Goal: Task Accomplishment & Management: Use online tool/utility

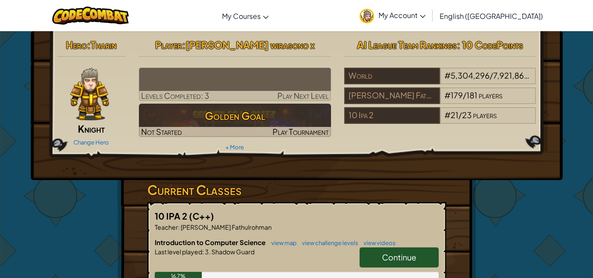
click at [227, 73] on img at bounding box center [235, 84] width 192 height 33
click at [226, 80] on img at bounding box center [235, 84] width 192 height 33
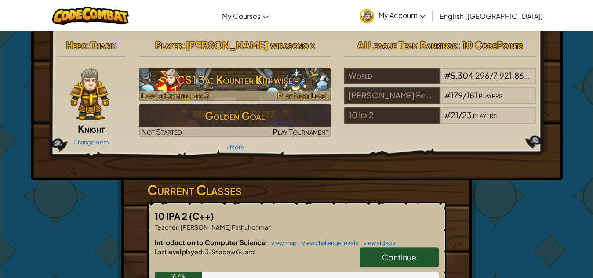
click at [247, 79] on h3 "CS1 3a: Kounter Kithwise" at bounding box center [235, 80] width 192 height 20
click at [219, 87] on h3 "CS1 3a: Kounter Kithwise" at bounding box center [235, 80] width 192 height 20
click at [295, 92] on span "Play Next Level" at bounding box center [302, 96] width 51 height 10
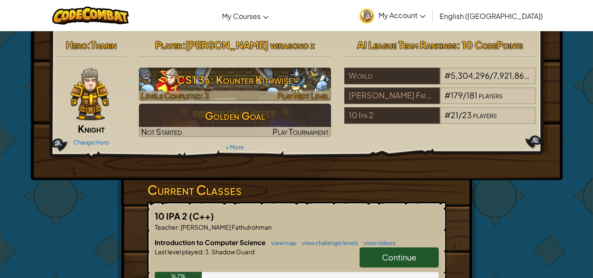
click at [280, 98] on span "Play Next Level" at bounding box center [302, 96] width 51 height 10
click at [285, 93] on span "Play Next Level" at bounding box center [302, 96] width 51 height 10
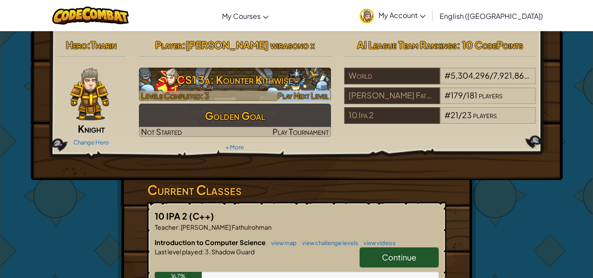
click at [285, 93] on span "Play Next Level" at bounding box center [302, 96] width 51 height 10
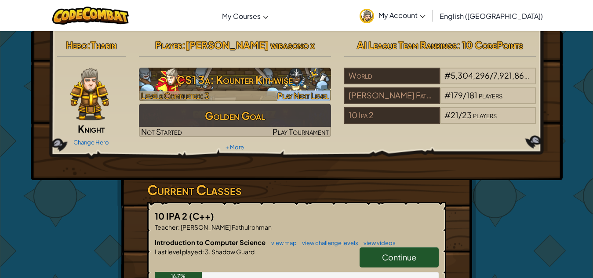
click at [285, 93] on span "Play Next Level" at bounding box center [302, 96] width 51 height 10
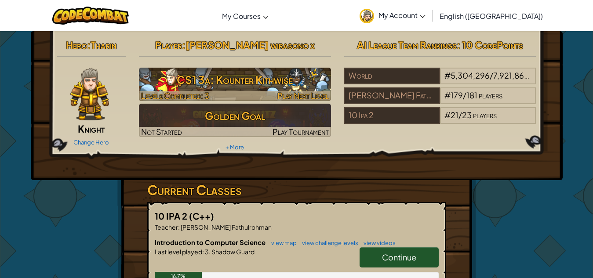
click at [257, 87] on h3 "CS1 3a: Kounter Kithwise" at bounding box center [235, 80] width 192 height 20
click at [314, 80] on h3 "CS1 3a: Kounter Kithwise" at bounding box center [235, 80] width 192 height 20
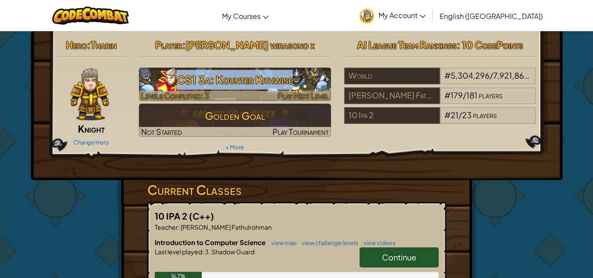
click at [314, 80] on h3 "CS1 3a: Kounter Kithwise" at bounding box center [235, 80] width 192 height 20
click at [259, 95] on div at bounding box center [235, 96] width 192 height 10
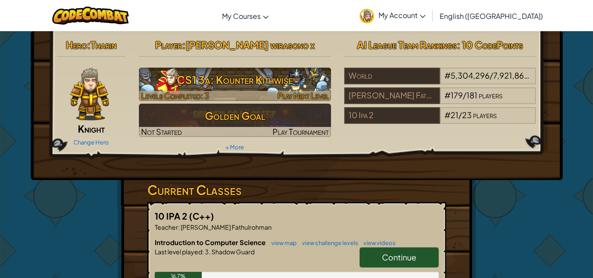
click at [262, 94] on div at bounding box center [235, 96] width 192 height 10
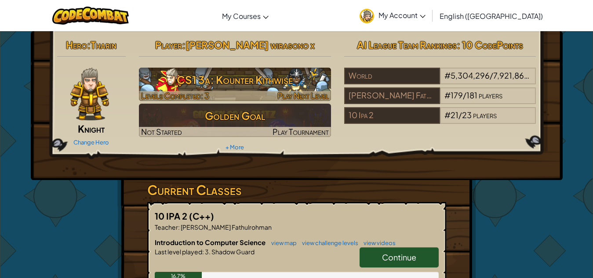
click at [280, 82] on h3 "CS1 3a: Kounter Kithwise" at bounding box center [235, 80] width 192 height 20
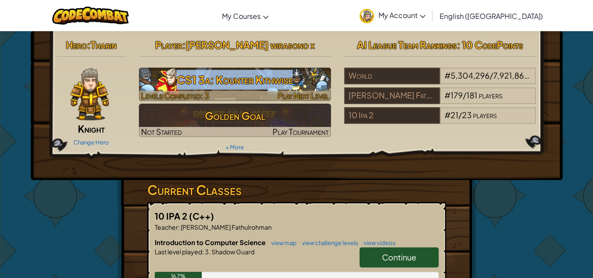
drag, startPoint x: 281, startPoint y: 81, endPoint x: 284, endPoint y: 72, distance: 10.2
click at [281, 78] on h3 "CS1 3a: Kounter Kithwise" at bounding box center [235, 80] width 192 height 20
click at [284, 72] on h3 "CS1 3a: Kounter Kithwise" at bounding box center [235, 80] width 192 height 20
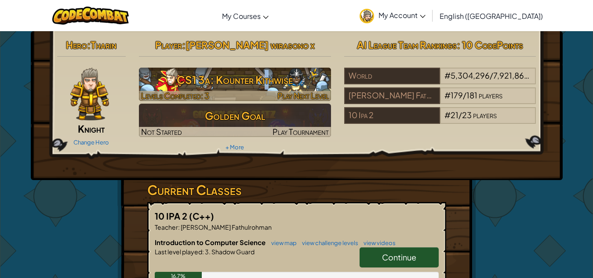
click at [266, 70] on h3 "CS1 3a: Kounter Kithwise" at bounding box center [235, 80] width 192 height 20
click at [248, 85] on h3 "CS1 3a: Kounter Kithwise" at bounding box center [235, 80] width 192 height 20
drag, startPoint x: 231, startPoint y: 86, endPoint x: 189, endPoint y: 81, distance: 42.1
click at [217, 84] on h3 "CS1 3a: Kounter Kithwise" at bounding box center [235, 80] width 192 height 20
drag, startPoint x: 189, startPoint y: 81, endPoint x: 179, endPoint y: 83, distance: 10.3
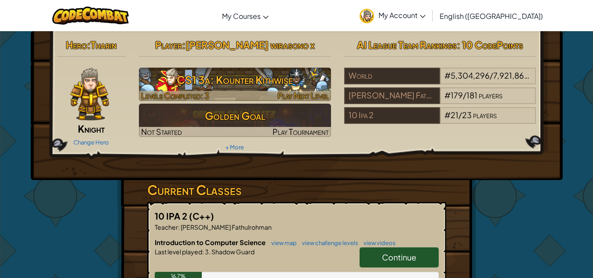
click at [183, 82] on h3 "CS1 3a: Kounter Kithwise" at bounding box center [235, 80] width 192 height 20
click at [179, 83] on h3 "CS1 3a: Kounter Kithwise" at bounding box center [235, 80] width 192 height 20
click at [226, 88] on h3 "CS1 3a: Kounter Kithwise" at bounding box center [235, 80] width 192 height 20
drag, startPoint x: 258, startPoint y: 89, endPoint x: 288, endPoint y: 90, distance: 29.9
click at [266, 89] on h3 "CS1 3a: Kounter Kithwise" at bounding box center [235, 80] width 192 height 20
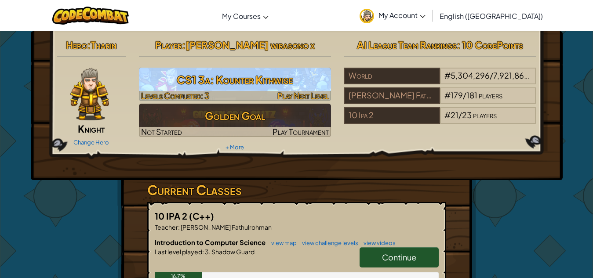
drag, startPoint x: 288, startPoint y: 90, endPoint x: 318, endPoint y: 88, distance: 30.5
click at [305, 90] on h3 "CS1 3a: Kounter Kithwise" at bounding box center [235, 80] width 192 height 20
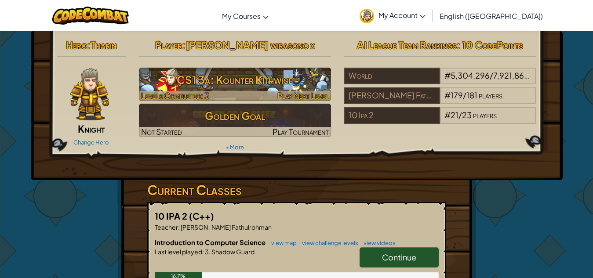
click at [327, 78] on h3 "CS1 3a: Kounter Kithwise" at bounding box center [235, 80] width 192 height 20
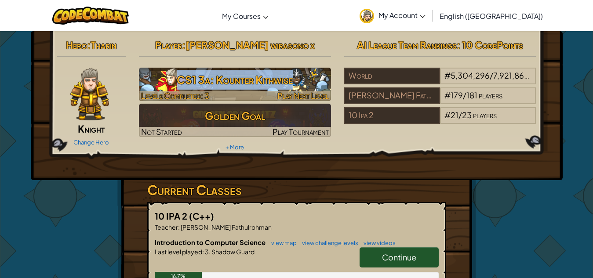
click at [327, 80] on h3 "CS1 3a: Kounter Kithwise" at bounding box center [235, 80] width 192 height 20
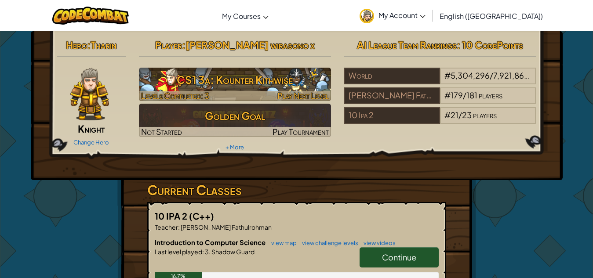
drag, startPoint x: 313, startPoint y: 94, endPoint x: 303, endPoint y: 96, distance: 10.3
click at [311, 94] on span "Play Next Level" at bounding box center [302, 96] width 51 height 10
click at [300, 96] on span "Play Next Level" at bounding box center [302, 96] width 51 height 10
click at [298, 96] on span "Play Next Level" at bounding box center [302, 96] width 51 height 10
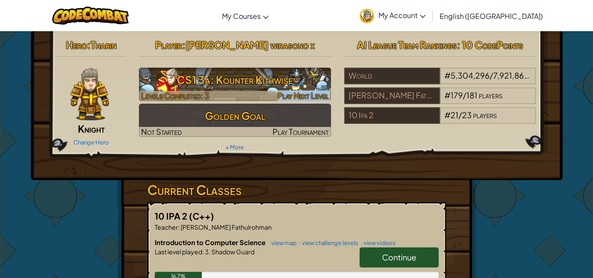
drag, startPoint x: 298, startPoint y: 96, endPoint x: 326, endPoint y: 89, distance: 29.4
click at [307, 93] on span "Play Next Level" at bounding box center [302, 96] width 51 height 10
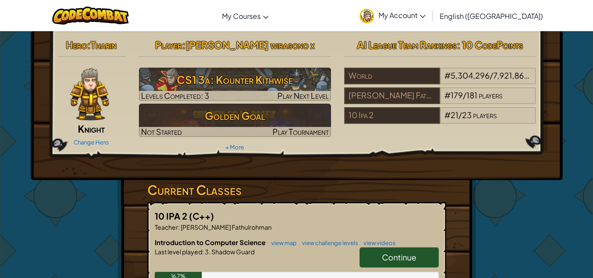
drag, startPoint x: 326, startPoint y: 89, endPoint x: 334, endPoint y: 78, distance: 13.5
click at [329, 88] on h3 "CS1 3a: Kounter Kithwise" at bounding box center [235, 80] width 192 height 20
click at [334, 72] on div "Player : Cetta wirasono x CS1 3a: Kounter Kithwise Levels Completed: 3 Play Nex…" at bounding box center [234, 95] width 205 height 118
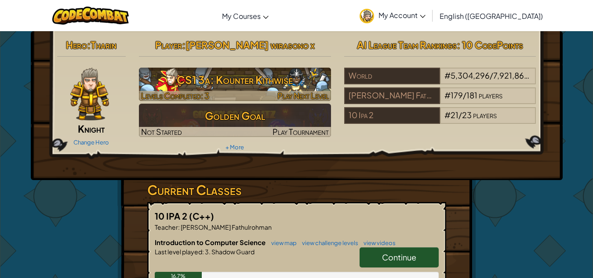
drag, startPoint x: 333, startPoint y: 70, endPoint x: 326, endPoint y: 85, distance: 16.1
click at [331, 77] on div "Player : Cetta wirasono x CS1 3a: Kounter Kithwise Levels Completed: 3 Play Nex…" at bounding box center [234, 95] width 205 height 118
click at [322, 91] on span "Play Next Level" at bounding box center [302, 96] width 51 height 10
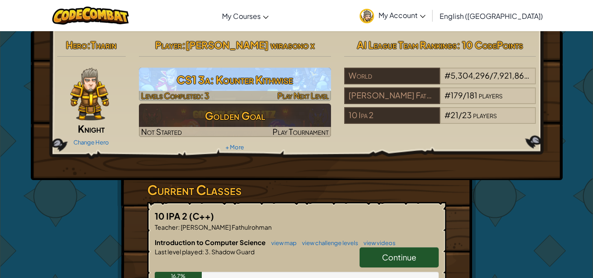
drag, startPoint x: 310, startPoint y: 88, endPoint x: 297, endPoint y: 90, distance: 12.9
click at [297, 90] on link "CS1 3a: Kounter Kithwise Levels Completed: 3 Play Next Level" at bounding box center [235, 84] width 192 height 33
click at [282, 90] on img at bounding box center [235, 84] width 192 height 33
click at [286, 71] on h3 "CS1 3a: Kounter Kithwise" at bounding box center [235, 80] width 192 height 20
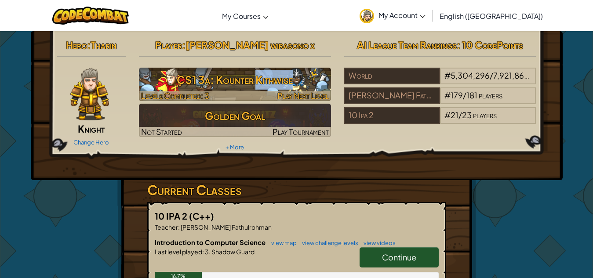
click at [286, 70] on h3 "CS1 3a: Kounter Kithwise" at bounding box center [235, 80] width 192 height 20
click at [287, 70] on h3 "CS1 3a: Kounter Kithwise" at bounding box center [235, 80] width 192 height 20
click at [299, 91] on span "Play Next Level" at bounding box center [302, 96] width 51 height 10
drag, startPoint x: 301, startPoint y: 91, endPoint x: 307, endPoint y: 92, distance: 6.4
click at [301, 91] on span "Play Next Level" at bounding box center [302, 96] width 51 height 10
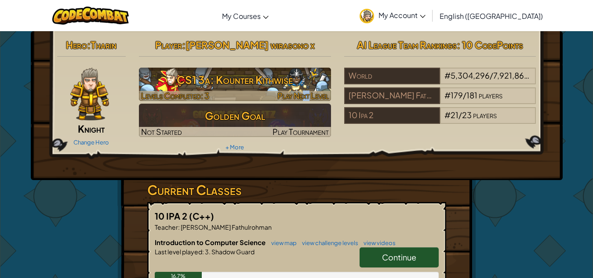
click at [310, 93] on span "Play Next Level" at bounding box center [302, 96] width 51 height 10
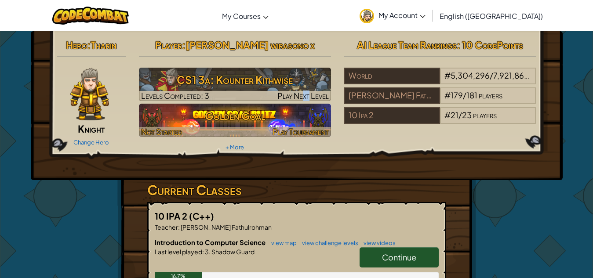
click at [272, 120] on h3 "Golden Goal" at bounding box center [235, 116] width 192 height 20
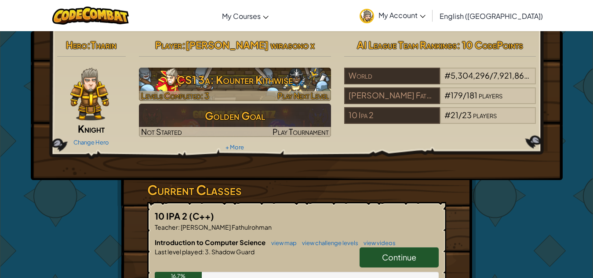
click at [279, 80] on h3 "CS1 3a: Kounter Kithwise" at bounding box center [235, 80] width 192 height 20
click at [273, 88] on h3 "CS1 3a: Kounter Kithwise" at bounding box center [235, 80] width 192 height 20
click at [233, 88] on h3 "CS1 3a: Kounter Kithwise" at bounding box center [235, 80] width 192 height 20
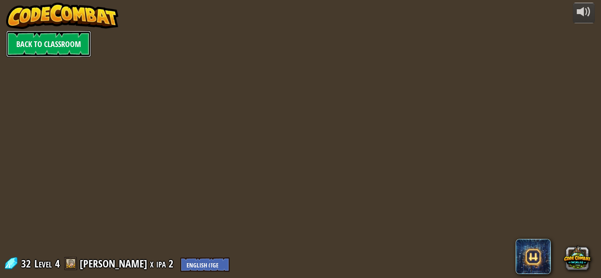
click at [71, 43] on link "Back to Classroom" at bounding box center [48, 44] width 85 height 26
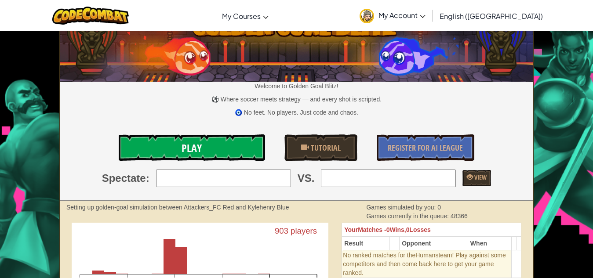
scroll to position [44, 0]
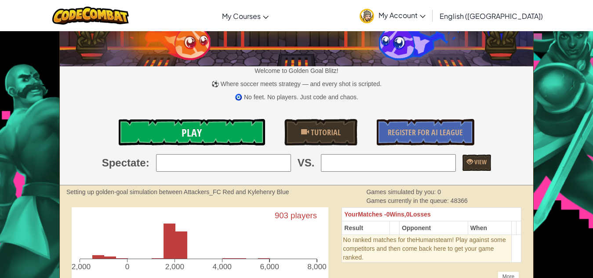
click at [190, 128] on span "Play" at bounding box center [192, 133] width 20 height 14
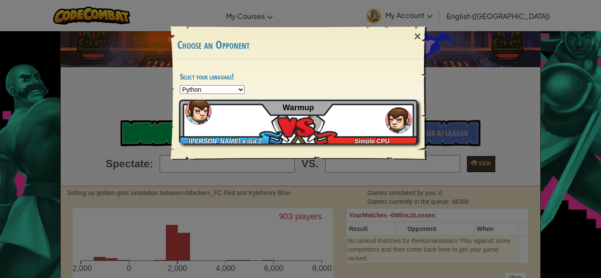
click at [215, 111] on div "[PERSON_NAME] x ipa 2 Simple CPU Warmup" at bounding box center [298, 122] width 238 height 44
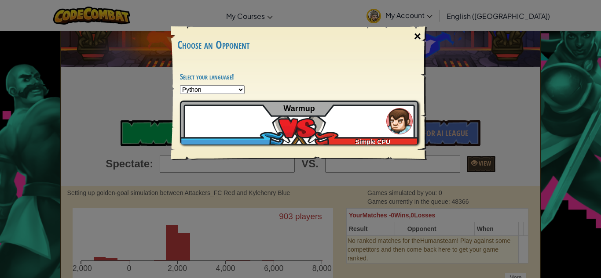
click at [417, 28] on div "×" at bounding box center [417, 37] width 20 height 26
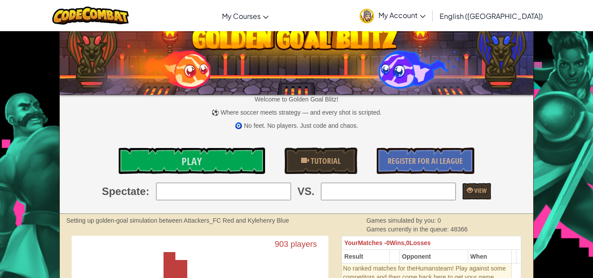
scroll to position [0, 0]
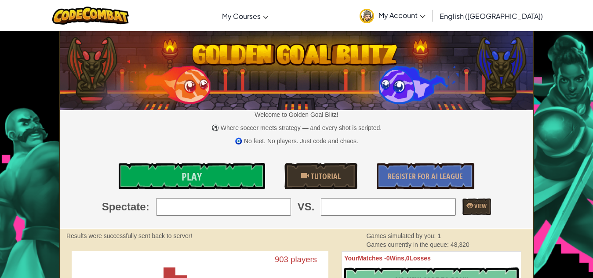
click at [430, 10] on link "My Account" at bounding box center [392, 16] width 75 height 28
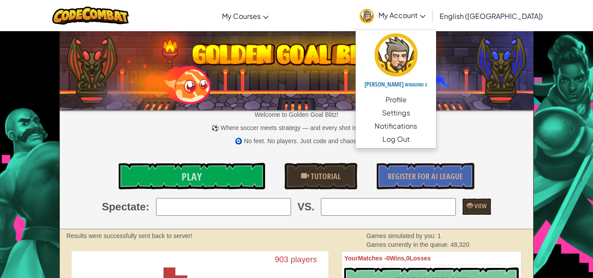
click at [314, 79] on img at bounding box center [297, 69] width 474 height 83
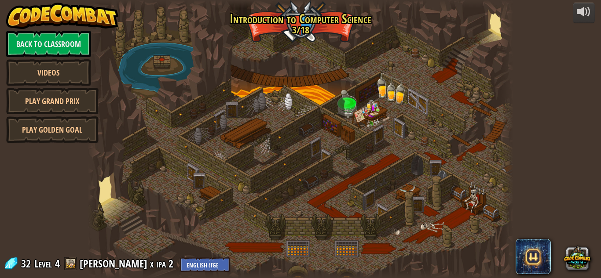
click at [120, 201] on div at bounding box center [301, 139] width 426 height 278
click at [102, 204] on div at bounding box center [301, 139] width 426 height 278
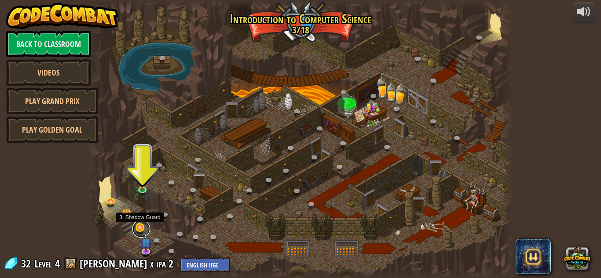
click at [140, 227] on link at bounding box center [141, 229] width 18 height 18
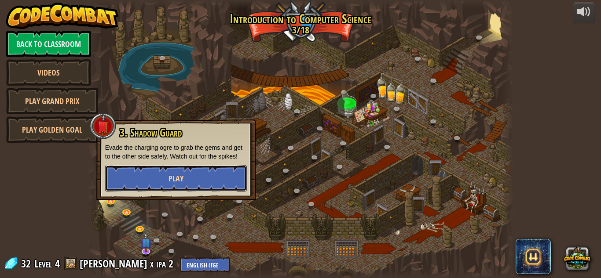
click at [162, 171] on button "Play" at bounding box center [176, 178] width 142 height 26
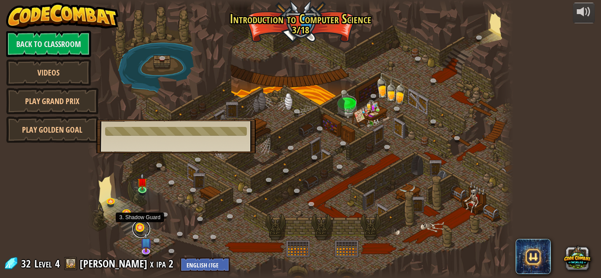
click at [139, 227] on link at bounding box center [141, 229] width 18 height 18
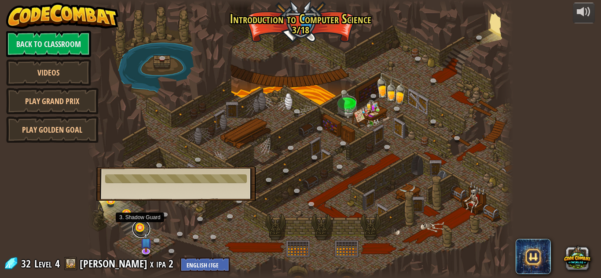
click at [139, 226] on link at bounding box center [141, 229] width 18 height 18
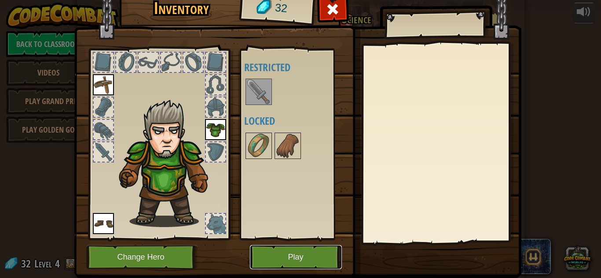
click at [297, 252] on button "Play" at bounding box center [296, 257] width 92 height 24
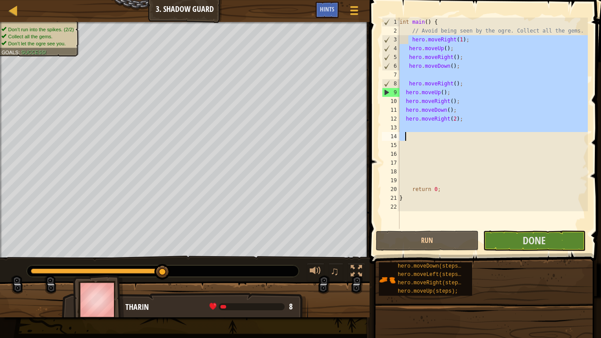
drag, startPoint x: 408, startPoint y: 40, endPoint x: 449, endPoint y: 139, distance: 107.1
click at [449, 139] on div "int main ( ) { // Avoid being seen by the ogre. Collect all the gems. hero . mo…" at bounding box center [493, 132] width 190 height 229
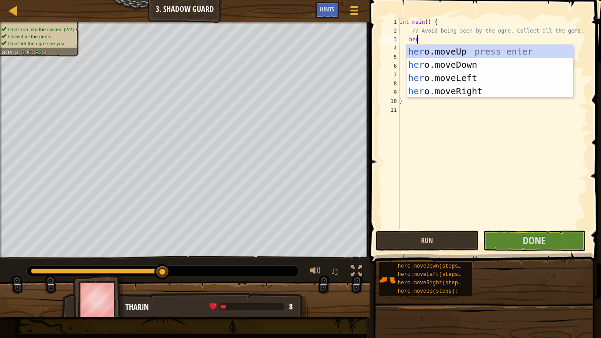
type textarea "hero"
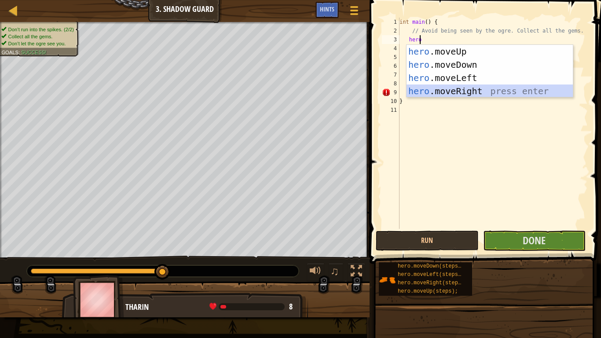
scroll to position [4, 0]
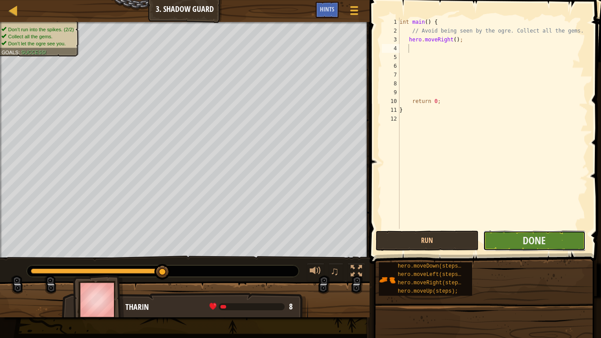
click at [494, 239] on button "Done" at bounding box center [534, 240] width 102 height 20
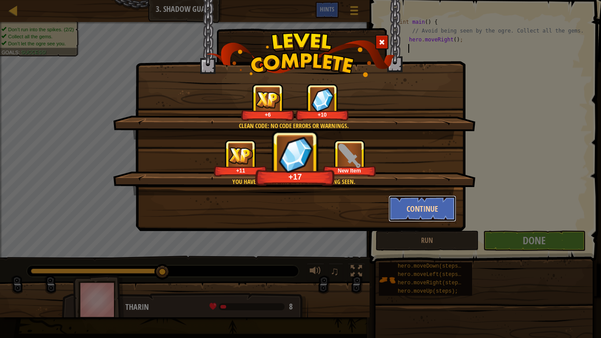
click at [401, 206] on button "Continue" at bounding box center [422, 208] width 68 height 26
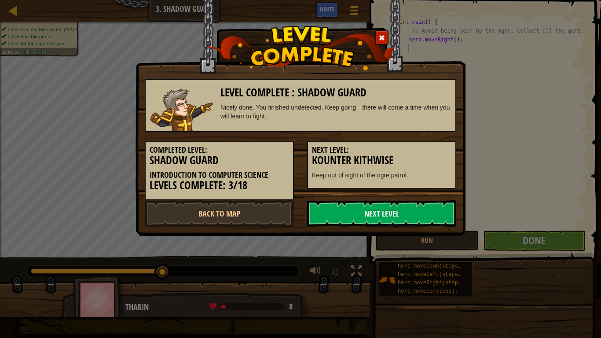
click at [368, 213] on link "Next Level" at bounding box center [381, 213] width 149 height 26
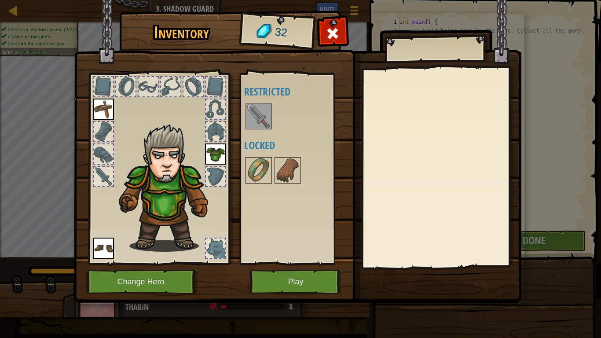
click at [251, 115] on img at bounding box center [258, 116] width 25 height 25
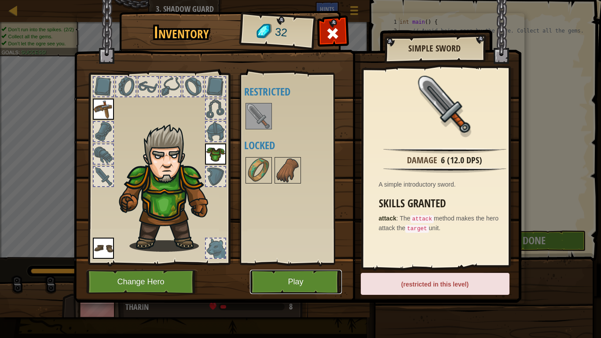
click at [280, 278] on button "Play" at bounding box center [296, 282] width 92 height 24
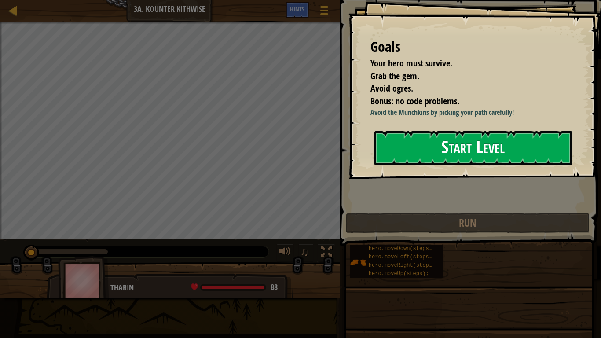
click at [432, 141] on button "Start Level" at bounding box center [472, 148] width 197 height 35
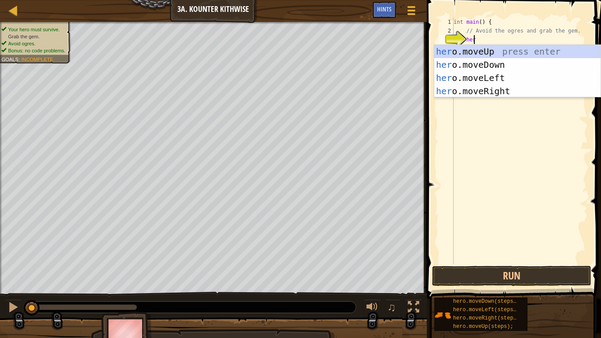
type textarea "hero"
click at [466, 65] on div "hero .moveUp press enter hero .moveDown press enter hero .moveLeft press enter …" at bounding box center [517, 84] width 166 height 79
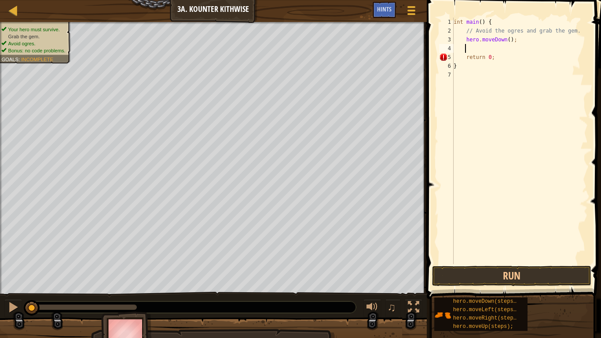
scroll to position [4, 0]
click at [505, 39] on div "int main ( ) { // Avoid the ogres and grab the gem. hero . moveDown ( ) ; retur…" at bounding box center [520, 150] width 136 height 264
type textarea "hero.moveDown(2);"
click at [475, 48] on div "int main ( ) { // Avoid the ogres and grab the gem. hero . moveDown ( 2 ) ; ret…" at bounding box center [520, 150] width 136 height 264
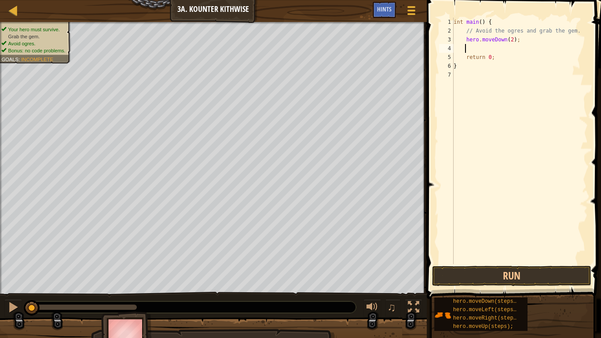
scroll to position [4, 0]
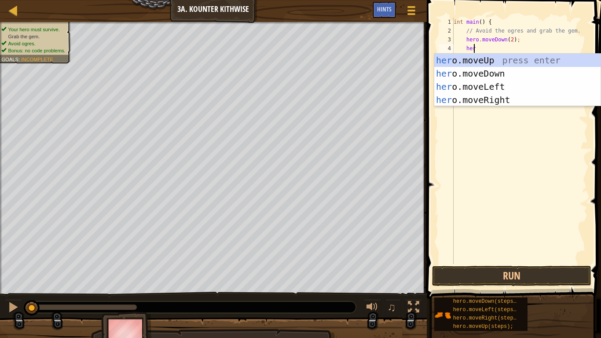
type textarea "hero"
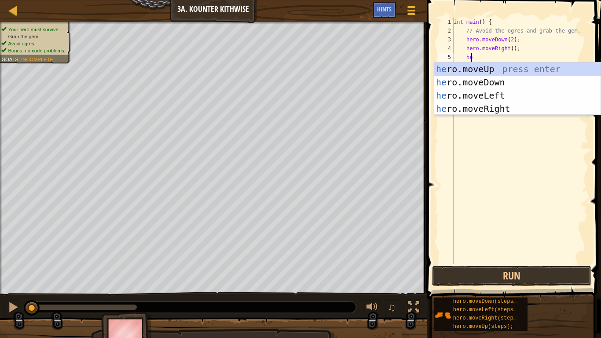
scroll to position [4, 1]
type textarea "her"
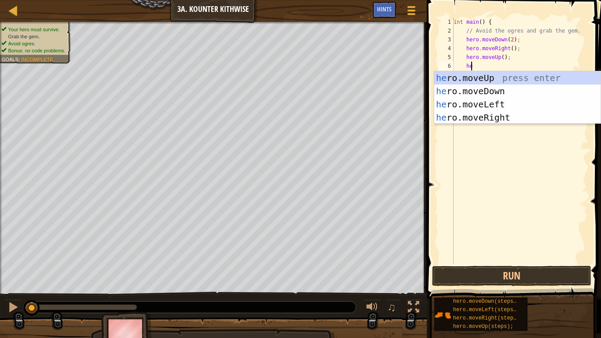
type textarea "her"
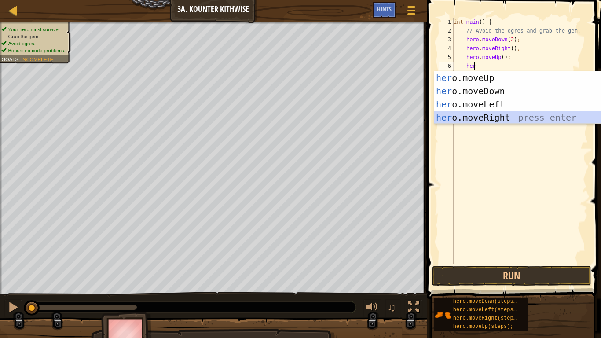
scroll to position [4, 0]
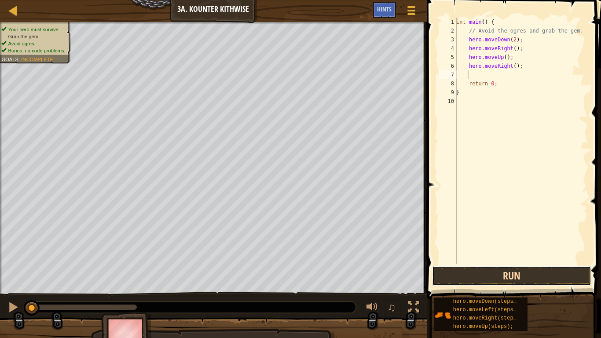
click at [463, 271] on button "Run" at bounding box center [511, 276] width 159 height 20
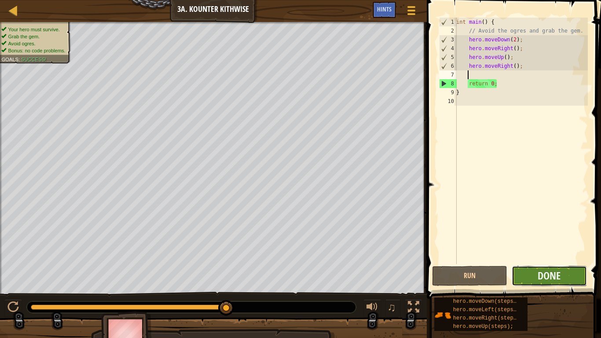
click at [567, 272] on button "Done" at bounding box center [548, 276] width 75 height 20
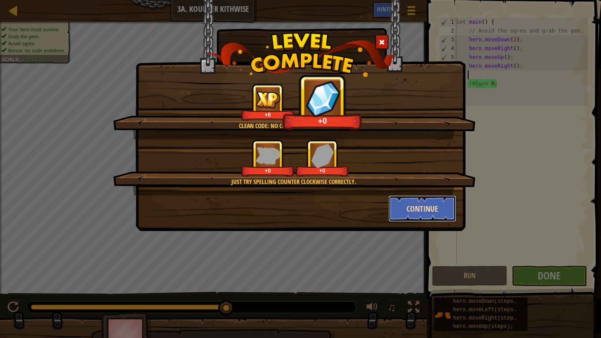
click at [438, 218] on button "Continue" at bounding box center [422, 208] width 68 height 26
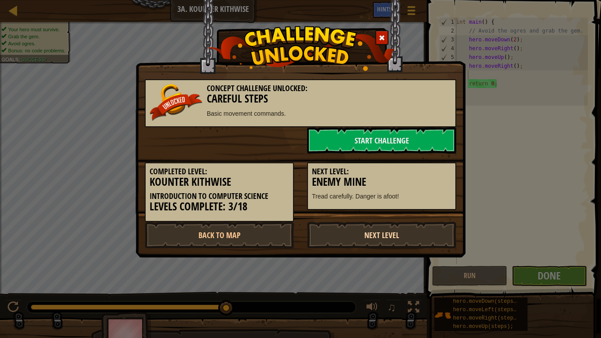
click at [381, 236] on link "Next Level" at bounding box center [381, 235] width 149 height 26
click at [378, 232] on link "Next Level" at bounding box center [381, 235] width 149 height 26
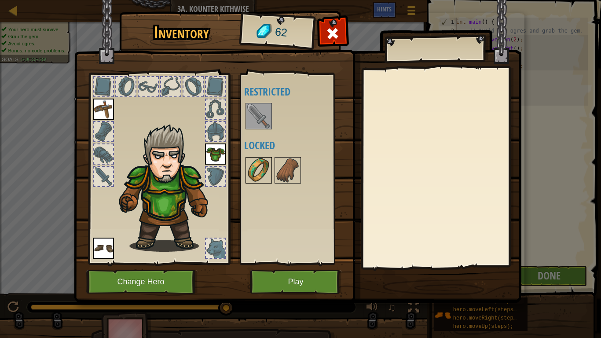
click at [260, 164] on img at bounding box center [258, 170] width 25 height 25
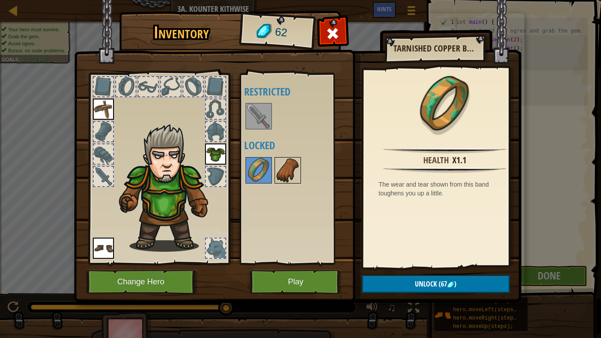
click at [285, 161] on img at bounding box center [287, 170] width 25 height 25
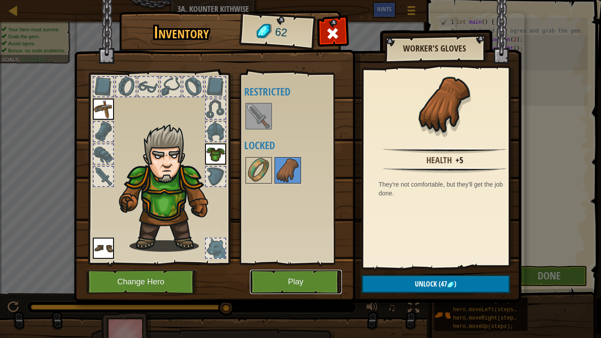
click at [305, 278] on button "Play" at bounding box center [296, 282] width 92 height 24
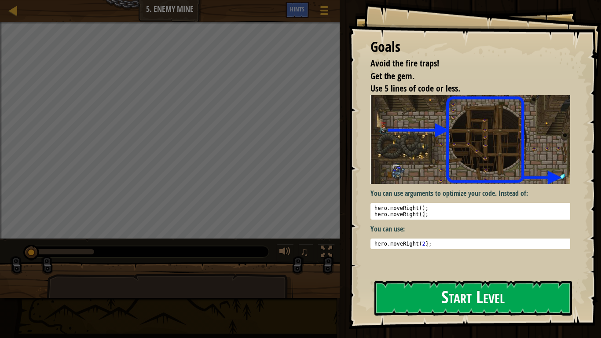
click at [424, 278] on button "Start Level" at bounding box center [472, 298] width 197 height 35
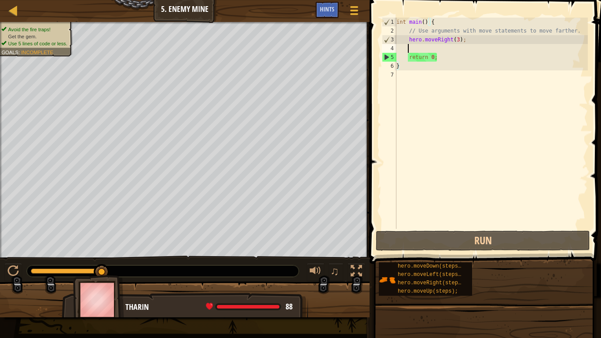
click at [414, 50] on div "int main ( ) { // Use arguments with move statements to move farther. hero . mo…" at bounding box center [490, 132] width 193 height 229
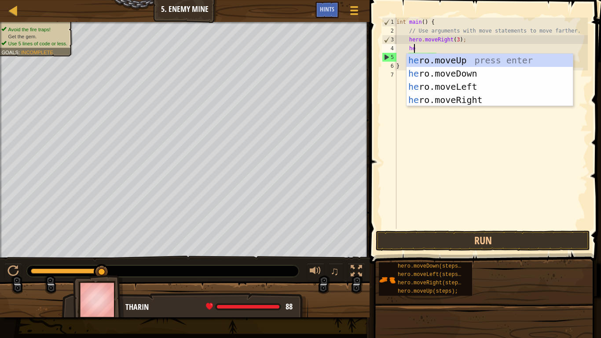
type textarea "her"
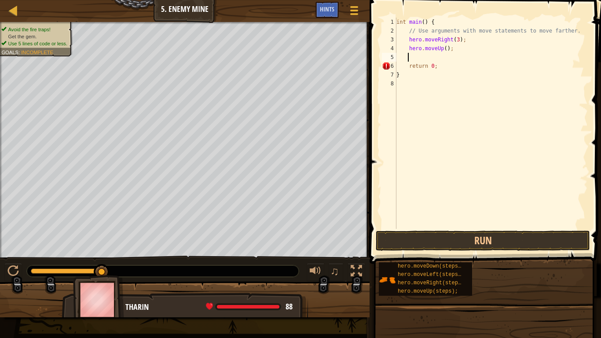
scroll to position [4, 0]
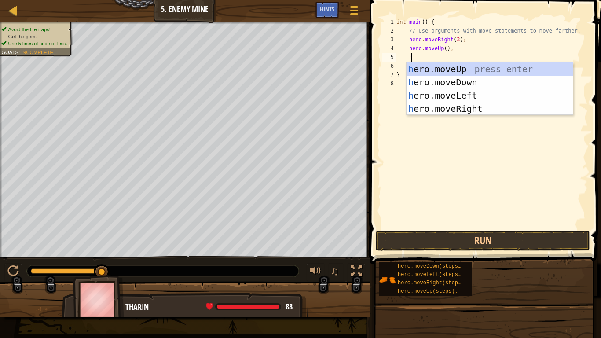
type textarea "her"
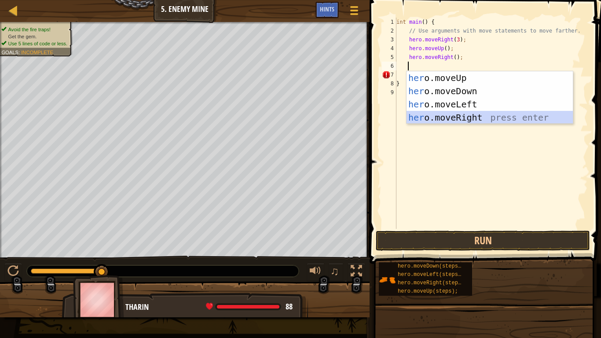
scroll to position [4, 1]
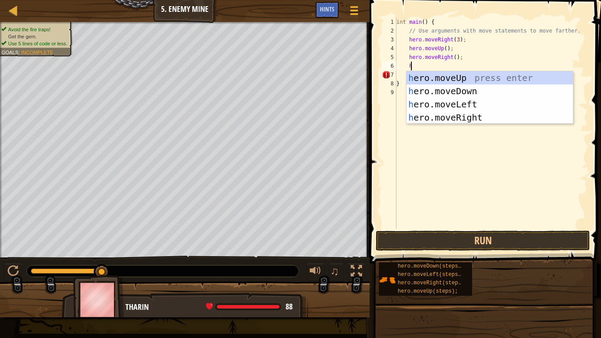
type textarea "he"
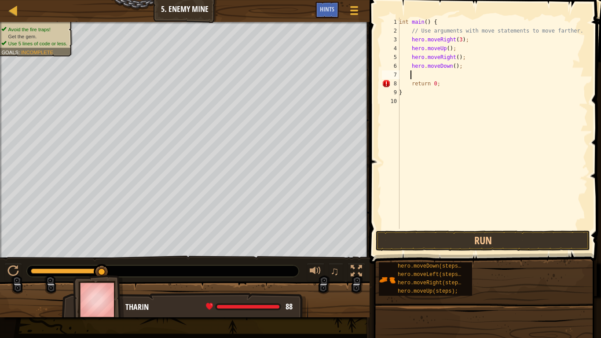
scroll to position [4, 0]
click at [449, 69] on div "int main ( ) { // Use arguments with move statements to move farther. hero . mo…" at bounding box center [492, 132] width 190 height 229
click at [450, 68] on div "int main ( ) { // Use arguments with move statements to move farther. hero . mo…" at bounding box center [492, 132] width 190 height 229
type textarea "hero.moveDown(3);"
click at [438, 73] on div "int main ( ) { // Use arguments with move statements to move farther. hero . mo…" at bounding box center [492, 132] width 190 height 229
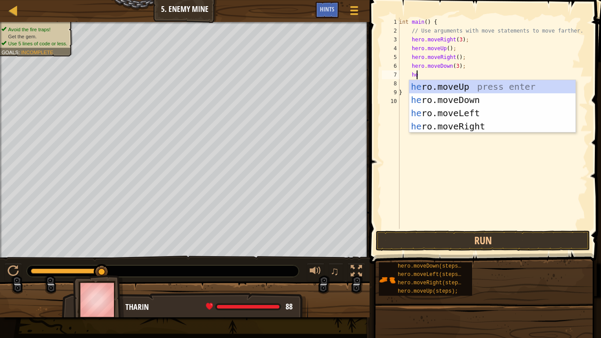
type textarea "her"
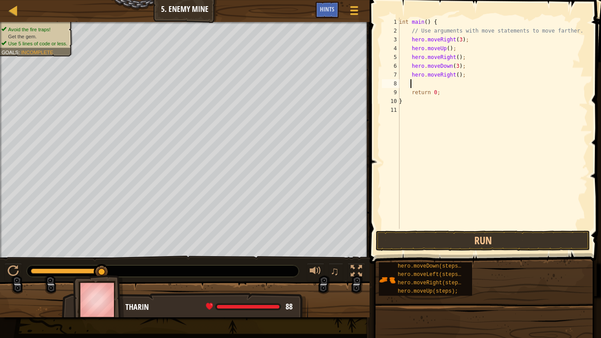
click at [454, 78] on div "int main ( ) { // Use arguments with move statements to move farther. hero . mo…" at bounding box center [492, 132] width 190 height 229
type textarea "hero.moveRight(2);"
click at [454, 233] on button "Run" at bounding box center [483, 240] width 214 height 20
click at [453, 238] on button "Run" at bounding box center [483, 240] width 214 height 20
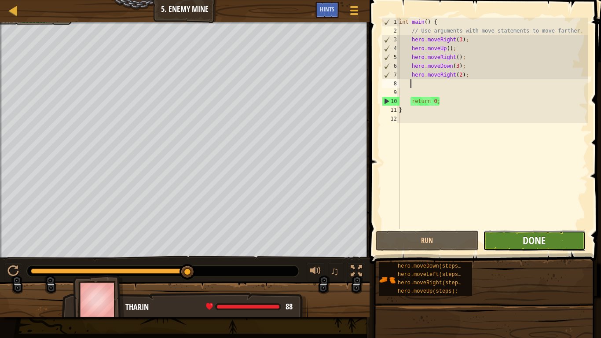
click at [543, 234] on span "Done" at bounding box center [533, 240] width 23 height 14
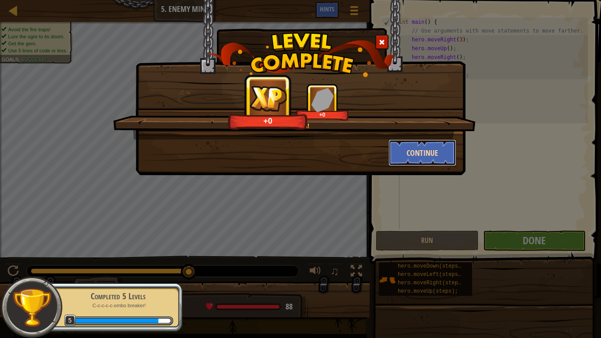
click at [434, 146] on button "Continue" at bounding box center [422, 152] width 68 height 26
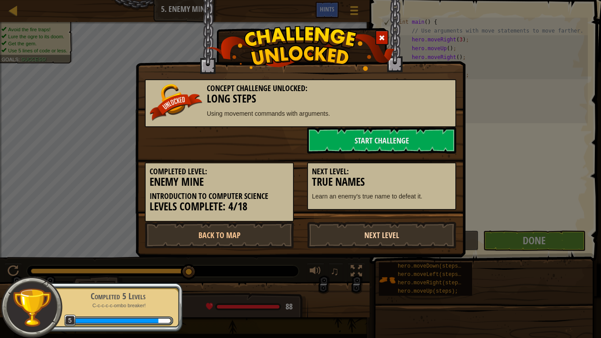
click at [394, 228] on link "Next Level" at bounding box center [381, 235] width 149 height 26
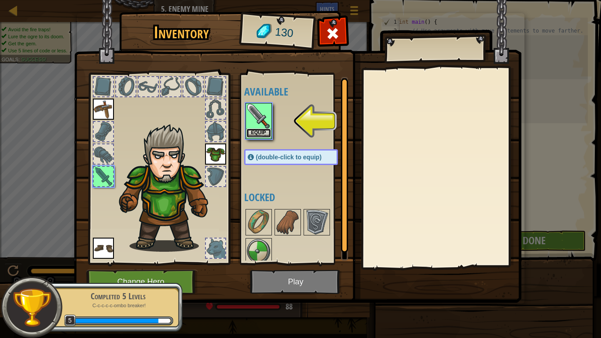
click at [263, 131] on button "Equip" at bounding box center [258, 132] width 25 height 9
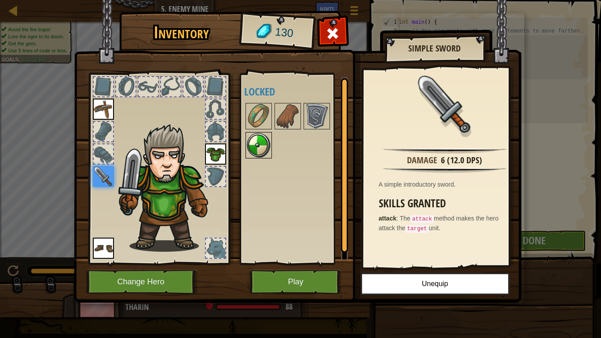
click at [258, 139] on img at bounding box center [258, 145] width 25 height 25
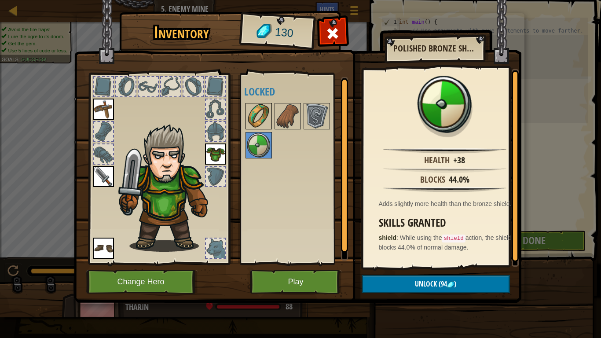
click at [258, 117] on img at bounding box center [258, 116] width 25 height 25
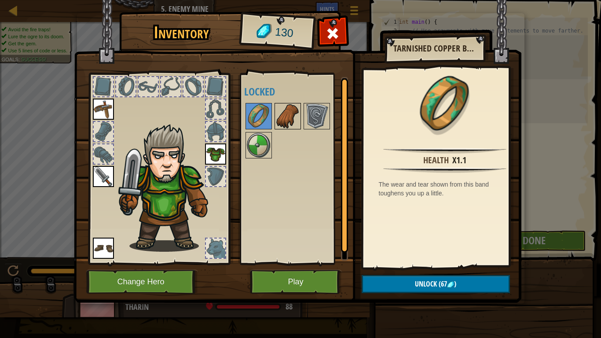
click at [277, 113] on img at bounding box center [287, 116] width 25 height 25
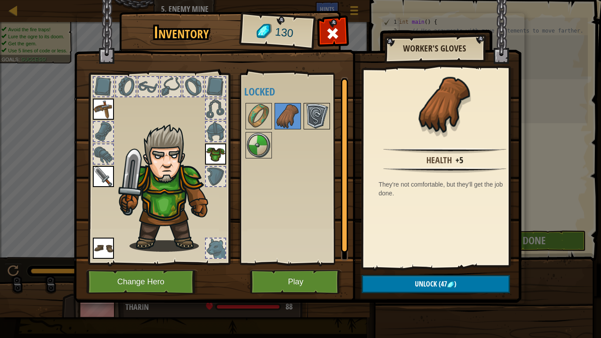
click at [328, 109] on img at bounding box center [316, 116] width 25 height 25
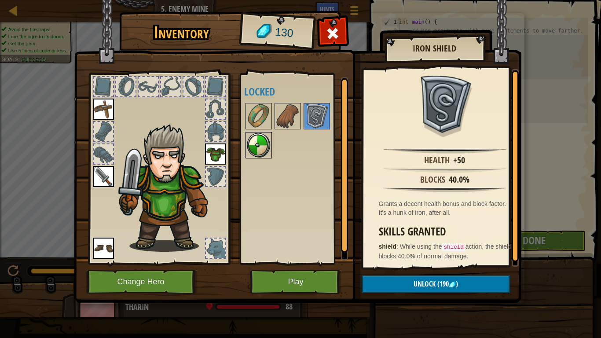
click at [262, 136] on img at bounding box center [258, 145] width 25 height 25
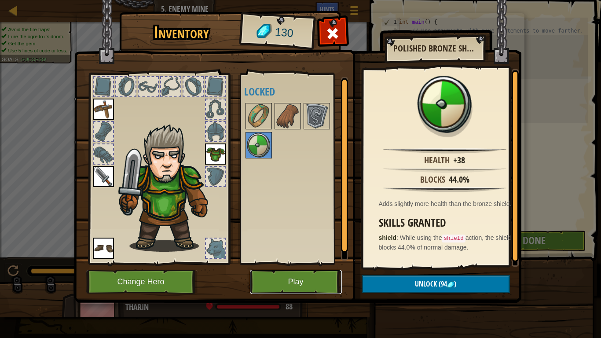
click at [288, 277] on button "Play" at bounding box center [296, 282] width 92 height 24
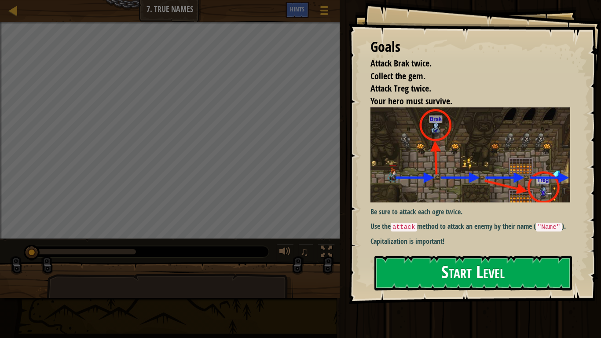
click at [415, 266] on button "Start Level" at bounding box center [472, 272] width 197 height 35
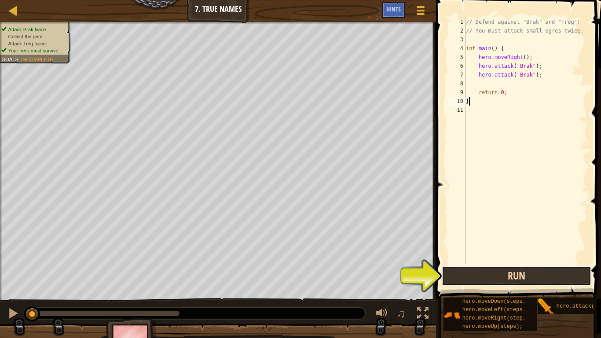
click at [485, 277] on button "Run" at bounding box center [516, 276] width 150 height 20
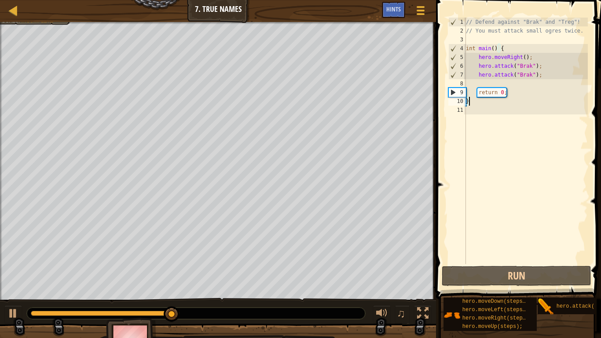
click at [485, 84] on div "// Defend against "Brak" and "Treg"! // You must attack small ogres twice. int …" at bounding box center [526, 150] width 124 height 264
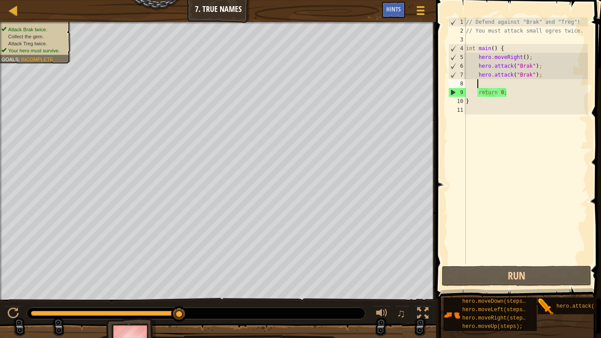
scroll to position [4, 1]
type textarea "he"
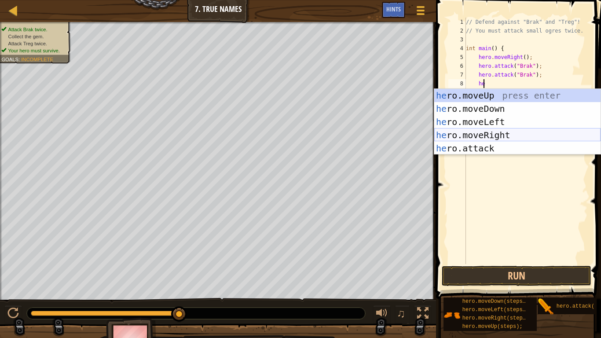
click at [489, 131] on div "he ro.moveUp press enter he ro.moveDown press enter he ro.moveLeft press enter …" at bounding box center [517, 135] width 166 height 92
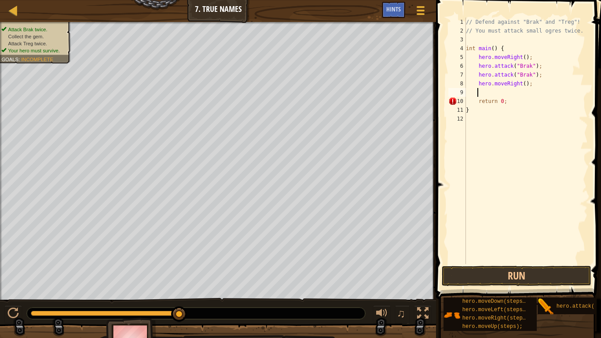
scroll to position [4, 0]
click at [500, 276] on button "Run" at bounding box center [516, 276] width 150 height 20
click at [500, 277] on button "Run" at bounding box center [516, 276] width 150 height 20
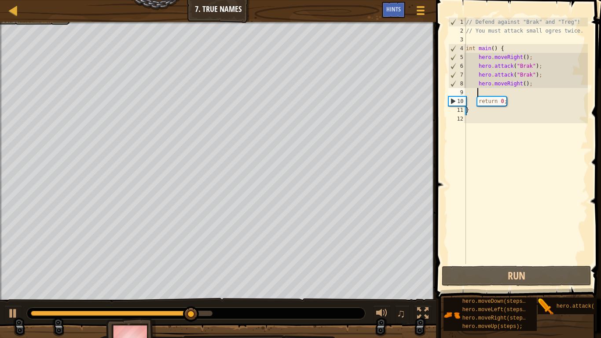
scroll to position [4, 1]
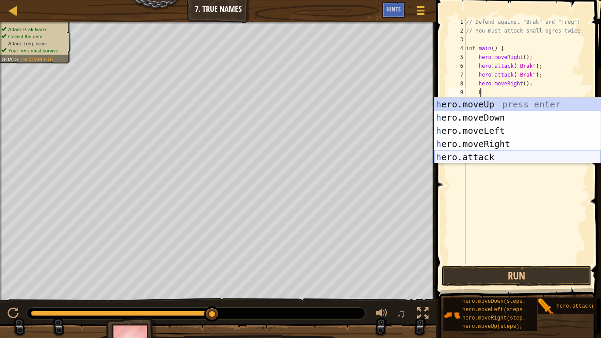
click at [488, 153] on div "h ero.moveUp press enter h ero.moveDown press enter h ero.moveLeft press enter …" at bounding box center [517, 144] width 166 height 92
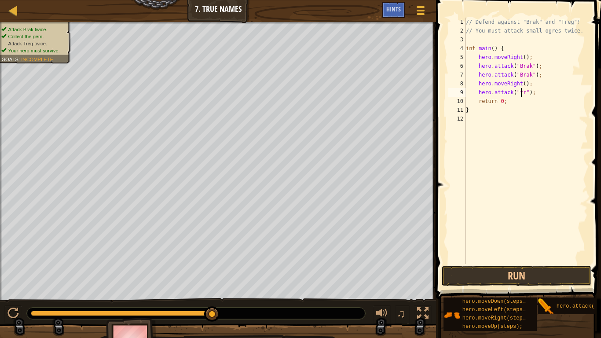
scroll to position [4, 5]
click at [507, 276] on button "Run" at bounding box center [516, 276] width 150 height 20
click at [507, 274] on button "Run" at bounding box center [516, 276] width 150 height 20
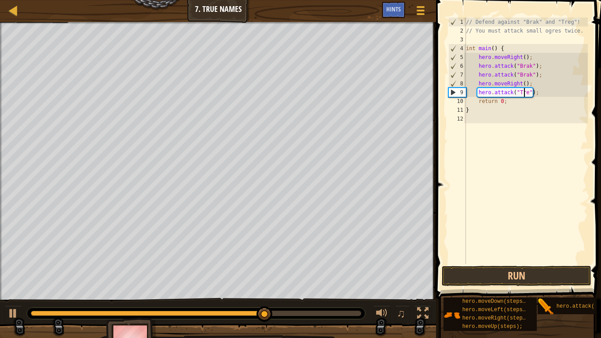
type textarea "hero.attack("Treg");"
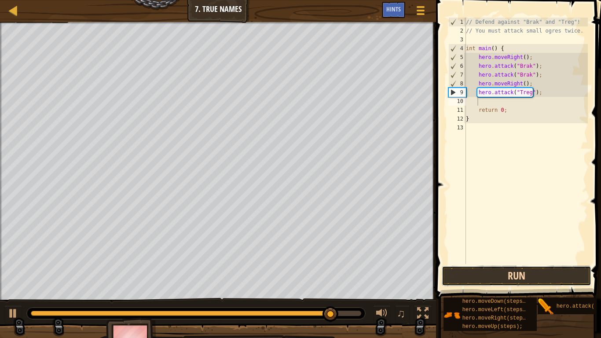
click at [465, 278] on button "Run" at bounding box center [516, 276] width 150 height 20
click at [464, 278] on button "Run" at bounding box center [516, 276] width 150 height 20
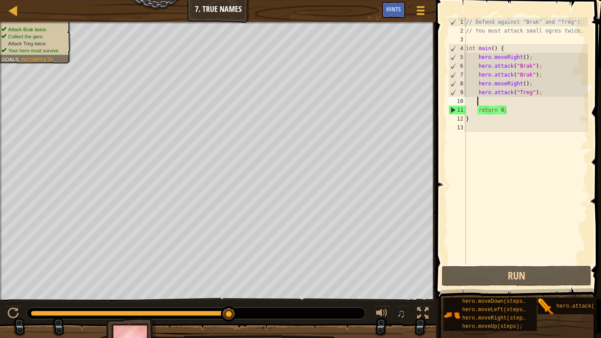
click at [520, 85] on div "// Defend against "Brak" and "Treg"! // You must attack small ogres twice. int …" at bounding box center [526, 150] width 124 height 264
type textarea "hero.moveRight(2);"
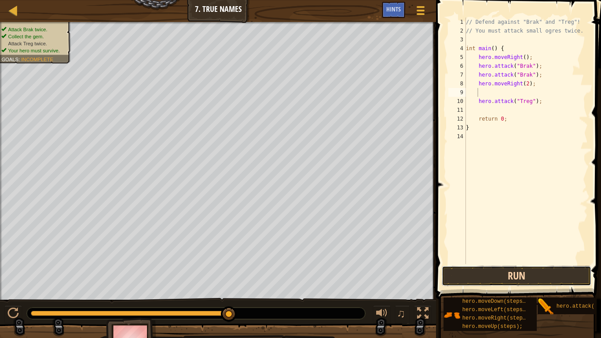
click at [500, 276] on button "Run" at bounding box center [516, 276] width 150 height 20
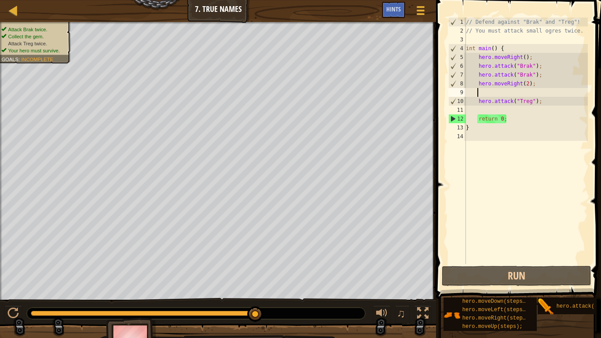
click at [516, 108] on div "// Defend against "Brak" and "Treg"! // You must attack small ogres twice. int …" at bounding box center [526, 150] width 124 height 264
click at [508, 94] on div "// Defend against "Brak" and "Treg"! // You must attack small ogres twice. int …" at bounding box center [526, 150] width 124 height 264
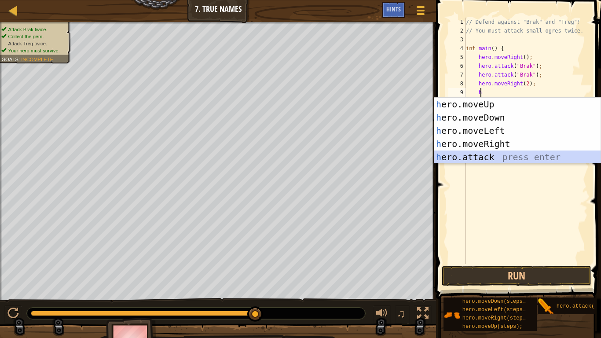
click at [500, 151] on div "h ero.moveUp press enter h ero.moveDown press enter h ero.moveLeft press enter …" at bounding box center [517, 144] width 166 height 92
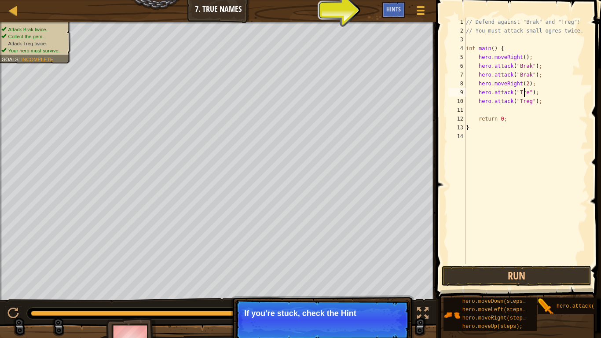
scroll to position [4, 5]
type textarea "hero.attack("Treg");"
click at [509, 278] on button "Run" at bounding box center [516, 276] width 150 height 20
click at [509, 274] on button "Run" at bounding box center [516, 276] width 150 height 20
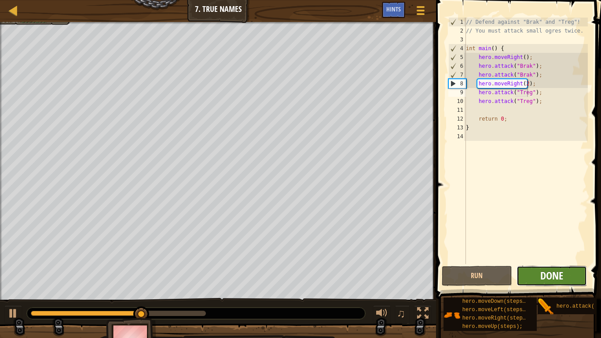
click at [546, 278] on span "Done" at bounding box center [551, 275] width 23 height 14
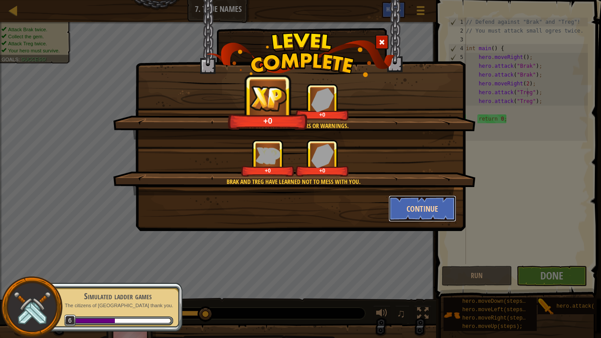
click at [414, 204] on button "Continue" at bounding box center [422, 208] width 68 height 26
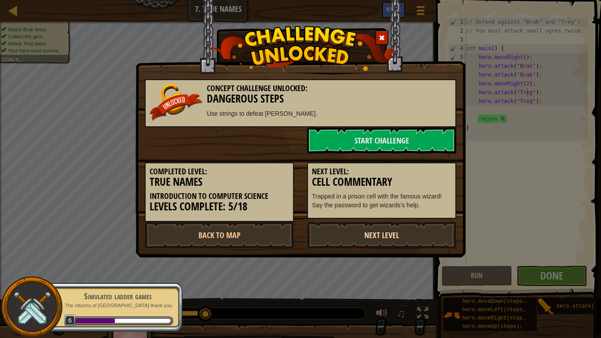
click at [398, 228] on link "Next Level" at bounding box center [381, 235] width 149 height 26
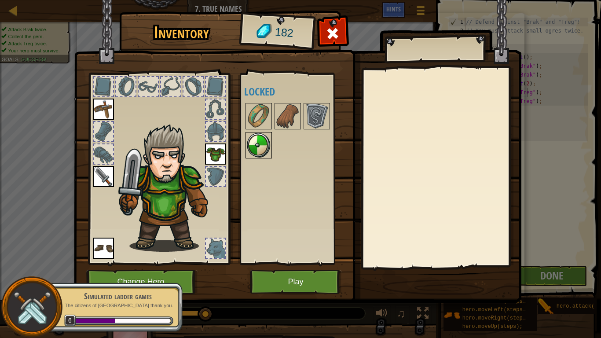
click at [264, 144] on img at bounding box center [258, 145] width 25 height 25
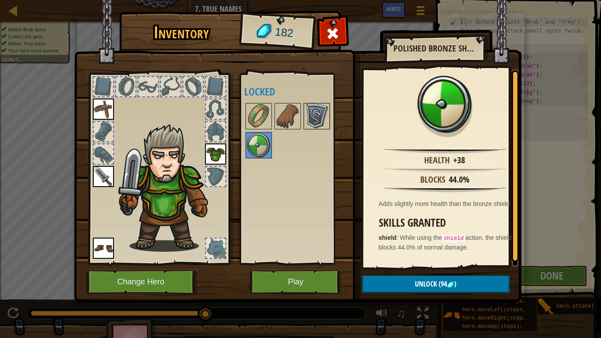
click at [326, 111] on img at bounding box center [316, 116] width 25 height 25
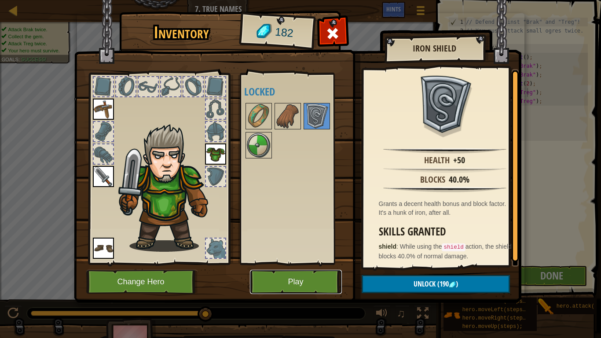
click at [314, 276] on button "Play" at bounding box center [296, 282] width 92 height 24
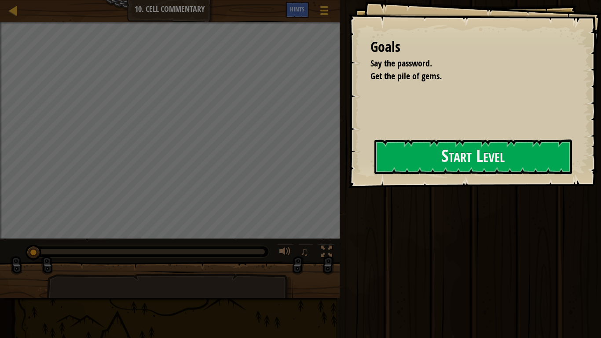
click at [137, 65] on div "Goals Say the password. Get the pile of gems. Start Level Error loading from se…" at bounding box center [300, 169] width 601 height 338
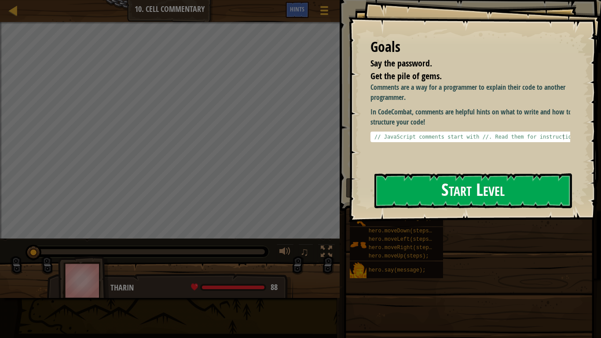
click at [429, 179] on button "Start Level" at bounding box center [472, 190] width 197 height 35
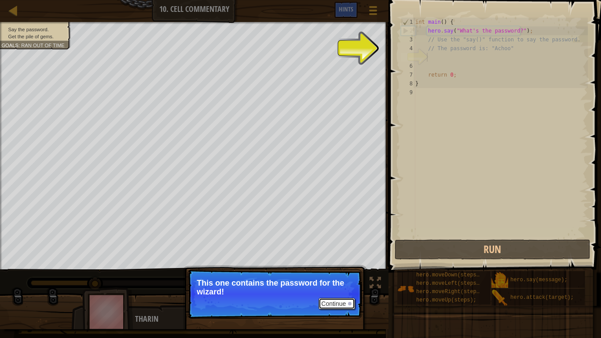
click at [325, 278] on button "Continue" at bounding box center [336, 303] width 36 height 11
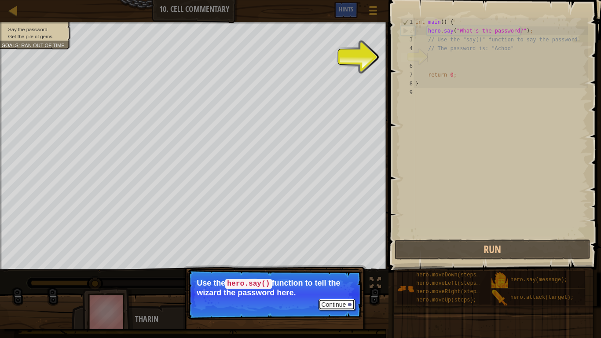
click at [329, 278] on button "Continue" at bounding box center [336, 304] width 36 height 11
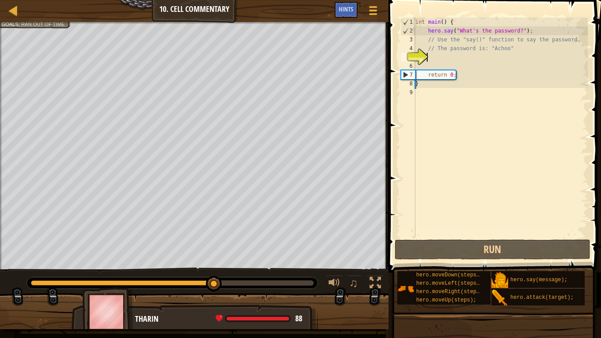
click at [445, 53] on div "int main ( ) { hero . say ( " What's the password? " ) ; // Use the "say()" fun…" at bounding box center [500, 136] width 174 height 237
click at [442, 59] on div "int main ( ) { hero . say ( " What's the password? " ) ; // Use the "say()" fun…" at bounding box center [500, 136] width 174 height 237
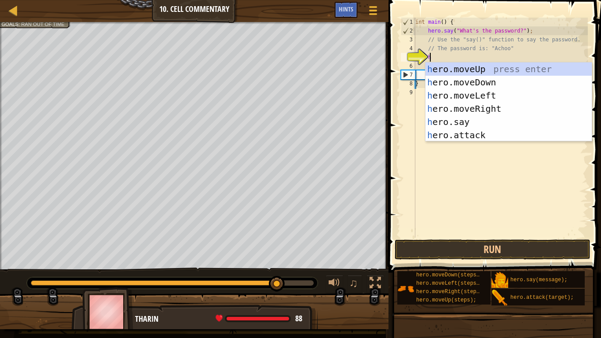
scroll to position [4, 1]
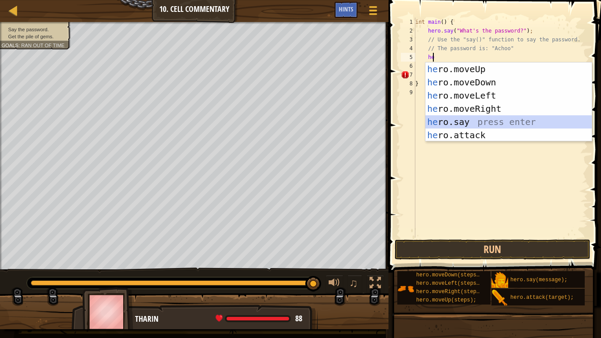
click at [438, 119] on div "he ro.moveUp press enter he ro.moveDown press enter he ro.moveLeft press enter …" at bounding box center [508, 115] width 166 height 106
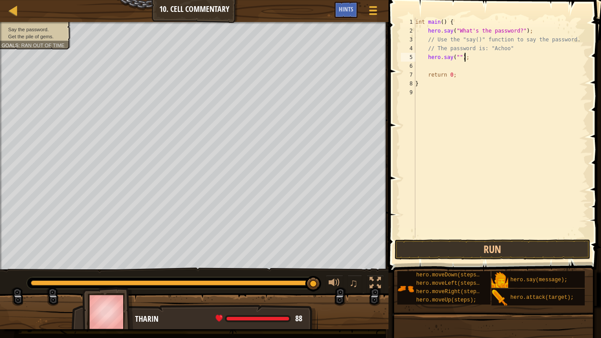
click at [464, 59] on div "int main ( ) { hero . say ( " What's the password? " ) ; // Use the "say()" fun…" at bounding box center [500, 136] width 174 height 237
type textarea "h"
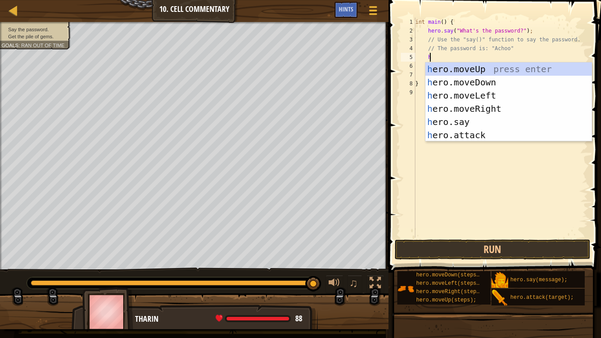
type textarea "he"
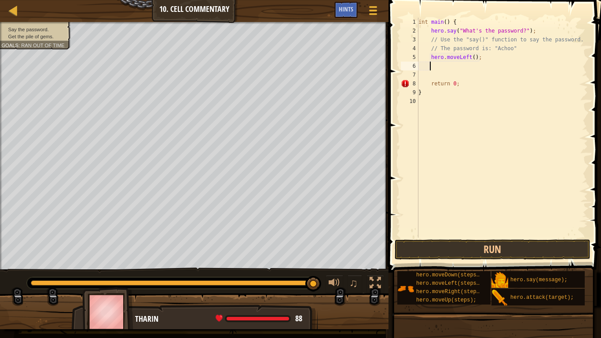
scroll to position [4, 0]
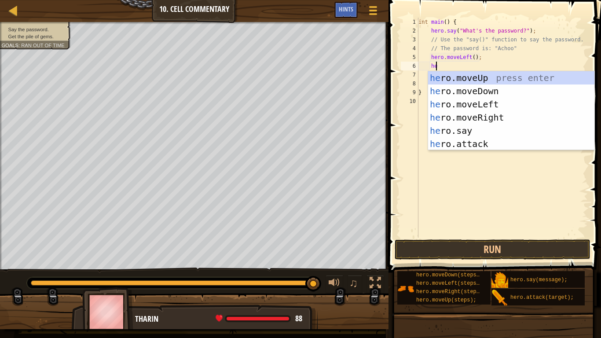
type textarea "her"
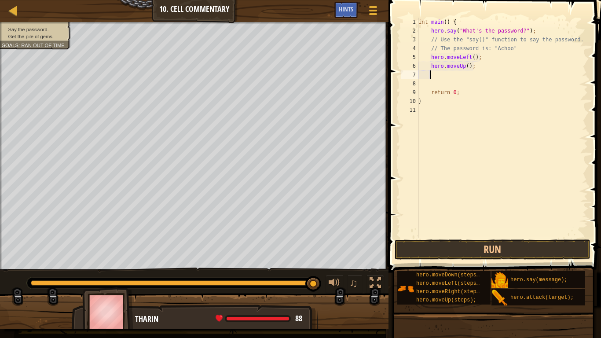
click at [464, 68] on div "int main ( ) { hero . say ( " What's the password? " ) ; // Use the "say()" fun…" at bounding box center [501, 136] width 171 height 237
click at [448, 246] on button "Run" at bounding box center [492, 249] width 196 height 20
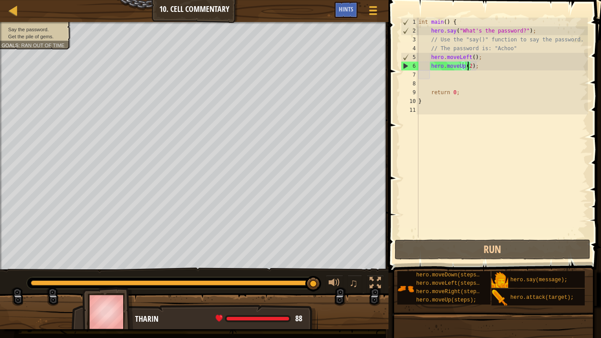
click at [477, 57] on div "int main ( ) { hero . say ( " What's the password? " ) ; // Use the "say()" fun…" at bounding box center [501, 136] width 171 height 237
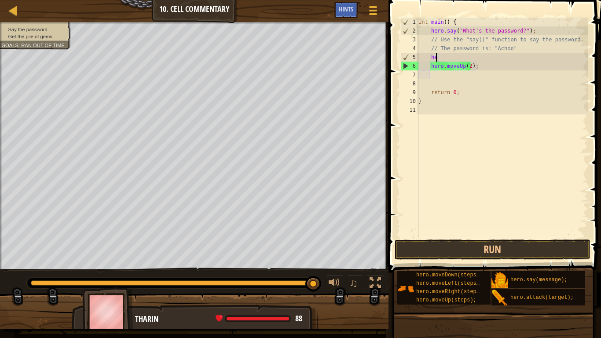
type textarea "h"
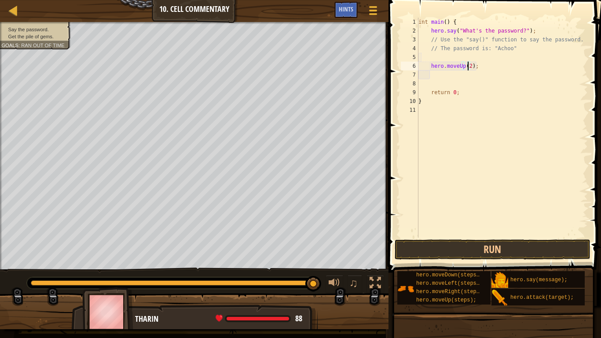
click at [466, 69] on div "int main ( ) { hero . say ( " What's the password? " ) ; // Use the "say()" fun…" at bounding box center [501, 136] width 171 height 237
type textarea "hero.moveUp();"
click at [463, 246] on button "Run" at bounding box center [492, 249] width 196 height 20
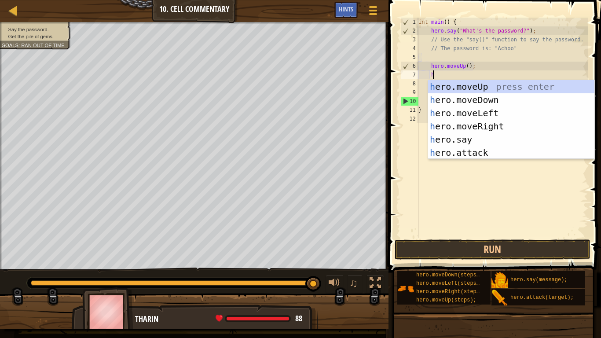
scroll to position [4, 1]
type textarea "hr"
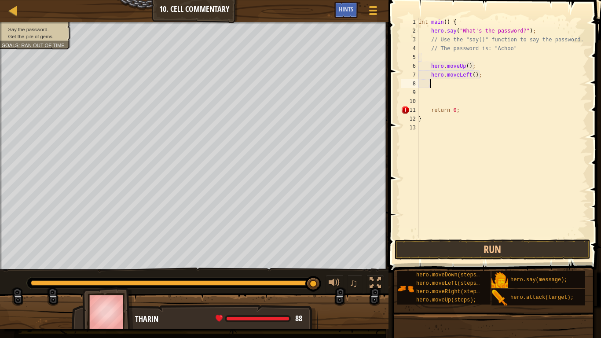
scroll to position [4, 0]
click at [438, 248] on button "Run" at bounding box center [492, 249] width 196 height 20
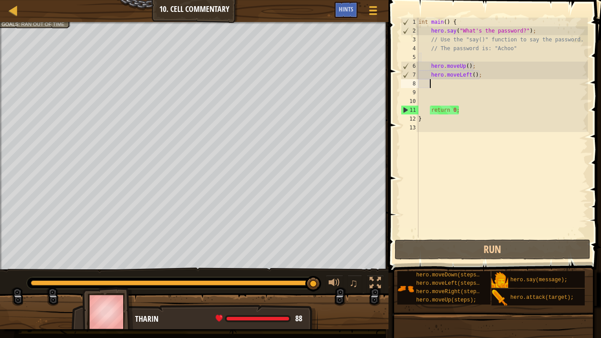
drag, startPoint x: 160, startPoint y: 4, endPoint x: 168, endPoint y: 3, distance: 7.5
click at [163, 3] on div "Map Introduction to Computer Science 10. Cell Commentary Game Menu Done Hints" at bounding box center [194, 11] width 388 height 22
click at [181, 3] on div "Map Introduction to Computer Science 10. Cell Commentary Game Menu Done Hints" at bounding box center [194, 11] width 388 height 22
click at [170, 36] on div "Map Introduction to Computer Science 10. Cell Commentary Game Menu Done Hints 1…" at bounding box center [300, 169] width 601 height 338
drag, startPoint x: 186, startPoint y: 23, endPoint x: 0, endPoint y: 109, distance: 205.0
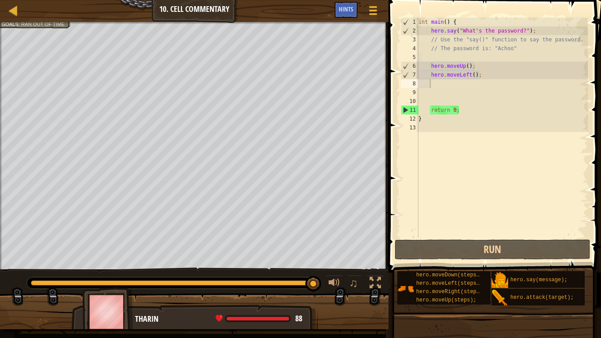
drag, startPoint x: 0, startPoint y: 109, endPoint x: 1, endPoint y: 118, distance: 8.9
click at [1, 118] on div at bounding box center [1, 152] width 2 height 261
drag, startPoint x: 395, startPoint y: 89, endPoint x: 420, endPoint y: 79, distance: 26.8
click at [403, 85] on div "1 2 3 4 5 6 7 8 9 10 11 12 13 int main ( ) { hero . say ( " What's the password…" at bounding box center [493, 153] width 215 height 298
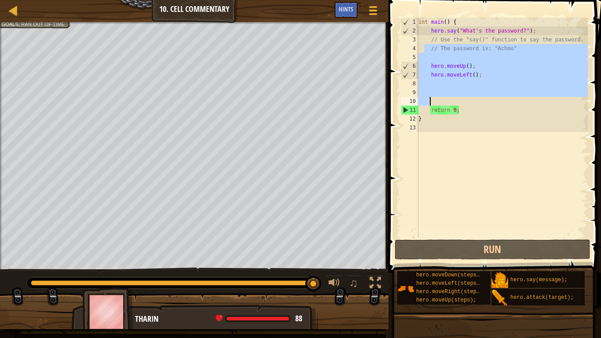
drag, startPoint x: 424, startPoint y: 52, endPoint x: 509, endPoint y: 97, distance: 95.6
click at [512, 103] on div "int main ( ) { hero . say ( " What's the password? " ) ; // Use the "say()" fun…" at bounding box center [501, 136] width 171 height 237
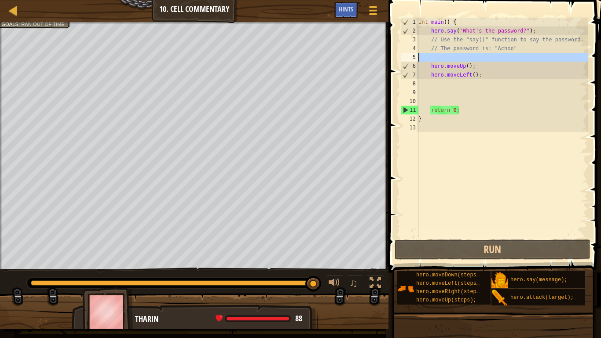
drag, startPoint x: 408, startPoint y: 56, endPoint x: 416, endPoint y: 56, distance: 7.9
click at [416, 56] on div "5" at bounding box center [410, 57] width 18 height 9
type textarea "hero.moveUp();"
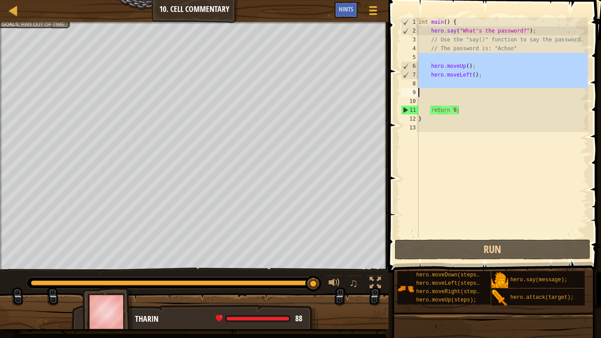
drag, startPoint x: 418, startPoint y: 55, endPoint x: 459, endPoint y: 87, distance: 52.3
click at [459, 87] on div "1 2 3 4 5 6 7 8 9 10 11 12 13 int main ( ) { hero . say ( " What's the password…" at bounding box center [493, 128] width 189 height 220
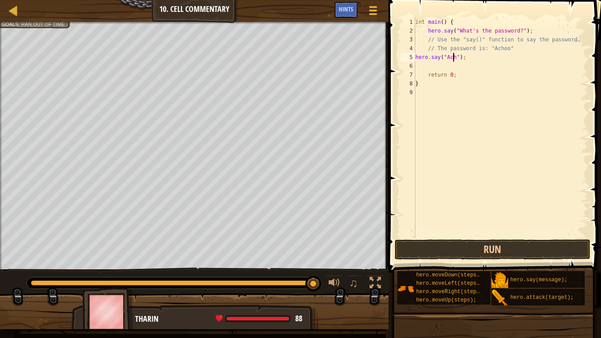
scroll to position [4, 4]
type textarea "hero.say("Achoo");"
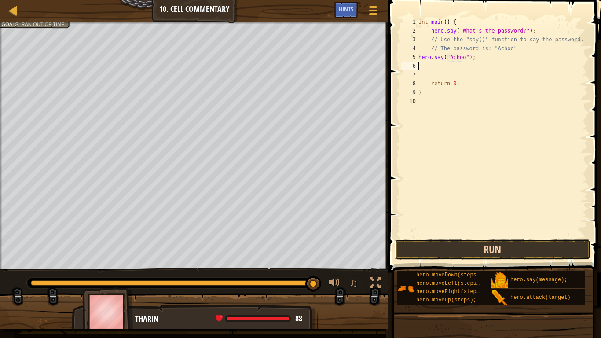
click at [474, 244] on button "Run" at bounding box center [492, 249] width 196 height 20
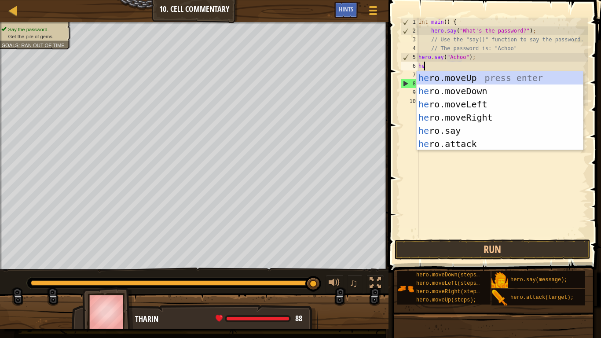
type textarea "her"
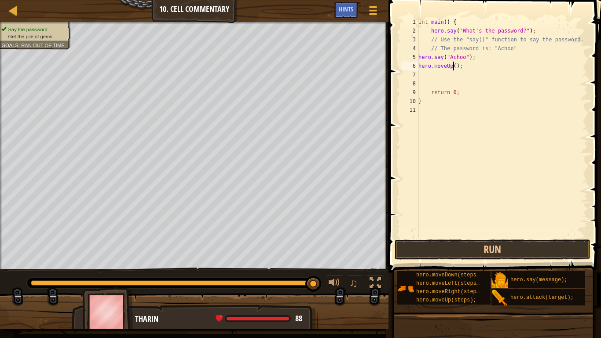
click at [453, 67] on div "int main ( ) { hero . say ( " What's the password? " ) ; // Use the "say()" fun…" at bounding box center [501, 136] width 171 height 237
type textarea "hero.moveUp(2);"
click at [469, 249] on button "Run" at bounding box center [492, 249] width 196 height 20
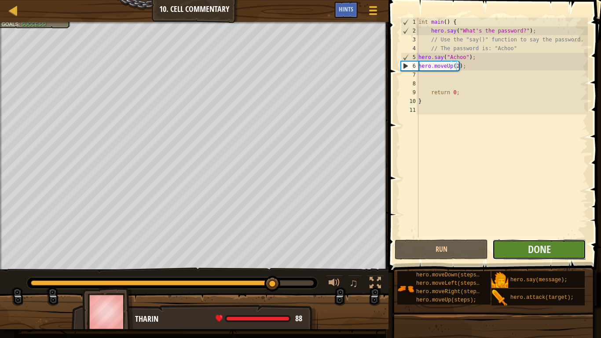
click at [510, 246] on button "Done" at bounding box center [538, 249] width 93 height 20
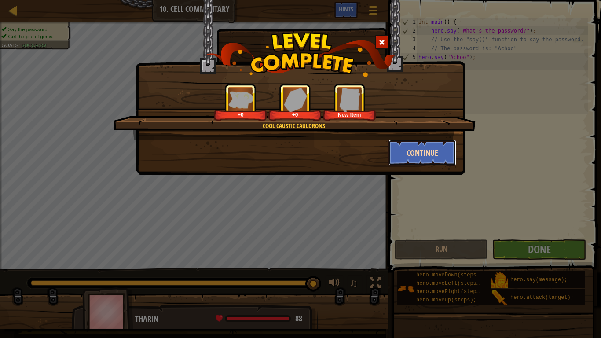
click at [420, 151] on button "Continue" at bounding box center [422, 152] width 68 height 26
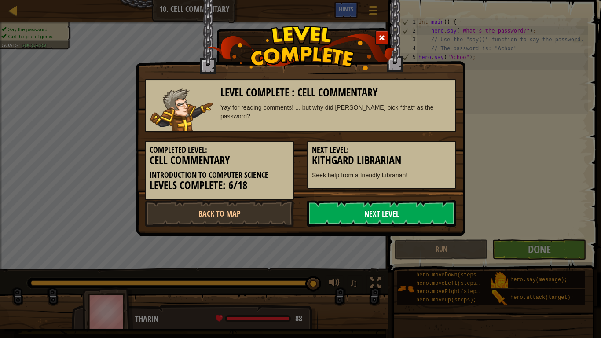
click at [383, 210] on link "Next Level" at bounding box center [381, 213] width 149 height 26
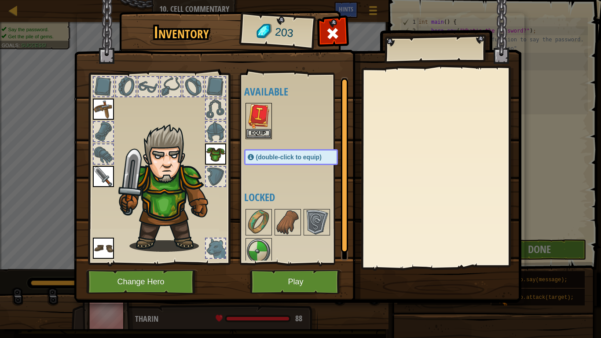
click at [380, 1] on body "Map Introduction to Computer Science 10. Cell Commentary Game Menu Done Hints 1…" at bounding box center [300, 0] width 601 height 1
click at [251, 130] on button "Equip" at bounding box center [258, 132] width 25 height 9
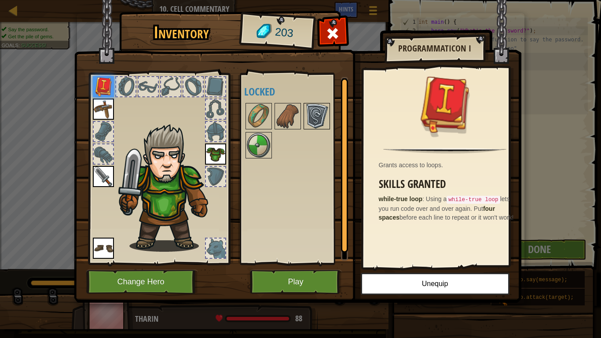
click at [317, 119] on img at bounding box center [316, 116] width 25 height 25
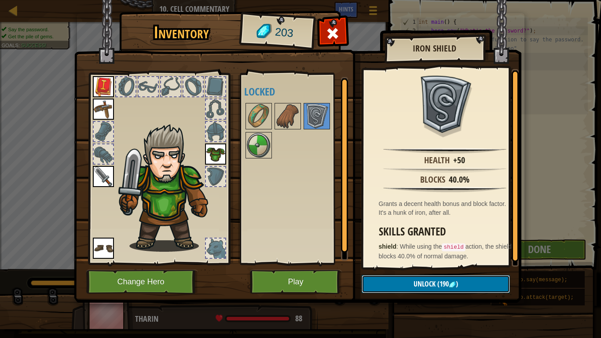
click at [379, 278] on button "Unlock (190 )" at bounding box center [435, 284] width 148 height 18
click at [377, 278] on button "Confirm" at bounding box center [435, 284] width 148 height 18
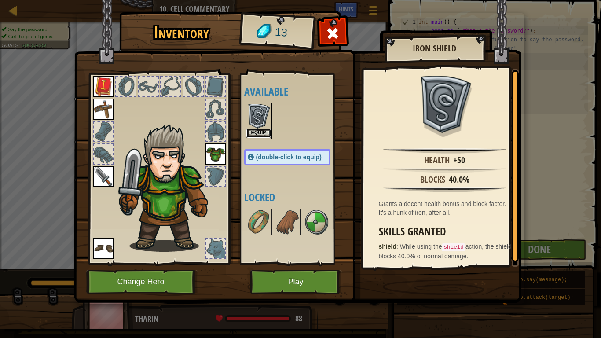
click at [249, 134] on button "Equip" at bounding box center [258, 132] width 25 height 9
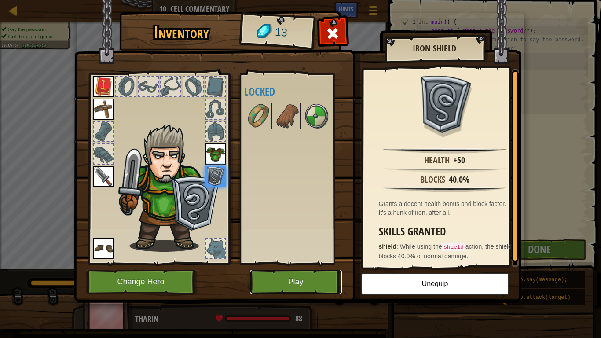
click at [281, 274] on button "Play" at bounding box center [296, 282] width 92 height 24
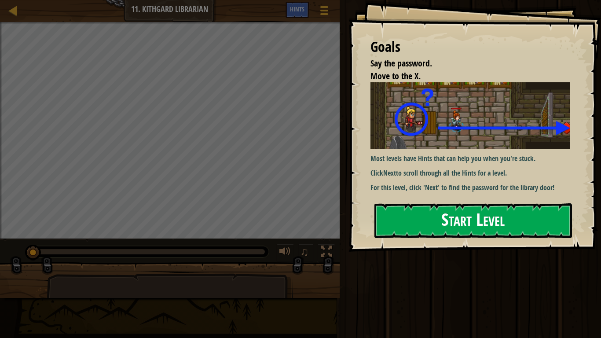
drag, startPoint x: 455, startPoint y: 157, endPoint x: 450, endPoint y: 194, distance: 37.7
click at [452, 169] on div "Most levels have Hints that can help you when you're stuck. Click Next to scrol…" at bounding box center [473, 137] width 207 height 110
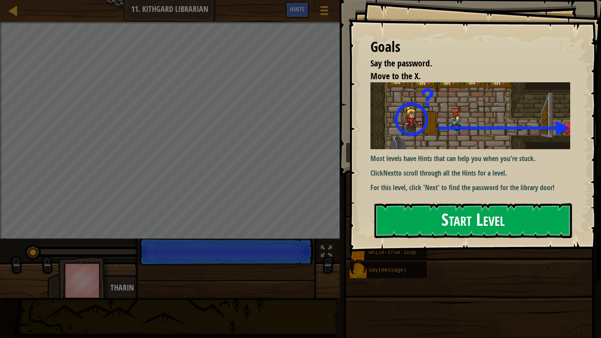
click at [444, 215] on button "Start Level" at bounding box center [472, 220] width 197 height 35
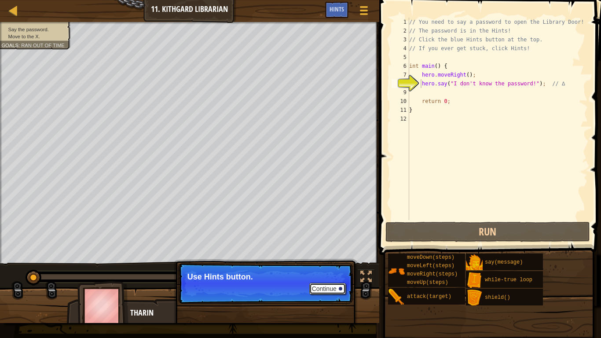
click at [339, 278] on button "Continue" at bounding box center [327, 288] width 36 height 11
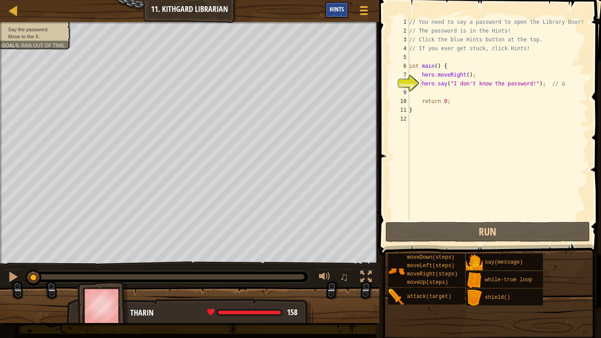
click at [331, 10] on span "Hints" at bounding box center [336, 9] width 15 height 8
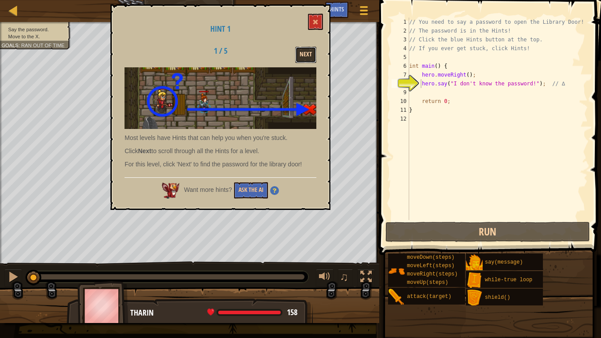
click at [309, 55] on button "Next" at bounding box center [305, 55] width 21 height 16
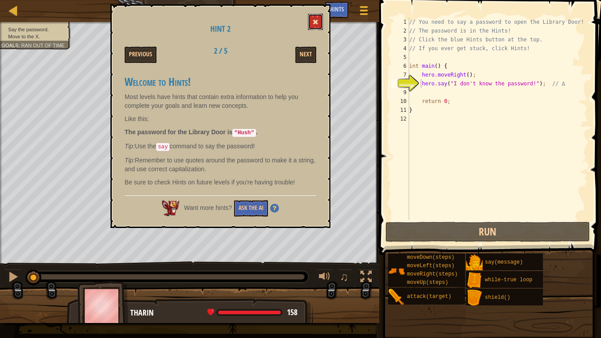
click at [315, 21] on span at bounding box center [315, 22] width 6 height 6
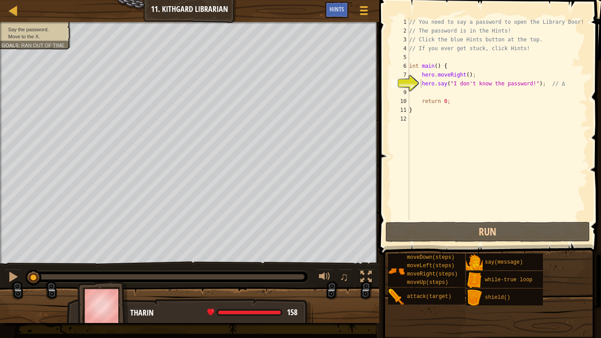
click at [524, 83] on div "// You need to say a password to open the Library Door! // The password is in t…" at bounding box center [497, 128] width 180 height 220
drag, startPoint x: 524, startPoint y: 83, endPoint x: 453, endPoint y: 83, distance: 71.2
click at [453, 83] on div "// You need to say a password to open the Library Door! // The password is in t…" at bounding box center [497, 128] width 180 height 220
click at [522, 85] on div "// You need to say a password to open the Library Door! // The password is in t…" at bounding box center [497, 119] width 180 height 202
click at [524, 86] on div "// You need to say a password to open the Library Door! // The password is in t…" at bounding box center [497, 128] width 180 height 220
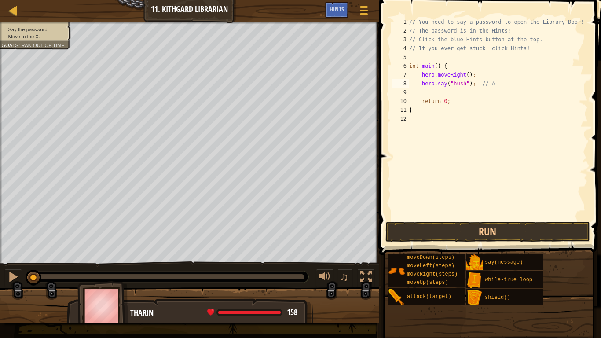
scroll to position [4, 1]
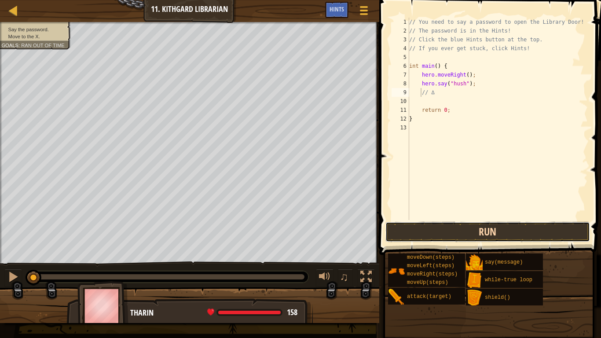
click at [453, 233] on button "Run" at bounding box center [487, 232] width 205 height 20
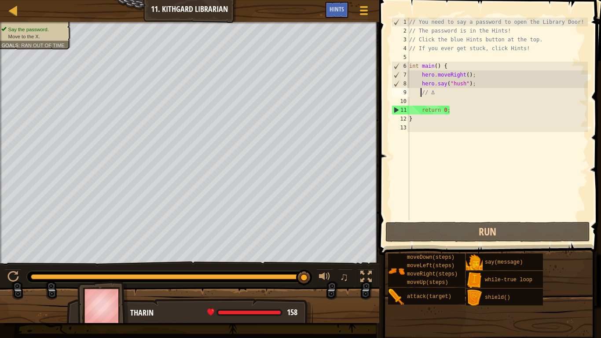
click at [463, 77] on div "// You need to say a password to open the Library Door! // The password is in t…" at bounding box center [497, 128] width 180 height 220
type textarea "hero.moveRight(2);"
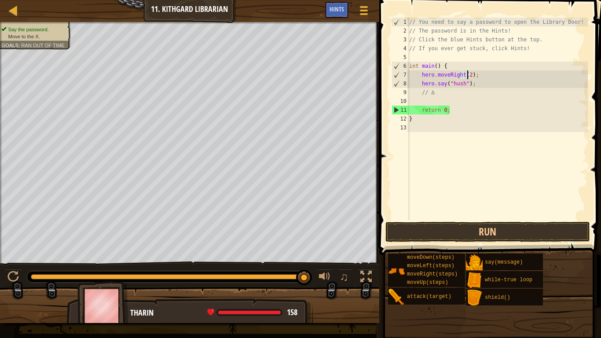
scroll to position [4, 0]
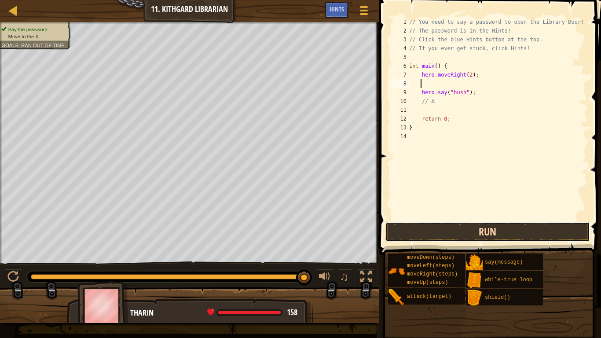
click at [473, 228] on button "Run" at bounding box center [487, 232] width 205 height 20
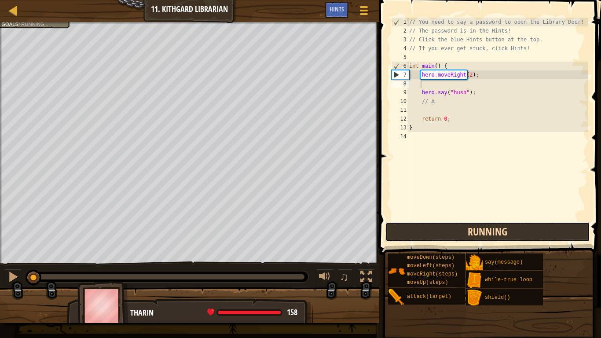
click at [472, 230] on button "Running" at bounding box center [487, 232] width 205 height 20
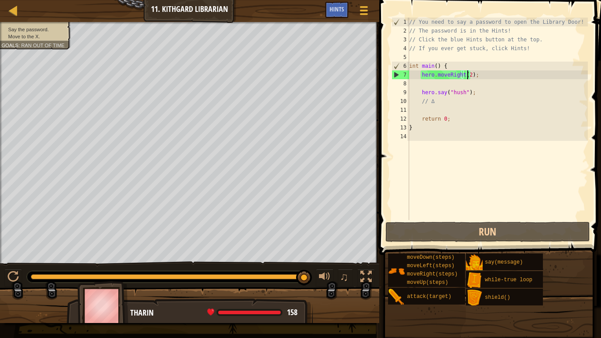
click at [468, 77] on div "// You need to say a password to open the Library Door! // The password is in t…" at bounding box center [497, 128] width 180 height 220
type textarea "hero.moveRight();"
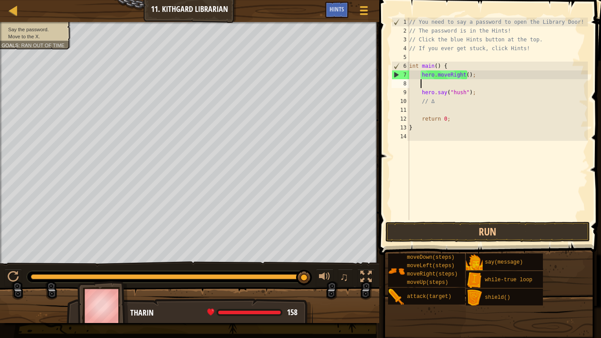
click at [485, 87] on div "// You need to say a password to open the Library Door! // The password is in t…" at bounding box center [497, 128] width 180 height 220
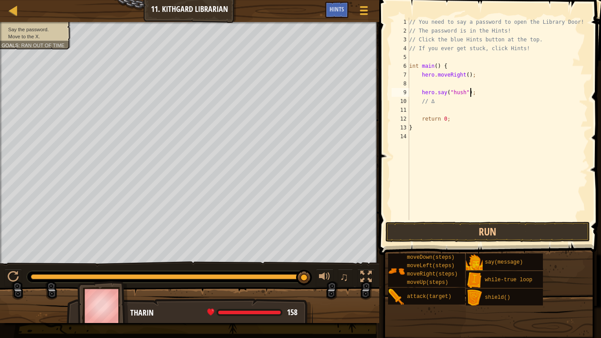
click at [478, 93] on div "// You need to say a password to open the Library Door! // The password is in t…" at bounding box center [497, 128] width 180 height 220
type textarea "hero.say("hush");"
type textarea "h"
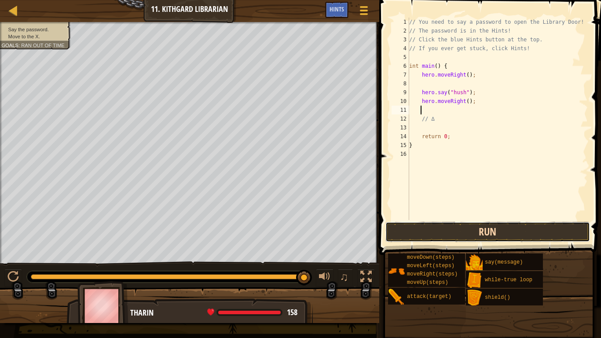
click at [493, 235] on button "Run" at bounding box center [487, 232] width 205 height 20
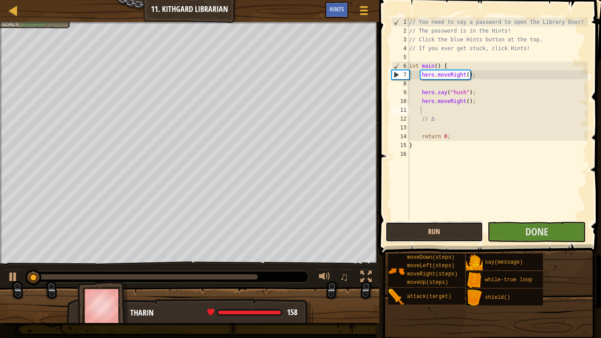
click at [493, 231] on div "Run Submit Done" at bounding box center [487, 232] width 205 height 20
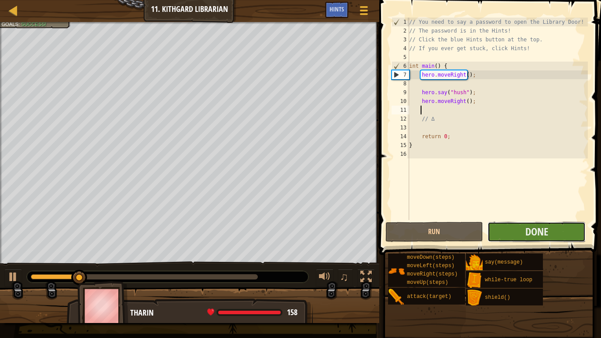
click at [510, 230] on button "Done" at bounding box center [536, 232] width 98 height 20
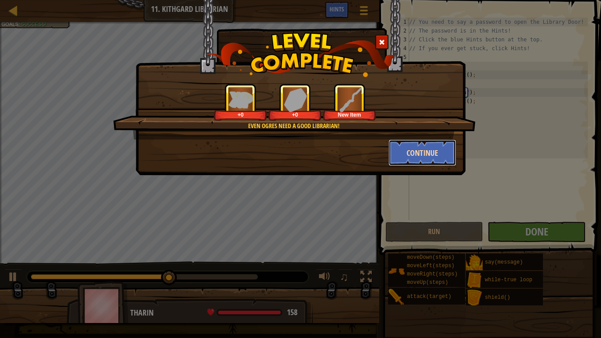
click at [406, 153] on button "Continue" at bounding box center [422, 152] width 68 height 26
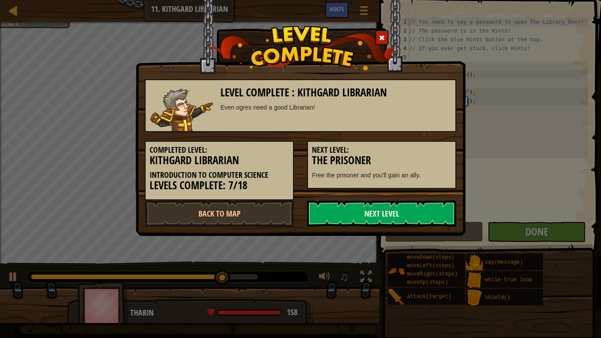
click at [385, 212] on link "Next Level" at bounding box center [381, 213] width 149 height 26
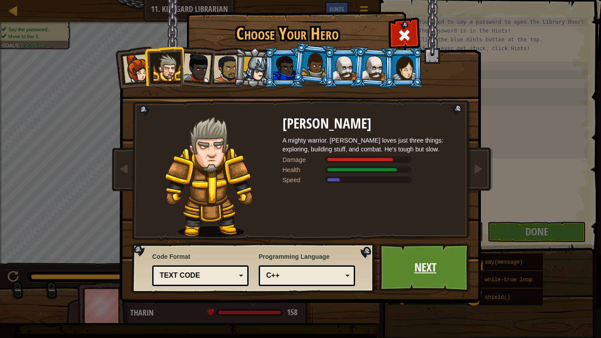
click at [421, 257] on link "Next" at bounding box center [425, 267] width 92 height 48
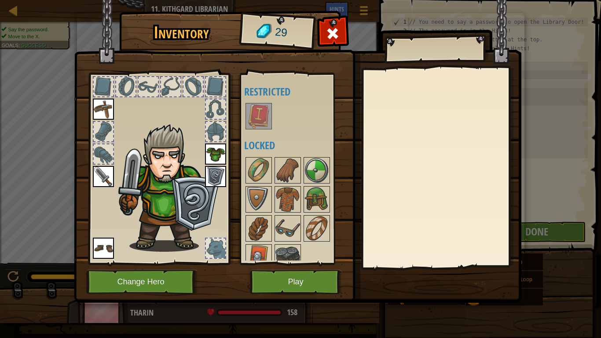
click at [259, 124] on img at bounding box center [258, 116] width 25 height 25
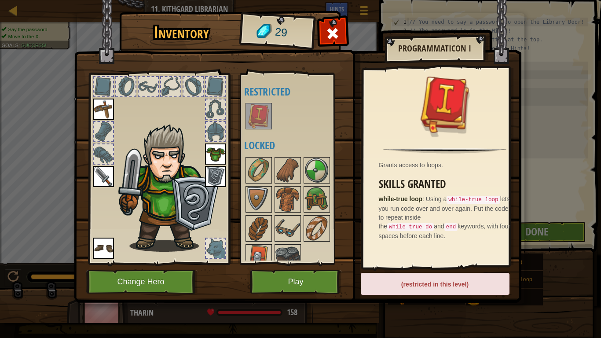
scroll to position [11, 0]
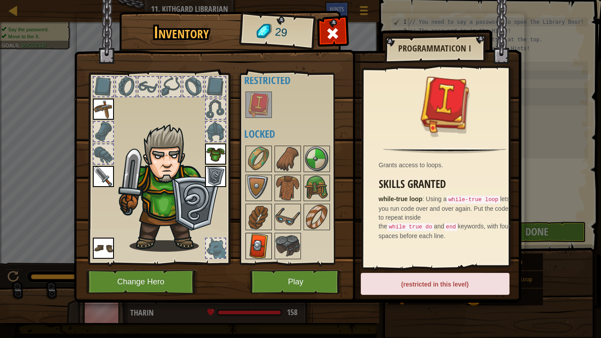
click at [263, 238] on img at bounding box center [258, 245] width 25 height 25
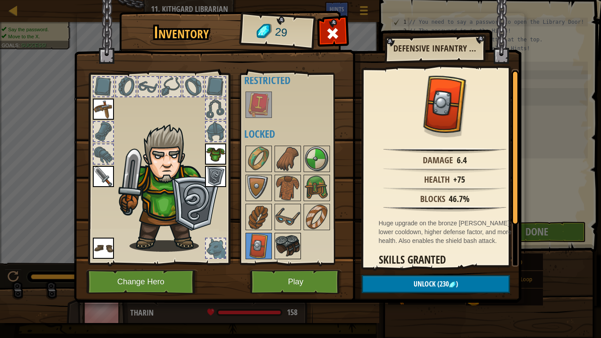
click at [289, 243] on img at bounding box center [287, 245] width 25 height 25
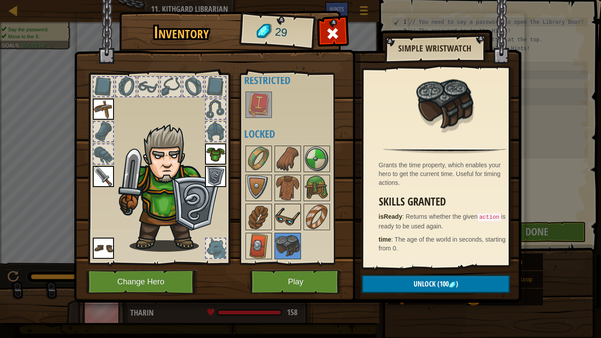
click at [293, 219] on img at bounding box center [287, 216] width 25 height 25
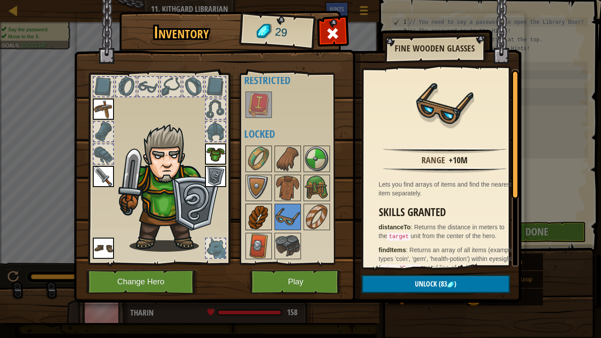
click at [270, 215] on img at bounding box center [258, 216] width 25 height 25
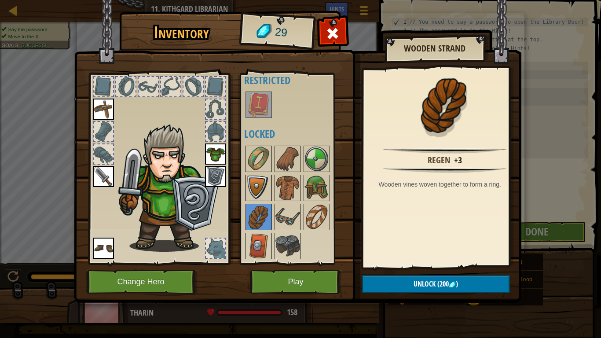
click at [262, 190] on img at bounding box center [258, 187] width 25 height 25
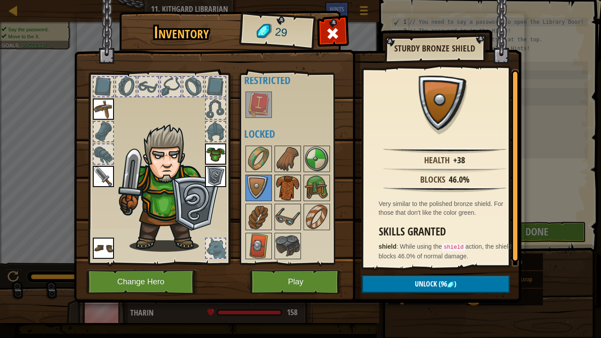
drag, startPoint x: 278, startPoint y: 188, endPoint x: 299, endPoint y: 188, distance: 20.7
click at [279, 188] on img at bounding box center [287, 187] width 25 height 25
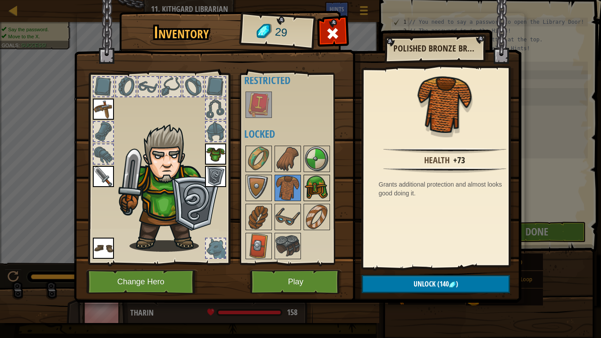
drag, startPoint x: 310, startPoint y: 186, endPoint x: 321, endPoint y: 179, distance: 13.5
click at [311, 186] on img at bounding box center [316, 187] width 25 height 25
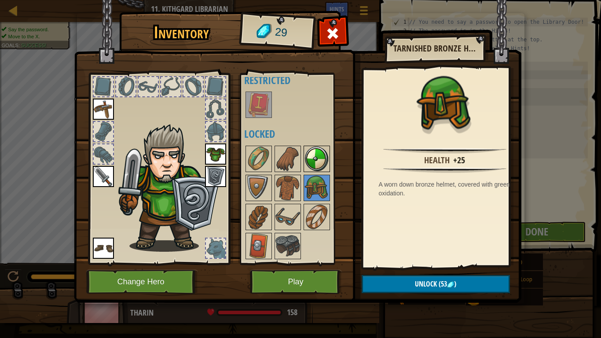
click at [316, 157] on img at bounding box center [316, 158] width 25 height 25
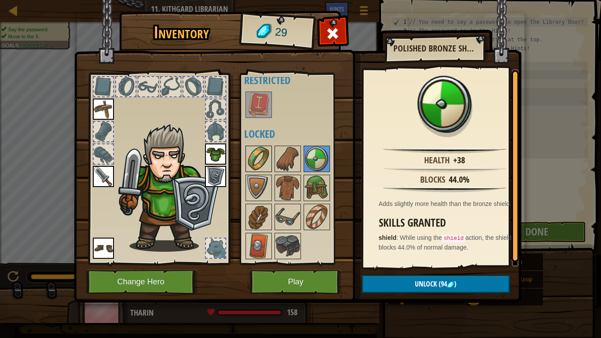
click at [269, 146] on img at bounding box center [258, 158] width 25 height 25
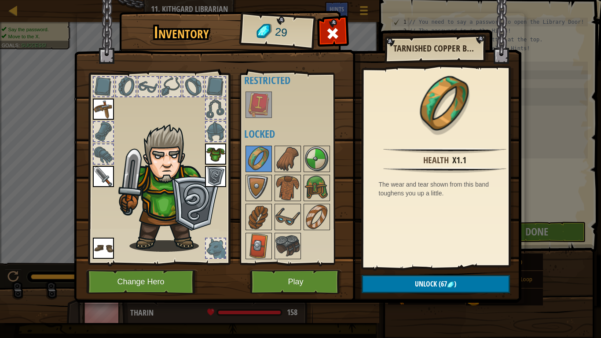
drag, startPoint x: 244, startPoint y: 150, endPoint x: 253, endPoint y: 173, distance: 25.2
click at [244, 150] on div at bounding box center [299, 202] width 111 height 116
click at [288, 278] on button "Play" at bounding box center [296, 282] width 92 height 24
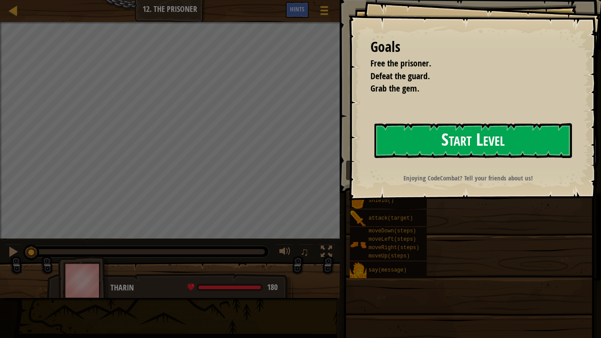
click at [432, 126] on button "Start Level" at bounding box center [472, 140] width 197 height 35
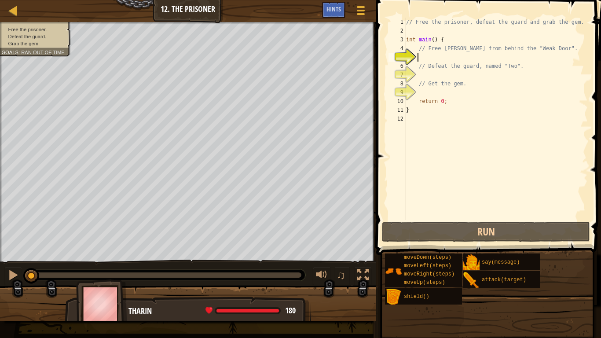
type textarea "he"
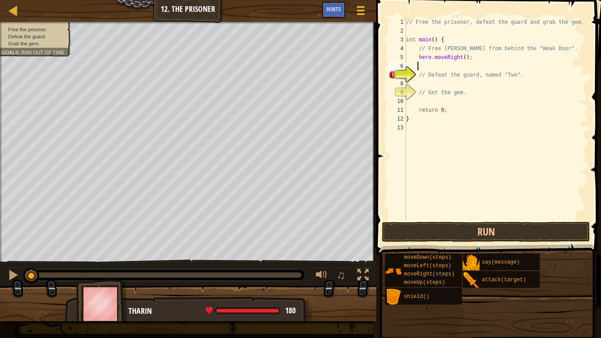
scroll to position [4, 0]
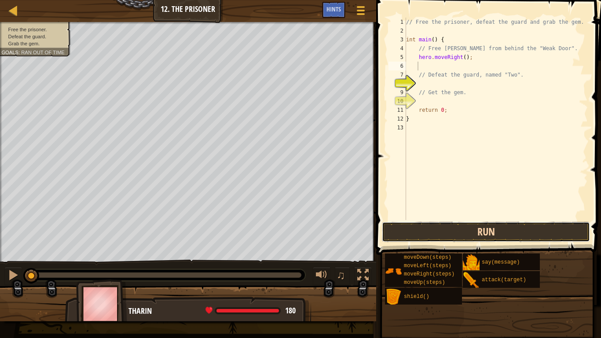
click at [441, 231] on button "Run" at bounding box center [486, 232] width 208 height 20
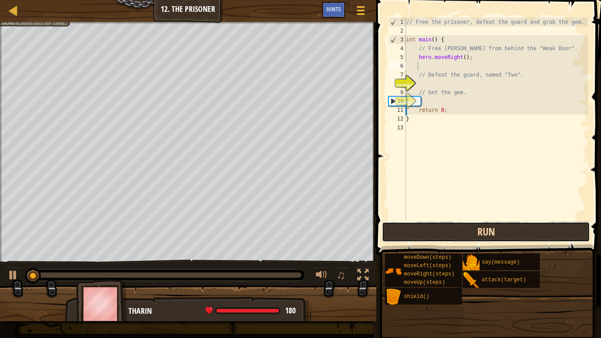
click at [441, 231] on button "Run" at bounding box center [486, 232] width 208 height 20
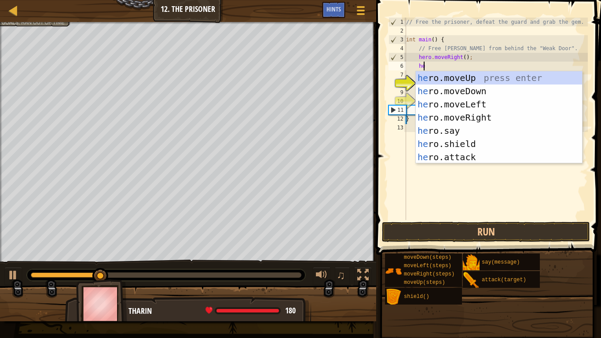
scroll to position [4, 1]
click at [433, 160] on div "he ro.moveUp press enter he ro.moveDown press enter he ro.moveLeft press enter …" at bounding box center [499, 130] width 166 height 119
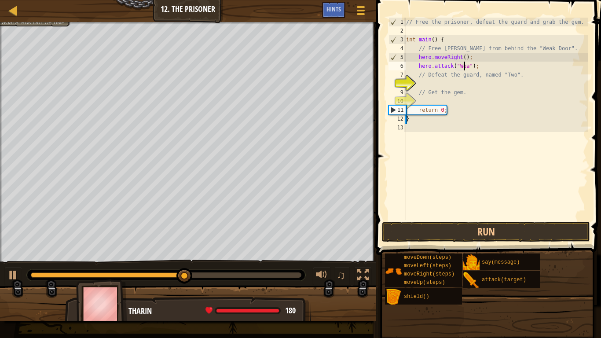
scroll to position [4, 5]
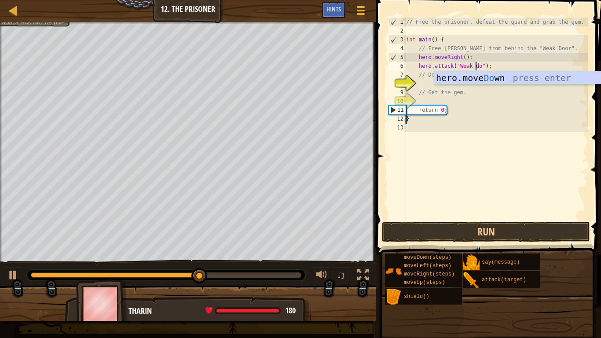
type textarea "hero.attack("Weak door");"
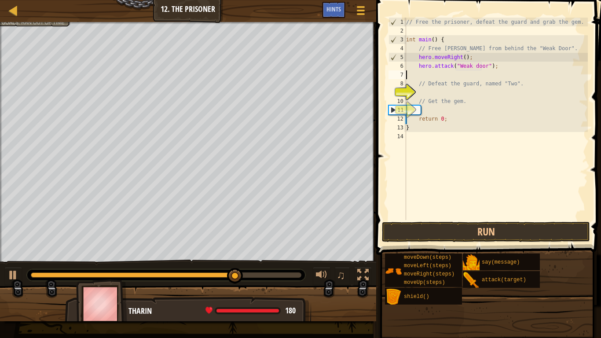
scroll to position [4, 0]
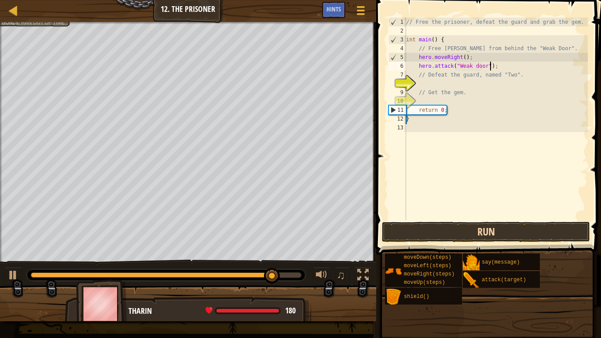
type textarea "hero.attack("Weak door");"
click at [432, 225] on button "Run" at bounding box center [486, 232] width 208 height 20
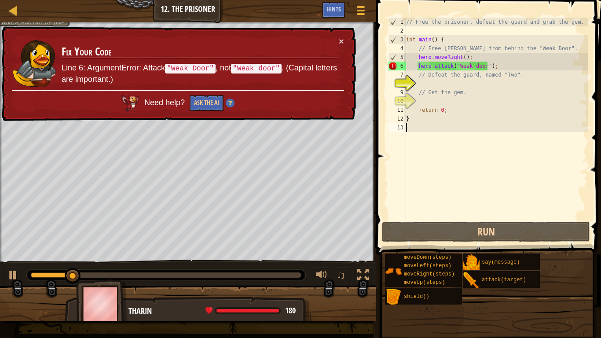
click at [473, 67] on div "// Free the prisoner, defeat the guard and grab the gem. int main ( ) { // Free…" at bounding box center [495, 128] width 183 height 220
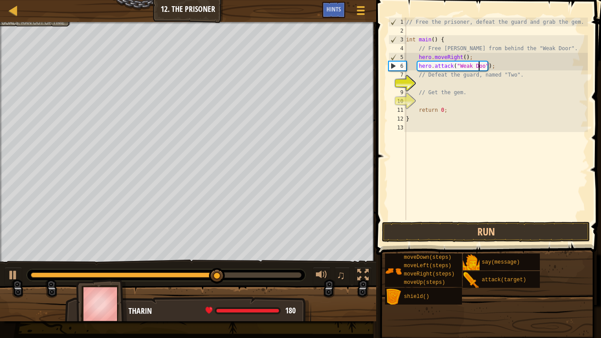
scroll to position [4, 6]
type textarea "hero.attack("Weak Door");"
click at [439, 233] on button "Run" at bounding box center [486, 232] width 208 height 20
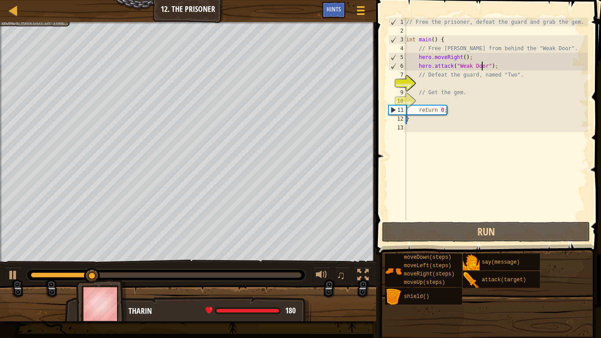
click at [452, 82] on div "// Free the prisoner, defeat the guard and grab the gem. int main ( ) { // Free…" at bounding box center [495, 128] width 183 height 220
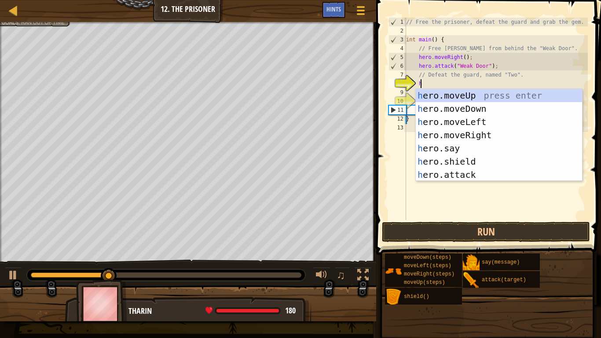
scroll to position [4, 1]
type textarea "her"
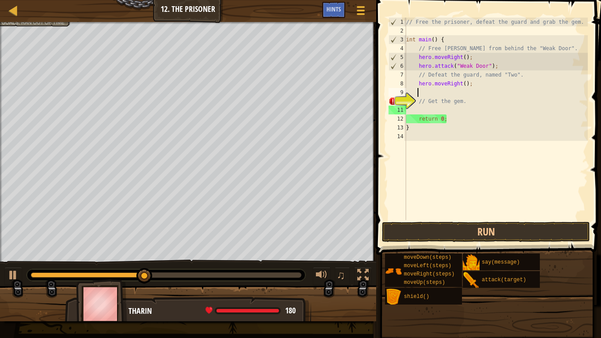
scroll to position [4, 0]
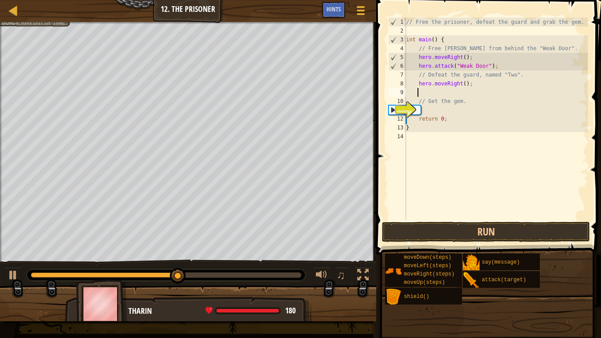
click at [459, 86] on div "// Free the prisoner, defeat the guard and grab the gem. int main ( ) { // Free…" at bounding box center [495, 128] width 183 height 220
click at [460, 85] on div "// Free the prisoner, defeat the guard and grab the gem. int main ( ) { // Free…" at bounding box center [495, 128] width 183 height 220
type textarea "hero.moveRight(2);"
click at [451, 92] on div "// Free the prisoner, defeat the guard and grab the gem. int main ( ) { // Free…" at bounding box center [495, 128] width 183 height 220
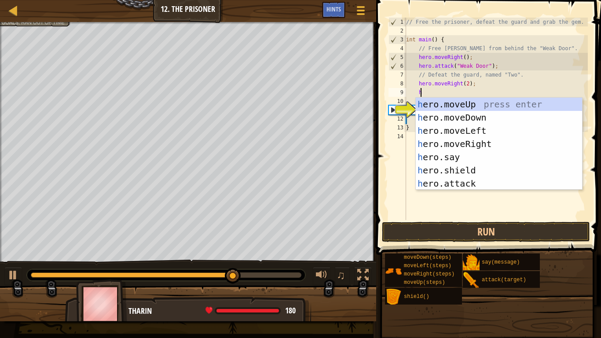
scroll to position [4, 1]
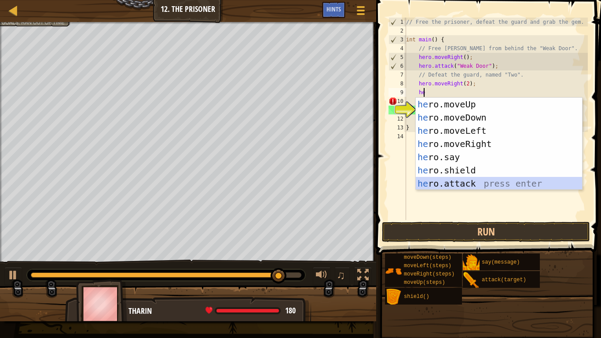
click at [445, 184] on div "he ro.moveUp press enter he ro.moveDown press enter he ro.moveLeft press enter …" at bounding box center [499, 157] width 166 height 119
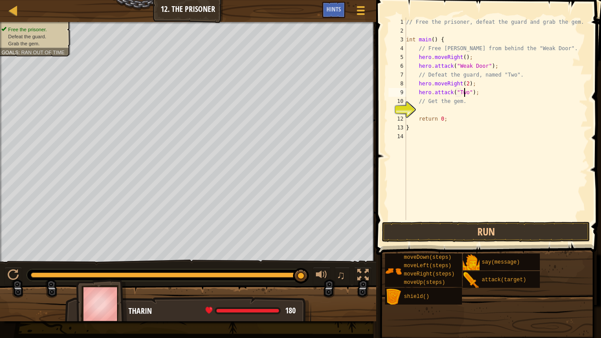
scroll to position [4, 5]
click at [478, 97] on div "// Free the prisoner, defeat the guard and grab the gem. int main ( ) { // Free…" at bounding box center [495, 128] width 183 height 220
click at [477, 91] on div "// Free the prisoner, defeat the guard and grab the gem. int main ( ) { // Free…" at bounding box center [495, 128] width 183 height 220
type textarea "hero.attack("Two");"
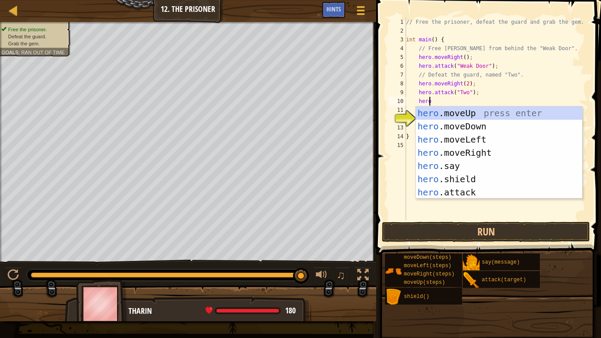
scroll to position [4, 1]
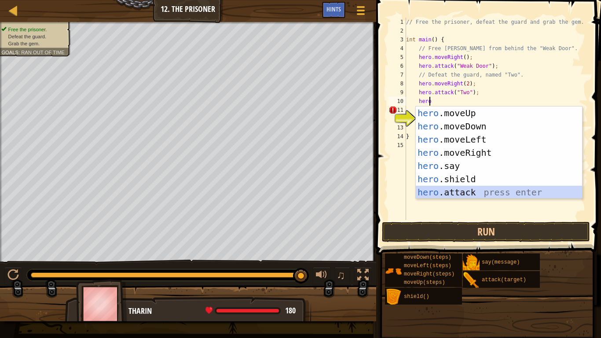
click at [472, 186] on div "hero .moveUp press enter hero .moveDown press enter hero .moveLeft press enter …" at bounding box center [499, 165] width 166 height 119
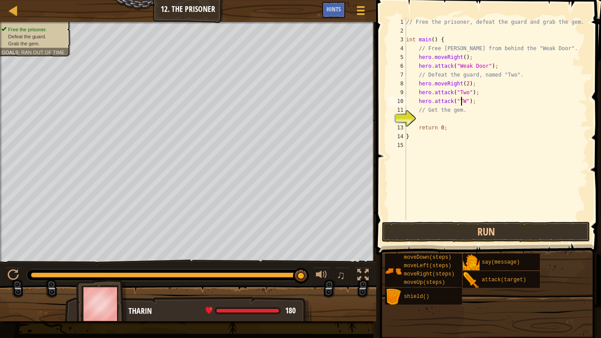
type textarea "hero.attack("TWO");"
click at [487, 103] on div "// Free the prisoner, defeat the guard and grab the gem. int main ( ) { // Free…" at bounding box center [495, 128] width 183 height 220
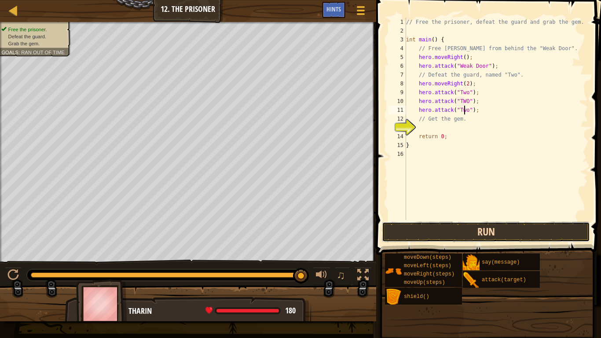
click at [435, 227] on button "Run" at bounding box center [486, 232] width 208 height 20
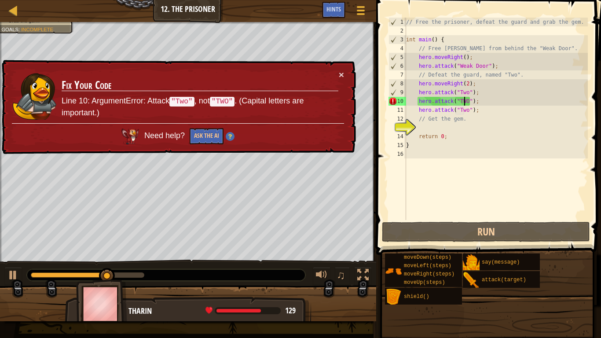
click at [464, 103] on div "// Free the prisoner, defeat the guard and grab the gem. int main ( ) { // Free…" at bounding box center [495, 128] width 183 height 220
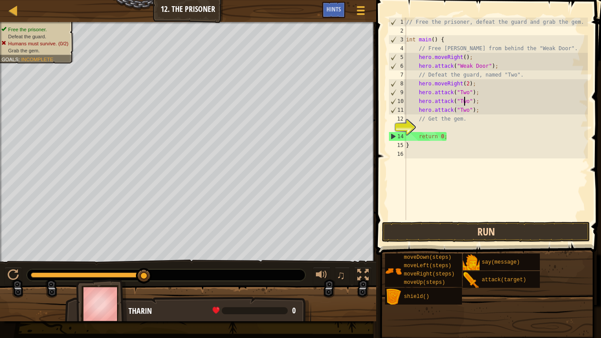
type textarea "hero.attack("Two");"
click at [440, 236] on button "Run" at bounding box center [486, 232] width 208 height 20
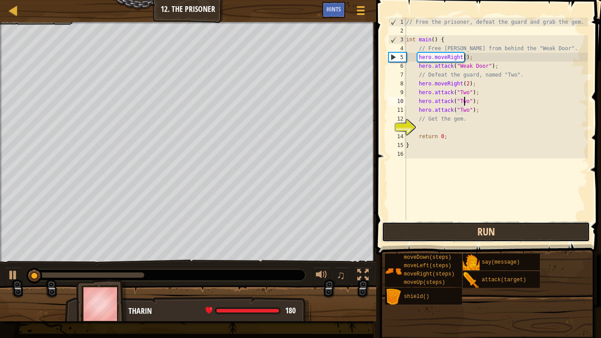
click at [440, 231] on button "Run" at bounding box center [486, 232] width 208 height 20
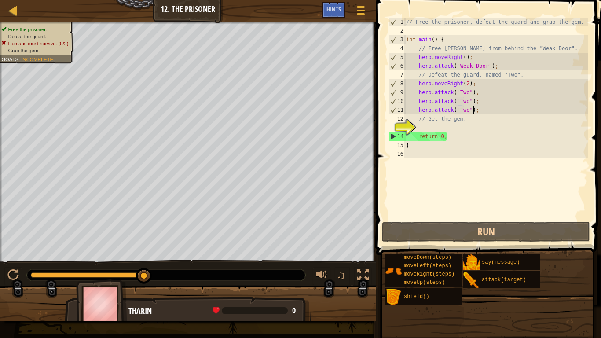
click at [477, 112] on div "// Free the prisoner, defeat the guard and grab the gem. int main ( ) { // Free…" at bounding box center [495, 128] width 183 height 220
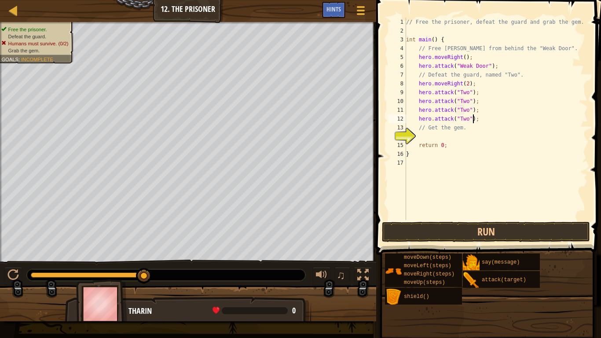
click at [476, 122] on div "// Free the prisoner, defeat the guard and grab the gem. int main ( ) { // Free…" at bounding box center [495, 128] width 183 height 220
click at [444, 228] on button "Run" at bounding box center [486, 232] width 208 height 20
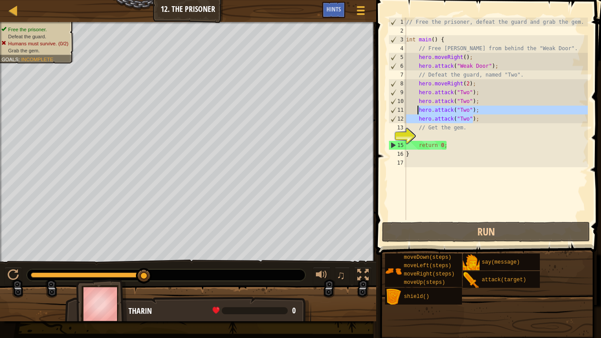
drag, startPoint x: 473, startPoint y: 122, endPoint x: 418, endPoint y: 113, distance: 55.2
click at [418, 113] on div "// Free the prisoner, defeat the guard and grab the gem. int main ( ) { // Free…" at bounding box center [495, 128] width 183 height 220
type textarea "hero.attack("Two"); hero.attack("Two");"
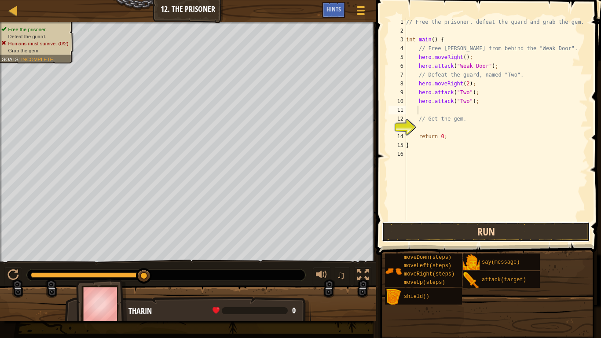
click at [439, 231] on button "Run" at bounding box center [486, 232] width 208 height 20
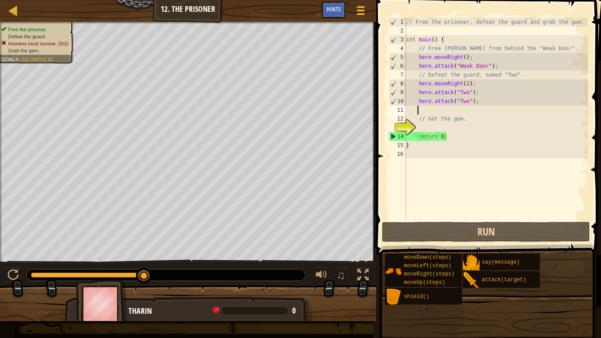
type textarea "he"
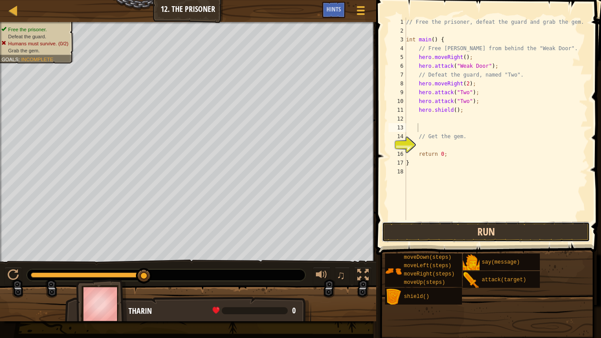
click at [429, 228] on button "Run" at bounding box center [486, 232] width 208 height 20
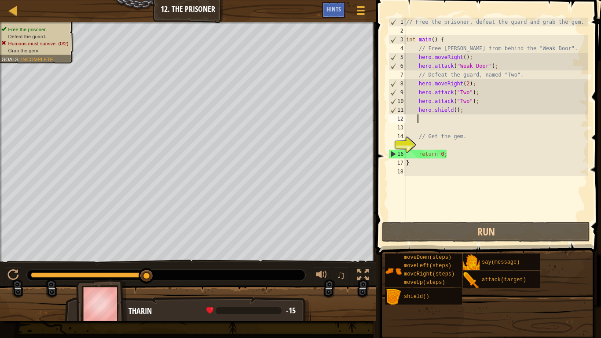
click at [448, 119] on div "// Free the prisoner, defeat the guard and grab the gem. int main ( ) { // Free…" at bounding box center [495, 128] width 183 height 220
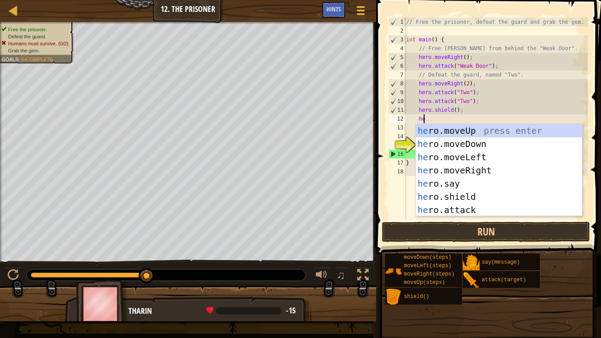
scroll to position [4, 1]
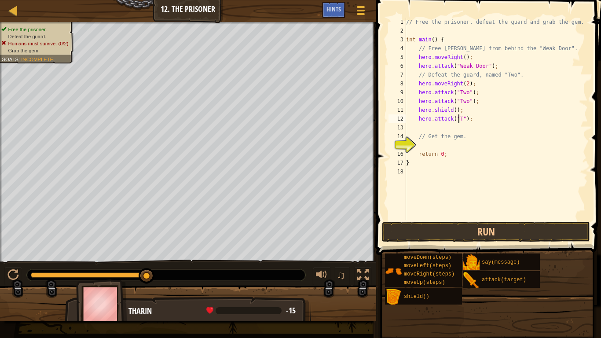
type textarea "hero.attack("Two");"
click at [487, 122] on div "// Free the prisoner, defeat the guard and grab the gem. int main ( ) { // Free…" at bounding box center [495, 128] width 183 height 220
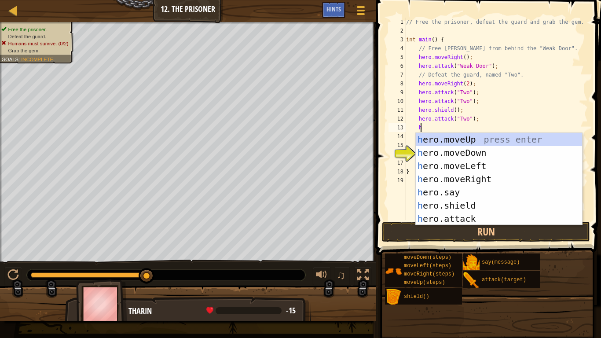
scroll to position [4, 1]
type textarea "her"
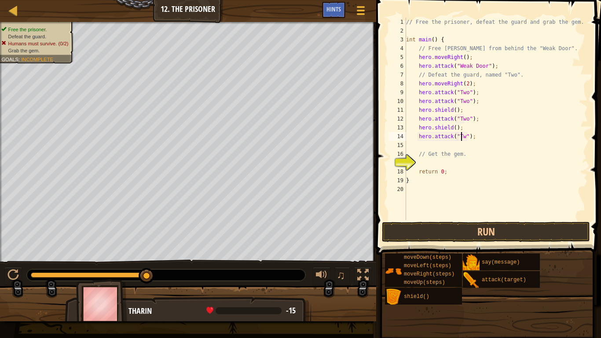
type textarea "hero.attack("Two");"
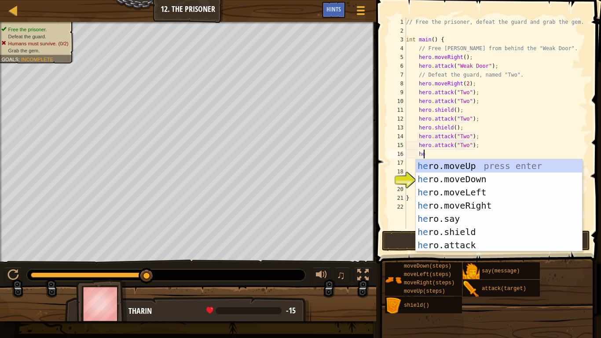
scroll to position [4, 1]
type textarea "her"
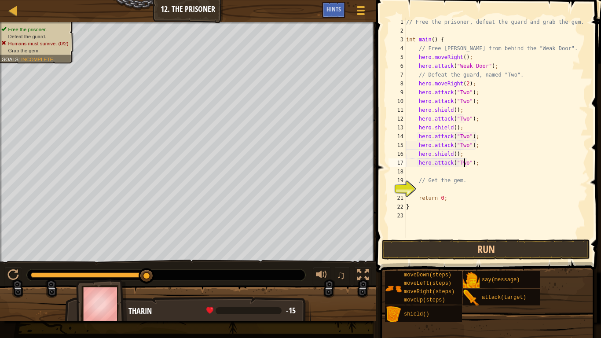
scroll to position [4, 5]
click at [451, 247] on button "Run" at bounding box center [486, 249] width 208 height 20
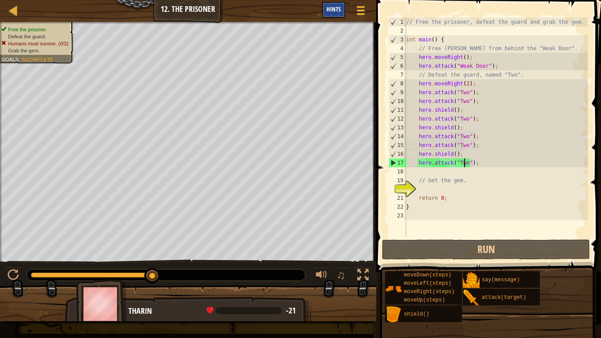
click at [336, 6] on span "Hints" at bounding box center [333, 9] width 15 height 8
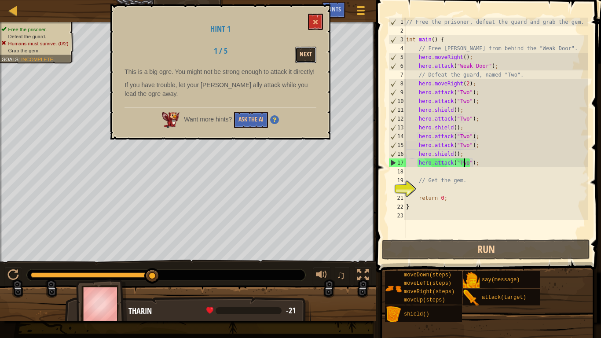
click at [312, 51] on button "Next" at bounding box center [305, 55] width 21 height 16
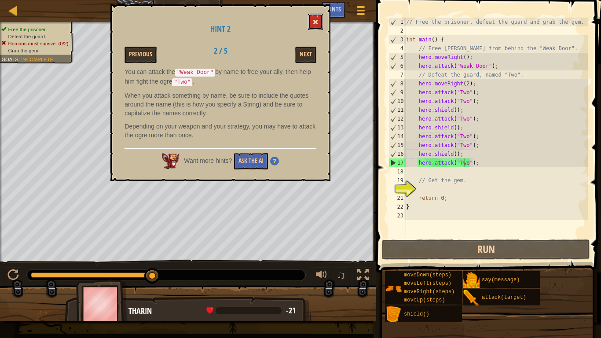
click at [314, 21] on span at bounding box center [315, 22] width 6 height 6
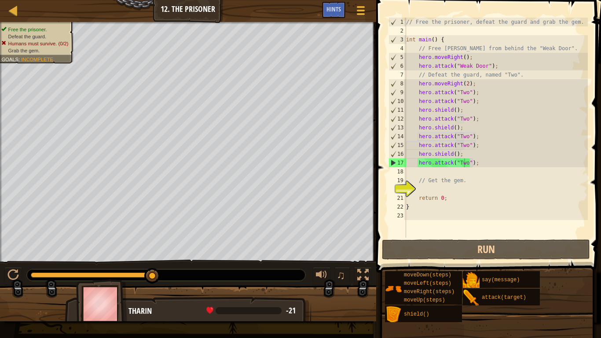
type textarea "hero.attack("Weak Door");"
click at [493, 68] on div "// Free the prisoner, defeat the guard and grab the gem. int main ( ) { // Free…" at bounding box center [495, 136] width 183 height 237
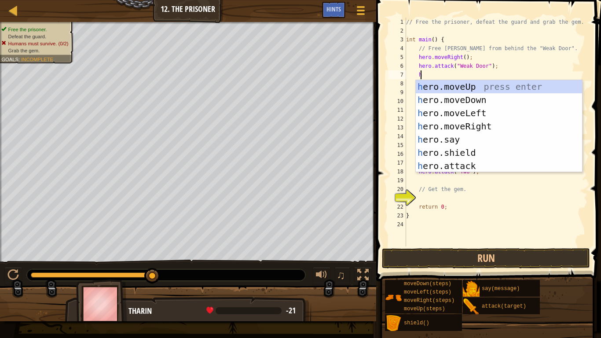
scroll to position [4, 1]
type textarea "her"
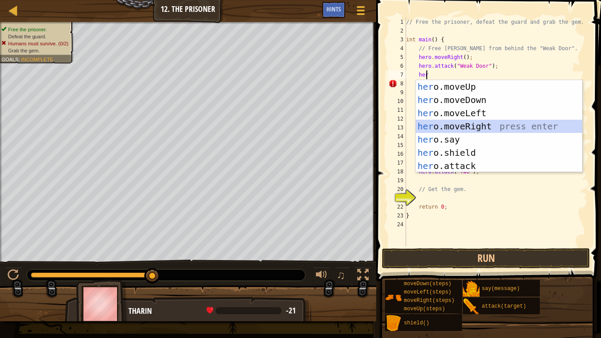
click at [478, 127] on div "her o.moveUp press enter her o.moveDown press enter her o.moveLeft press enter …" at bounding box center [499, 139] width 166 height 119
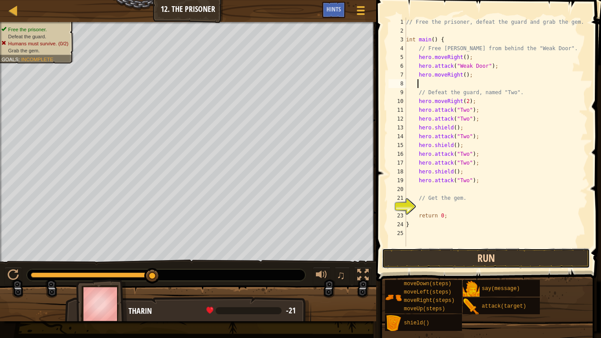
click at [462, 258] on button "Run" at bounding box center [486, 258] width 208 height 20
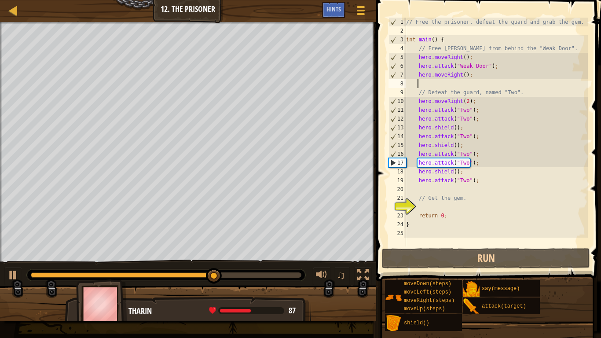
drag, startPoint x: 431, startPoint y: 200, endPoint x: 431, endPoint y: 209, distance: 8.8
click at [431, 208] on div "// Free the prisoner, defeat the guard and grab the gem. int main ( ) { // Free…" at bounding box center [495, 141] width 183 height 246
type textarea "// Get the gem."
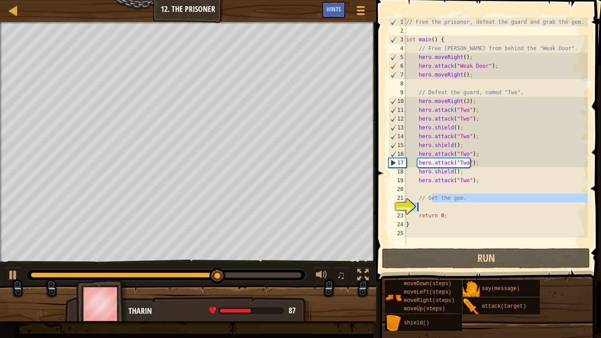
click at [431, 210] on div "// Free the prisoner, defeat the guard and grab the gem. int main ( ) { // Free…" at bounding box center [495, 132] width 183 height 229
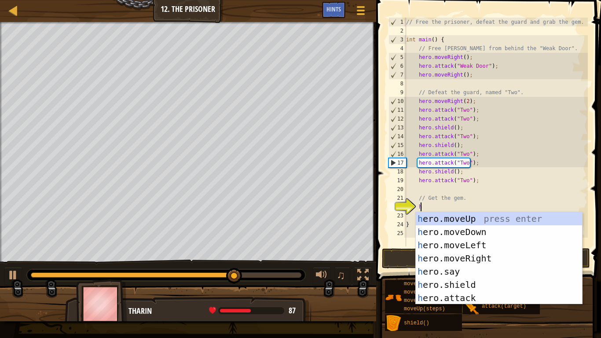
type textarea "he"
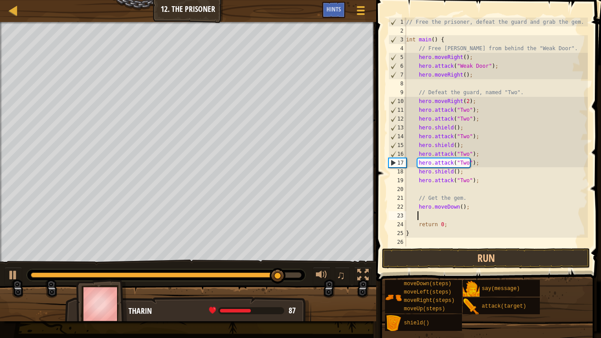
click at [459, 210] on div "// Free the prisoner, defeat the guard and grab the gem. int main ( ) { // Free…" at bounding box center [495, 141] width 183 height 246
type textarea "hero.moveDown(2);"
click at [452, 212] on div "// Free the prisoner, defeat the guard and grab the gem. int main ( ) { // Free…" at bounding box center [495, 141] width 183 height 246
type textarea "he"
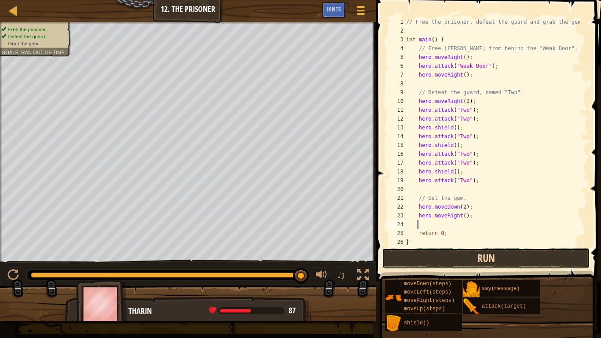
click at [438, 261] on button "Run" at bounding box center [486, 258] width 208 height 20
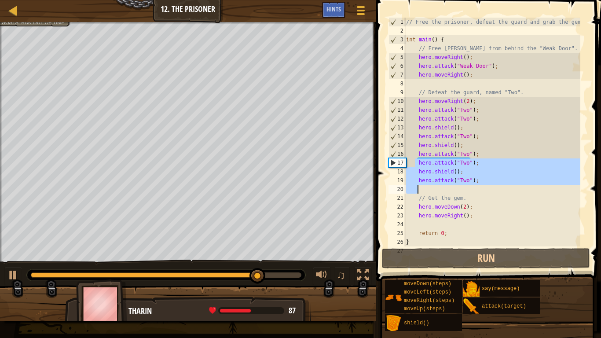
drag, startPoint x: 413, startPoint y: 163, endPoint x: 465, endPoint y: 187, distance: 56.8
click at [465, 187] on div "// Free the prisoner, defeat the guard and grab the gem. int main ( ) { // Free…" at bounding box center [492, 141] width 176 height 246
type textarea "hero.attack("Two");"
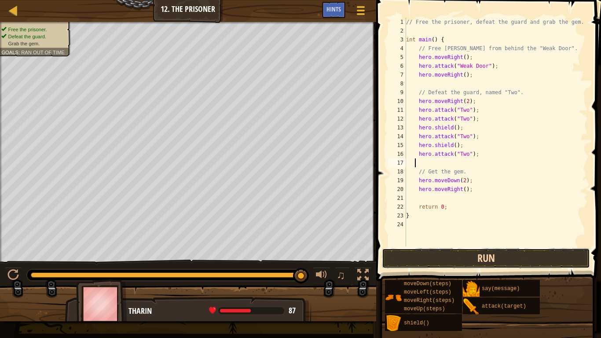
click at [454, 256] on button "Run" at bounding box center [486, 258] width 208 height 20
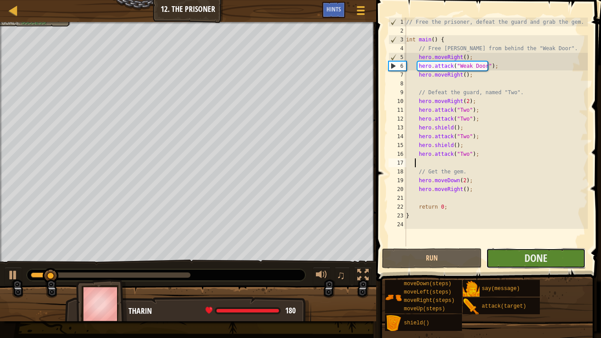
click at [509, 256] on button "Done" at bounding box center [535, 258] width 99 height 20
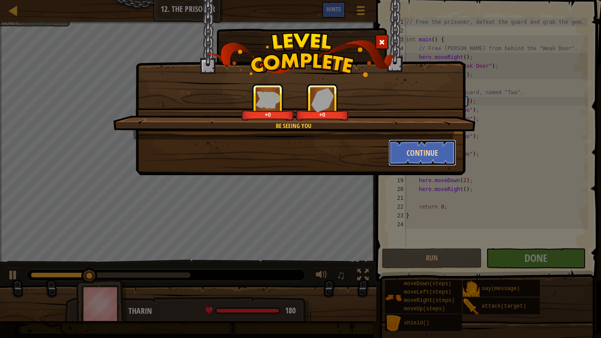
click at [415, 151] on button "Continue" at bounding box center [422, 152] width 68 height 26
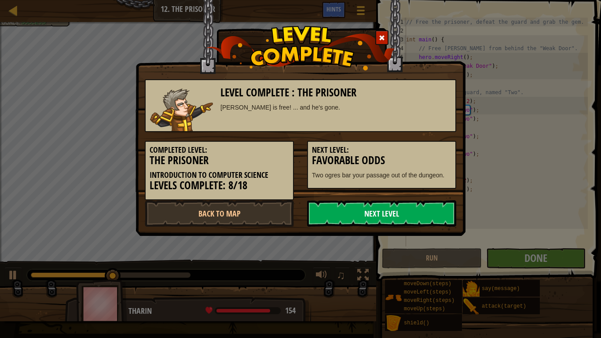
click at [369, 208] on link "Next Level" at bounding box center [381, 213] width 149 height 26
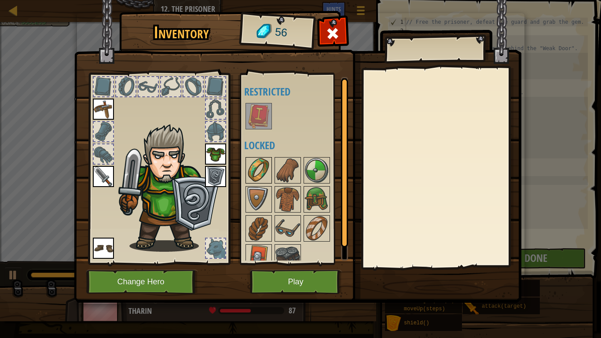
click at [257, 167] on img at bounding box center [258, 170] width 25 height 25
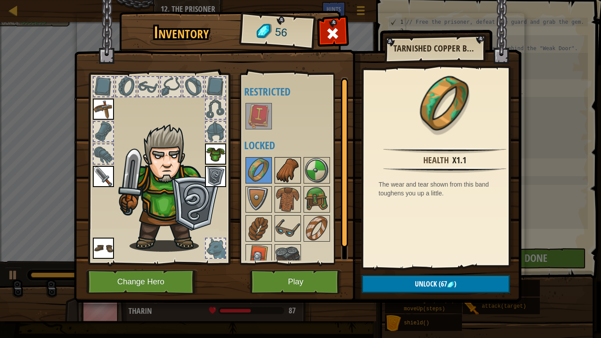
click at [290, 175] on img at bounding box center [287, 170] width 25 height 25
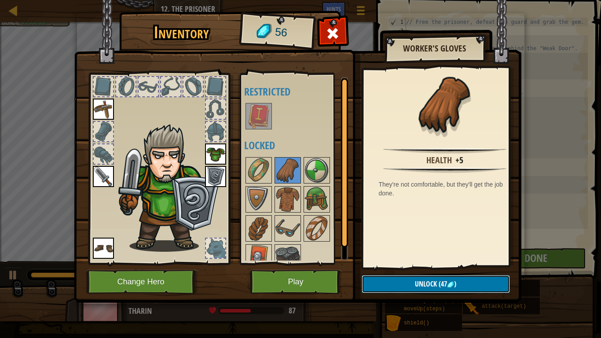
click at [370, 278] on button "Unlock (47 )" at bounding box center [435, 284] width 148 height 18
click at [373, 278] on button "Confirm" at bounding box center [435, 284] width 148 height 18
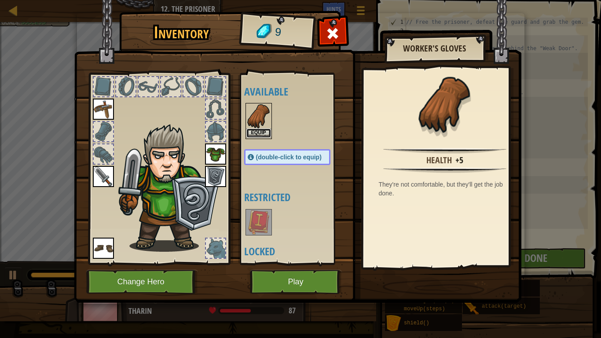
click at [252, 130] on button "Equip" at bounding box center [258, 132] width 25 height 9
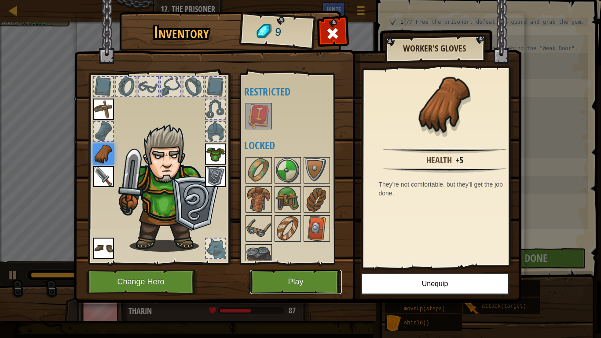
click at [273, 275] on button "Play" at bounding box center [296, 282] width 92 height 24
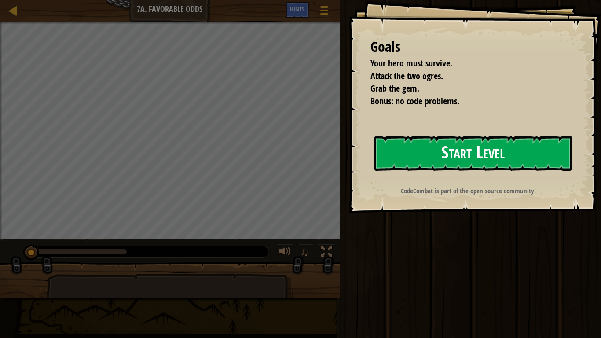
click at [407, 142] on button "Start Level" at bounding box center [472, 153] width 197 height 35
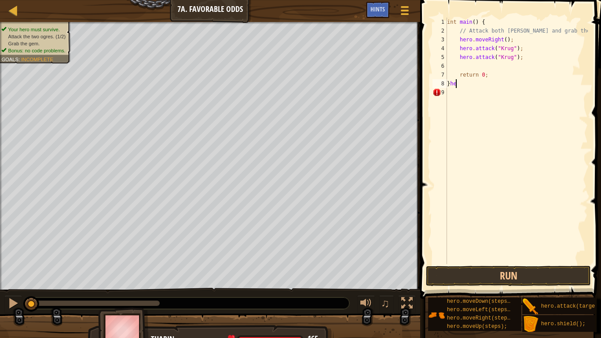
scroll to position [4, 0]
type textarea "}"
click at [468, 64] on div "int main ( ) { // Attack both ogres and grab the gem. hero . moveRight ( ) ; he…" at bounding box center [516, 150] width 142 height 264
type textarea "h"
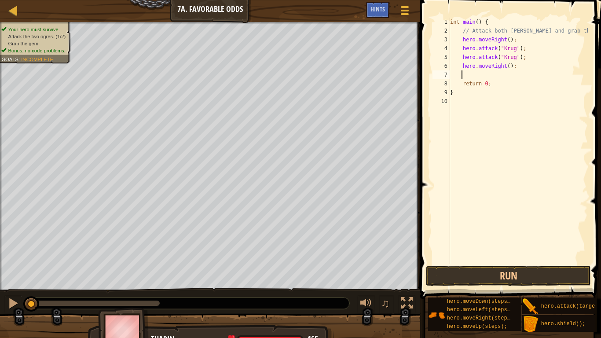
type textarea "h"
type textarea "hero.attack("Grump");"
click at [528, 86] on div "int main ( ) { // Attack both ogres and grab the gem. hero . moveRight ( ) ; he…" at bounding box center [518, 150] width 140 height 264
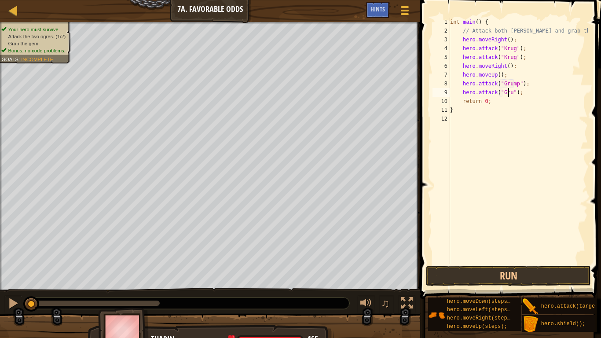
scroll to position [4, 5]
type textarea "hero.attack("Grump");"
click at [524, 96] on div "int main ( ) { // Attack both ogres and grab the gem. hero . moveRight ( ) ; he…" at bounding box center [518, 150] width 140 height 264
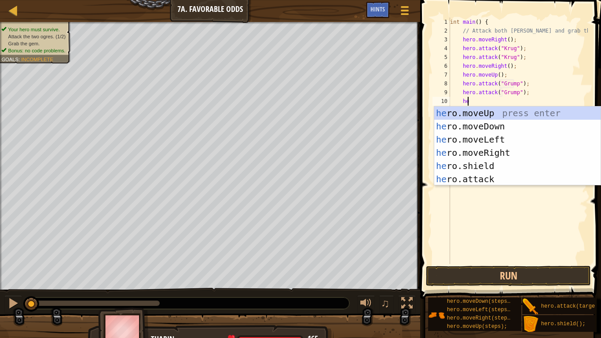
type textarea "her"
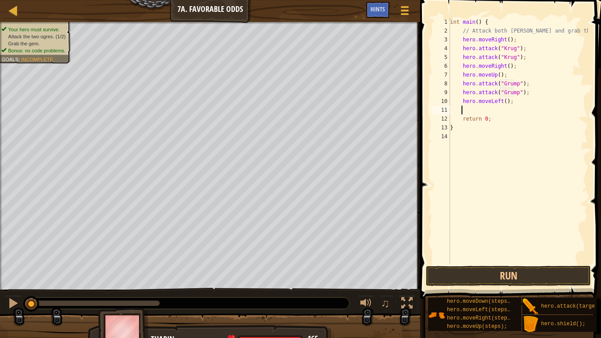
click at [503, 103] on div "int main ( ) { // Attack both ogres and grab the gem. hero . moveRight ( ) ; he…" at bounding box center [518, 150] width 140 height 264
click at [512, 105] on div "int main ( ) { // Attack both ogres and grab the gem. hero . moveRight ( ) ; he…" at bounding box center [518, 150] width 140 height 264
type textarea "hero.moveLeft(2);"
click at [508, 267] on button "Run" at bounding box center [508, 276] width 165 height 20
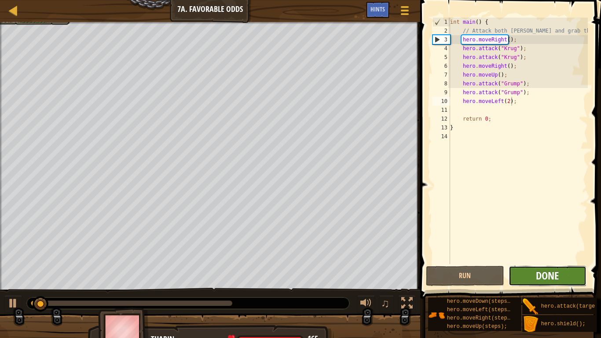
drag, startPoint x: 508, startPoint y: 269, endPoint x: 542, endPoint y: 277, distance: 34.2
click at [542, 277] on button "Done" at bounding box center [547, 276] width 78 height 20
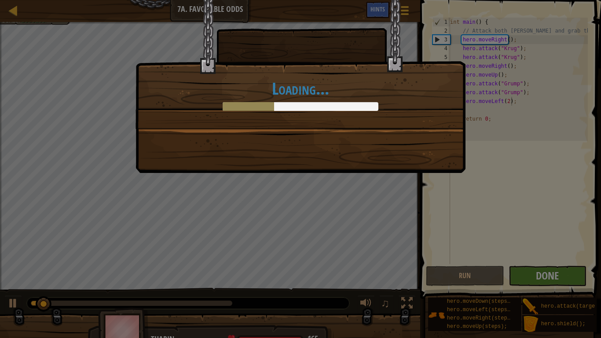
click at [542, 1] on body "Map Introduction to Computer Science 7a. Favorable Odds Game Menu Done Hints 1 …" at bounding box center [300, 0] width 601 height 1
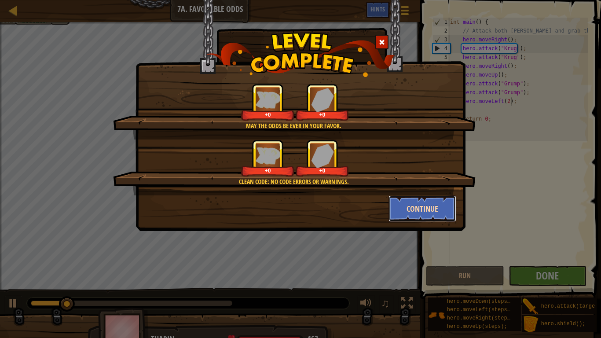
click at [433, 201] on button "Continue" at bounding box center [422, 208] width 68 height 26
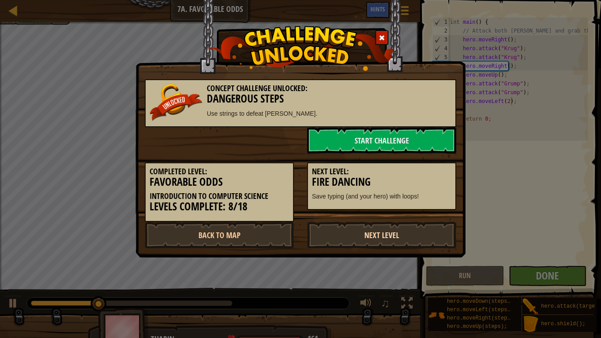
click at [394, 227] on link "Next Level" at bounding box center [381, 235] width 149 height 26
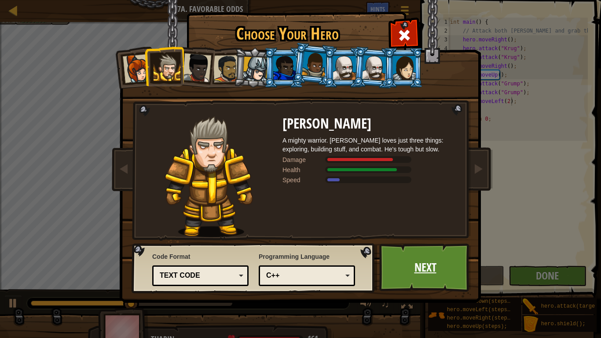
click at [422, 258] on link "Next" at bounding box center [425, 267] width 92 height 48
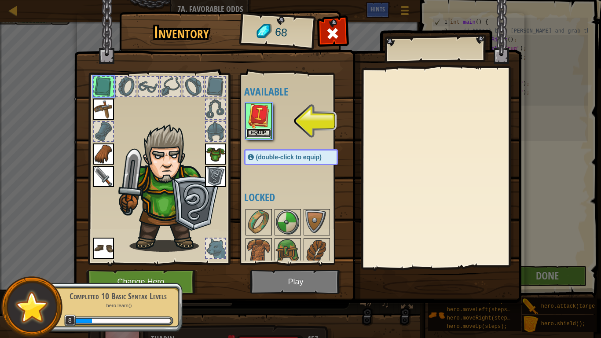
click at [254, 131] on button "Equip" at bounding box center [258, 132] width 25 height 9
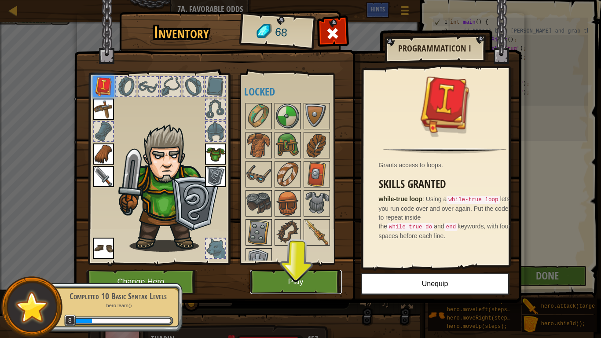
click at [305, 275] on button "Play" at bounding box center [296, 282] width 92 height 24
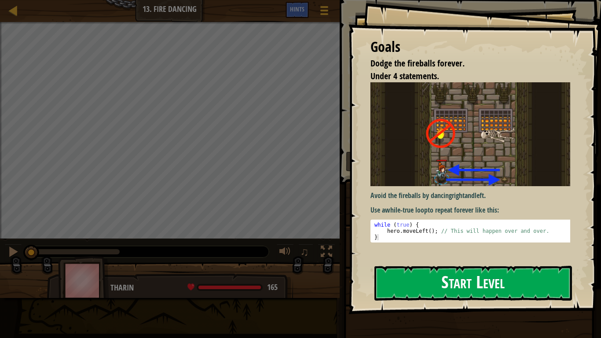
click at [426, 278] on button "Start Level" at bounding box center [472, 283] width 197 height 35
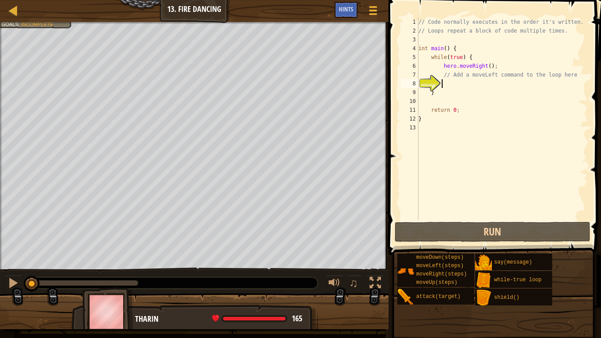
type textarea "he"
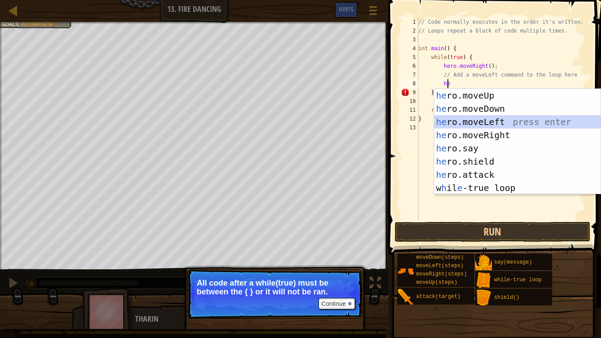
scroll to position [4, 1]
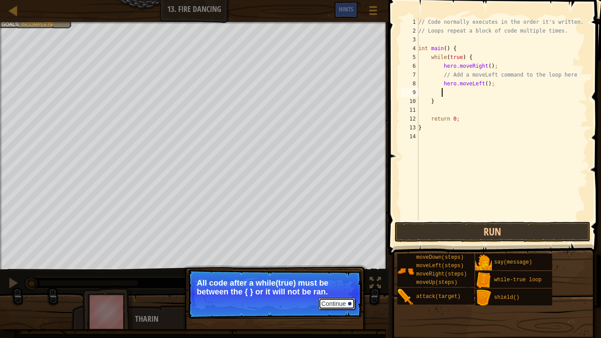
click at [332, 278] on button "Continue" at bounding box center [336, 303] width 36 height 11
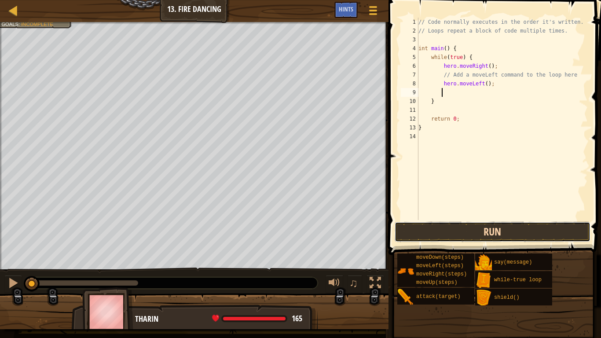
click at [454, 230] on button "Run" at bounding box center [492, 232] width 196 height 20
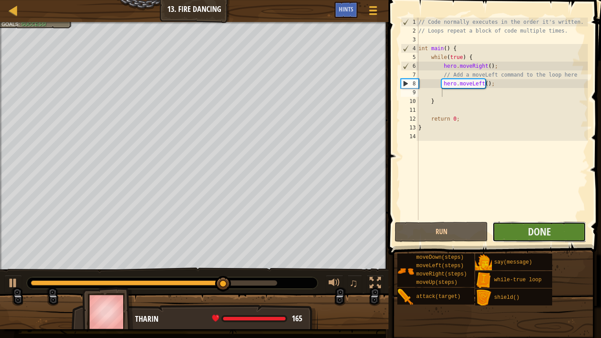
click at [516, 225] on button "Done" at bounding box center [538, 232] width 93 height 20
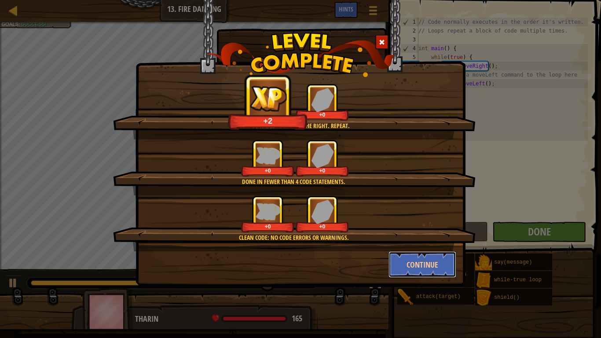
click at [414, 253] on button "Continue" at bounding box center [422, 264] width 68 height 26
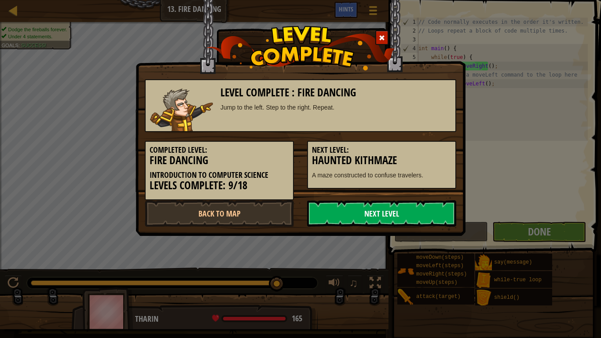
click at [401, 220] on link "Next Level" at bounding box center [381, 213] width 149 height 26
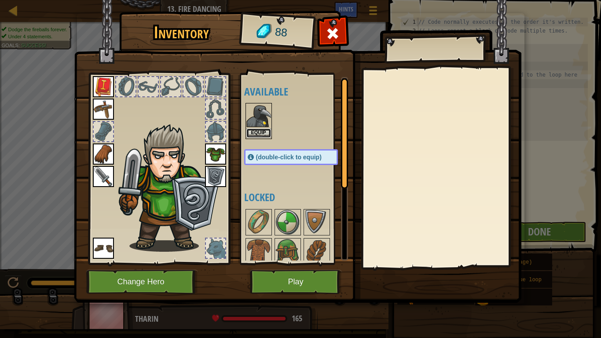
click at [255, 131] on button "Equip" at bounding box center [258, 132] width 25 height 9
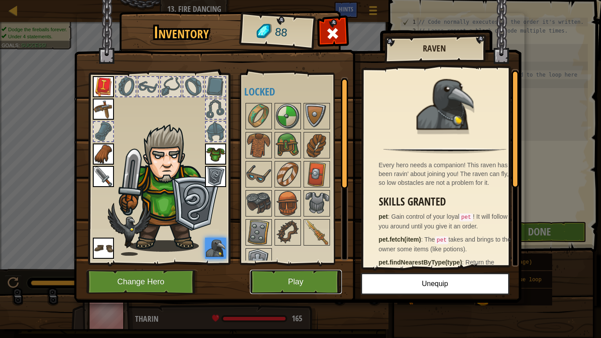
click at [275, 278] on button "Play" at bounding box center [296, 282] width 92 height 24
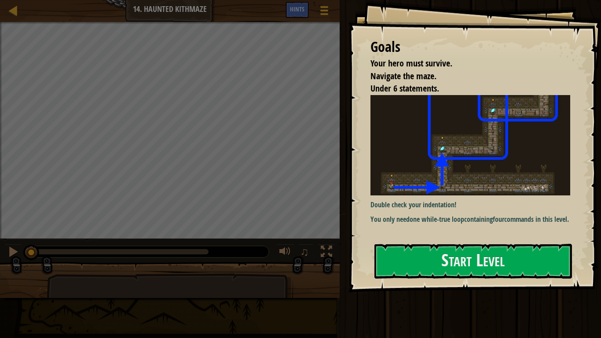
click at [426, 234] on div "Double check your indentation! You only need one while-true loop containing fou…" at bounding box center [473, 165] width 207 height 140
click at [423, 256] on button "Start Level" at bounding box center [472, 261] width 197 height 35
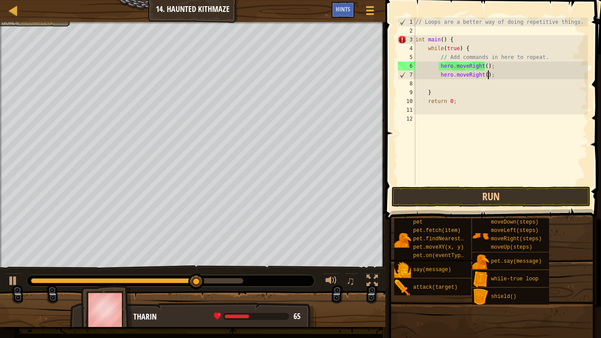
click at [491, 73] on div "// Loops are a better way of doing repetitive things. int main ( ) { while ( tr…" at bounding box center [500, 110] width 174 height 185
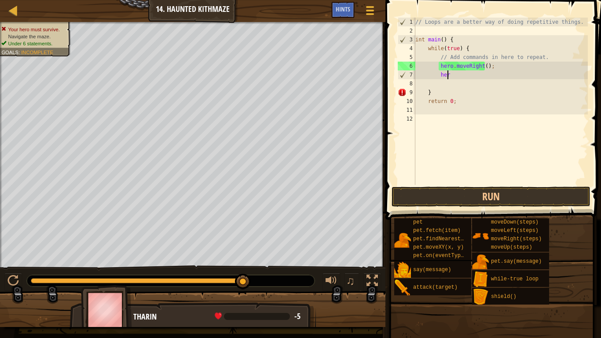
type textarea "h"
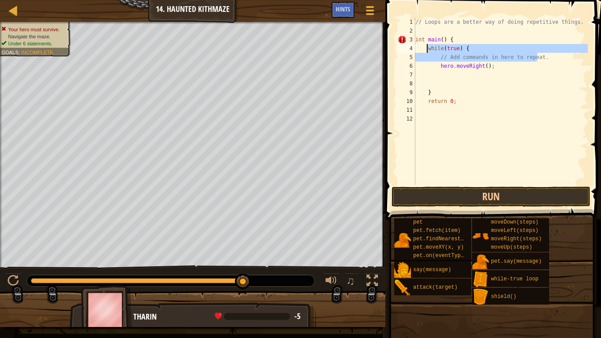
drag, startPoint x: 539, startPoint y: 57, endPoint x: 426, endPoint y: 50, distance: 113.2
click at [426, 50] on div "// Loops are a better way of doing repetitive things. int main ( ) { while ( tr…" at bounding box center [500, 110] width 174 height 185
type textarea "while(true) { // Add commands in here to repeat."
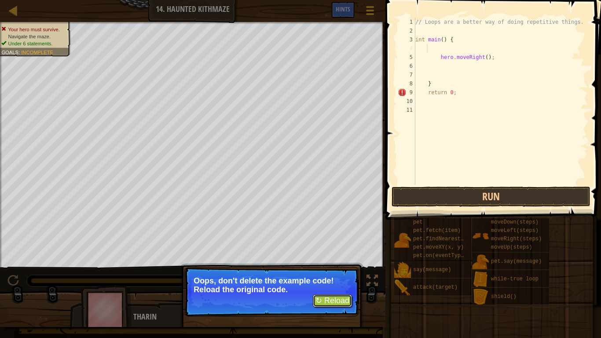
click at [342, 278] on button "↻ Reload" at bounding box center [332, 300] width 39 height 13
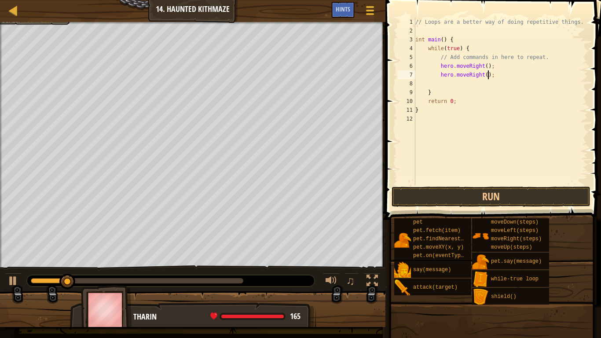
click at [493, 74] on div "// Loops are a better way of doing repetitive things. int main ( ) { while ( tr…" at bounding box center [500, 110] width 174 height 185
type textarea "h"
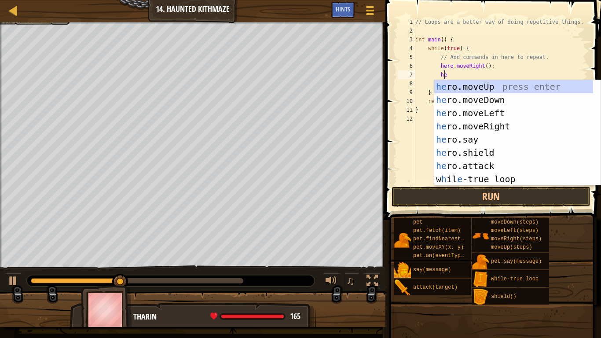
scroll to position [4, 2]
type textarea "her"
click at [506, 83] on div "her o.moveUp press enter her o.moveDown press enter her o.moveLeft press enter …" at bounding box center [513, 146] width 159 height 132
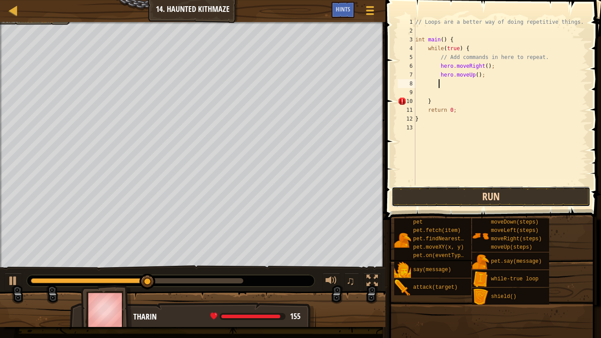
click at [486, 198] on button "Run" at bounding box center [490, 196] width 199 height 20
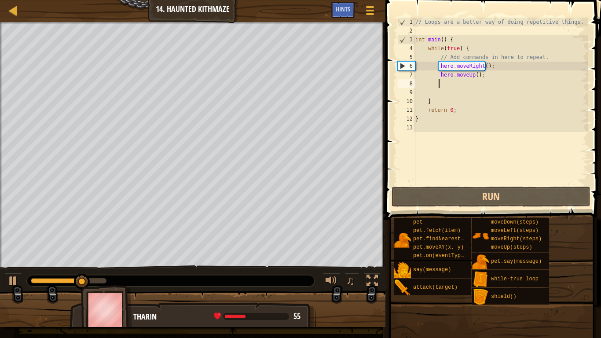
click at [478, 67] on div "// Loops are a better way of doing repetitive things. int main ( ) { while ( tr…" at bounding box center [500, 110] width 174 height 185
click at [482, 68] on div "// Loops are a better way of doing repetitive things. int main ( ) { while ( tr…" at bounding box center [500, 110] width 174 height 185
type textarea "hero.moveRight(2);"
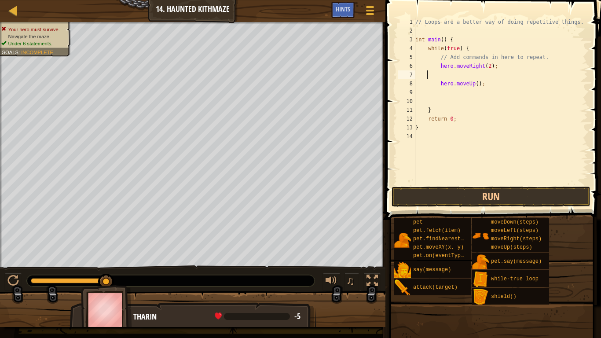
scroll to position [4, 0]
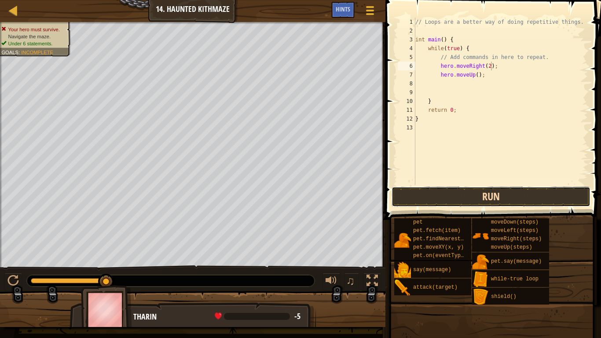
click at [480, 194] on button "Run" at bounding box center [490, 196] width 199 height 20
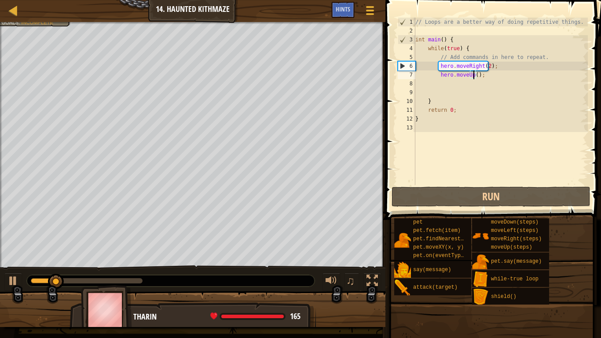
click at [473, 77] on div "// Loops are a better way of doing repetitive things. int main ( ) { while ( tr…" at bounding box center [500, 110] width 174 height 185
type textarea "hero.moveUp(2);"
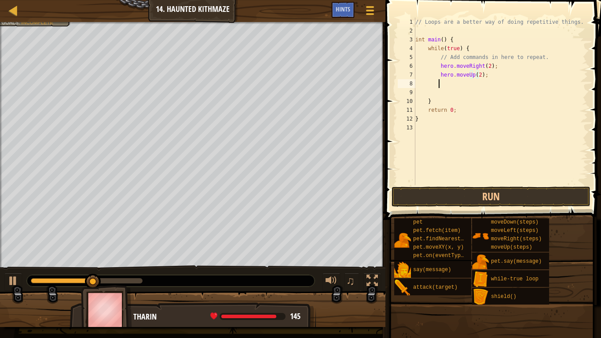
click at [457, 87] on div "// Loops are a better way of doing repetitive things. int main ( ) { while ( tr…" at bounding box center [500, 110] width 174 height 185
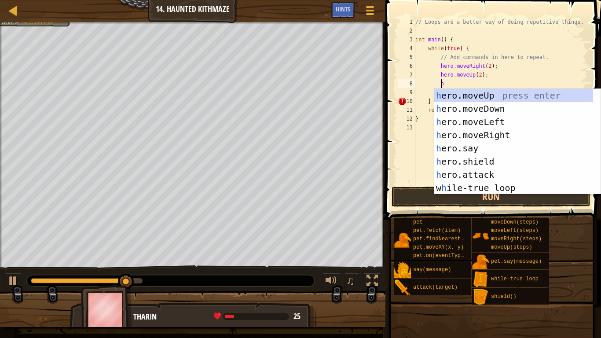
type textarea "he"
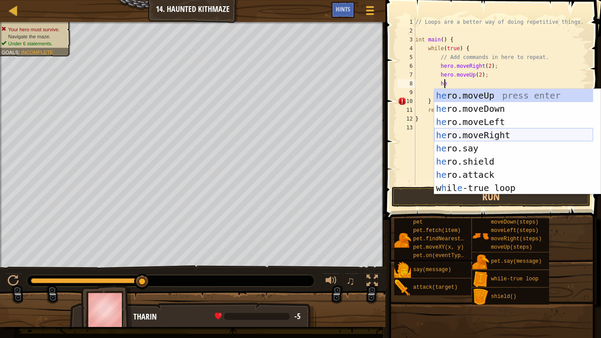
click at [457, 133] on div "he ro.moveUp press enter he ro.moveDown press enter he ro.moveLeft press enter …" at bounding box center [513, 155] width 159 height 132
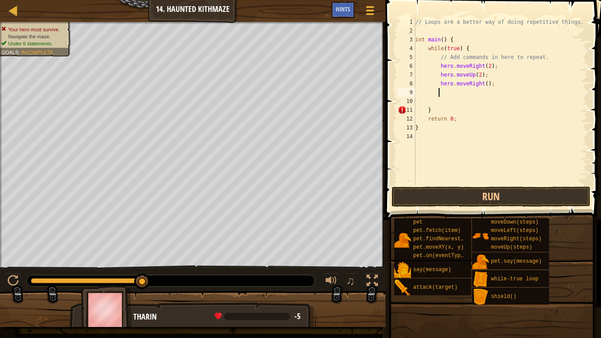
scroll to position [4, 1]
click at [482, 84] on div "// Loops are a better way of doing repetitive things. int main ( ) { while ( tr…" at bounding box center [500, 110] width 174 height 185
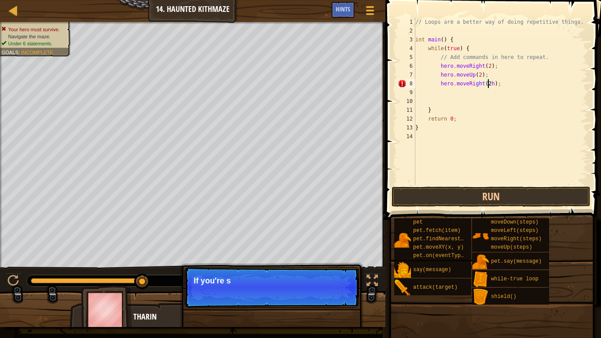
type textarea "hero.moveRight(2);"
click at [443, 92] on div "// Loops are a better way of doing repetitive things. int main ( ) { while ( tr…" at bounding box center [500, 110] width 174 height 185
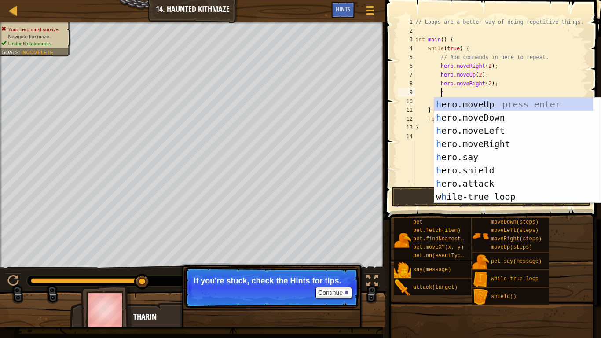
type textarea "her"
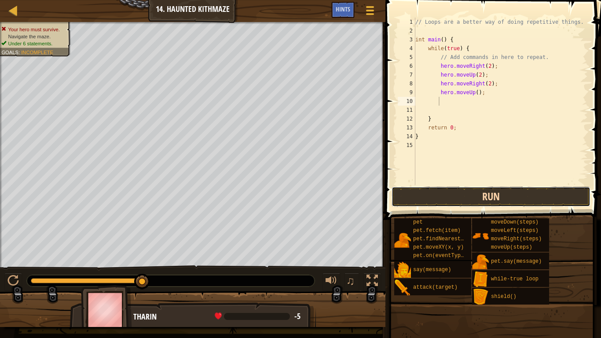
click at [429, 199] on button "Run" at bounding box center [490, 196] width 199 height 20
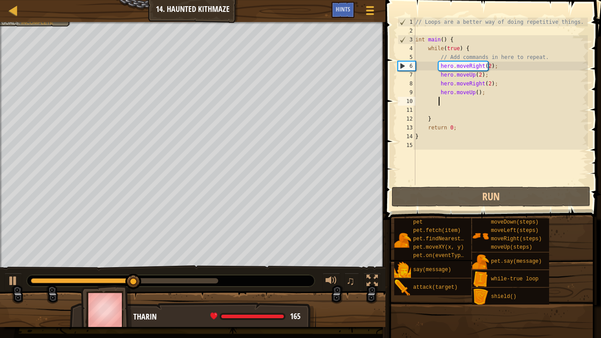
click at [472, 95] on div "// Loops are a better way of doing repetitive things. int main ( ) { while ( tr…" at bounding box center [500, 110] width 174 height 185
type textarea "hero.moveUp(2);"
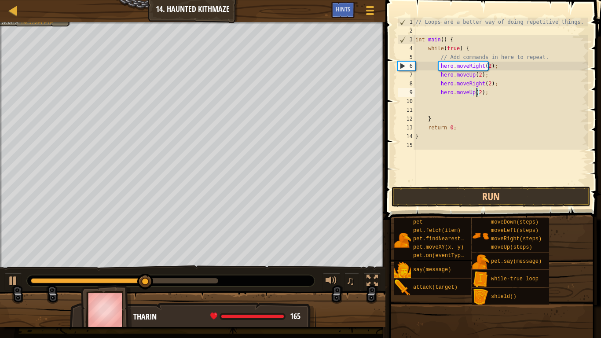
scroll to position [4, 5]
click at [460, 101] on div "// Loops are a better way of doing repetitive things. int main ( ) { while ( tr…" at bounding box center [500, 110] width 174 height 185
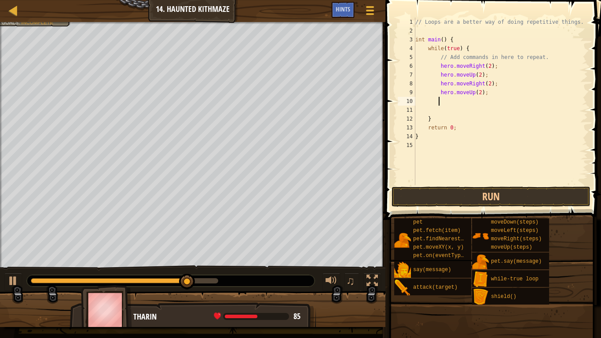
type textarea "h"
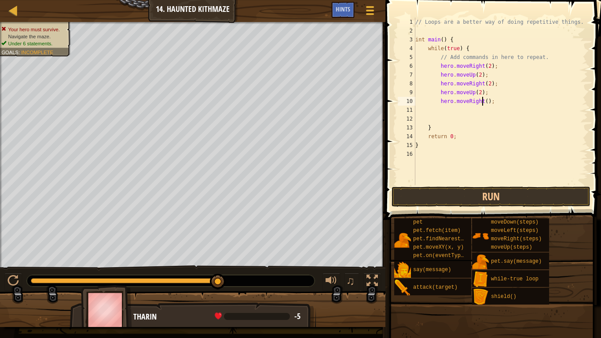
click at [482, 104] on div "// Loops are a better way of doing repetitive things. int main ( ) { while ( tr…" at bounding box center [500, 110] width 174 height 185
click at [490, 104] on div "// Loops are a better way of doing repetitive things. int main ( ) { while ( tr…" at bounding box center [500, 110] width 174 height 185
click at [460, 197] on button "Run" at bounding box center [490, 196] width 199 height 20
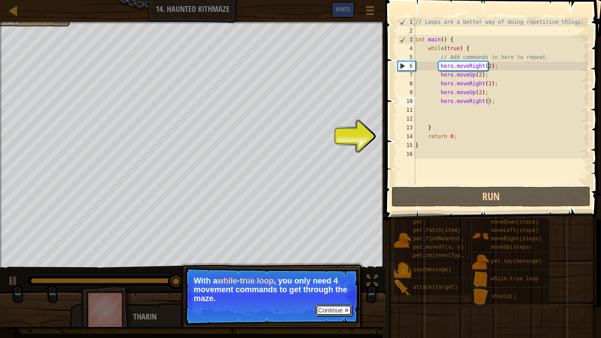
click at [325, 278] on button "Continue" at bounding box center [333, 309] width 36 height 11
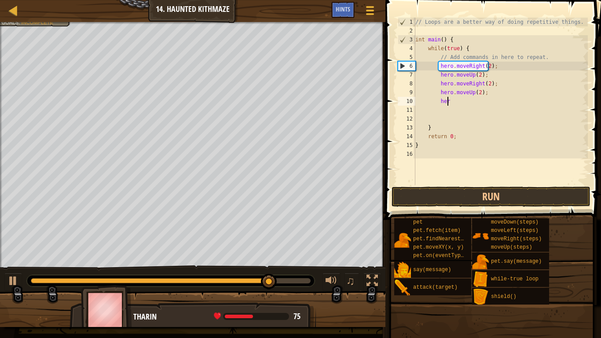
type textarea "h"
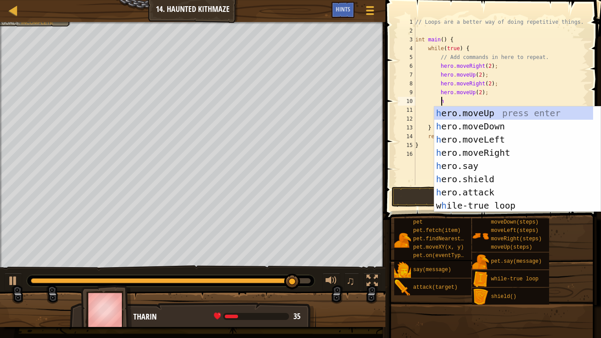
scroll to position [4, 2]
type textarea "her"
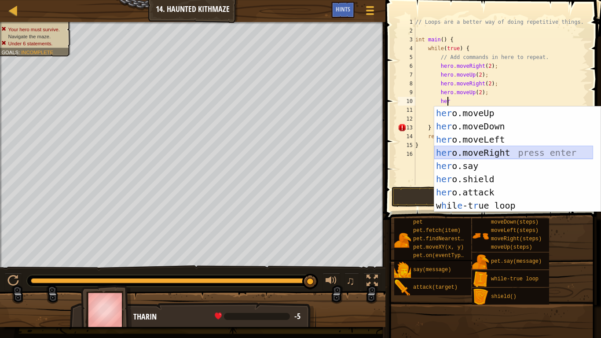
click at [469, 147] on div "her o.moveUp press enter her o.moveDown press enter her o.moveLeft press enter …" at bounding box center [513, 172] width 159 height 132
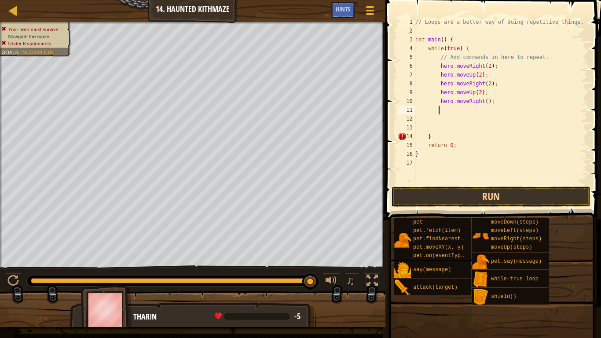
click at [494, 106] on div "// Loops are a better way of doing repetitive things. int main ( ) { while ( tr…" at bounding box center [500, 110] width 174 height 185
click at [493, 104] on div "// Loops are a better way of doing repetitive things. int main ( ) { while ( tr…" at bounding box center [500, 110] width 174 height 185
type textarea "hero.moveRight();"
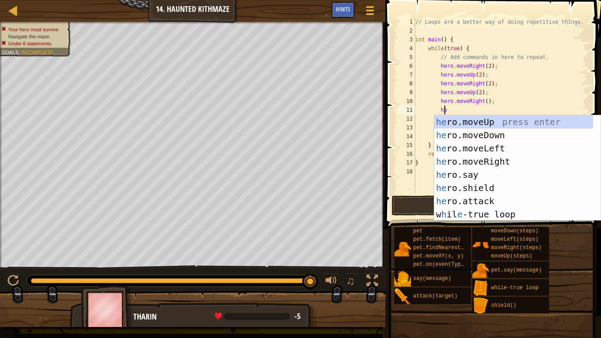
scroll to position [4, 2]
type textarea "her"
click at [481, 121] on div "her o.moveUp press enter her o.moveDown press enter her o.moveLeft press enter …" at bounding box center [513, 181] width 159 height 132
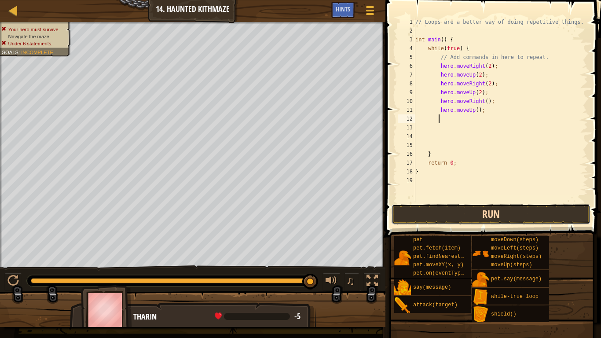
click at [457, 212] on button "Run" at bounding box center [490, 214] width 199 height 20
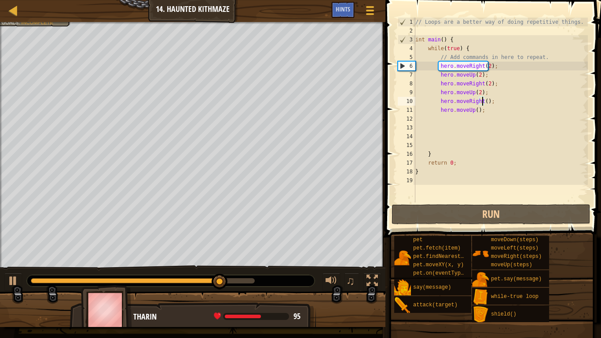
click at [483, 101] on div "// Loops are a better way of doing repetitive things. int main ( ) { while ( tr…" at bounding box center [500, 119] width 174 height 202
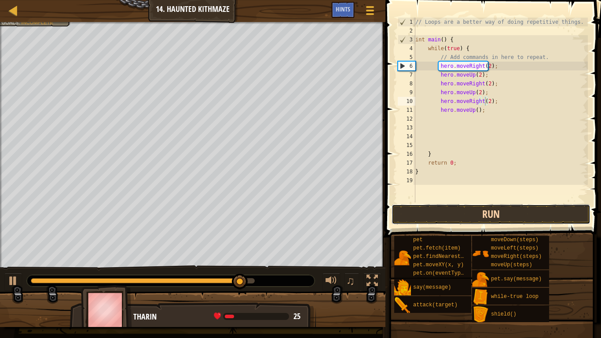
click at [496, 212] on button "Run" at bounding box center [490, 214] width 199 height 20
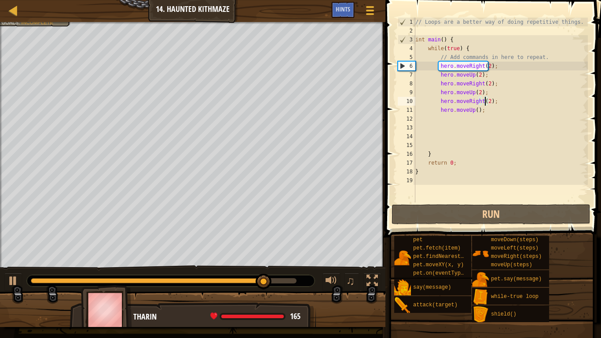
click at [474, 114] on div "// Loops are a better way of doing repetitive things. int main ( ) { while ( tr…" at bounding box center [500, 119] width 174 height 202
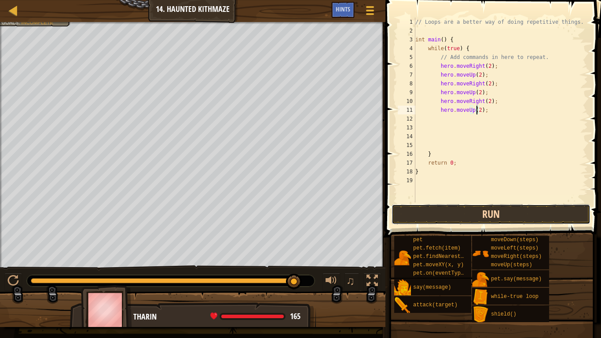
click at [472, 213] on button "Run" at bounding box center [490, 214] width 199 height 20
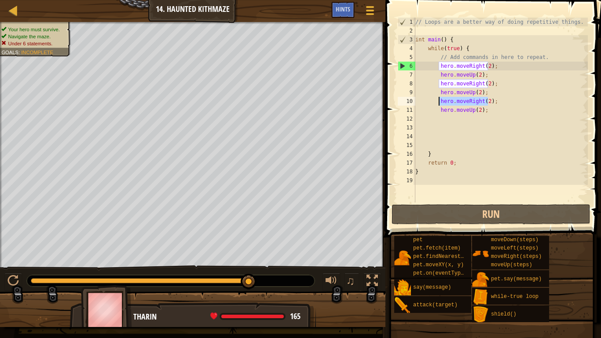
drag, startPoint x: 486, startPoint y: 98, endPoint x: 438, endPoint y: 104, distance: 49.2
click at [438, 104] on div "// Loops are a better way of doing repetitive things. int main ( ) { while ( tr…" at bounding box center [500, 119] width 174 height 202
type textarea ";"
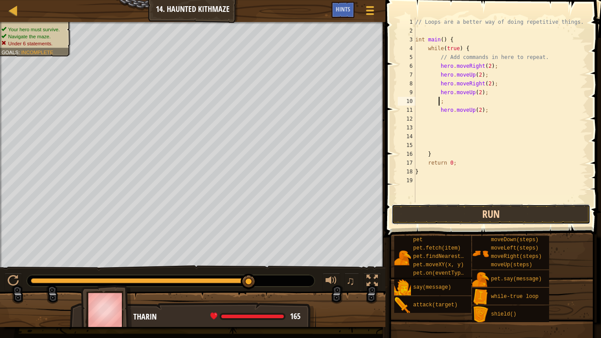
click at [446, 207] on button "Run" at bounding box center [490, 214] width 199 height 20
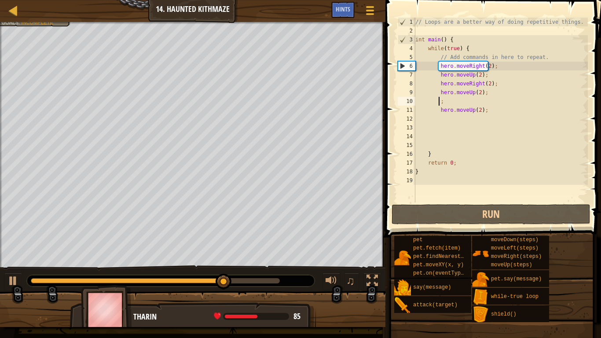
click at [456, 100] on div "// Loops are a better way of doing repetitive things. int main ( ) { while ( tr…" at bounding box center [500, 119] width 174 height 202
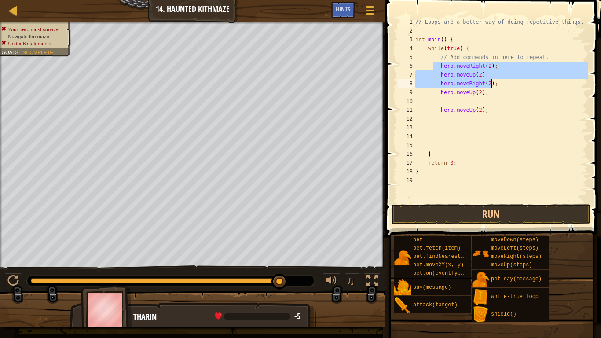
drag, startPoint x: 431, startPoint y: 66, endPoint x: 496, endPoint y: 87, distance: 67.6
click at [497, 87] on div "// Loops are a better way of doing repetitive things. int main ( ) { while ( tr…" at bounding box center [500, 119] width 174 height 202
click at [496, 87] on div "// Loops are a better way of doing repetitive things. int main ( ) { while ( tr…" at bounding box center [500, 110] width 174 height 185
type textarea "hero.moveRight(2);"
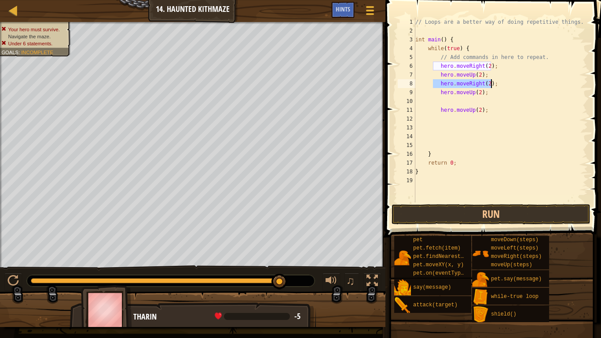
drag, startPoint x: 453, startPoint y: 84, endPoint x: 503, endPoint y: 84, distance: 49.7
click at [503, 84] on div "// Loops are a better way of doing repetitive things. int main ( ) { while ( tr…" at bounding box center [500, 119] width 174 height 202
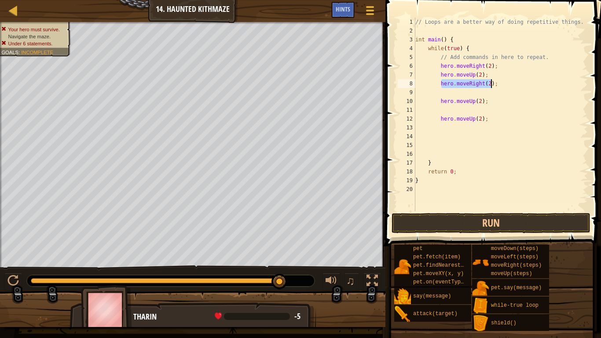
drag, startPoint x: 441, startPoint y: 83, endPoint x: 495, endPoint y: 83, distance: 54.1
click at [495, 83] on div "// Loops are a better way of doing repetitive things. int main ( ) { while ( tr…" at bounding box center [500, 123] width 174 height 211
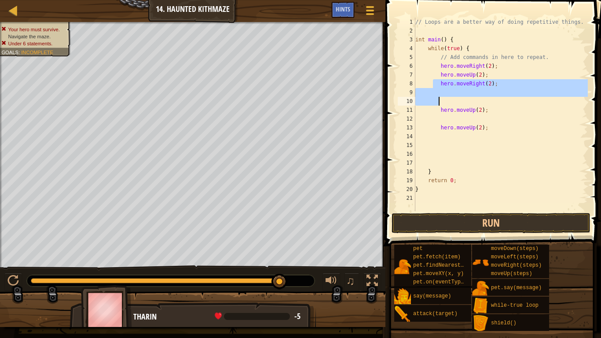
drag, startPoint x: 434, startPoint y: 80, endPoint x: 497, endPoint y: 105, distance: 67.9
click at [497, 105] on div "// Loops are a better way of doing repetitive things. int main ( ) { while ( tr…" at bounding box center [500, 123] width 174 height 211
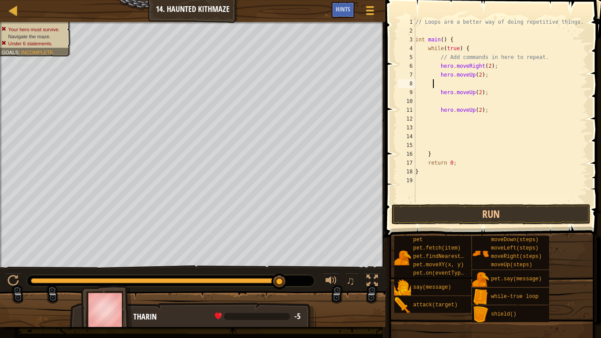
scroll to position [4, 1]
drag, startPoint x: 433, startPoint y: 66, endPoint x: 494, endPoint y: 69, distance: 61.7
click at [494, 69] on div "// Loops are a better way of doing repetitive things. int main ( ) { while ( tr…" at bounding box center [500, 119] width 174 height 202
type textarea "hero.moveRight(2);"
click at [426, 206] on button "Run" at bounding box center [490, 214] width 199 height 20
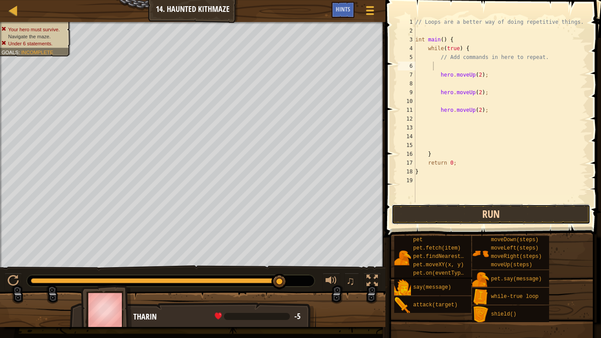
click at [426, 206] on button "Run" at bounding box center [490, 214] width 199 height 20
click at [423, 206] on button "Run" at bounding box center [490, 214] width 199 height 20
click at [422, 207] on button "Run" at bounding box center [490, 214] width 199 height 20
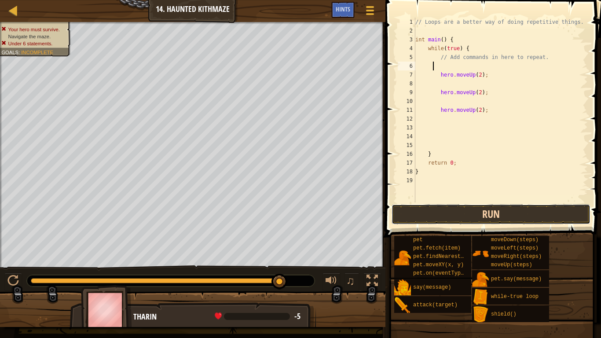
click at [422, 207] on button "Run" at bounding box center [490, 214] width 199 height 20
click at [421, 207] on button "Run" at bounding box center [490, 214] width 199 height 20
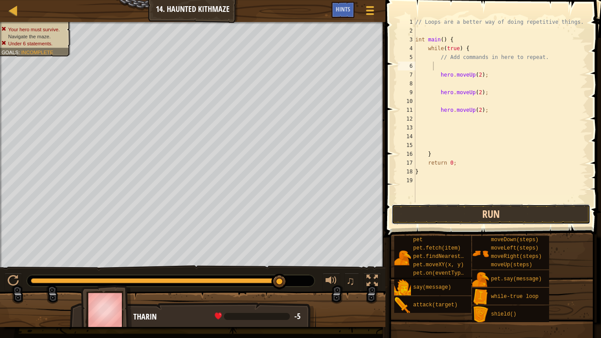
click at [419, 207] on button "Run" at bounding box center [490, 214] width 199 height 20
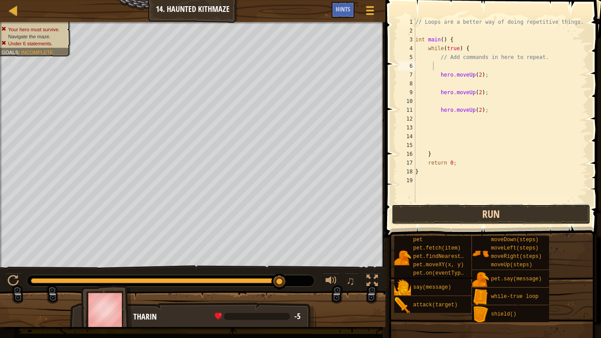
click at [419, 207] on button "Run" at bounding box center [490, 214] width 199 height 20
click at [419, 206] on button "Run" at bounding box center [490, 214] width 199 height 20
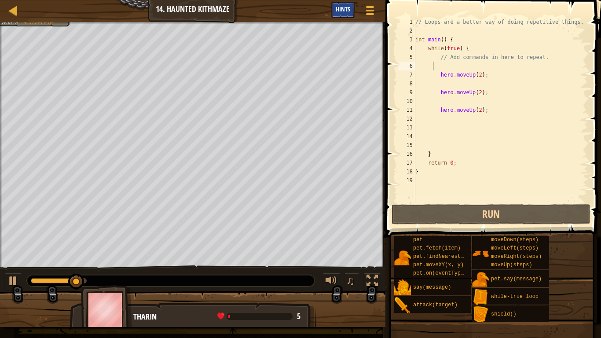
click at [346, 9] on span "Hints" at bounding box center [343, 9] width 15 height 8
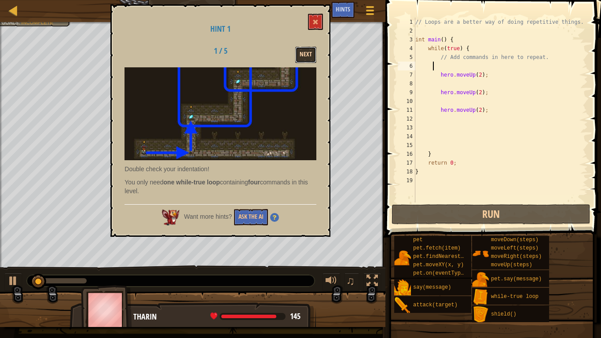
click at [295, 53] on button "Next" at bounding box center [305, 55] width 21 height 16
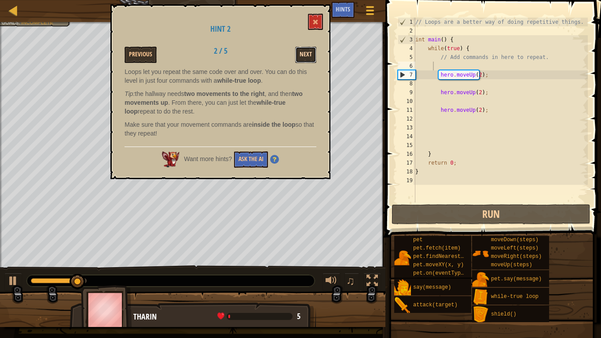
click at [295, 53] on button "Next" at bounding box center [305, 55] width 21 height 16
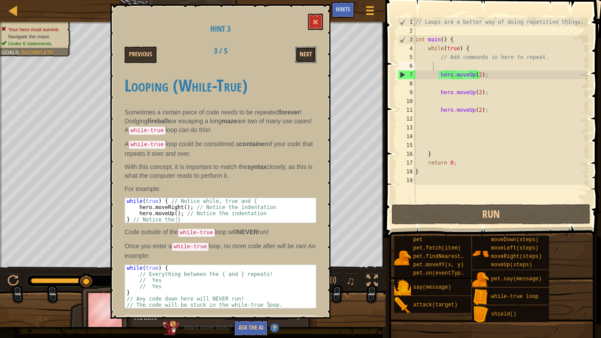
click at [298, 52] on button "Next" at bounding box center [305, 55] width 21 height 16
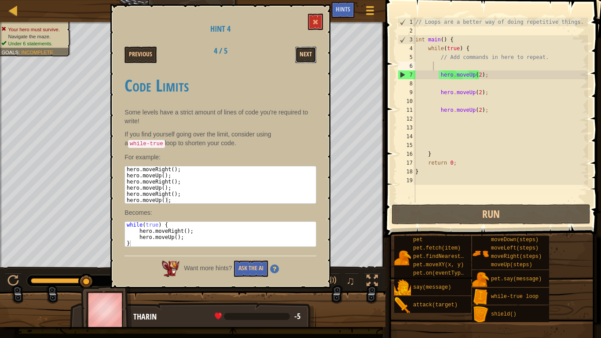
click at [303, 47] on button "Next" at bounding box center [305, 55] width 21 height 16
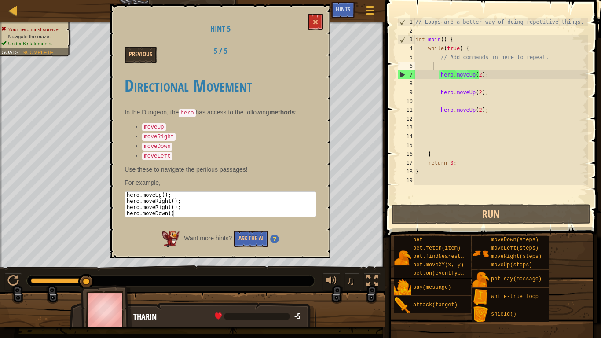
click at [307, 18] on div "Hint 5 Previous 5 / 5 Directional Movement In the Dungeon, the hero has access …" at bounding box center [220, 131] width 220 height 254
click at [313, 19] on button at bounding box center [315, 22] width 15 height 16
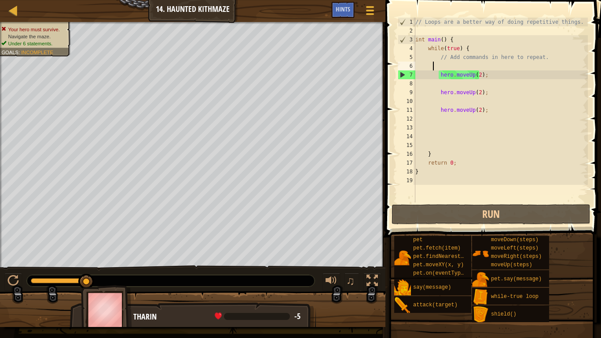
click at [451, 66] on div "// Loops are a better way of doing repetitive things. int main ( ) { while ( tr…" at bounding box center [500, 119] width 174 height 202
click at [450, 64] on div "// Loops are a better way of doing repetitive things. int main ( ) { while ( tr…" at bounding box center [500, 119] width 174 height 202
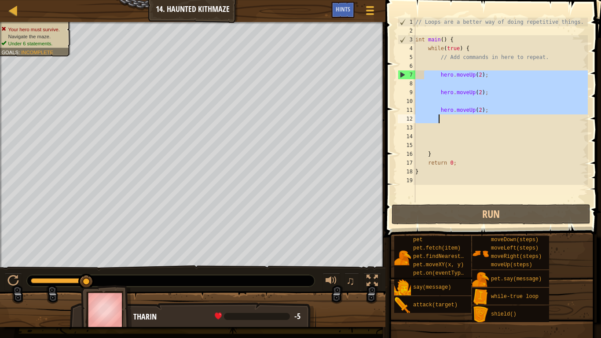
drag, startPoint x: 424, startPoint y: 77, endPoint x: 488, endPoint y: 118, distance: 76.0
click at [488, 118] on div "// Loops are a better way of doing repetitive things. int main ( ) { while ( tr…" at bounding box center [500, 119] width 174 height 202
type textarea "hero.moveUp(2);"
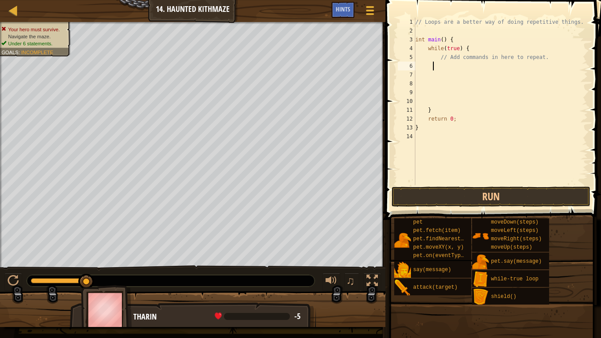
click at [439, 66] on div "// Loops are a better way of doing repetitive things. int main ( ) { while ( tr…" at bounding box center [500, 110] width 174 height 185
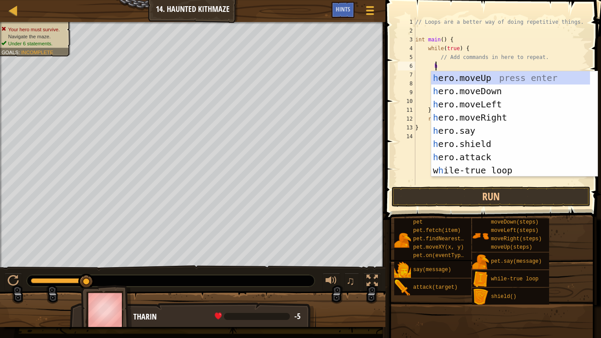
type textarea "he"
click at [486, 111] on div "he ro.moveUp press enter he ro.moveDown press enter he ro.moveLeft press enter …" at bounding box center [510, 137] width 159 height 132
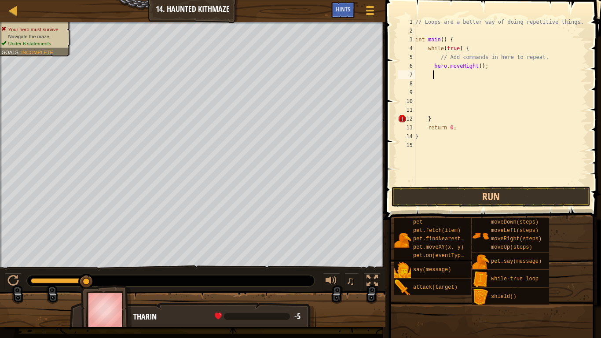
scroll to position [4, 1]
click at [482, 192] on button "Run" at bounding box center [490, 196] width 199 height 20
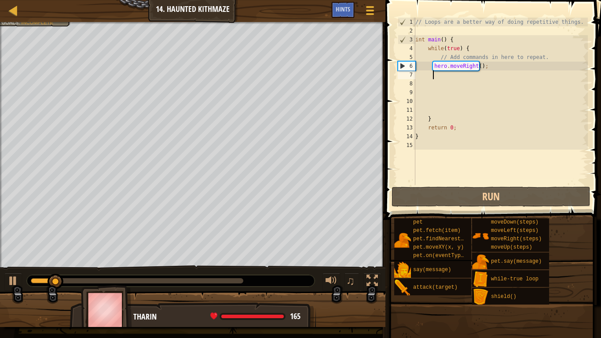
click at [456, 77] on div "// Loops are a better way of doing repetitive things. int main ( ) { while ( tr…" at bounding box center [500, 110] width 174 height 185
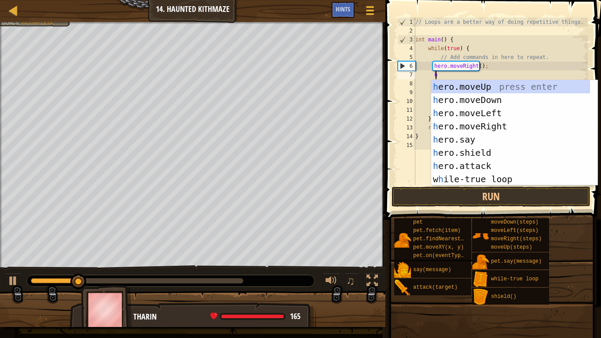
scroll to position [4, 1]
type textarea "he"
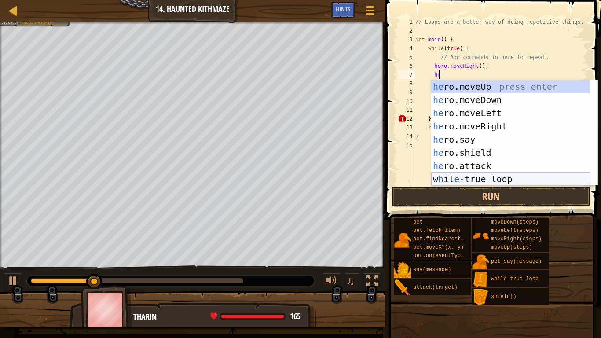
click at [460, 178] on div "he ro.moveUp press enter he ro.moveDown press enter he ro.moveLeft press enter …" at bounding box center [510, 146] width 159 height 132
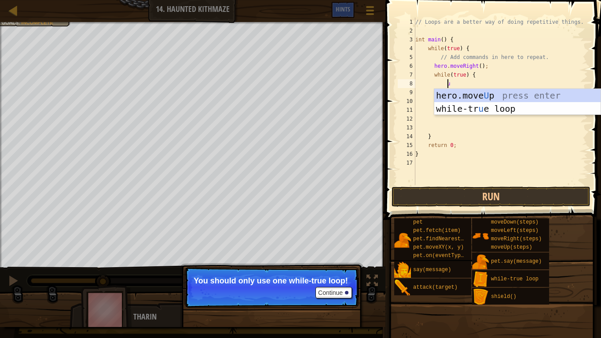
type textarea "up"
click at [454, 93] on div "hero.move Up press enter while-tr u e loo p press enter" at bounding box center [517, 115] width 166 height 53
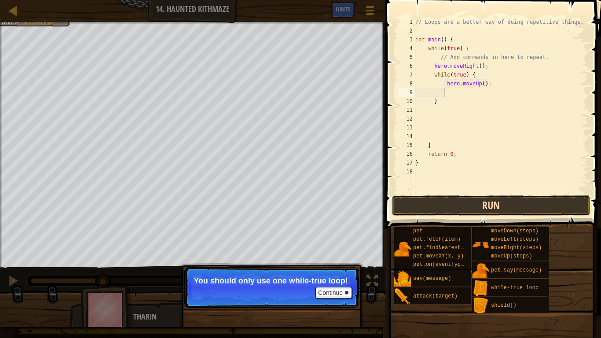
click at [452, 202] on button "Run" at bounding box center [490, 205] width 199 height 20
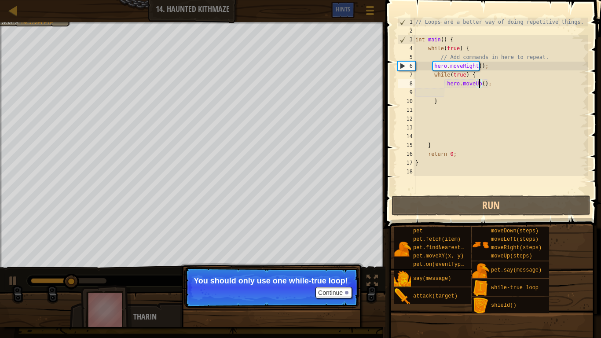
click at [480, 84] on div "// Loops are a better way of doing repetitive things. int main ( ) { while ( tr…" at bounding box center [500, 114] width 174 height 193
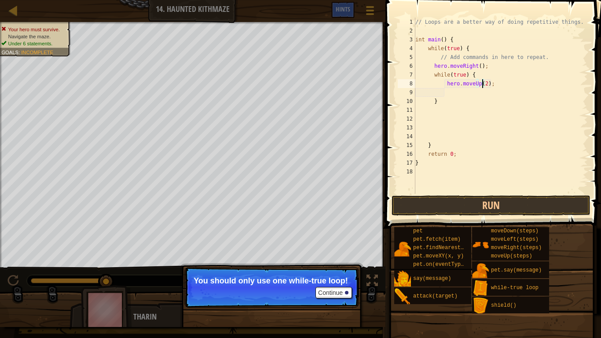
scroll to position [4, 5]
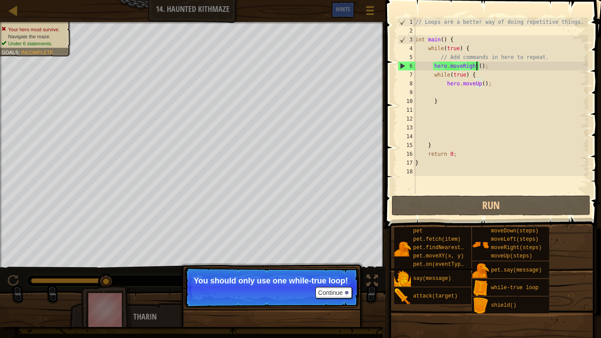
click at [476, 68] on div "// Loops are a better way of doing repetitive things. int main ( ) { while ( tr…" at bounding box center [500, 114] width 174 height 193
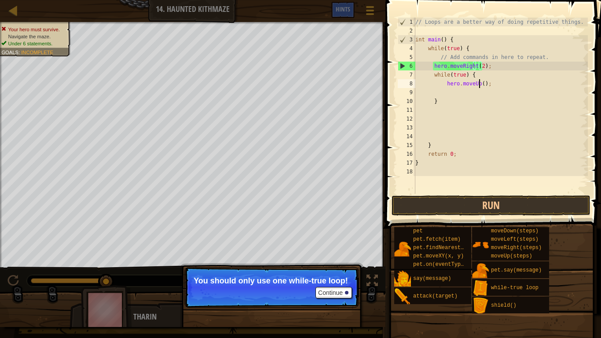
click at [478, 84] on div "// Loops are a better way of doing repetitive things. int main ( ) { while ( tr…" at bounding box center [500, 114] width 174 height 193
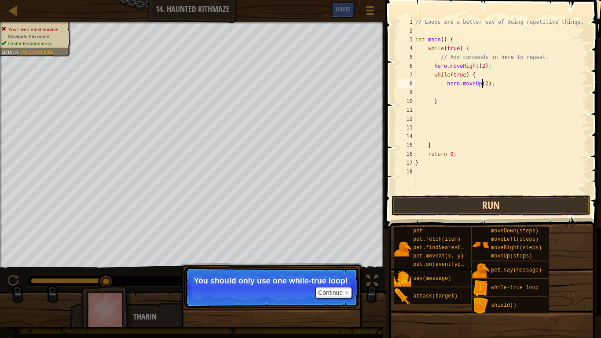
type textarea "hero.moveUp(2);"
click at [474, 204] on button "Run" at bounding box center [490, 205] width 199 height 20
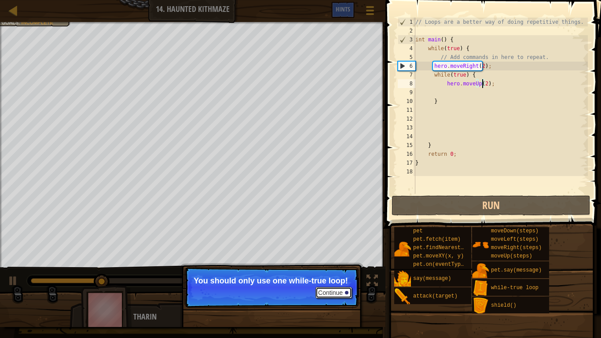
click at [320, 278] on button "Continue" at bounding box center [333, 292] width 36 height 11
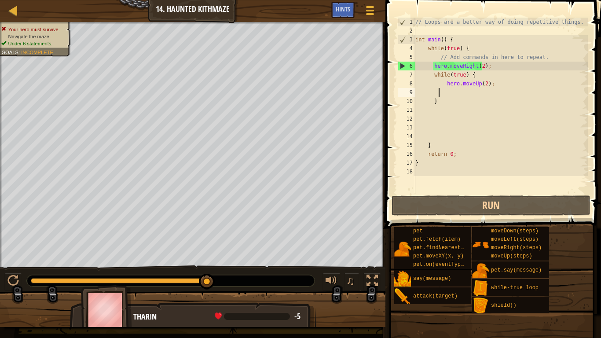
click at [437, 92] on div "// Loops are a better way of doing repetitive things. int main ( ) { while ( tr…" at bounding box center [500, 114] width 174 height 193
click at [448, 92] on div "// Loops are a better way of doing repetitive things. int main ( ) { while ( tr…" at bounding box center [500, 114] width 174 height 193
type textarea "h"
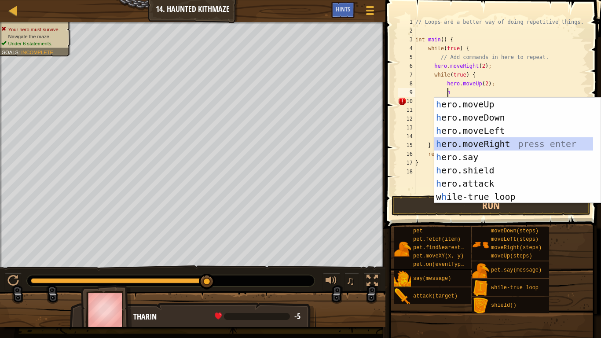
click at [475, 138] on div "h ero.moveUp press enter h ero.moveDown press enter h ero.moveLeft press enter …" at bounding box center [517, 164] width 166 height 132
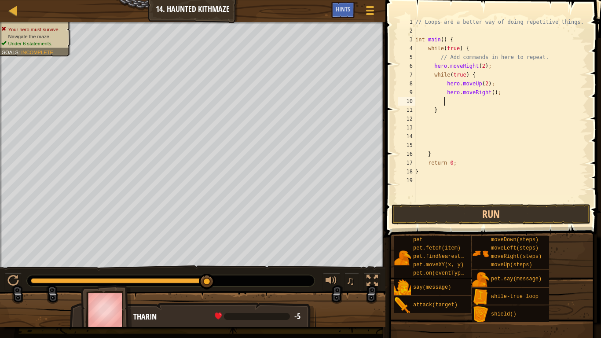
click at [487, 93] on div "// Loops are a better way of doing repetitive things. int main ( ) { while ( tr…" at bounding box center [500, 119] width 174 height 202
type textarea "hero.moveRight(2);"
click at [453, 211] on button "Run" at bounding box center [490, 214] width 199 height 20
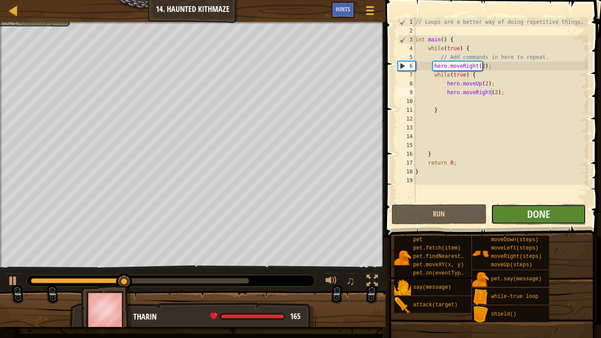
click at [525, 210] on button "Done" at bounding box center [538, 214] width 95 height 20
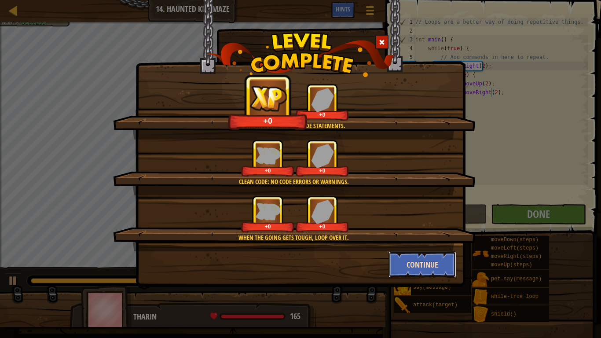
click at [404, 258] on button "Continue" at bounding box center [422, 264] width 68 height 26
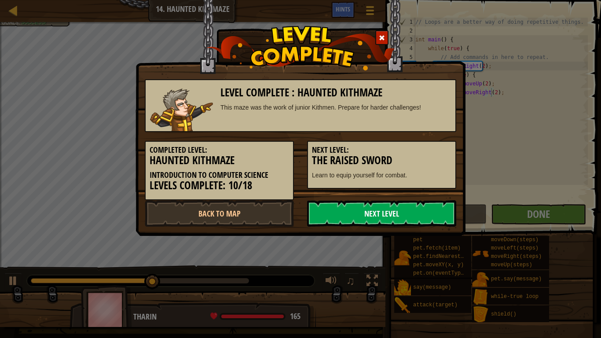
click at [394, 212] on link "Next Level" at bounding box center [381, 213] width 149 height 26
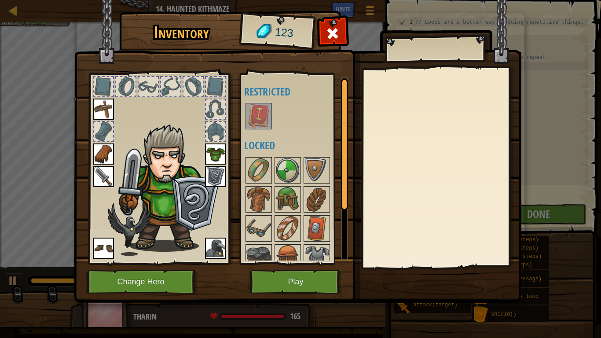
click at [261, 112] on img at bounding box center [258, 116] width 25 height 25
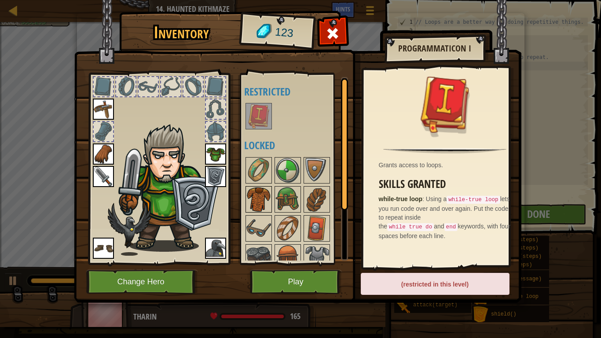
click at [254, 205] on img at bounding box center [258, 199] width 25 height 25
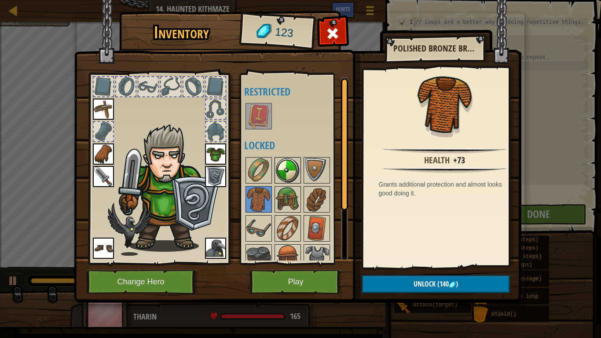
click at [277, 182] on img at bounding box center [287, 170] width 25 height 25
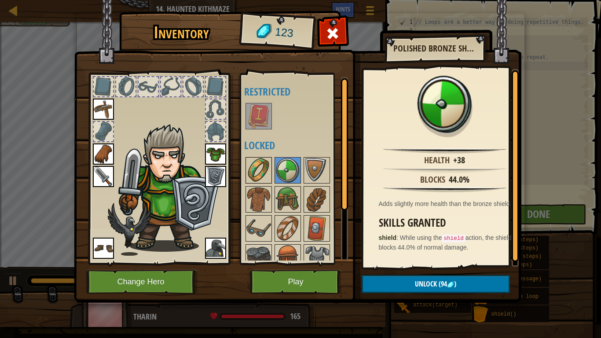
click at [244, 165] on div at bounding box center [299, 243] width 111 height 174
click at [259, 172] on img at bounding box center [258, 170] width 25 height 25
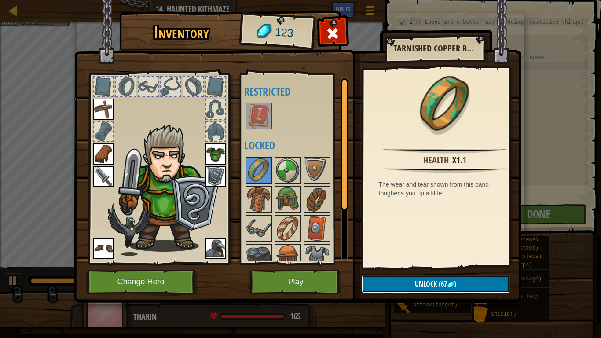
click at [368, 278] on button "Unlock (67 )" at bounding box center [435, 284] width 148 height 18
click at [368, 278] on button "Confirm" at bounding box center [435, 284] width 148 height 18
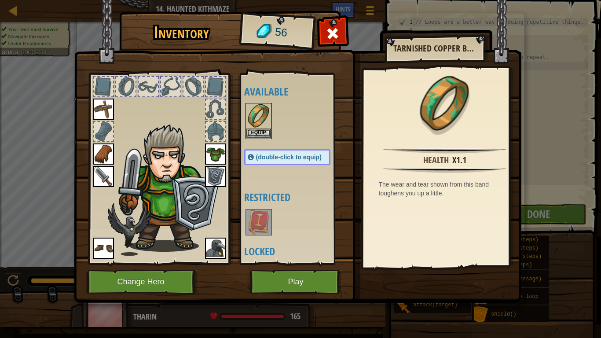
click at [257, 128] on img at bounding box center [258, 116] width 25 height 25
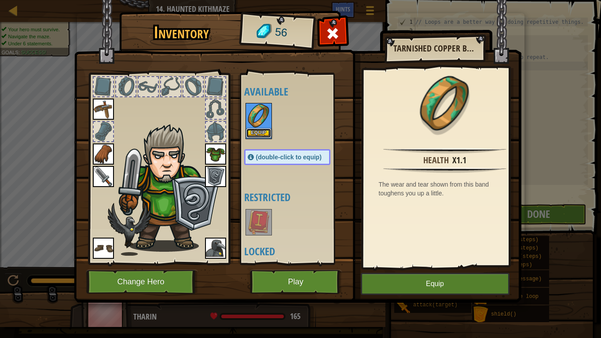
click at [255, 128] on button "Equip" at bounding box center [258, 132] width 25 height 9
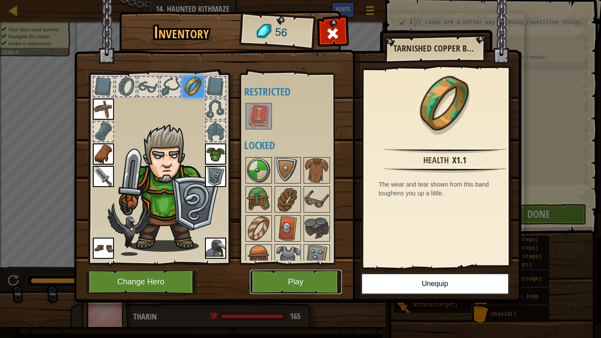
click at [288, 278] on button "Play" at bounding box center [296, 282] width 92 height 24
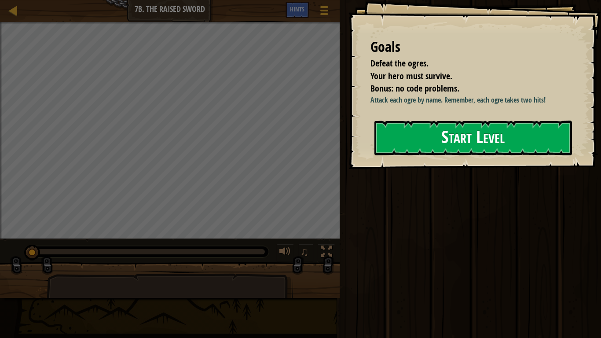
click at [421, 143] on button "Start Level" at bounding box center [472, 137] width 197 height 35
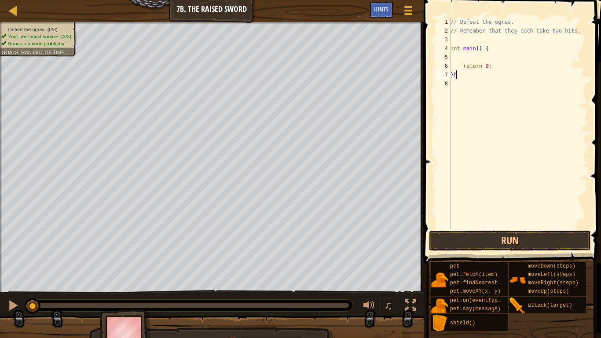
scroll to position [4, 0]
type textarea "}"
click at [471, 58] on div "// Defeat the ogres. // Remember that they each take two hits. int main ( ) { r…" at bounding box center [518, 132] width 139 height 229
type textarea "hero.attack("Rig");"
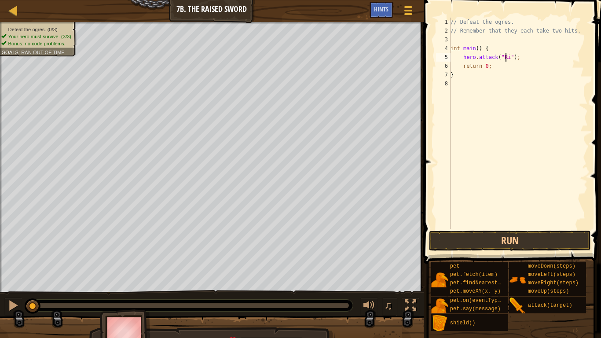
scroll to position [4, 5]
click at [528, 58] on div "// Defeat the ogres. // Remember that they each take two hits. int main ( ) { h…" at bounding box center [518, 132] width 139 height 229
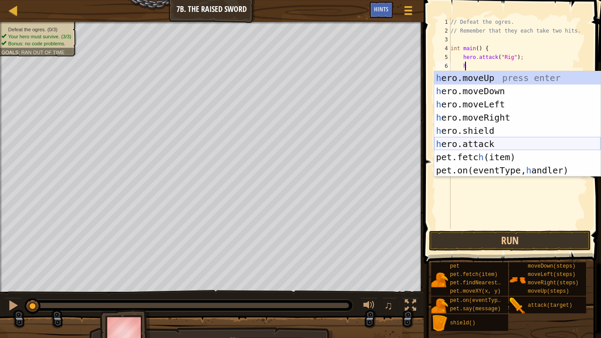
click at [479, 144] on div "h ero.moveUp press enter h ero.moveDown press enter h ero.moveLeft press enter …" at bounding box center [517, 137] width 166 height 132
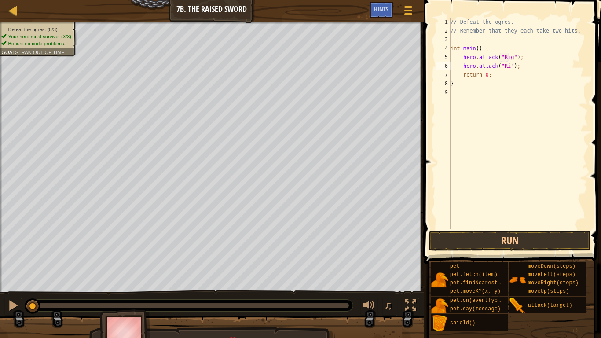
type textarea "hero.attack("Rig");"
click at [523, 68] on div "// Defeat the ogres. // Remember that they each take two hits. int main ( ) { h…" at bounding box center [518, 132] width 139 height 229
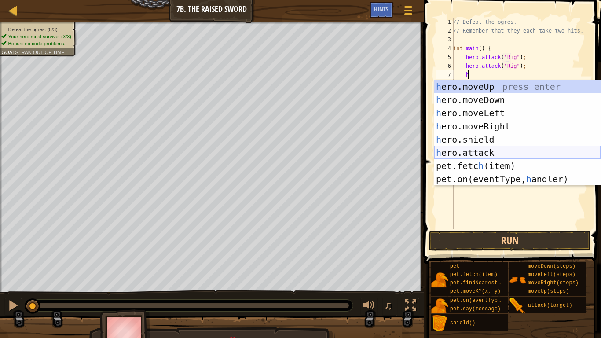
click at [503, 148] on div "h ero.moveUp press enter h ero.moveDown press enter h ero.moveLeft press enter …" at bounding box center [517, 146] width 166 height 132
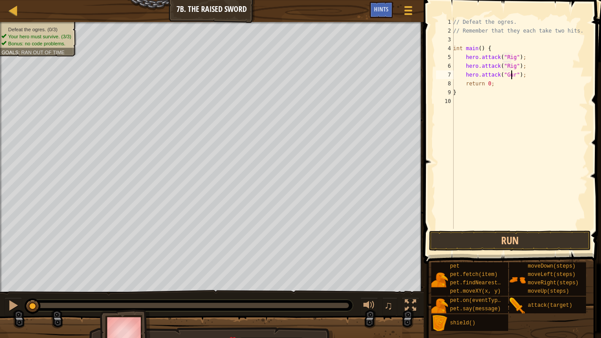
scroll to position [4, 5]
type textarea "hero.attack("Gurt");"
click at [527, 76] on div "// Defeat the ogres. // Remember that they each take two hits. int main ( ) { h…" at bounding box center [519, 132] width 136 height 229
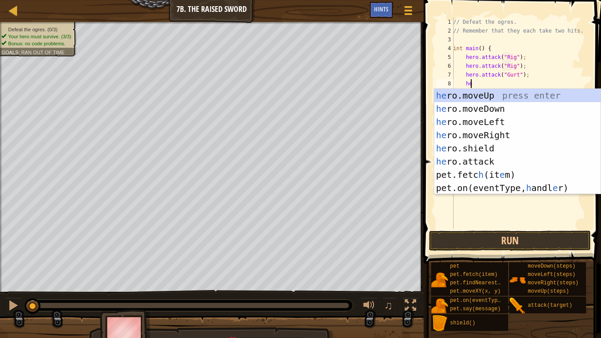
scroll to position [4, 1]
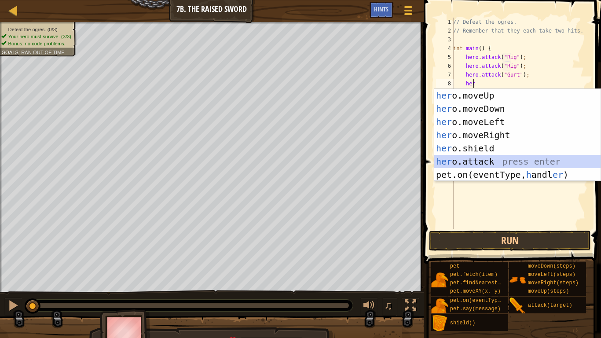
click at [456, 164] on div "her o.moveUp press enter her o.moveDown press enter her o.moveLeft press enter …" at bounding box center [517, 148] width 166 height 119
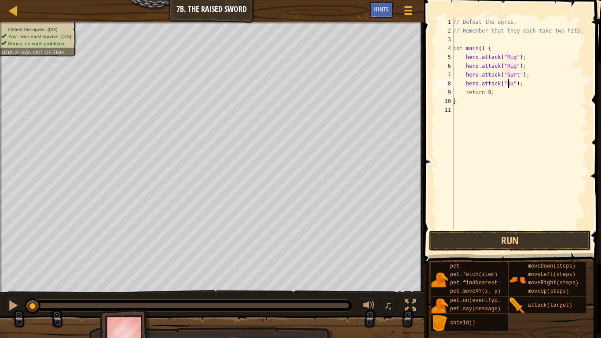
scroll to position [4, 5]
click at [526, 79] on div "// Defeat the ogres. // Remember that they each take two hits. int main ( ) { h…" at bounding box center [519, 132] width 136 height 229
click at [529, 84] on div "// Defeat the ogres. // Remember that they each take two hits. int main ( ) { h…" at bounding box center [519, 123] width 136 height 211
type textarea "hero.attack("Gurt");"
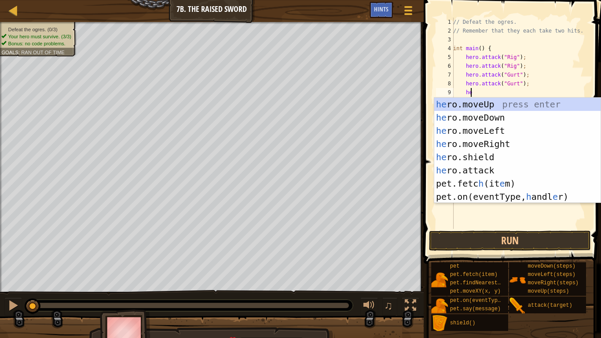
scroll to position [4, 1]
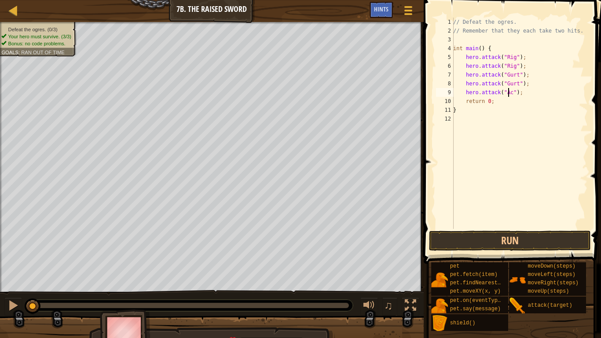
type textarea "hero.attack("Ack");"
click at [531, 96] on div "// Defeat the ogres. // Remember that they each take two hits. int main ( ) { h…" at bounding box center [519, 132] width 136 height 229
type textarea "hero.attack("Ack");"
click at [476, 234] on button "Run" at bounding box center [510, 240] width 162 height 20
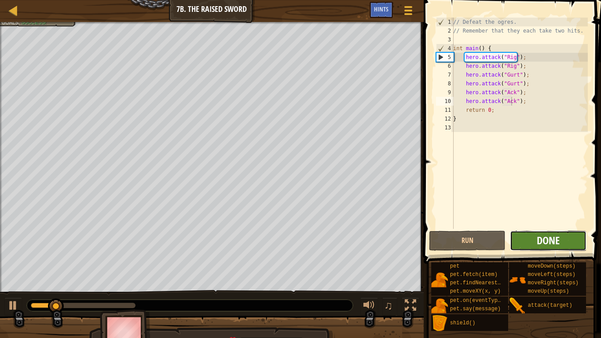
click at [537, 247] on span "Done" at bounding box center [547, 240] width 23 height 14
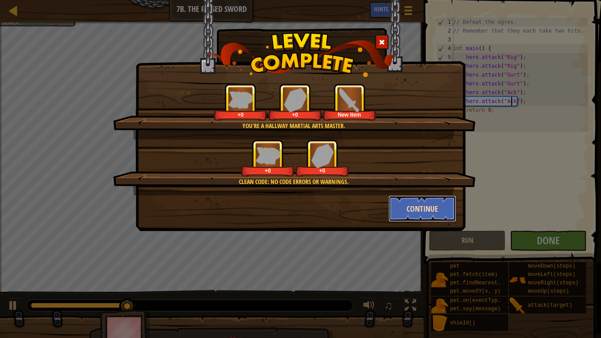
click at [411, 209] on button "Continue" at bounding box center [422, 208] width 68 height 26
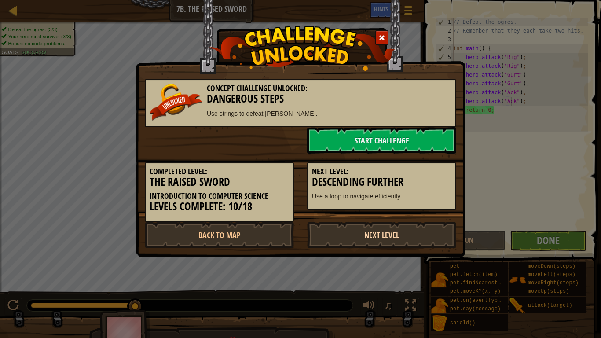
click at [375, 227] on link "Next Level" at bounding box center [381, 235] width 149 height 26
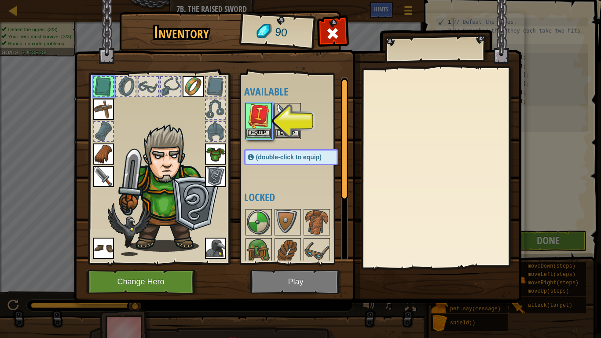
click at [253, 127] on img at bounding box center [258, 116] width 25 height 25
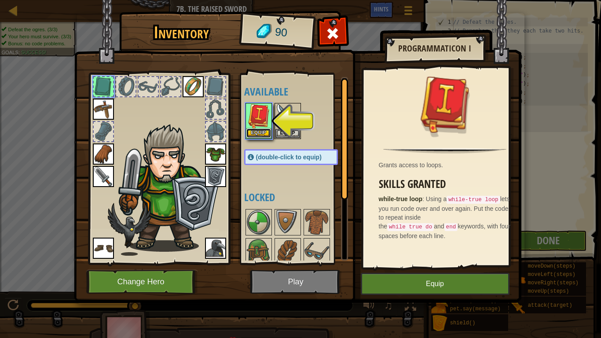
click at [266, 130] on button "Equip" at bounding box center [258, 132] width 25 height 9
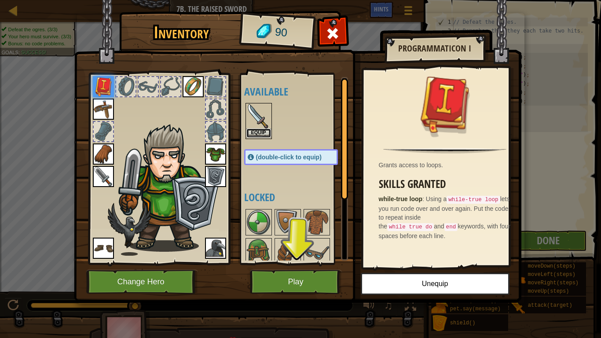
click at [263, 129] on button "Equip" at bounding box center [258, 132] width 25 height 9
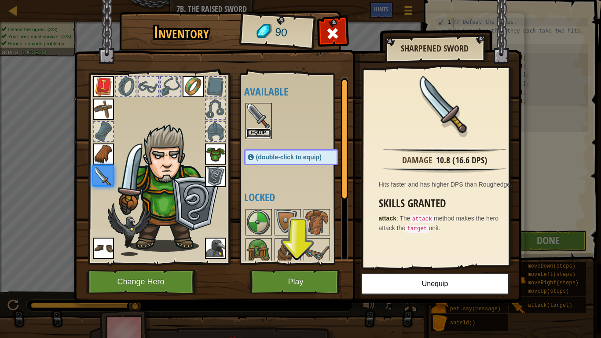
click at [263, 129] on button "Equip" at bounding box center [258, 132] width 25 height 9
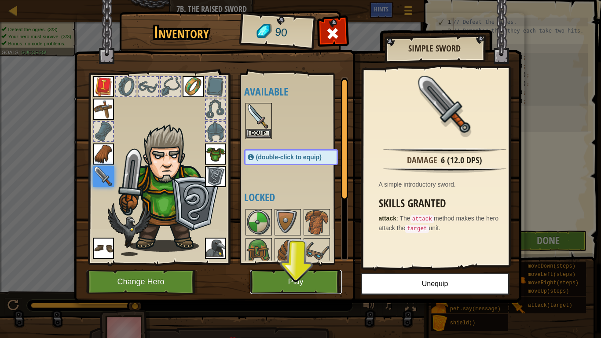
click at [271, 273] on button "Play" at bounding box center [296, 282] width 92 height 24
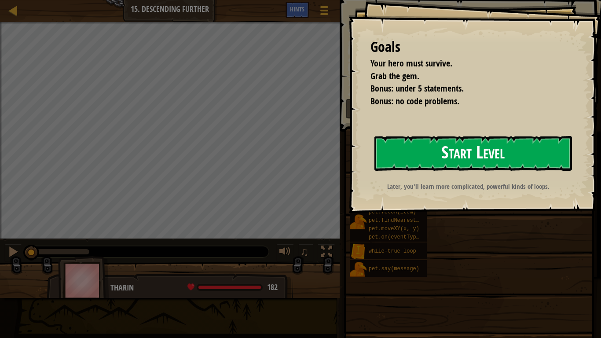
click at [467, 151] on button "Start Level" at bounding box center [472, 153] width 197 height 35
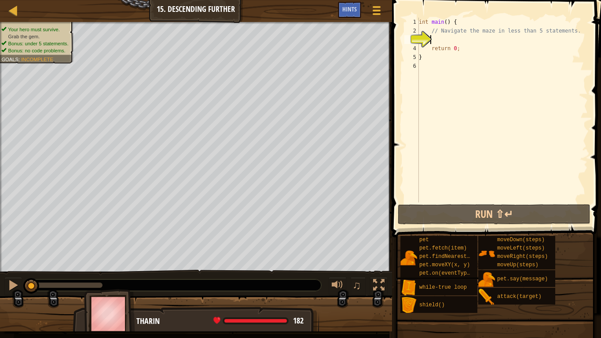
click at [431, 37] on div "int main ( ) { // Navigate the maze in less than 5 statements. return 0 ; }" at bounding box center [502, 119] width 171 height 202
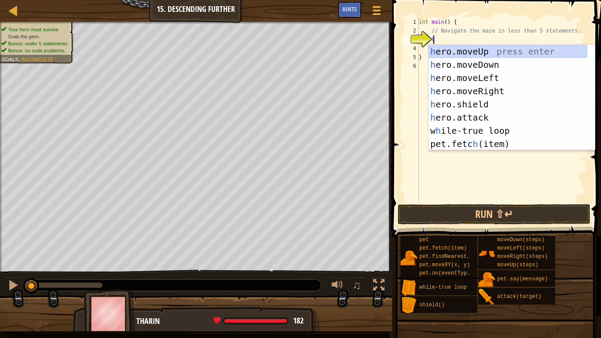
scroll to position [4, 1]
type textarea "he"
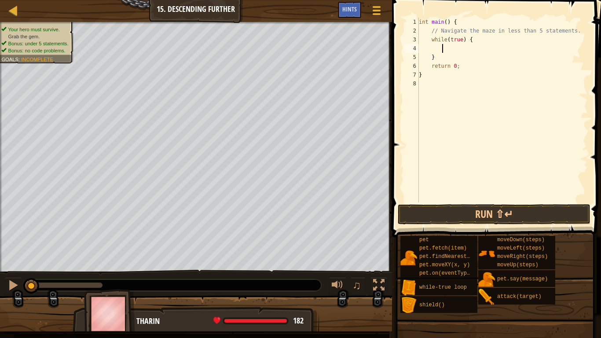
type textarea "h"
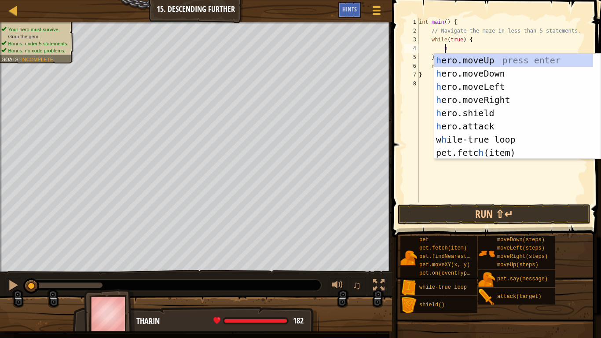
scroll to position [4, 1]
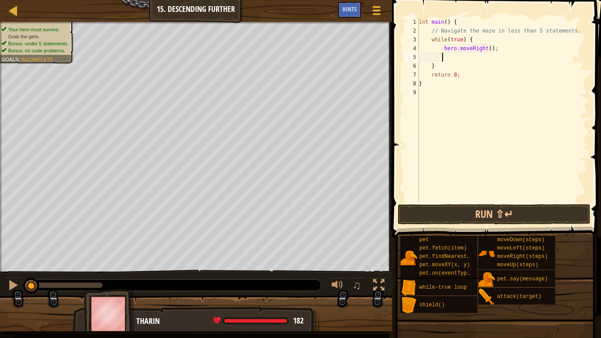
click at [485, 49] on div "int main ( ) { // Navigate the maze in less than 5 statements. while ( true ) {…" at bounding box center [502, 119] width 171 height 202
type textarea "hero.moveRight(2);"
click at [477, 57] on div "int main ( ) { // Navigate the maze in less than 5 statements. while ( true ) {…" at bounding box center [502, 119] width 171 height 202
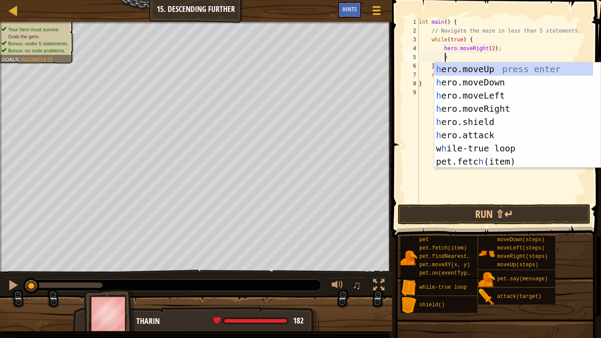
type textarea "he"
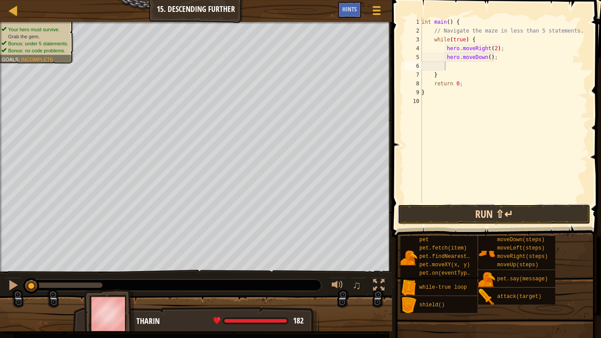
click at [445, 208] on button "Run ⇧↵" at bounding box center [494, 214] width 193 height 20
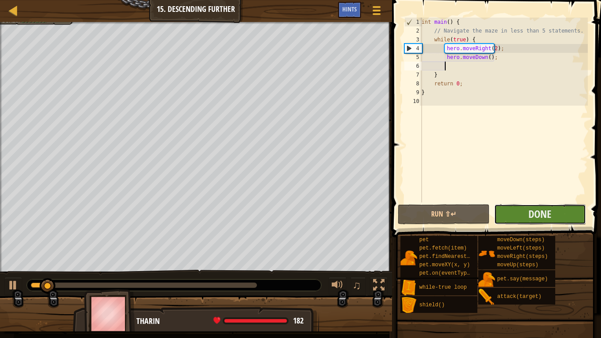
click at [513, 212] on button "Done" at bounding box center [540, 214] width 92 height 20
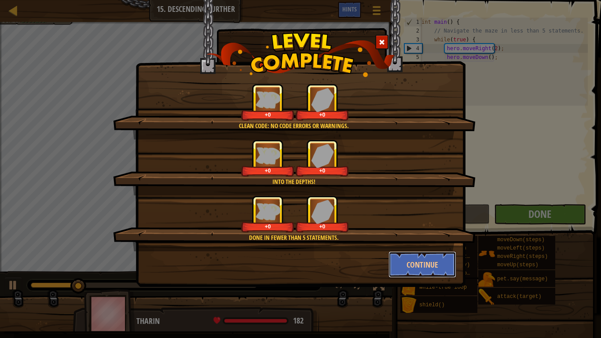
drag, startPoint x: 415, startPoint y: 253, endPoint x: 416, endPoint y: 261, distance: 8.0
click at [416, 258] on button "Continue" at bounding box center [422, 264] width 68 height 26
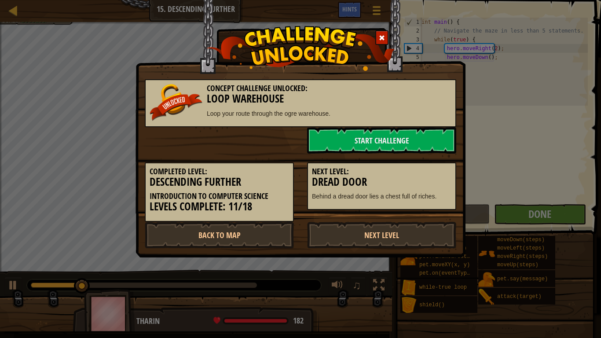
click at [416, 261] on div "Concept Challenge Unlocked: Loop Warehouse Loop your route through the ogre war…" at bounding box center [300, 169] width 601 height 338
click at [379, 231] on link "Next Level" at bounding box center [381, 235] width 149 height 26
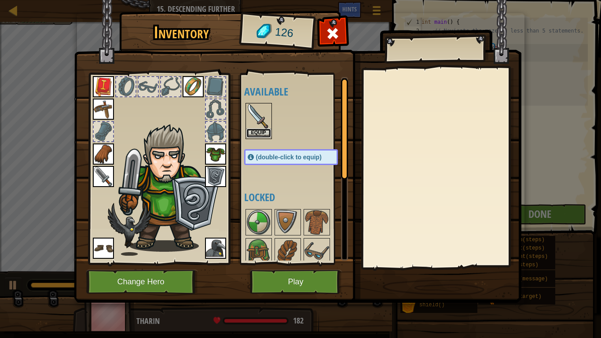
click at [247, 131] on button "Equip" at bounding box center [258, 132] width 25 height 9
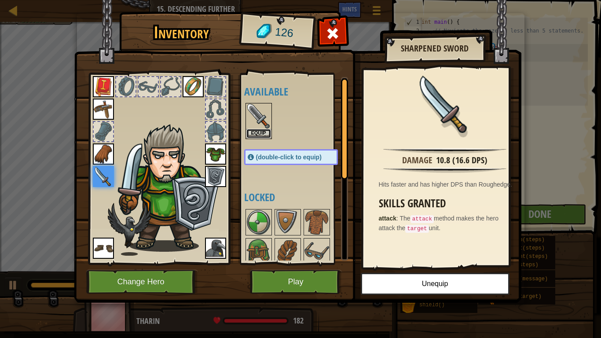
click at [247, 131] on button "Equip" at bounding box center [258, 133] width 25 height 9
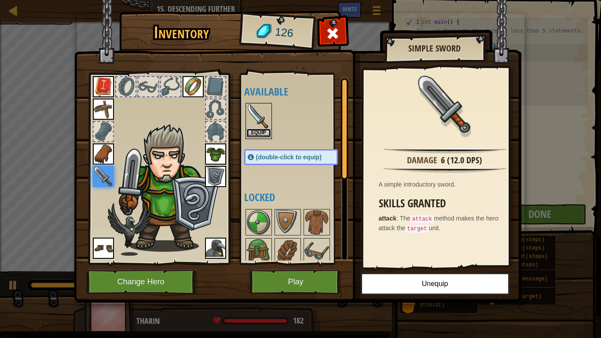
click at [247, 131] on button "Equip" at bounding box center [258, 132] width 25 height 9
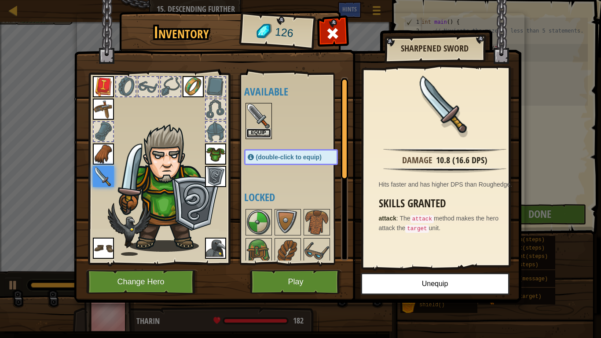
click at [254, 131] on button "Equip" at bounding box center [258, 132] width 25 height 9
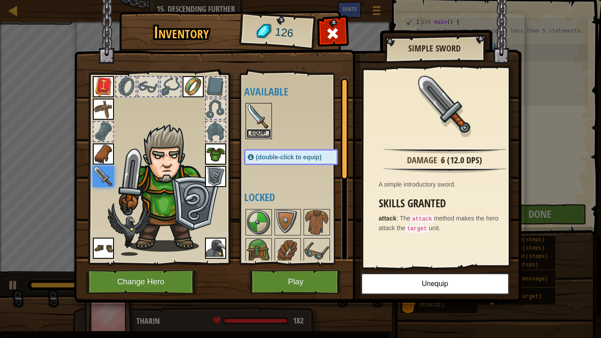
click at [254, 131] on button "Equip" at bounding box center [258, 133] width 25 height 9
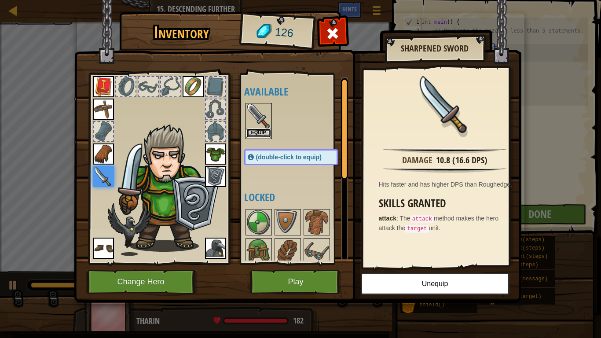
click at [254, 131] on button "Equip" at bounding box center [258, 132] width 25 height 9
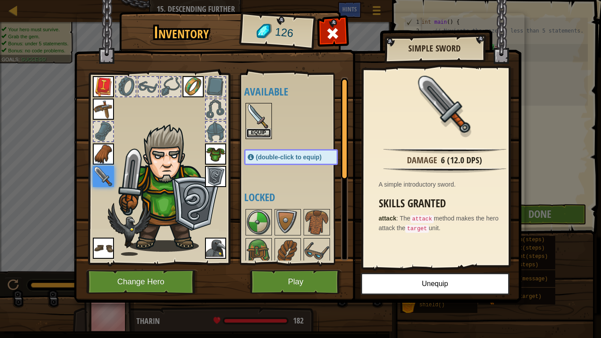
click at [260, 130] on button "Equip" at bounding box center [258, 132] width 25 height 9
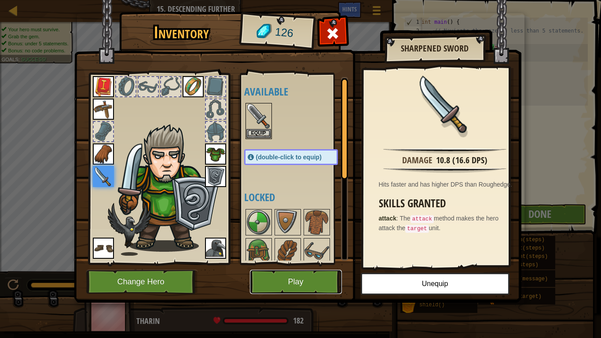
click at [284, 278] on button "Play" at bounding box center [296, 282] width 92 height 24
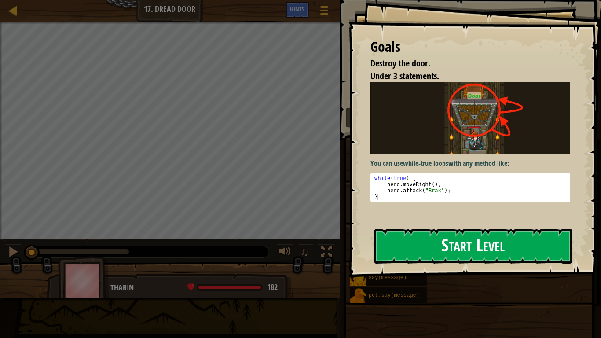
click at [434, 251] on button "Start Level" at bounding box center [472, 246] width 197 height 35
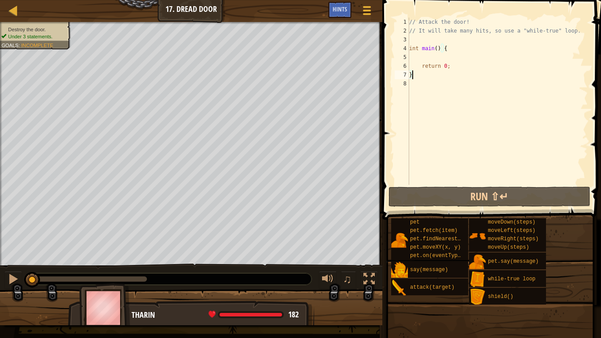
scroll to position [4, 0]
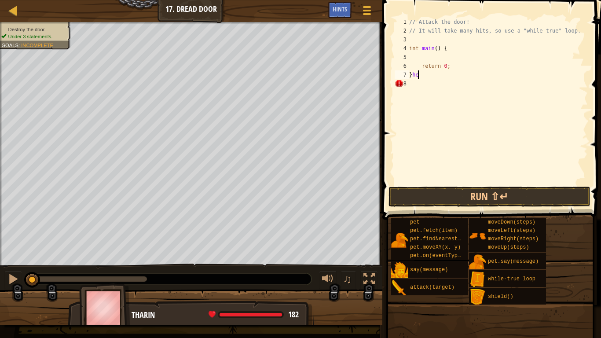
type textarea "}"
click at [442, 60] on div "// Attack the door! // It will take many hits, so use a "while-true" loop. int …" at bounding box center [497, 110] width 180 height 185
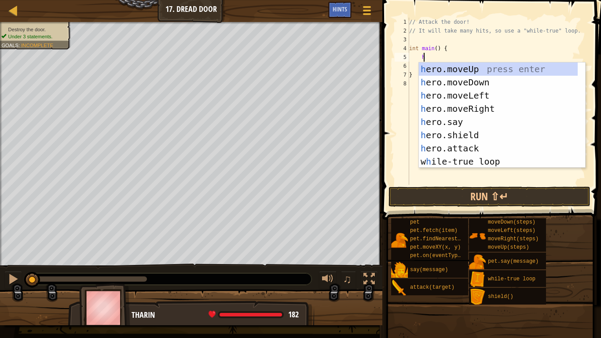
scroll to position [4, 1]
type textarea "he"
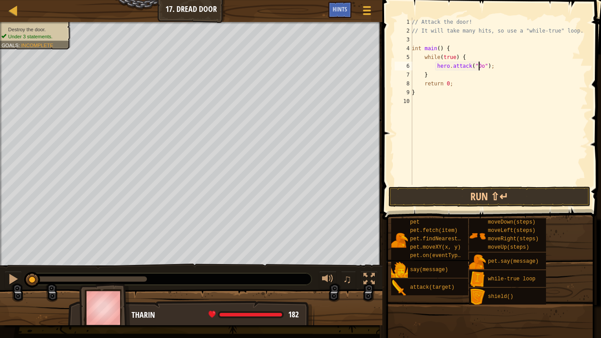
scroll to position [4, 6]
type textarea "hero.attack("Door");"
click at [433, 195] on button "Run ⇧↵" at bounding box center [489, 196] width 202 height 20
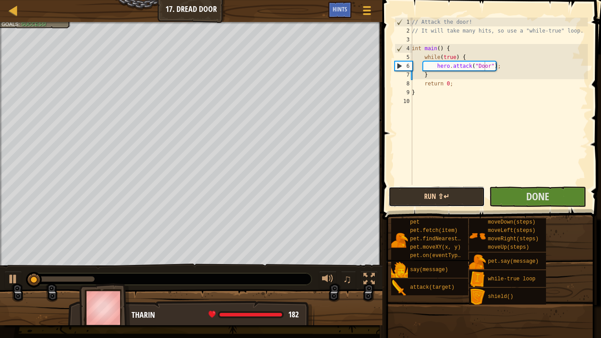
click at [433, 194] on button "Run ⇧↵" at bounding box center [436, 196] width 96 height 20
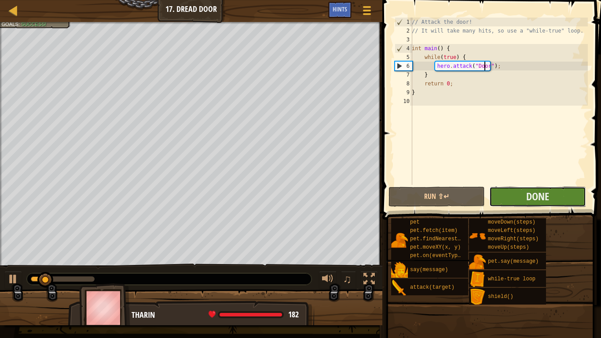
click at [511, 197] on button "Done" at bounding box center [537, 196] width 96 height 20
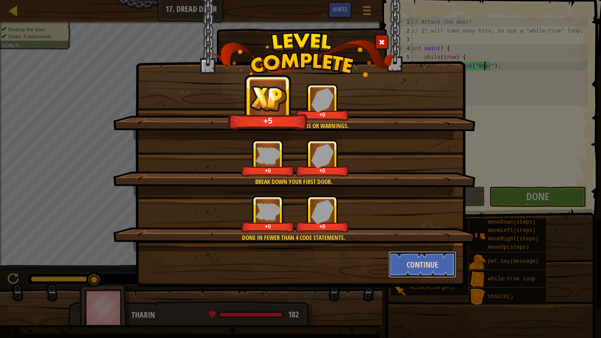
click at [405, 264] on button "Continue" at bounding box center [422, 264] width 68 height 26
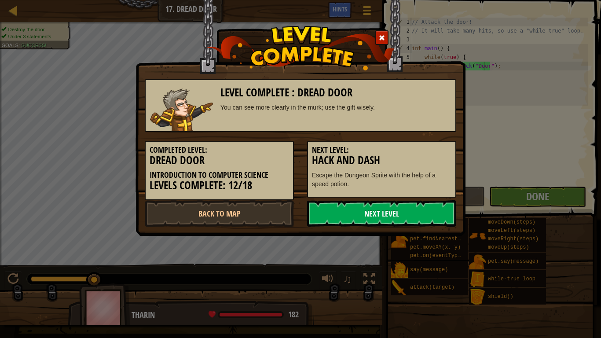
click at [390, 218] on link "Next Level" at bounding box center [381, 213] width 149 height 26
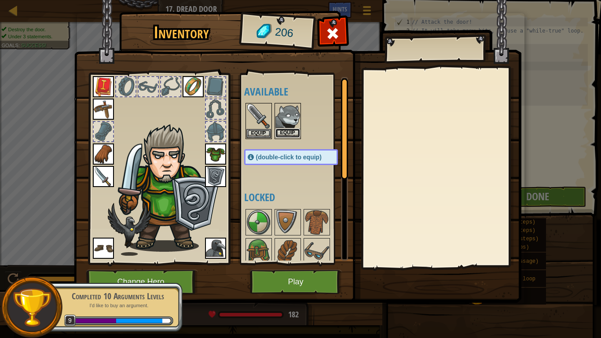
click at [282, 133] on button "Equip" at bounding box center [287, 132] width 25 height 9
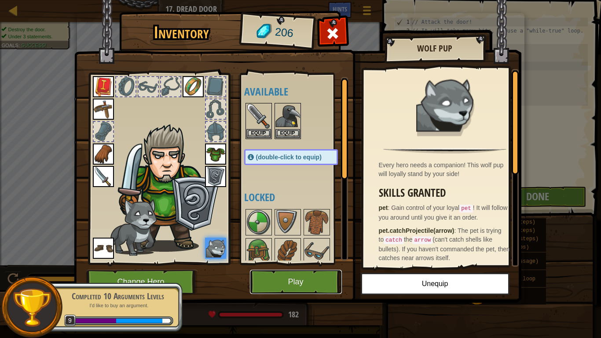
click at [278, 278] on button "Play" at bounding box center [296, 282] width 92 height 24
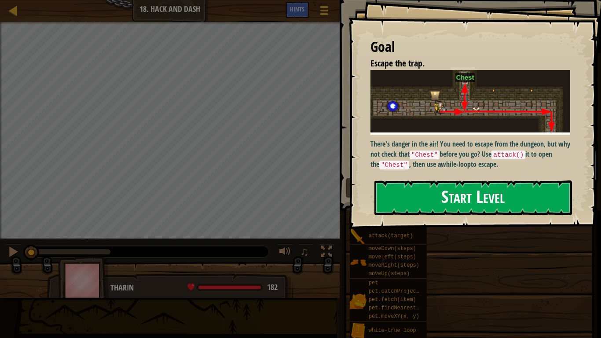
click at [429, 197] on button "Start Level" at bounding box center [472, 197] width 197 height 35
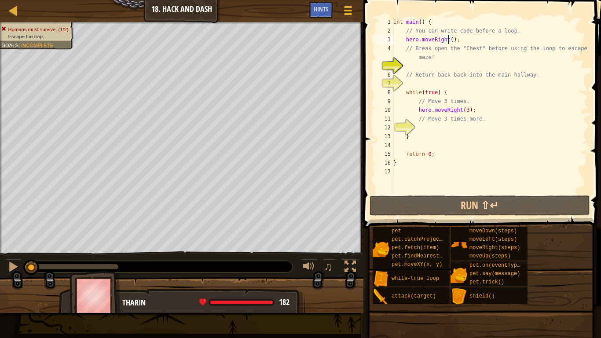
click at [449, 40] on div "int main ( ) { // You can write code before a loop. hero . moveRight ( ) ; // B…" at bounding box center [489, 114] width 196 height 193
type textarea "hero.moveRight(1);"
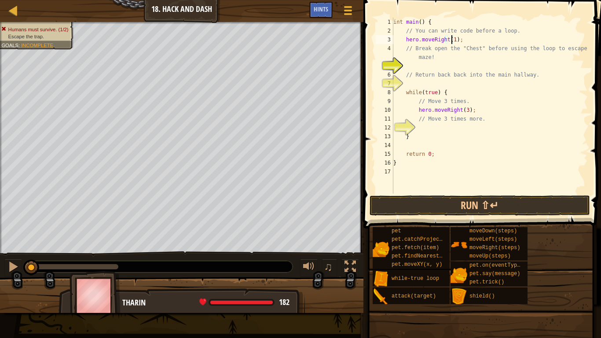
scroll to position [4, 5]
click at [436, 62] on div "int main ( ) { // You can write code before a loop. hero . moveRight ( 1 ) ; //…" at bounding box center [489, 114] width 196 height 193
type textarea "mo"
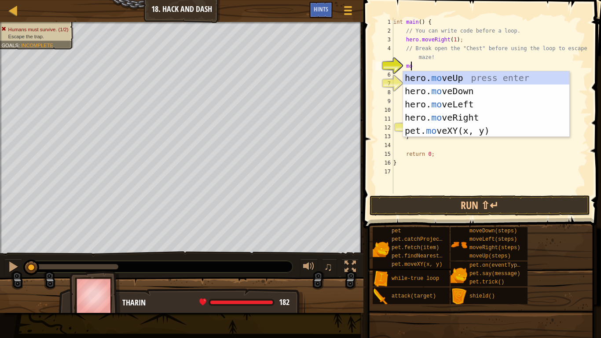
scroll to position [4, 1]
click at [414, 78] on div "hero. mo veUp press enter hero. mo veDown press enter hero. mo veLeft press ent…" at bounding box center [486, 117] width 166 height 92
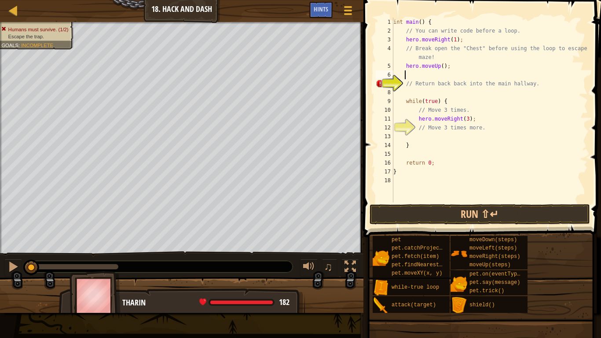
scroll to position [4, 0]
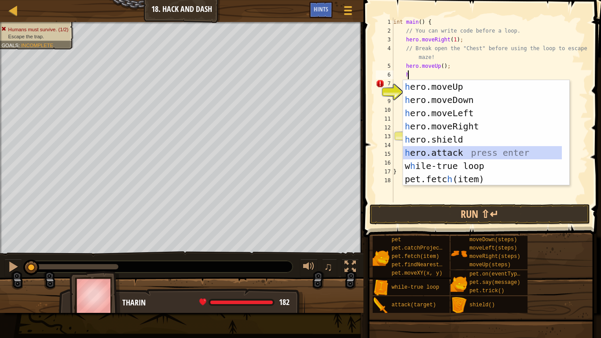
click at [432, 150] on div "h ero.moveUp press enter h ero.moveDown press enter h ero.moveLeft press enter …" at bounding box center [482, 146] width 159 height 132
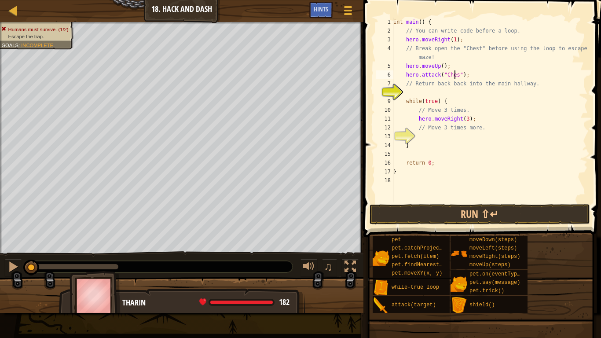
scroll to position [4, 5]
type textarea "hero.attack("Chest");"
click at [451, 213] on button "Run ⇧↵" at bounding box center [479, 214] width 220 height 20
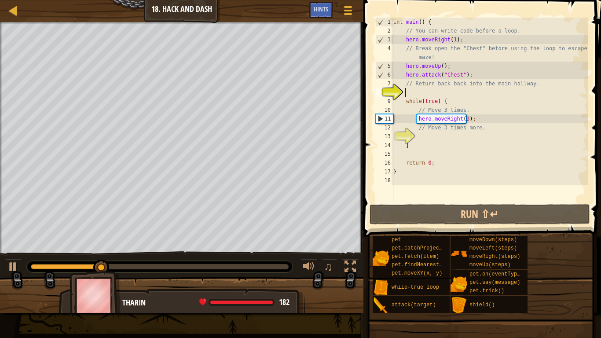
click at [421, 92] on div "int main ( ) { // You can write code before a loop. hero . moveRight ( 1 ) ; //…" at bounding box center [489, 119] width 196 height 202
type textarea "mo"
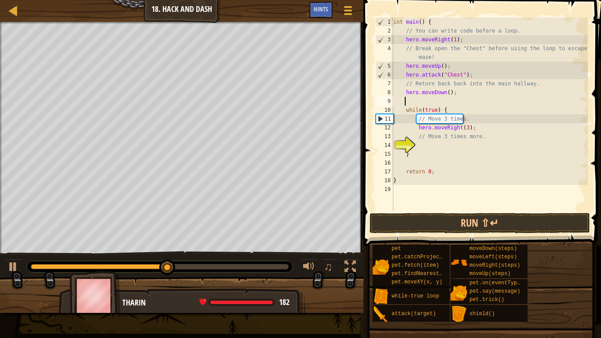
type textarea "mo"
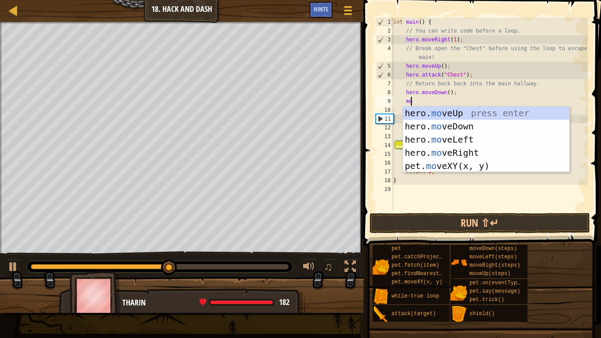
scroll to position [4, 1]
click at [426, 137] on div "hero. mo veUp press enter hero. mo veDown press enter hero. mo veLeft press ent…" at bounding box center [486, 152] width 166 height 92
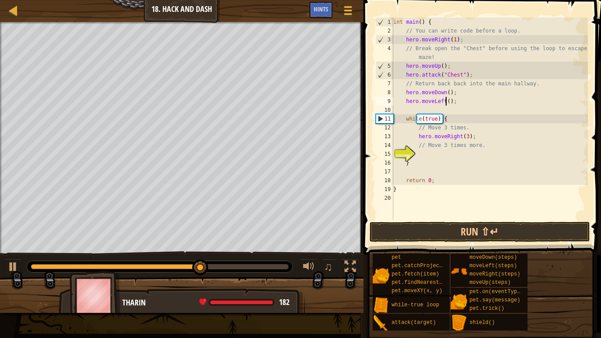
click at [446, 102] on div "int main ( ) { // You can write code before a loop. hero . moveRight ( 1 ) ; //…" at bounding box center [489, 128] width 196 height 220
click at [441, 229] on button "Run ⇧↵" at bounding box center [479, 232] width 220 height 20
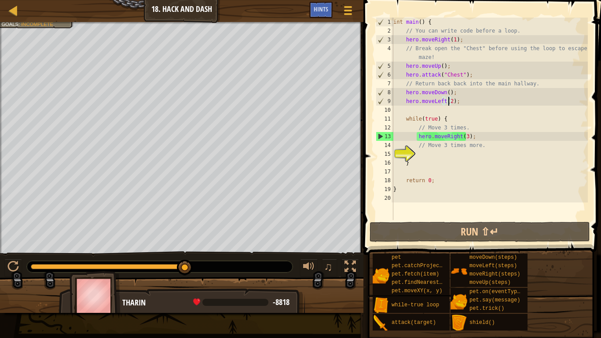
click at [449, 103] on div "int main ( ) { // You can write code before a loop. hero . moveRight ( 1 ) ; //…" at bounding box center [489, 128] width 196 height 220
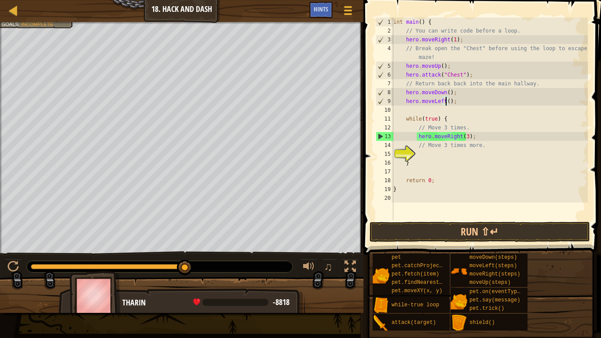
scroll to position [4, 4]
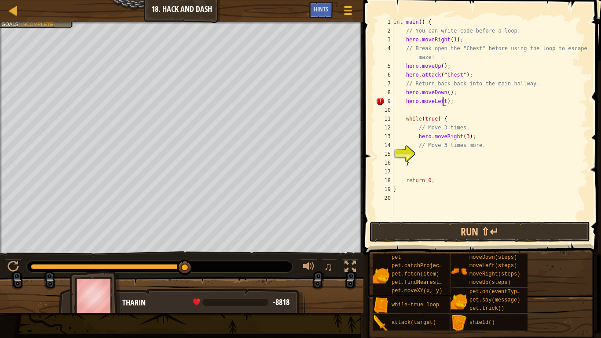
click at [445, 103] on div "int main ( ) { // You can write code before a loop. hero . moveRight ( 1 ) ; //…" at bounding box center [489, 128] width 196 height 220
click at [449, 102] on div "int main ( ) { // You can write code before a loop. hero . moveRight ( 1 ) ; //…" at bounding box center [489, 128] width 196 height 220
type textarea "h"
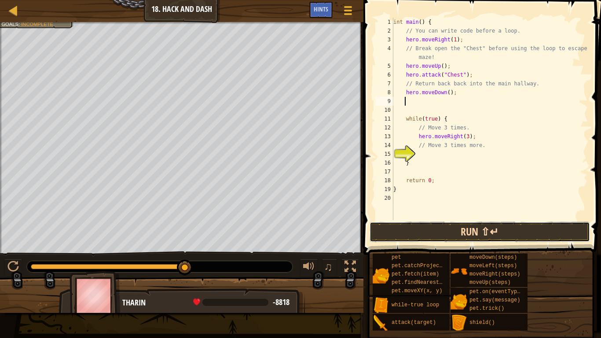
click at [450, 229] on button "Run ⇧↵" at bounding box center [479, 232] width 220 height 20
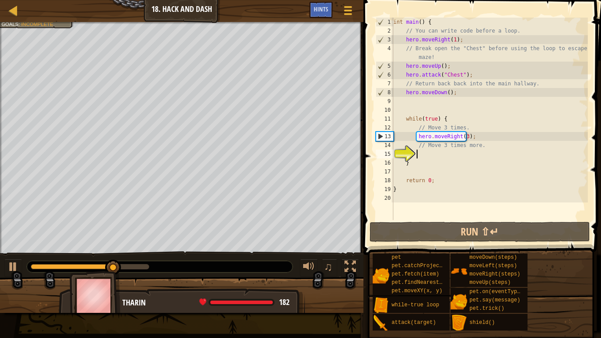
click at [448, 153] on div "int main ( ) { // You can write code before a loop. hero . moveRight ( 1 ) ; //…" at bounding box center [489, 128] width 196 height 220
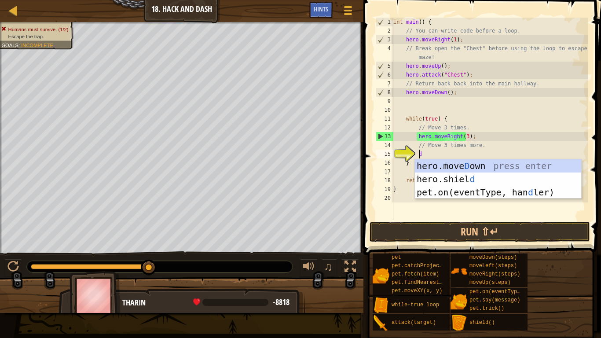
scroll to position [4, 2]
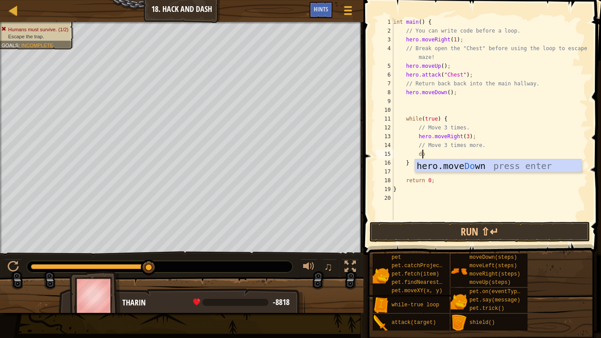
click at [438, 135] on div "int main ( ) { // You can write code before a loop. hero . moveRight ( 1 ) ; //…" at bounding box center [489, 128] width 196 height 220
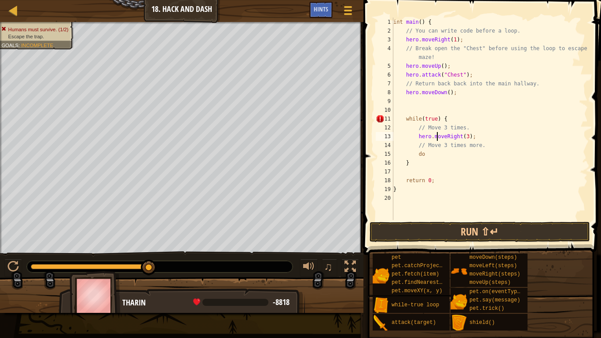
click at [429, 158] on div "int main ( ) { // You can write code before a loop. hero . moveRight ( 1 ) ; //…" at bounding box center [489, 128] width 196 height 220
type textarea "d"
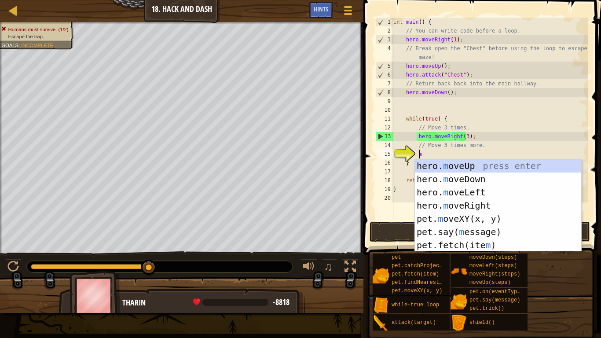
type textarea "mo"
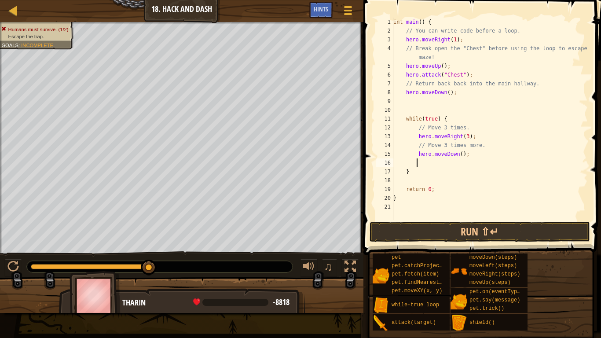
click at [457, 156] on div "int main ( ) { // You can write code before a loop. hero . moveRight ( 1 ) ; //…" at bounding box center [489, 128] width 196 height 220
type textarea "hero.moveDown(3);"
click at [468, 231] on button "Run ⇧↵" at bounding box center [479, 232] width 220 height 20
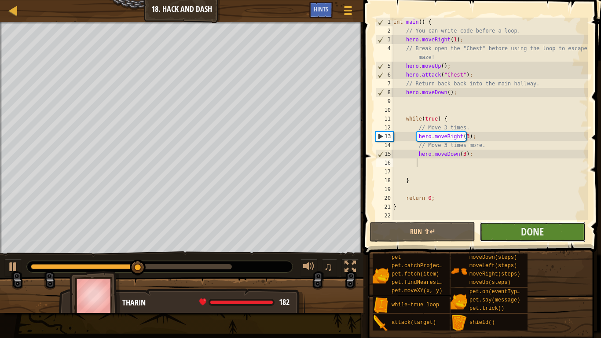
click at [515, 230] on button "Done" at bounding box center [532, 232] width 106 height 20
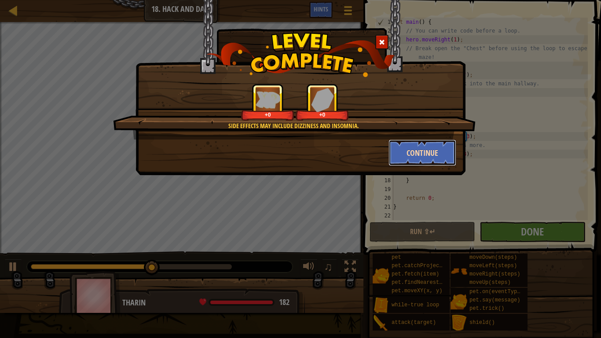
click at [392, 151] on button "Continue" at bounding box center [422, 152] width 68 height 26
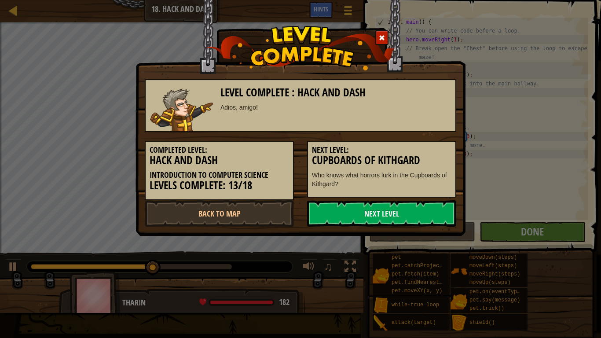
click at [405, 154] on h3 "Cupboards of Kithgard" at bounding box center [381, 160] width 139 height 12
click at [403, 208] on link "Next Level" at bounding box center [381, 213] width 149 height 26
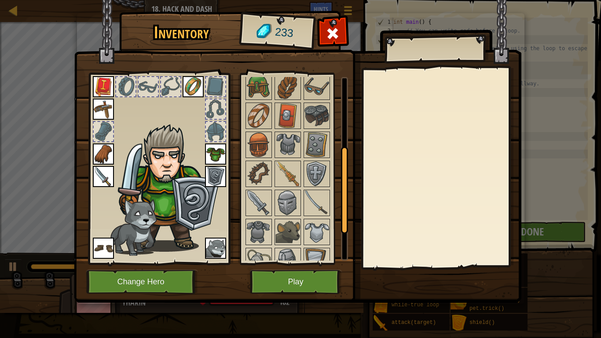
scroll to position [120, 0]
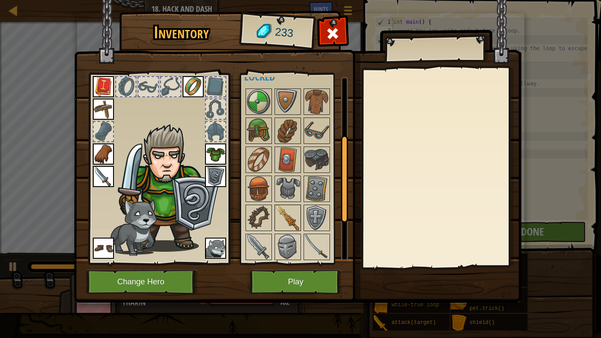
click at [298, 221] on img at bounding box center [287, 217] width 25 height 25
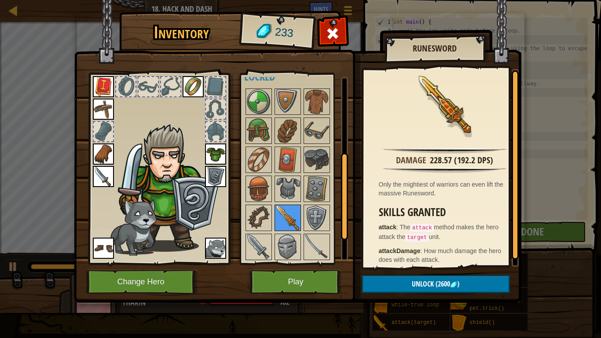
scroll to position [164, 0]
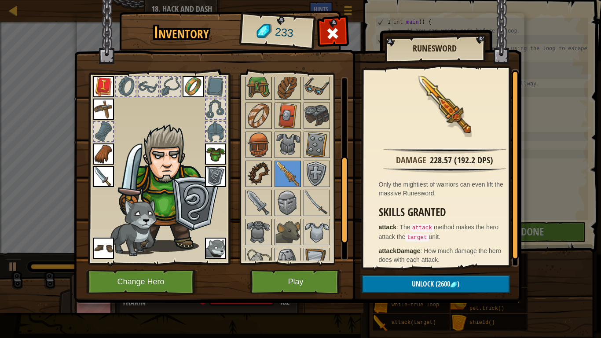
click at [263, 171] on img at bounding box center [258, 173] width 25 height 25
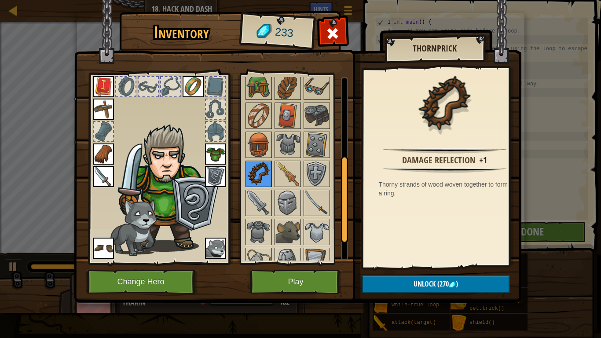
scroll to position [120, 0]
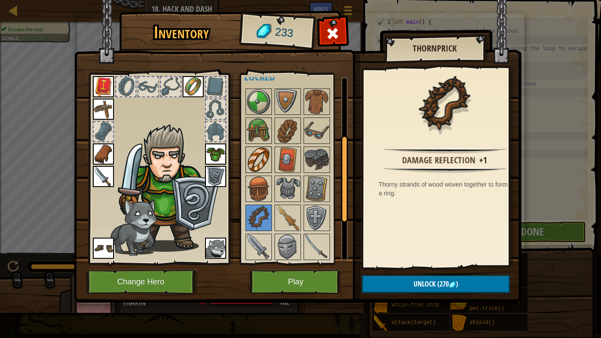
click at [263, 172] on div at bounding box center [258, 159] width 26 height 26
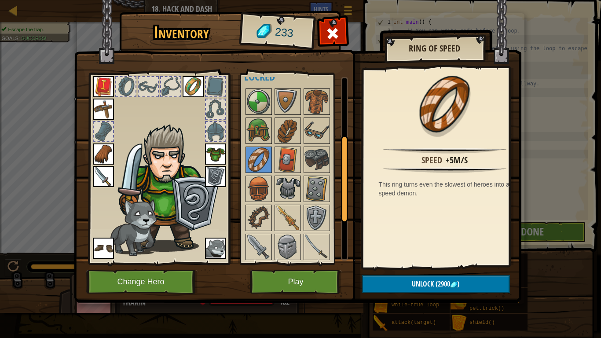
click at [281, 182] on img at bounding box center [287, 188] width 25 height 25
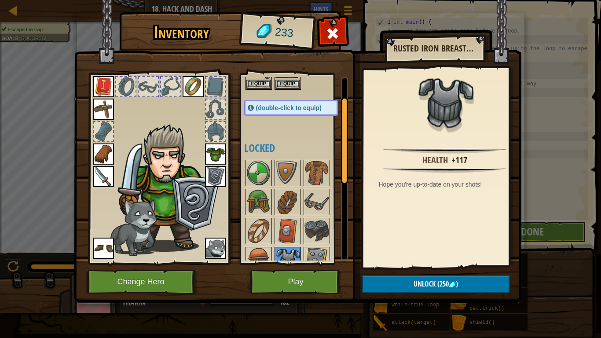
scroll to position [33, 0]
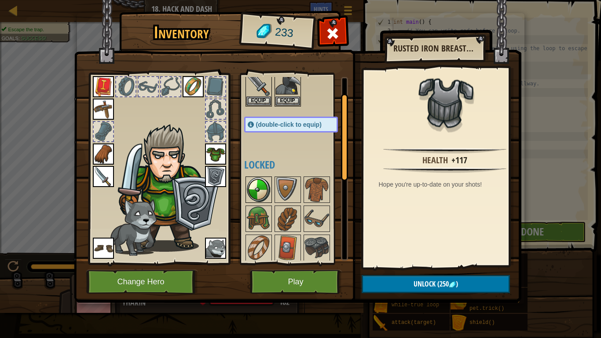
click at [267, 190] on img at bounding box center [258, 189] width 25 height 25
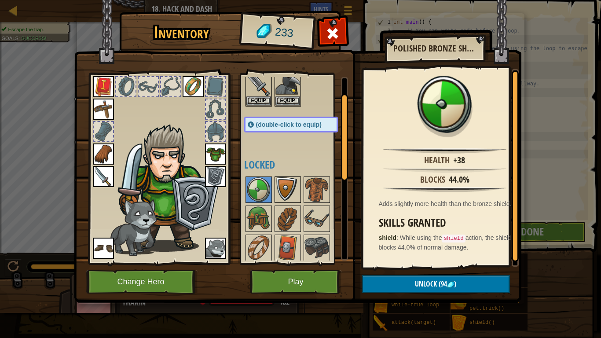
click at [293, 189] on img at bounding box center [287, 189] width 25 height 25
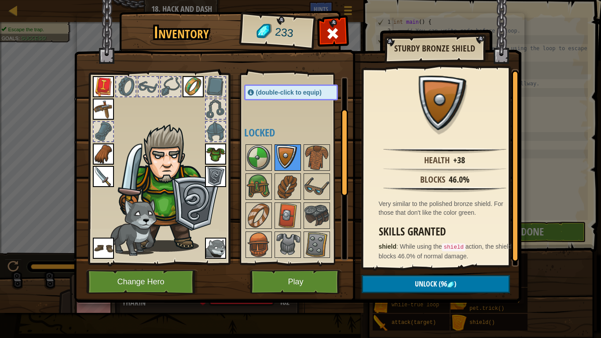
scroll to position [77, 0]
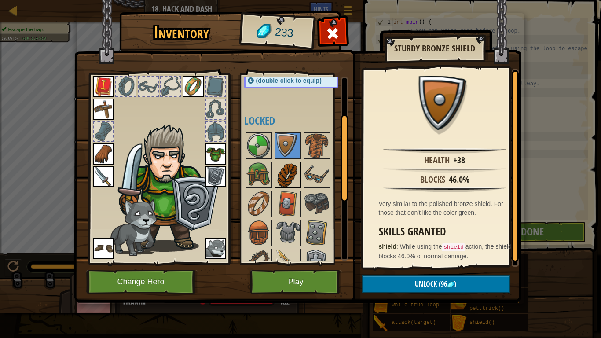
click at [296, 179] on img at bounding box center [287, 174] width 25 height 25
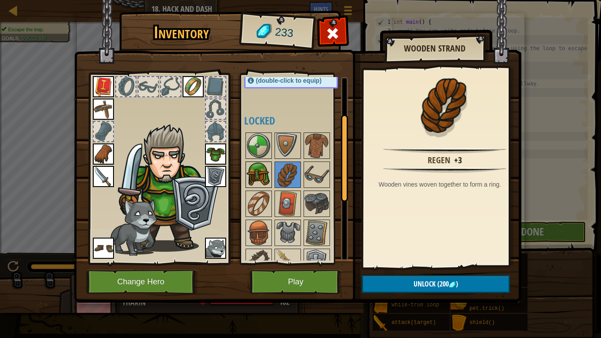
click at [253, 171] on img at bounding box center [258, 174] width 25 height 25
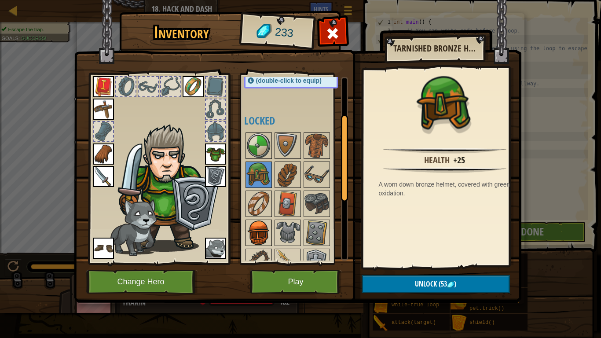
click at [258, 219] on div at bounding box center [258, 232] width 26 height 26
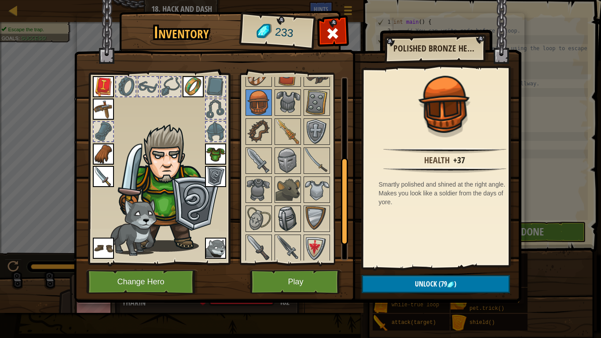
scroll to position [208, 0]
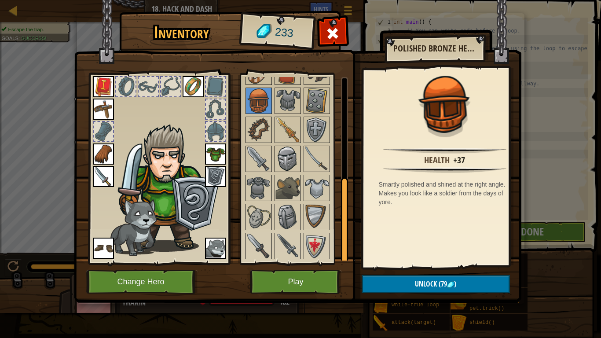
click at [293, 160] on img at bounding box center [287, 158] width 25 height 25
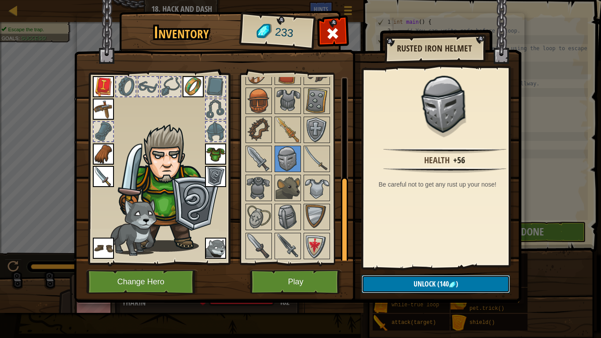
click at [391, 278] on button "Unlock (140 )" at bounding box center [435, 284] width 148 height 18
click at [390, 278] on button "Confirm" at bounding box center [435, 284] width 148 height 18
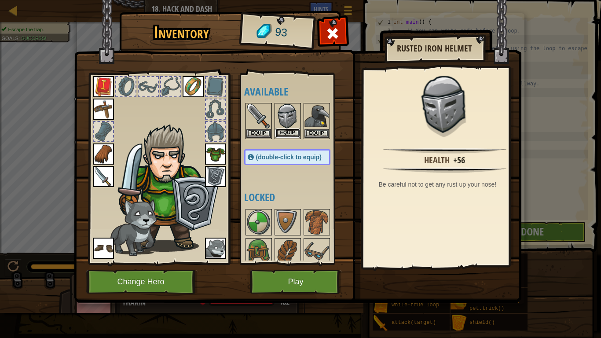
click at [280, 133] on button "Equip" at bounding box center [287, 132] width 25 height 9
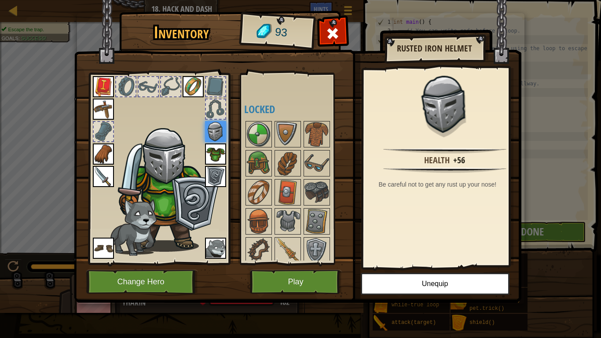
scroll to position [132, 0]
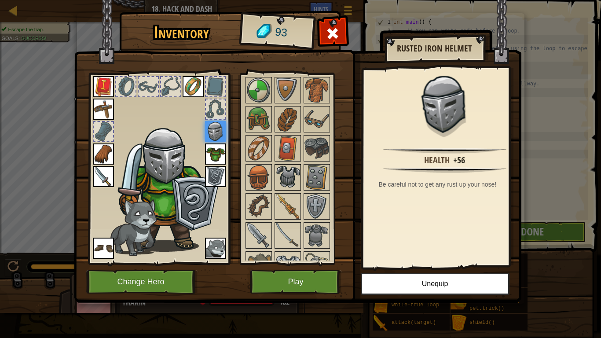
click at [293, 167] on img at bounding box center [287, 177] width 25 height 25
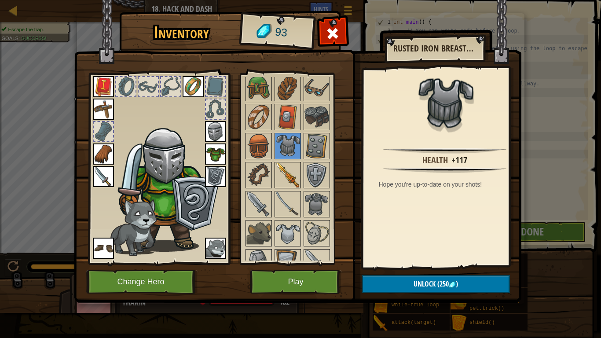
scroll to position [208, 0]
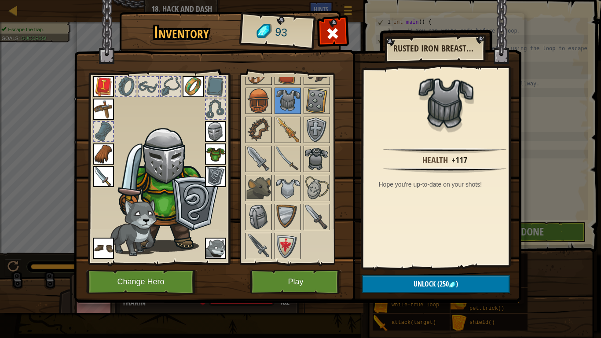
click at [310, 154] on img at bounding box center [316, 158] width 25 height 25
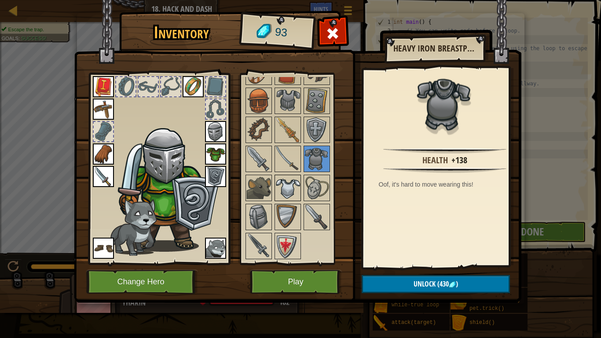
click at [295, 181] on img at bounding box center [287, 187] width 25 height 25
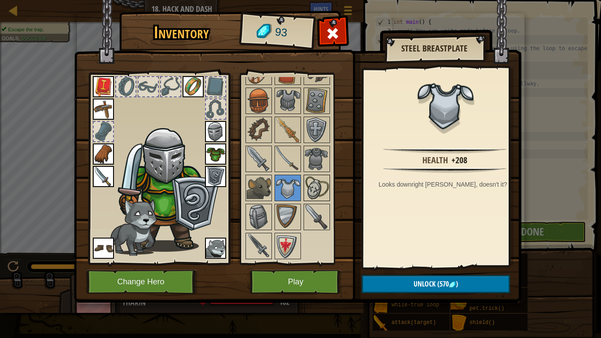
click at [312, 185] on img at bounding box center [316, 187] width 25 height 25
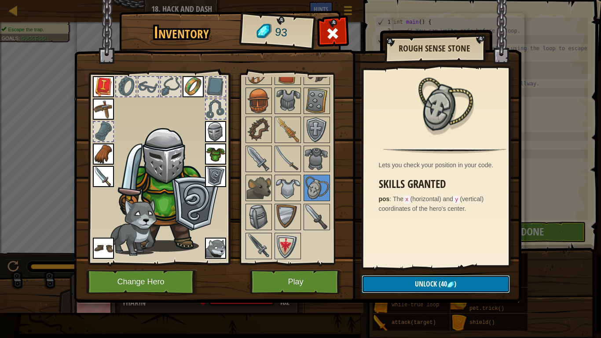
click at [408, 278] on button "Unlock (40 )" at bounding box center [435, 284] width 148 height 18
click at [376, 276] on button "Confirm" at bounding box center [435, 284] width 148 height 18
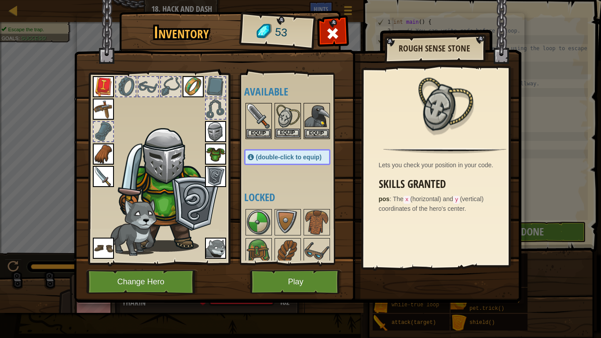
click at [281, 128] on img at bounding box center [287, 116] width 25 height 25
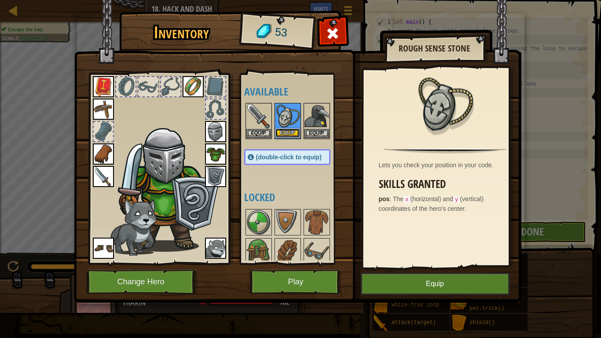
click at [282, 132] on button "Equip" at bounding box center [287, 132] width 25 height 9
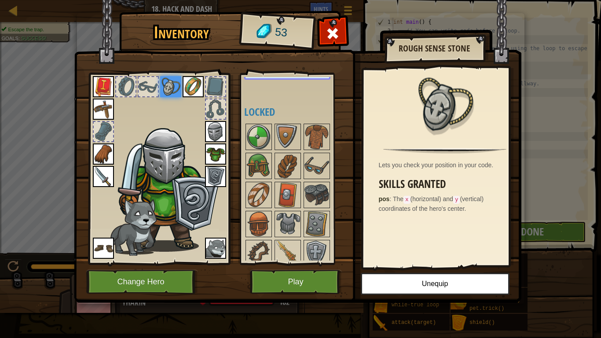
scroll to position [88, 0]
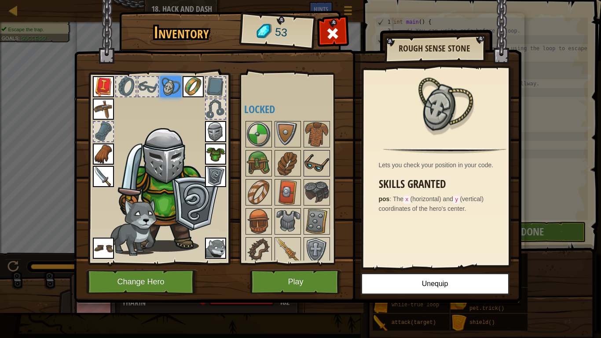
click at [309, 167] on img at bounding box center [316, 163] width 25 height 25
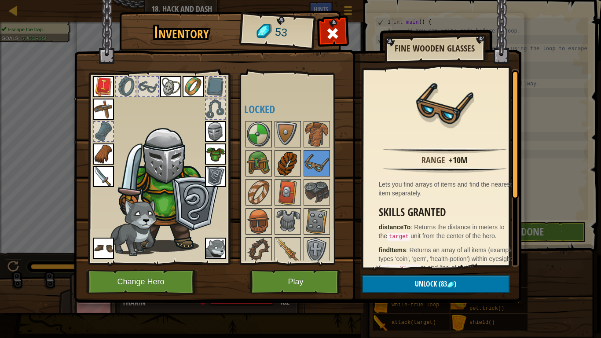
click at [290, 153] on img at bounding box center [287, 163] width 25 height 25
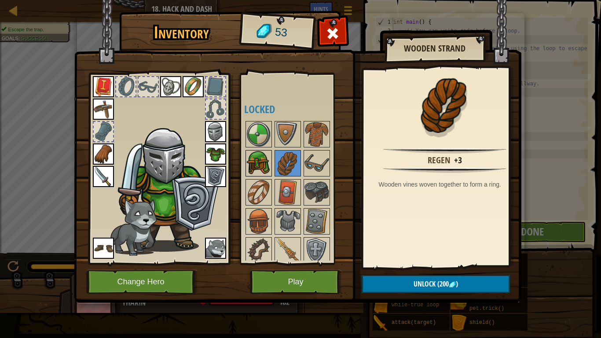
click at [256, 153] on img at bounding box center [258, 163] width 25 height 25
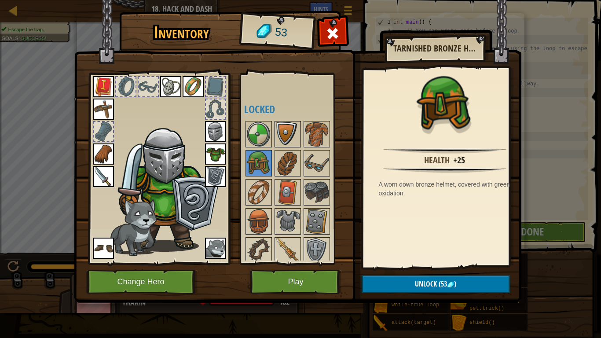
click at [293, 133] on img at bounding box center [287, 134] width 25 height 25
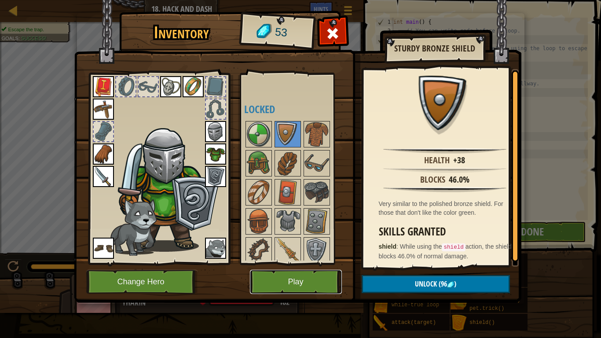
click at [288, 275] on button "Play" at bounding box center [296, 282] width 92 height 24
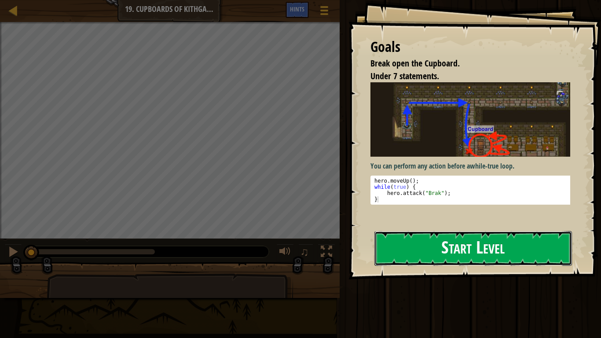
click at [422, 237] on button "Start Level" at bounding box center [472, 248] width 197 height 35
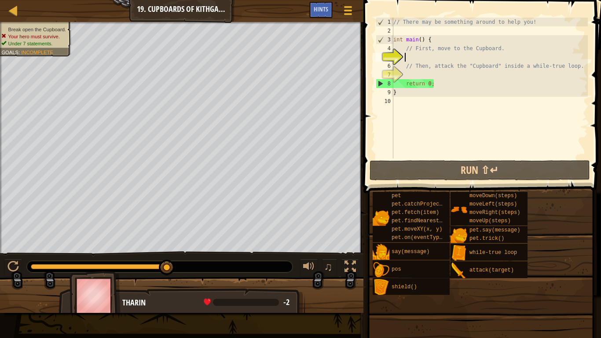
click at [417, 57] on div "// There may be something around to help you! int main ( ) { // First, move to …" at bounding box center [489, 97] width 196 height 158
type textarea "u"
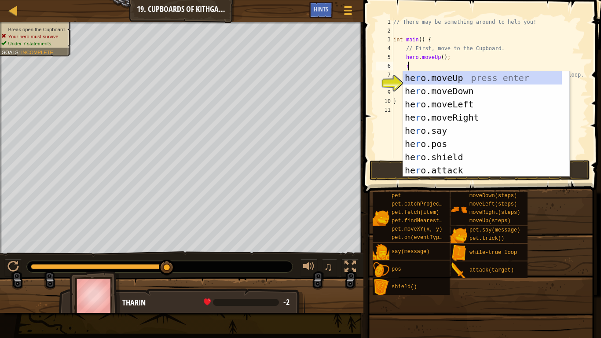
type textarea "ri"
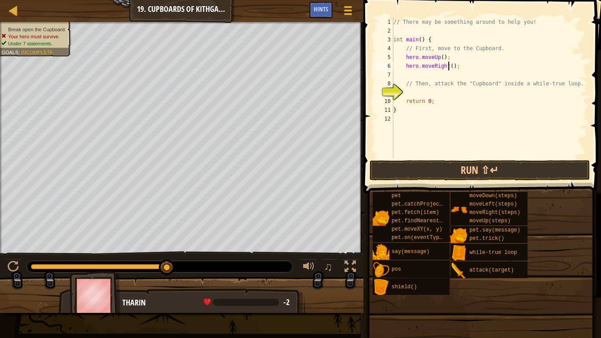
click at [448, 70] on div "// There may be something around to help you! int main ( ) { // First, move to …" at bounding box center [489, 97] width 196 height 158
type textarea "hero.moveRight(2);"
click at [459, 68] on div "// There may be something around to help you! int main ( ) { // First, move to …" at bounding box center [489, 97] width 196 height 158
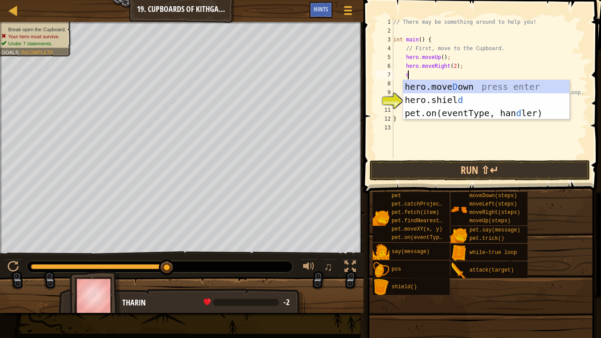
type textarea "do"
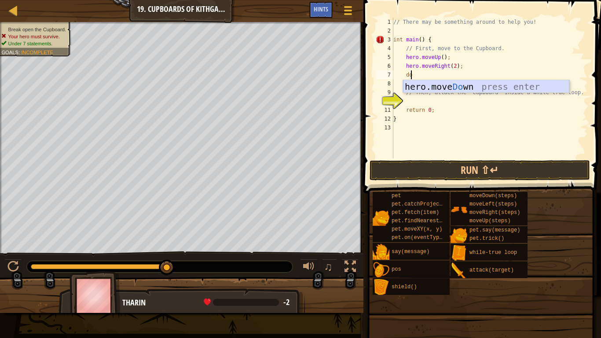
click at [462, 87] on div "hero.move Do wn press enter" at bounding box center [486, 100] width 166 height 40
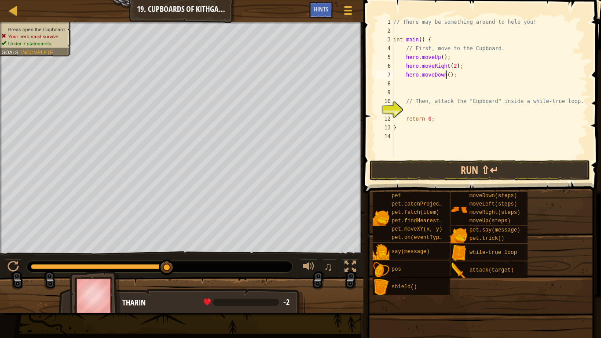
click at [445, 77] on div "// There may be something around to help you! int main ( ) { // First, move to …" at bounding box center [489, 97] width 196 height 158
type textarea "hero.moveDown(2);"
click at [463, 167] on button "Run ⇧↵" at bounding box center [479, 170] width 220 height 20
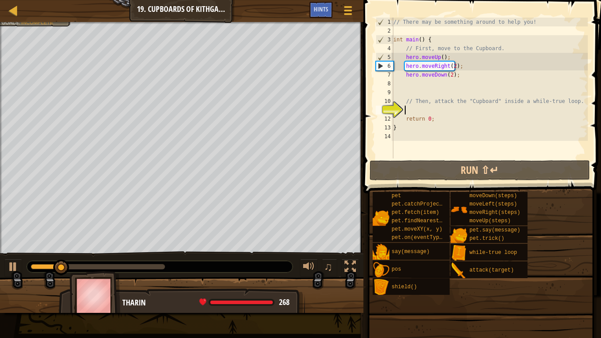
click at [429, 109] on div "// There may be something around to help you! int main ( ) { // First, move to …" at bounding box center [489, 97] width 196 height 158
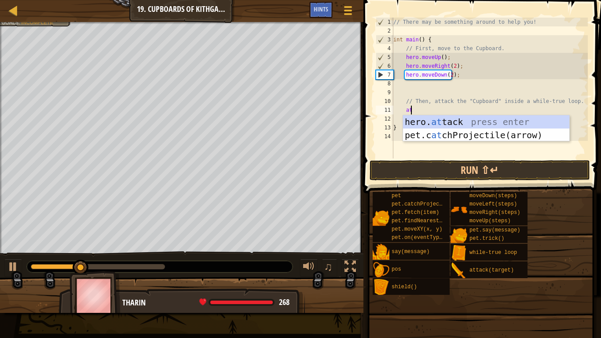
scroll to position [4, 1]
click at [429, 118] on div "hero. at tack press enter pet.c at chProjectile(arrow) press enter" at bounding box center [486, 141] width 166 height 53
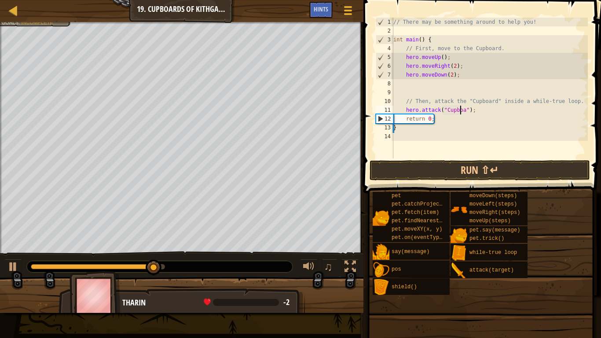
scroll to position [4, 6]
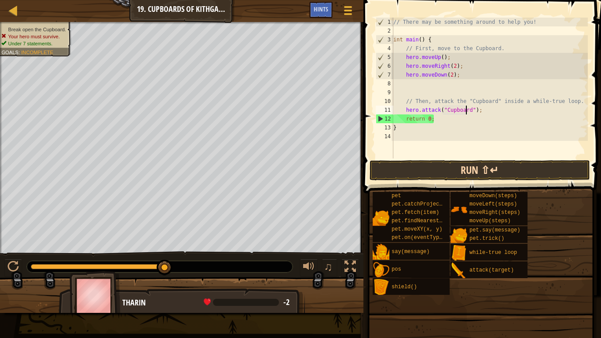
type textarea "hero.attack("Cupboard");"
click at [465, 166] on button "Run ⇧↵" at bounding box center [479, 170] width 220 height 20
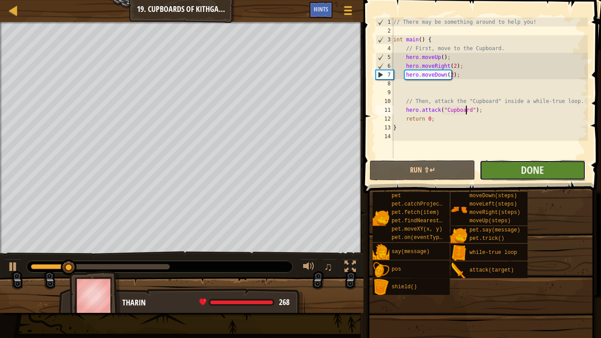
click at [493, 164] on button "Done" at bounding box center [532, 170] width 106 height 20
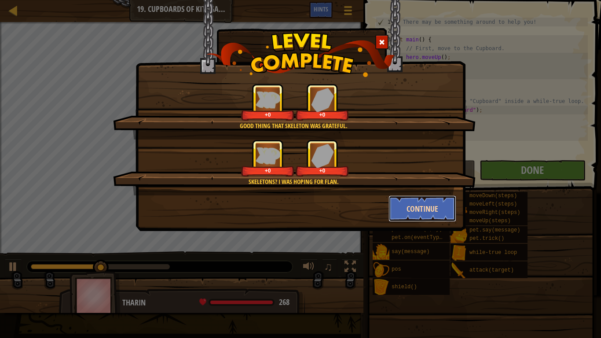
click at [416, 195] on button "Continue" at bounding box center [422, 208] width 68 height 26
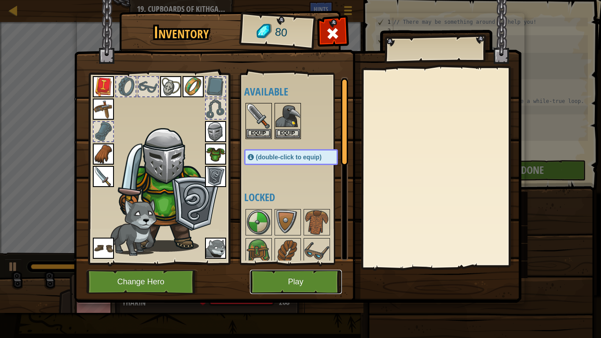
click at [304, 275] on button "Play" at bounding box center [296, 282] width 92 height 24
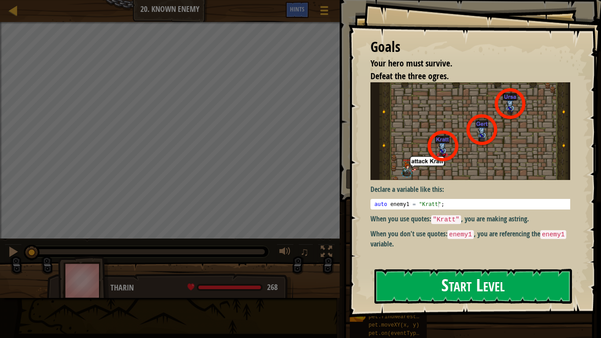
click at [425, 278] on button "Start Level" at bounding box center [472, 286] width 197 height 35
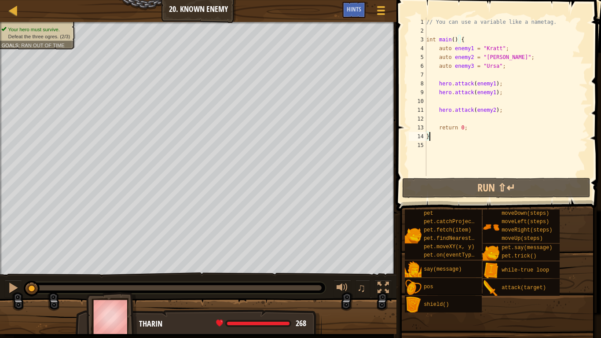
click at [444, 114] on div "// You can use a variable like a nametag. int main ( ) { auto enemy1 = " Kratt …" at bounding box center [505, 106] width 163 height 176
type textarea "hero.attack(enemy2);"
click at [483, 113] on div "// You can use a variable like a nametag. int main ( ) { auto enemy1 = " Kratt …" at bounding box center [505, 106] width 163 height 176
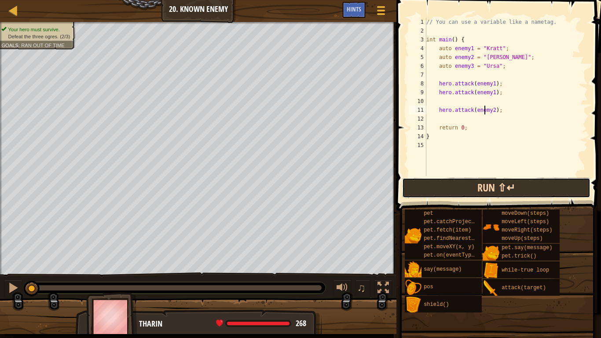
click at [485, 183] on button "Run ⇧↵" at bounding box center [496, 188] width 188 height 20
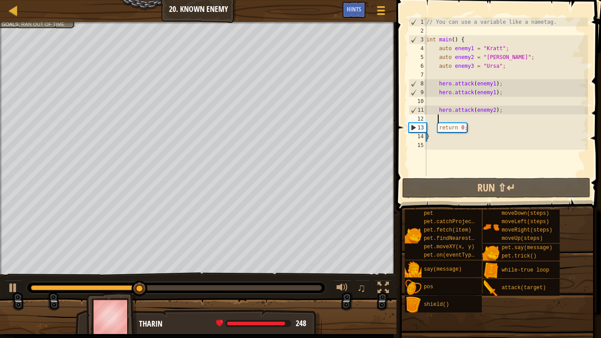
click at [477, 119] on div "// You can use a variable like a nametag. int main ( ) { auto enemy1 = " Kratt …" at bounding box center [505, 106] width 163 height 176
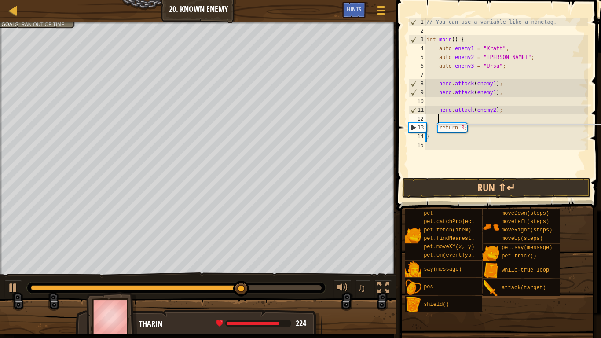
scroll to position [4, 1]
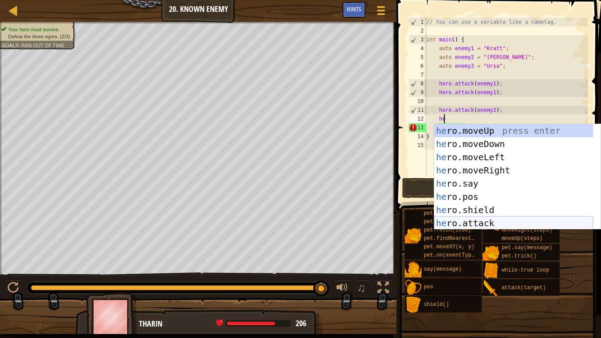
click at [479, 219] on div "he ro.moveUp press enter he ro.moveDown press enter he ro.moveLeft press enter …" at bounding box center [513, 190] width 159 height 132
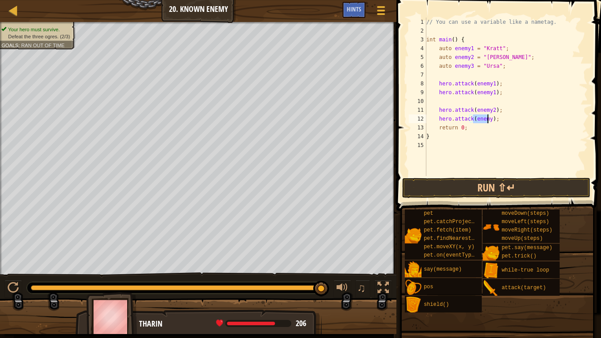
click at [486, 118] on div "// You can use a variable like a nametag. int main ( ) { auto enemy1 = " Kratt …" at bounding box center [505, 97] width 163 height 158
type textarea "hero.attack(enemy3);"
click at [470, 182] on button "Run ⇧↵" at bounding box center [496, 188] width 188 height 20
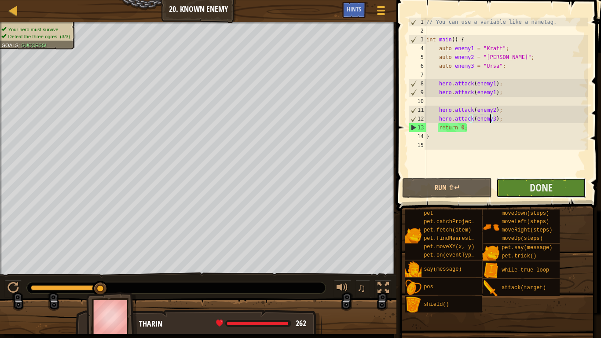
click at [508, 190] on button "Done" at bounding box center [541, 188] width 90 height 20
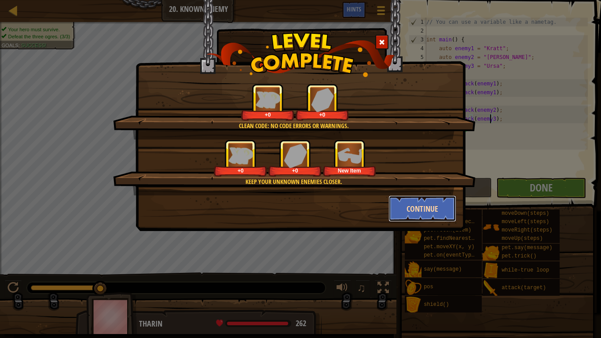
click at [421, 198] on button "Continue" at bounding box center [422, 208] width 68 height 26
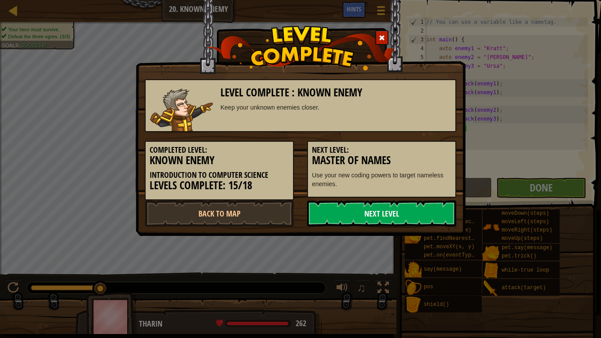
click at [412, 209] on link "Next Level" at bounding box center [381, 213] width 149 height 26
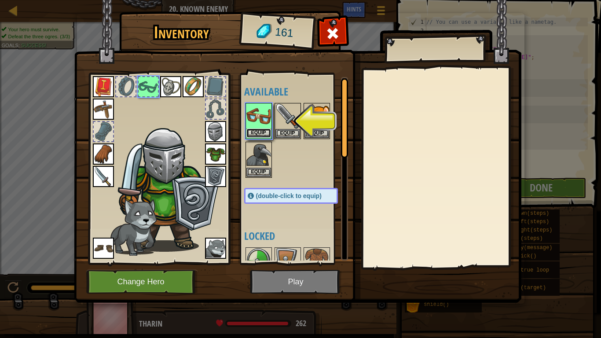
click at [258, 129] on button "Equip" at bounding box center [258, 132] width 25 height 9
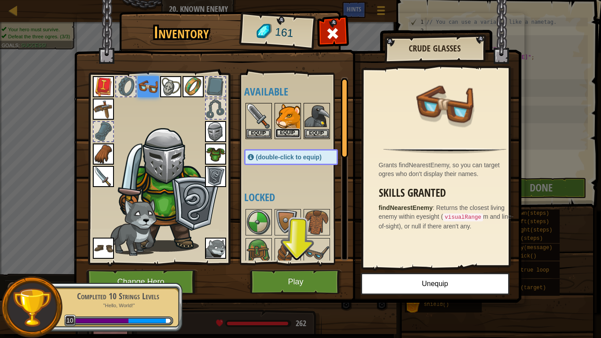
click at [281, 132] on button "Equip" at bounding box center [287, 132] width 25 height 9
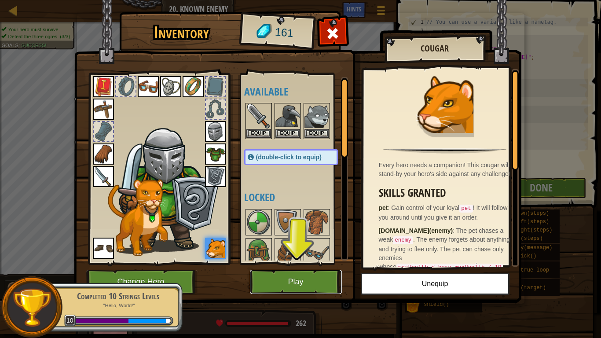
click at [282, 278] on button "Play" at bounding box center [296, 282] width 92 height 24
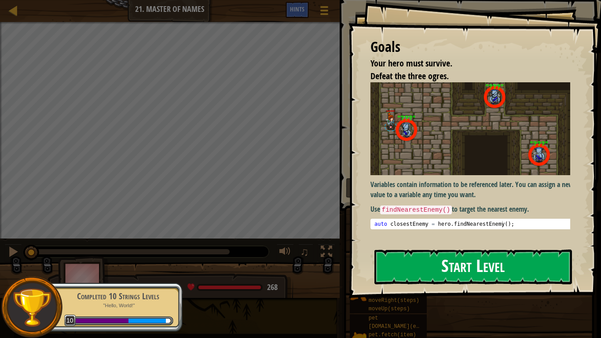
click at [441, 268] on button "Start Level" at bounding box center [472, 266] width 197 height 35
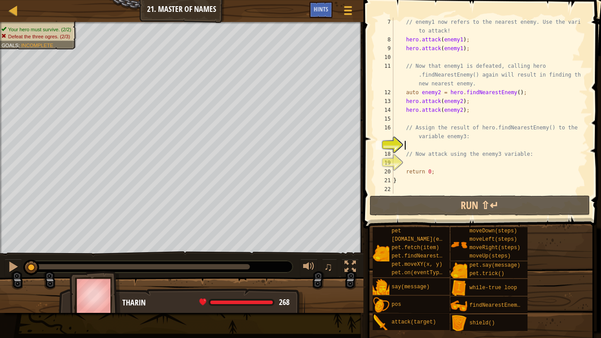
scroll to position [62, 0]
click at [431, 146] on div "// enemy1 now refers to the nearest enemy. Use the variable to attack! hero . a…" at bounding box center [485, 119] width 189 height 202
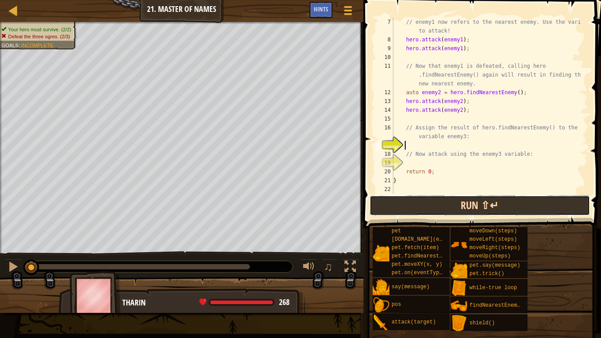
click at [417, 202] on button "Run ⇧↵" at bounding box center [479, 205] width 220 height 20
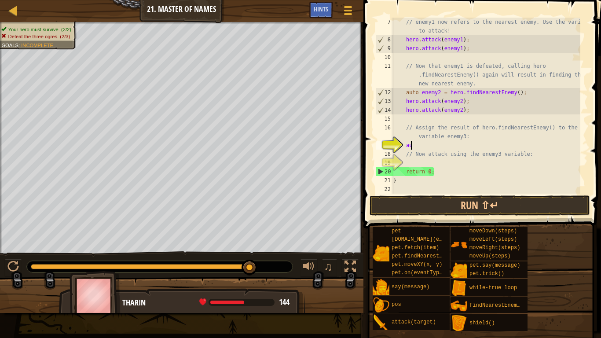
scroll to position [4, 1]
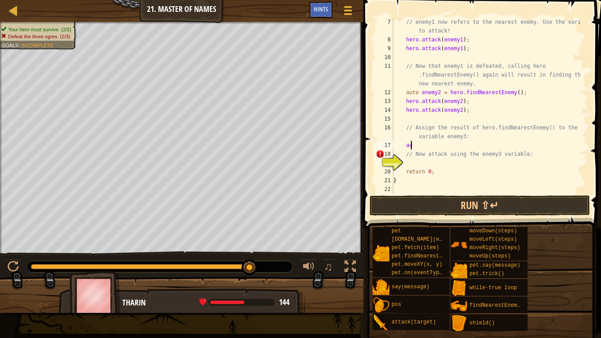
type textarea "a"
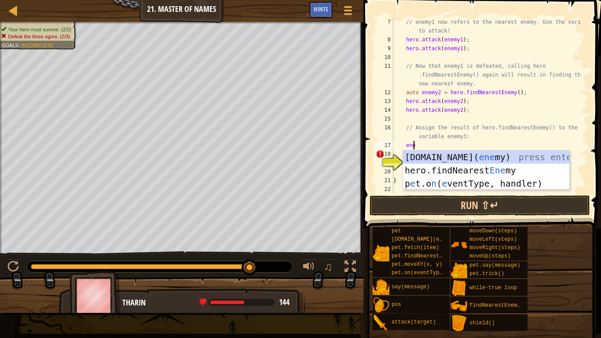
type textarea "e"
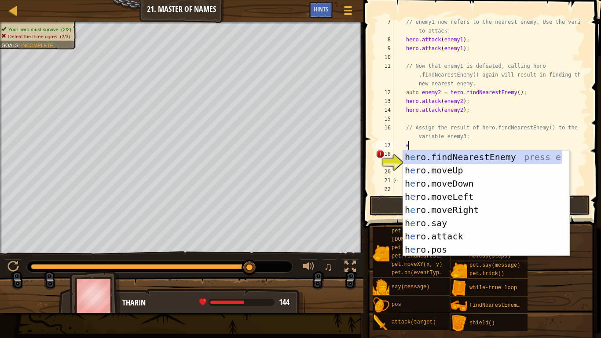
scroll to position [4, 0]
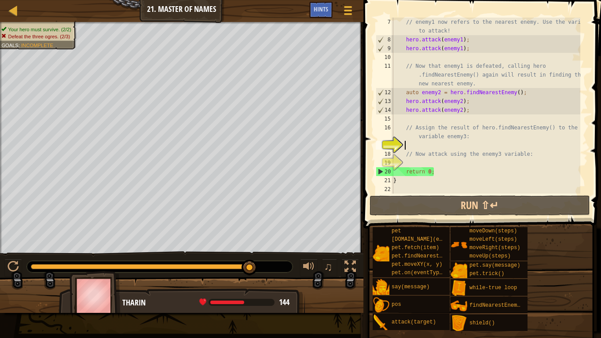
click at [441, 142] on div "// enemy1 now refers to the nearest enemy. Use the variable to attack! hero . a…" at bounding box center [485, 119] width 189 height 202
click at [470, 142] on div "// enemy1 now refers to the nearest enemy. Use the variable to attack! hero . a…" at bounding box center [485, 119] width 189 height 202
click at [463, 147] on div "// enemy1 now refers to the nearest enemy. Use the variable to attack! hero . a…" at bounding box center [485, 119] width 189 height 202
click at [416, 146] on div "// enemy1 now refers to the nearest enemy. Use the variable to attack! hero . a…" at bounding box center [485, 119] width 189 height 202
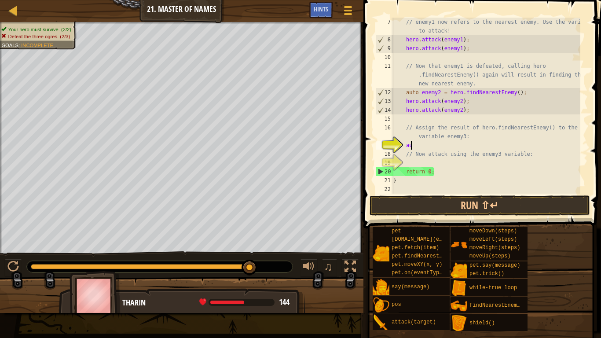
scroll to position [4, 1]
type textarea "a"
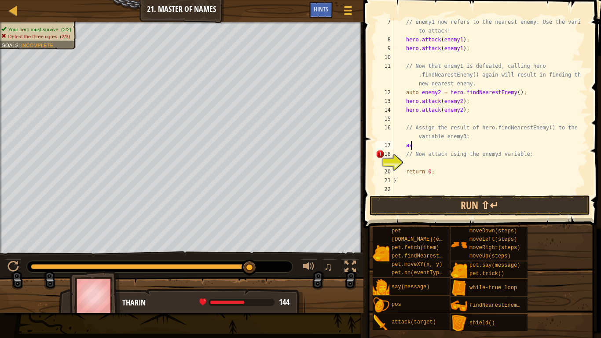
type textarea "a"
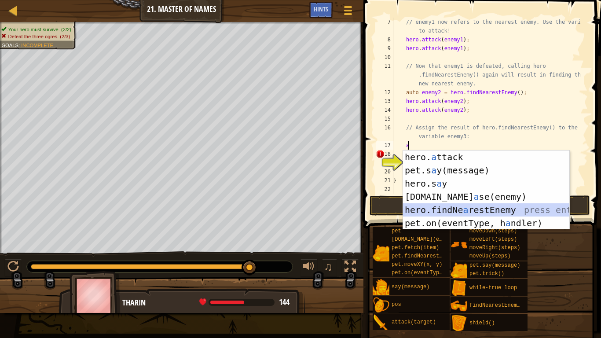
click at [432, 205] on div "hero. a ttack press enter pet.s a y(message) press enter hero.s a y press enter…" at bounding box center [486, 203] width 166 height 106
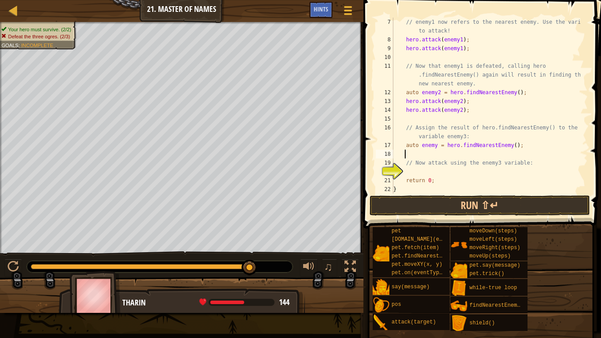
click at [431, 150] on div "// enemy1 now refers to the nearest enemy. Use the variable to attack! hero . a…" at bounding box center [485, 119] width 189 height 202
click at [433, 146] on div "// enemy1 now refers to the nearest enemy. Use the variable to attack! hero . a…" at bounding box center [485, 119] width 189 height 202
click at [436, 148] on div "// enemy1 now refers to the nearest enemy. Use the variable to attack! hero . a…" at bounding box center [485, 119] width 189 height 202
click at [433, 146] on div "// enemy1 now refers to the nearest enemy. Use the variable to attack! hero . a…" at bounding box center [485, 119] width 189 height 202
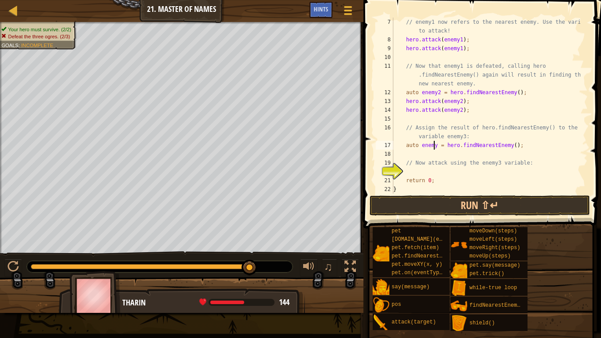
type textarea "auto enemy3 = hero.findNearestEnemy();"
click at [431, 170] on div "// enemy1 now refers to the nearest enemy. Use the variable to attack! hero . a…" at bounding box center [485, 119] width 189 height 202
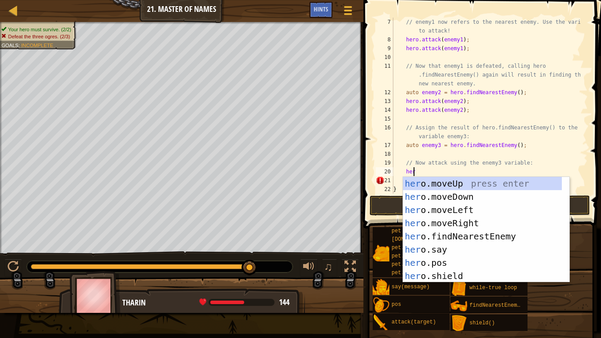
scroll to position [4, 1]
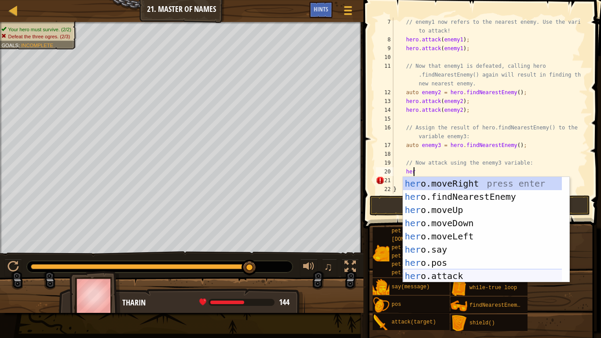
click at [414, 274] on div "her o.moveRight press enter her o.findNearestEnemy press enter her o.moveUp pre…" at bounding box center [486, 243] width 166 height 132
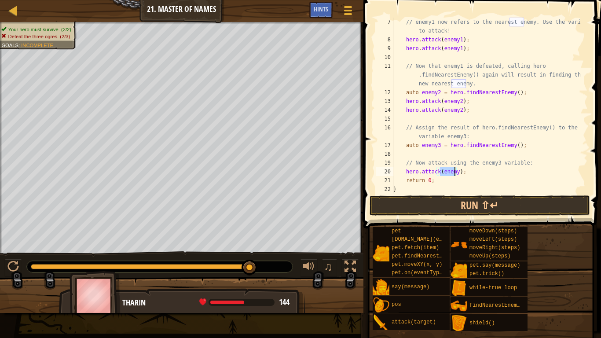
click at [453, 172] on div "// enemy1 now refers to the nearest enemy. Use the variable to attack! hero . a…" at bounding box center [485, 106] width 189 height 176
type textarea "hero.attack(enemy3);"
click at [461, 200] on button "Run ⇧↵" at bounding box center [479, 205] width 220 height 20
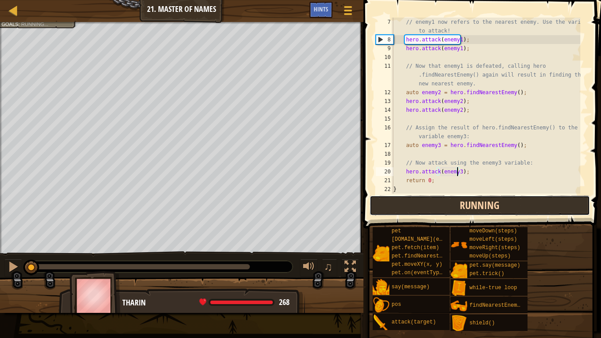
click at [483, 206] on button "Running" at bounding box center [479, 205] width 220 height 20
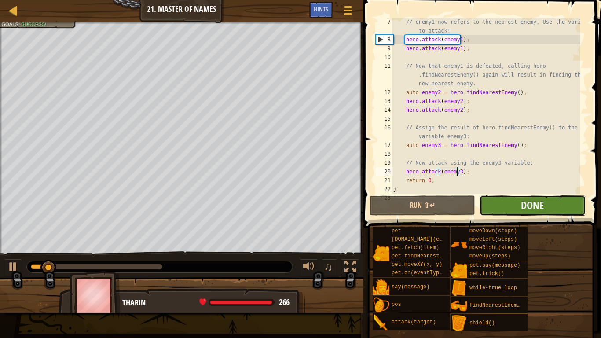
click at [509, 208] on button "Done" at bounding box center [532, 205] width 106 height 20
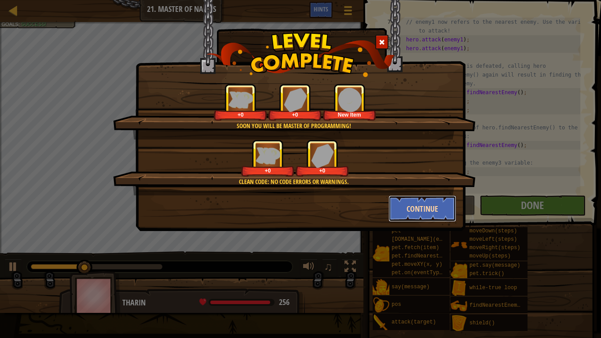
click at [409, 205] on button "Continue" at bounding box center [422, 208] width 68 height 26
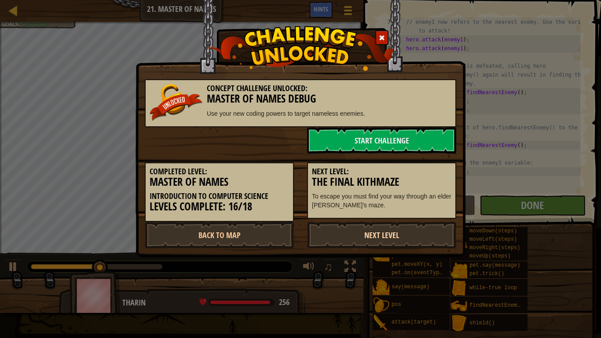
click at [383, 233] on link "Next Level" at bounding box center [381, 235] width 149 height 26
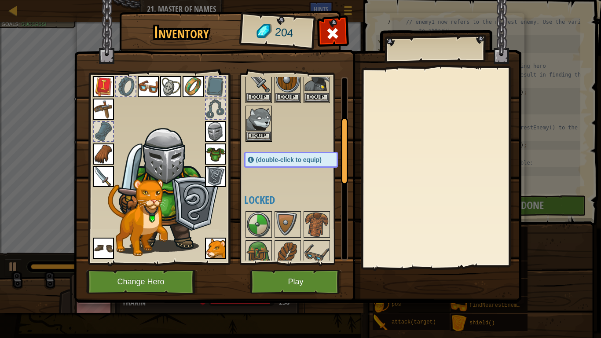
scroll to position [132, 0]
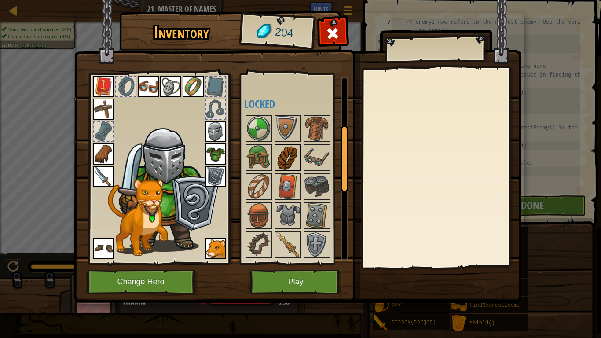
click at [291, 158] on img at bounding box center [287, 157] width 25 height 25
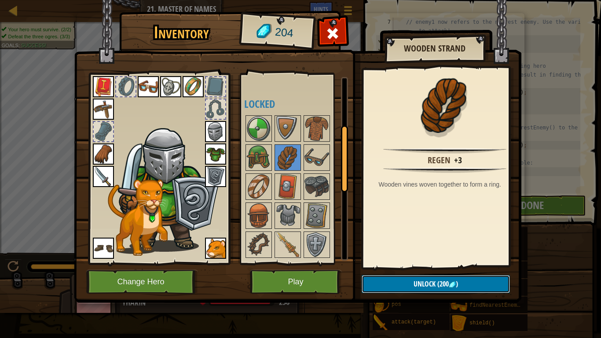
click at [394, 278] on button "Unlock (200 )" at bounding box center [435, 284] width 148 height 18
click at [394, 278] on button "Confirm" at bounding box center [435, 284] width 148 height 18
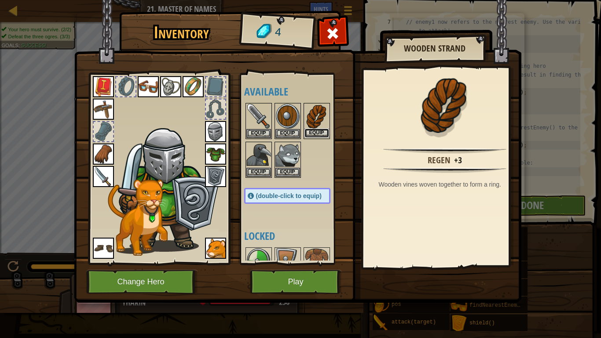
click at [316, 132] on button "Equip" at bounding box center [316, 132] width 25 height 9
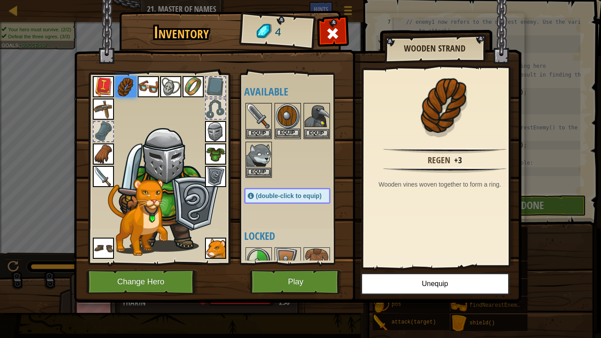
click at [282, 121] on img at bounding box center [287, 116] width 25 height 25
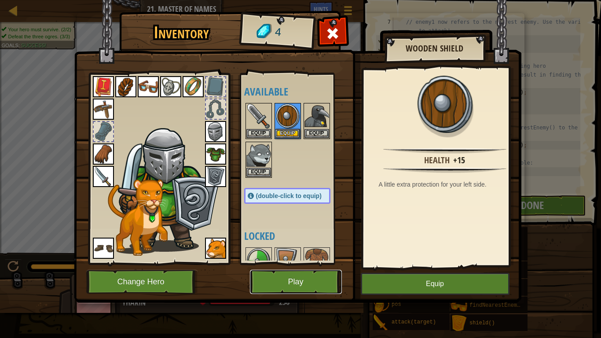
click at [292, 278] on button "Play" at bounding box center [296, 282] width 92 height 24
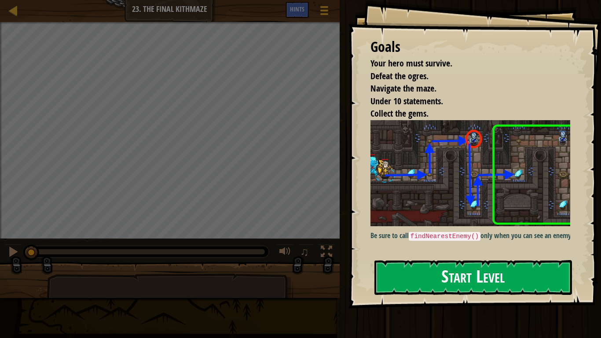
click at [422, 278] on button "Start Level" at bounding box center [472, 277] width 197 height 35
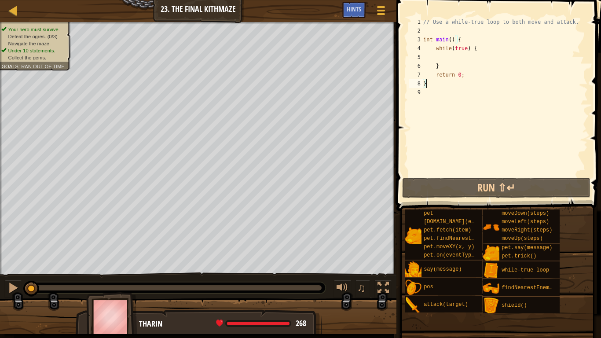
click at [439, 60] on div "// Use a while-true loop to both move and attack. int main ( ) { while ( true )…" at bounding box center [504, 106] width 166 height 176
type textarea "ri"
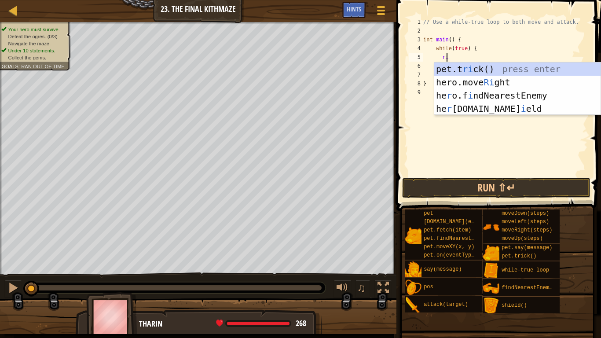
scroll to position [4, 2]
click at [443, 79] on div "pet.t ri ck() press enter hero.move Ri ght press enter he r o.f i ndNearestEnem…" at bounding box center [517, 101] width 166 height 79
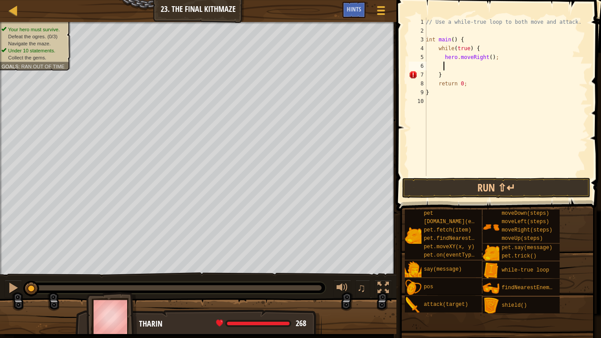
scroll to position [4, 1]
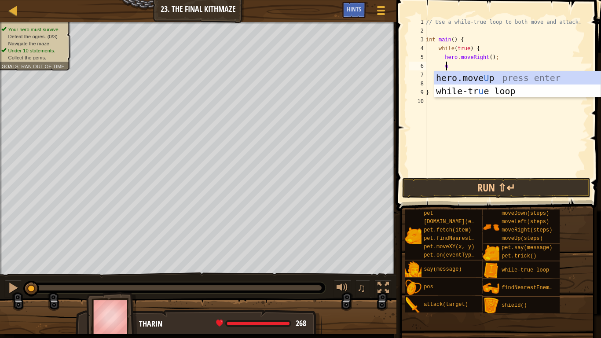
type textarea "up"
click at [458, 79] on div "hero.move Up press enter while-tr u e loo p press enter" at bounding box center [517, 97] width 166 height 53
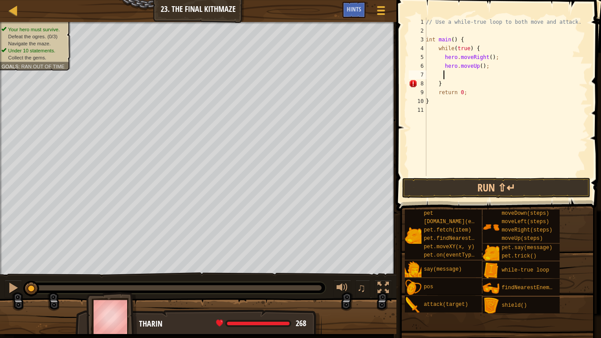
scroll to position [4, 1]
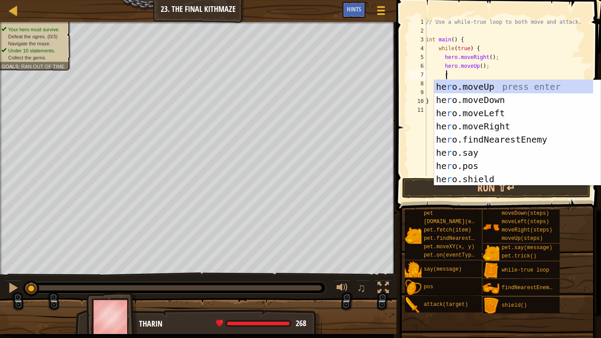
type textarea "ri"
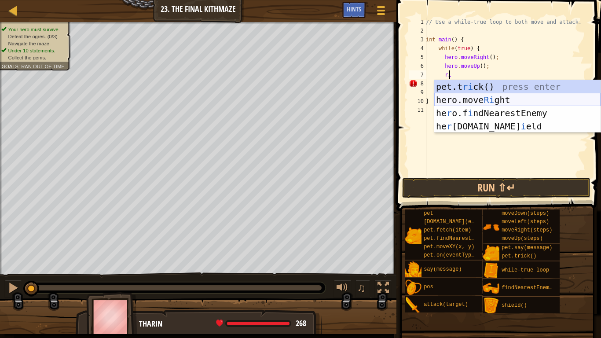
click at [465, 96] on div "pet.t ri ck() press enter hero.move Ri ght press enter he r o.f i ndNearestEnem…" at bounding box center [517, 119] width 166 height 79
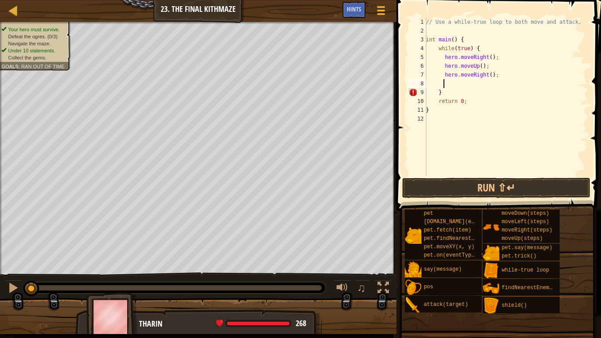
scroll to position [4, 1]
type textarea "do"
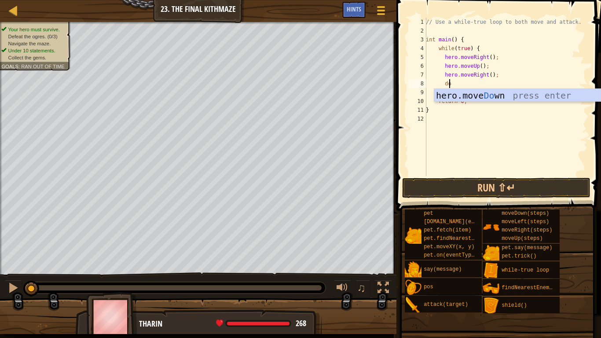
scroll to position [4, 2]
click at [465, 94] on div "hero.move Do wn press enter" at bounding box center [517, 109] width 166 height 40
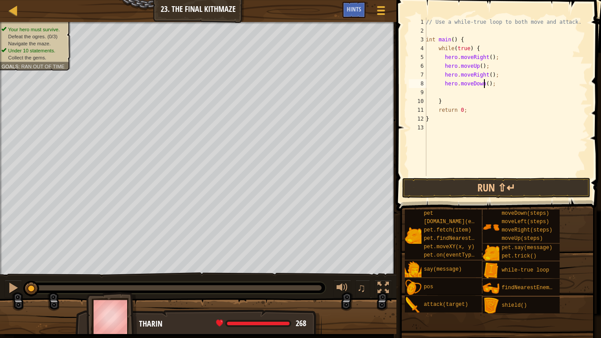
click at [482, 84] on div "// Use a while-true loop to both move and attack. int main ( ) { while ( true )…" at bounding box center [506, 106] width 164 height 176
type textarea "hero.moveDown(2);"
click at [474, 88] on div "// Use a while-true loop to both move and attack. int main ( ) { while ( true )…" at bounding box center [506, 106] width 164 height 176
click at [447, 85] on div "// Use a while-true loop to both move and attack. int main ( ) { while ( true )…" at bounding box center [506, 106] width 164 height 176
type textarea "hero.moveDown(2);"
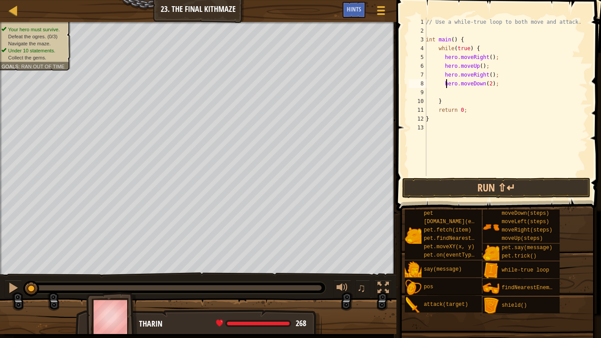
click at [444, 89] on div "// Use a while-true loop to both move and attack. int main ( ) { while ( true )…" at bounding box center [506, 106] width 164 height 176
type textarea "u"
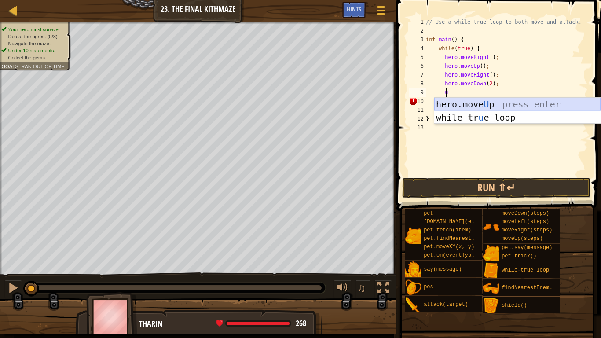
click at [449, 102] on div "hero.move U p press enter while-tr u e loop press enter" at bounding box center [517, 124] width 166 height 53
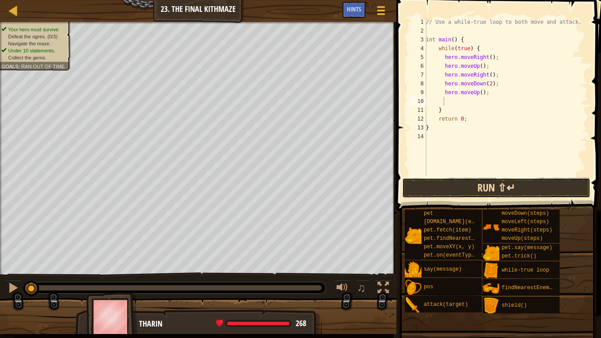
click at [445, 184] on button "Run ⇧↵" at bounding box center [496, 188] width 188 height 20
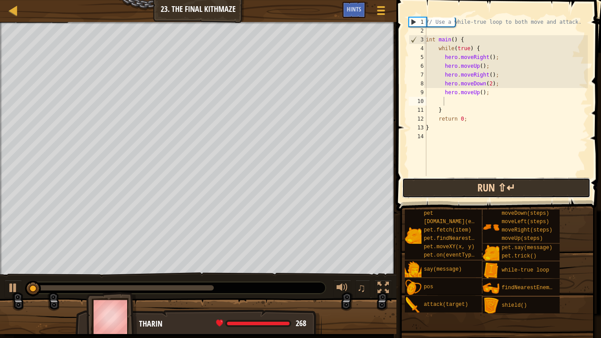
click at [445, 184] on button "Run ⇧↵" at bounding box center [496, 188] width 188 height 20
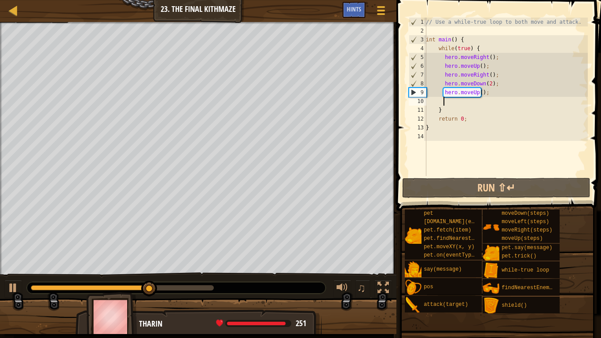
click at [460, 106] on div "// Use a while-true loop to both move and attack. int main ( ) { while ( true )…" at bounding box center [506, 106] width 164 height 176
type textarea "}"
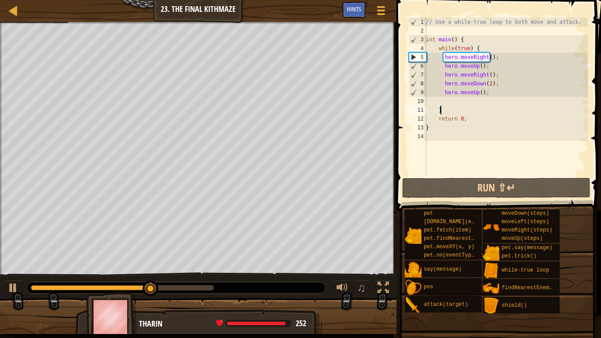
scroll to position [4, 1]
click at [453, 101] on div "// Use a while-true loop to both move and attack. int main ( ) { while ( true )…" at bounding box center [506, 106] width 164 height 176
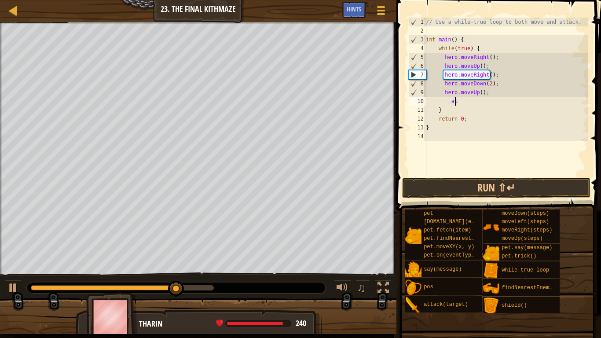
scroll to position [4, 2]
type textarea "a"
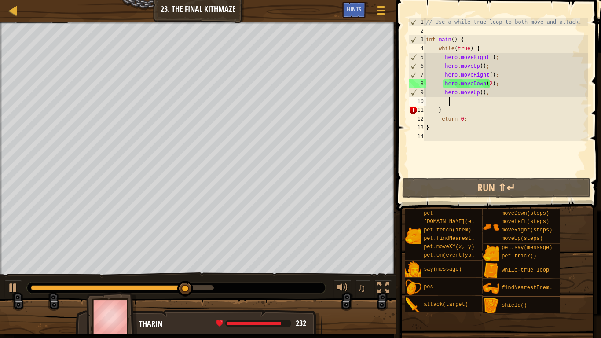
scroll to position [4, 1]
type textarea "a"
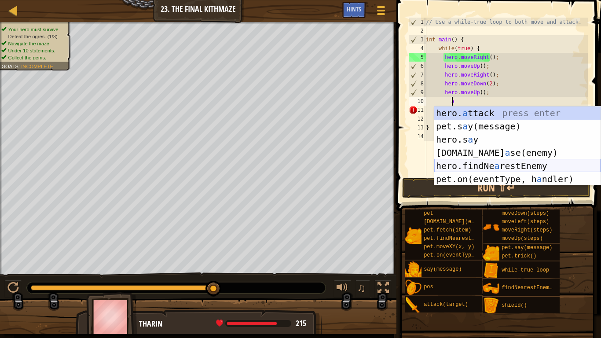
click at [463, 165] on div "hero. a ttack press enter pet.s a y(message) press enter hero.s a y press enter…" at bounding box center [517, 159] width 166 height 106
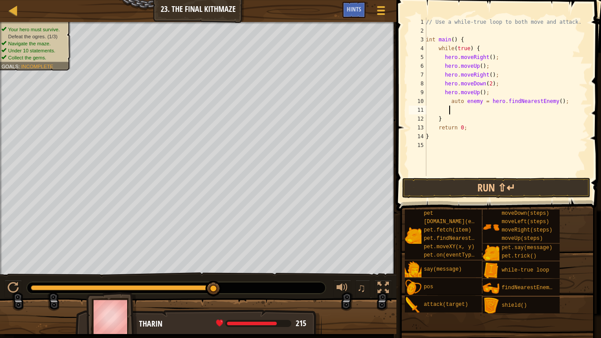
click at [477, 104] on div "// Use a while-true loop to both move and attack. int main ( ) { while ( true )…" at bounding box center [506, 106] width 164 height 176
type textarea "auto enemy1 = hero.findNearestEnemy();"
click at [468, 110] on div "// Use a while-true loop to both move and attack. int main ( ) { while ( true )…" at bounding box center [506, 106] width 164 height 176
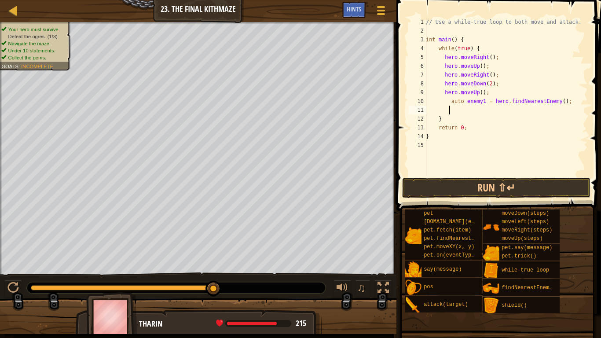
type textarea "a"
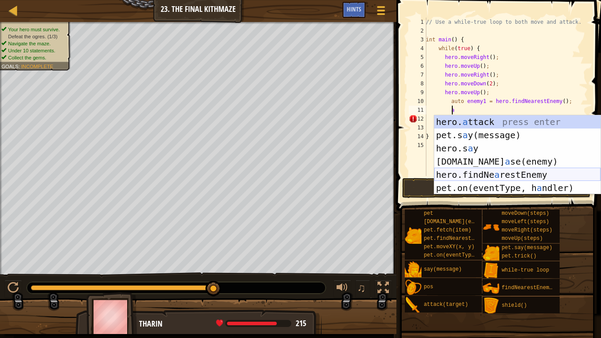
click at [471, 169] on div "hero. a ttack press enter pet.s a y(message) press enter hero.s a y press enter…" at bounding box center [517, 168] width 166 height 106
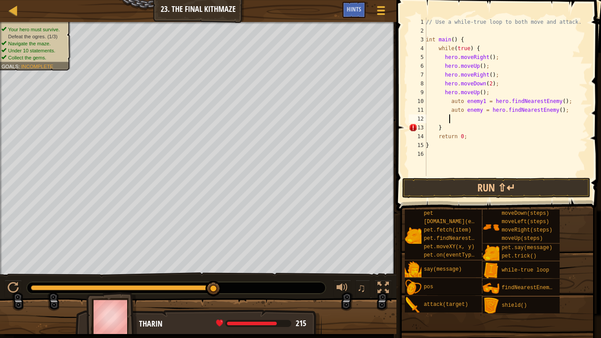
click at [475, 109] on div "// Use a while-true loop to both move and attack. int main ( ) { while ( true )…" at bounding box center [506, 106] width 164 height 176
click at [478, 112] on div "// Use a while-true loop to both move and attack. int main ( ) { while ( true )…" at bounding box center [506, 106] width 164 height 176
type textarea "auto enemy2 = hero.findNearestEnemy();"
click at [465, 120] on div "// Use a while-true loop to both move and attack. int main ( ) { while ( true )…" at bounding box center [506, 106] width 164 height 176
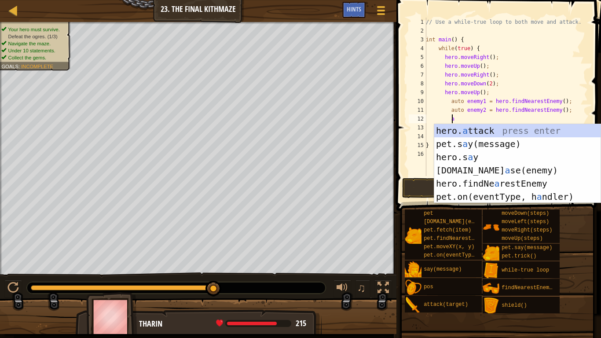
scroll to position [4, 2]
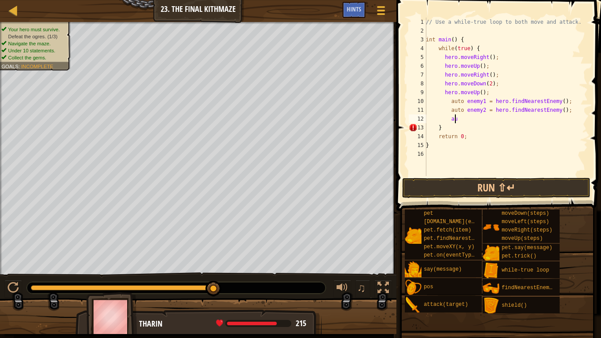
type textarea "a"
type textarea "h"
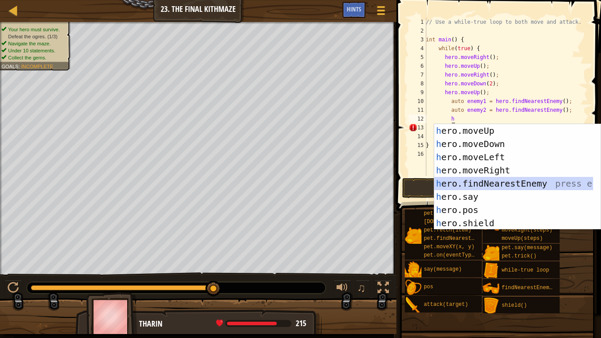
click at [464, 181] on div "h ero.moveUp press enter h ero.moveDown press enter h ero.moveLeft press enter …" at bounding box center [513, 190] width 159 height 132
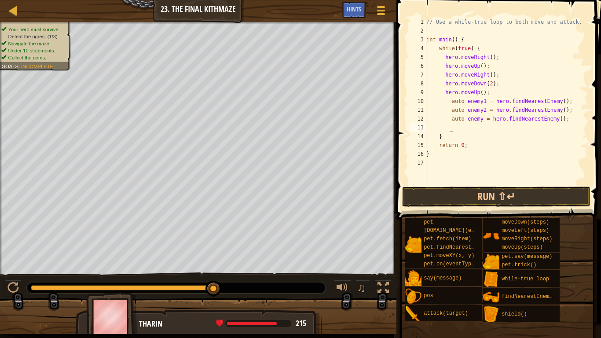
click at [479, 120] on div "// Use a while-true loop to both move and attack. int main ( ) { while ( true )…" at bounding box center [505, 110] width 163 height 185
click at [478, 120] on div "// Use a while-true loop to both move and attack. int main ( ) { while ( true )…" at bounding box center [505, 110] width 163 height 185
click at [479, 120] on div "// Use a while-true loop to both move and attack. int main ( ) { while ( true )…" at bounding box center [505, 110] width 163 height 185
click at [465, 123] on div "// Use a while-true loop to both move and attack. int main ( ) { while ( true )…" at bounding box center [505, 110] width 163 height 185
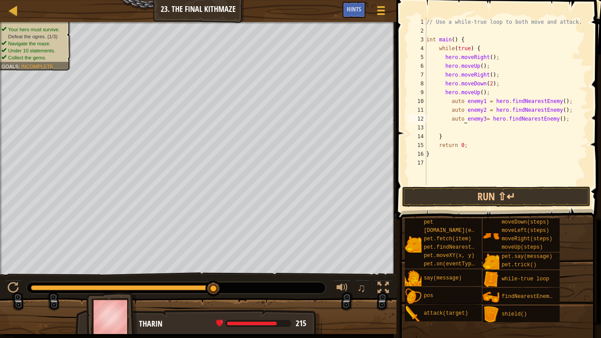
type textarea "auto enemy3= hero.findNearestEnemy();"
click at [455, 125] on div "// Use a while-true loop to both move and attack. int main ( ) { while ( true )…" at bounding box center [505, 110] width 163 height 185
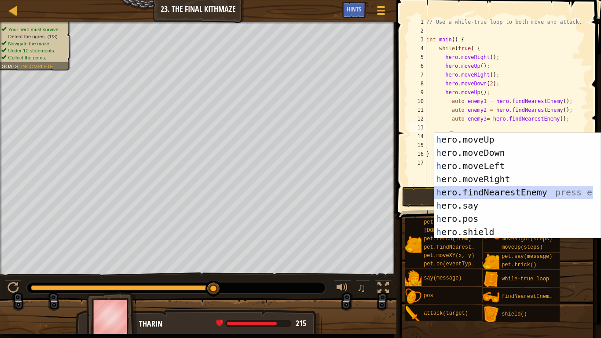
type textarea "h"
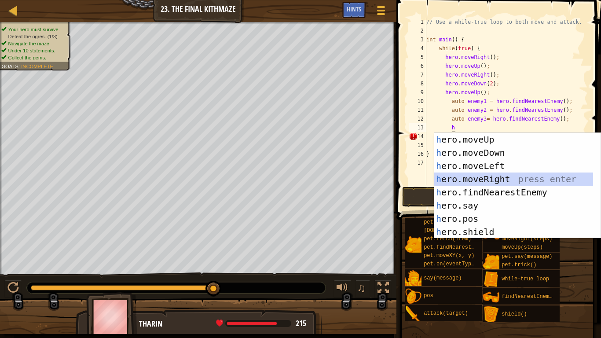
click at [445, 175] on div "h ero.moveUp press enter h ero.moveDown press enter h ero.moveLeft press enter …" at bounding box center [513, 199] width 159 height 132
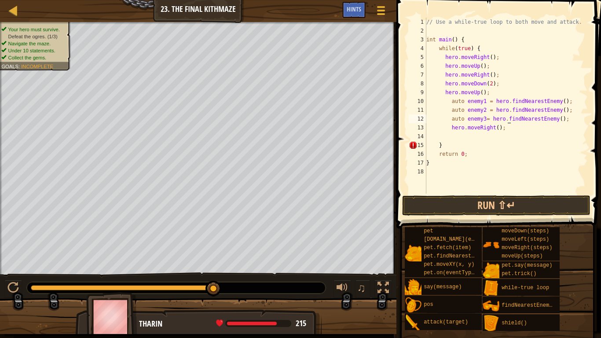
click at [508, 120] on div "// Use a while-true loop to both move and attack. int main ( ) { while ( true )…" at bounding box center [505, 114] width 163 height 193
click at [505, 127] on div "// Use a while-true loop to both move and attack. int main ( ) { while ( true )…" at bounding box center [505, 114] width 163 height 193
type textarea "h"
click at [484, 200] on button "Run ⇧↵" at bounding box center [496, 205] width 188 height 20
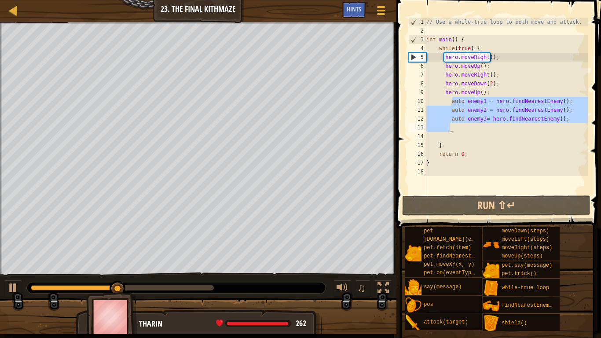
drag, startPoint x: 452, startPoint y: 102, endPoint x: 515, endPoint y: 125, distance: 66.5
click at [515, 125] on div "// Use a while-true loop to both move and attack. int main ( ) { while ( true )…" at bounding box center [505, 114] width 163 height 193
type textarea "auto enemy3= hero.findNearestEnemy();"
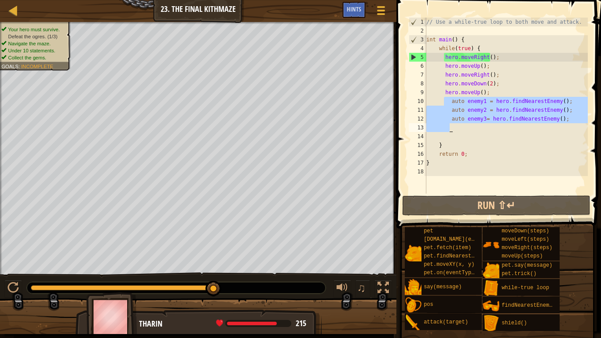
drag, startPoint x: 442, startPoint y: 100, endPoint x: 530, endPoint y: 130, distance: 93.0
click at [530, 130] on div "// Use a while-true loop to both move and attack. int main ( ) { while ( true )…" at bounding box center [505, 114] width 163 height 193
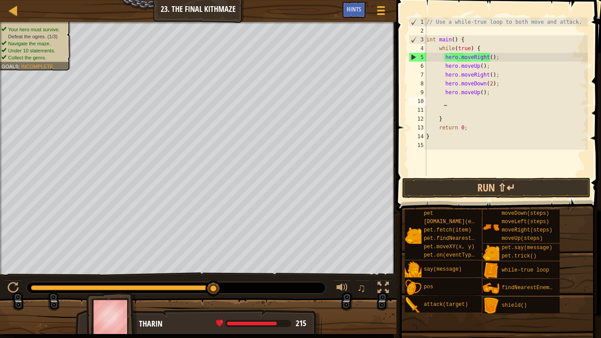
scroll to position [4, 1]
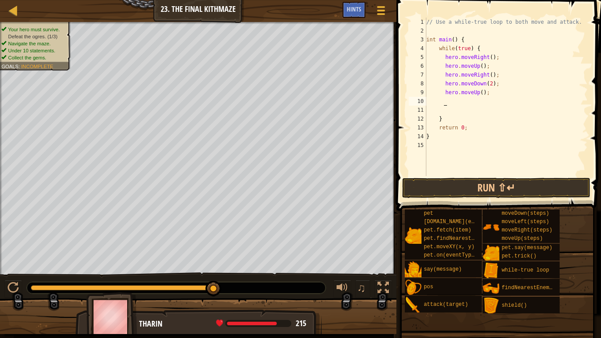
click at [455, 95] on div "// Use a while-true loop to both move and attack. int main ( ) { while ( true )…" at bounding box center [505, 106] width 163 height 176
type textarea "hero.moveUp();"
click at [436, 96] on div "// Use a while-true loop to both move and attack. int main ( ) { while ( true )…" at bounding box center [505, 106] width 163 height 176
click at [449, 100] on div "// Use a while-true loop to both move and attack. int main ( ) { while ( true )…" at bounding box center [505, 106] width 163 height 176
click at [441, 185] on button "Run ⇧↵" at bounding box center [496, 188] width 188 height 20
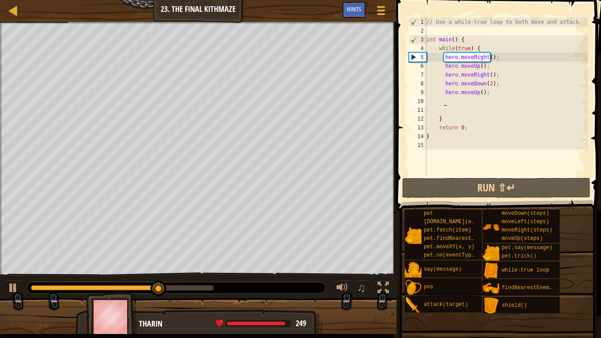
click at [445, 120] on div "// Use a while-true loop to both move and attack. int main ( ) { while ( true )…" at bounding box center [505, 106] width 163 height 176
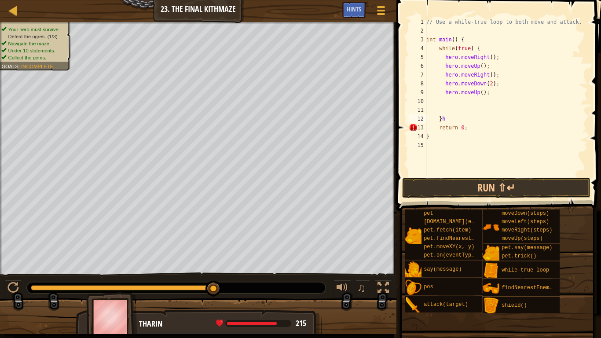
type textarea "}"
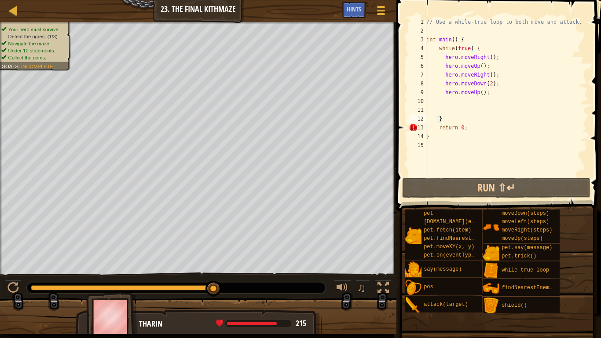
scroll to position [4, 0]
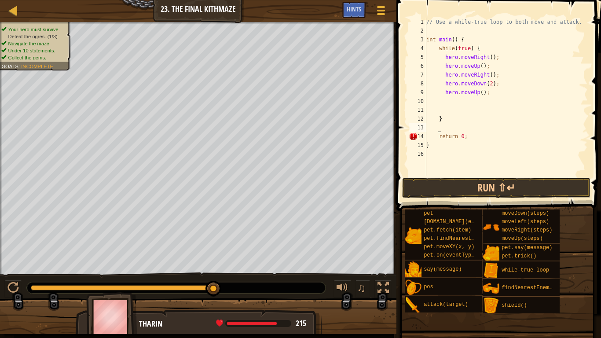
type textarea "h"
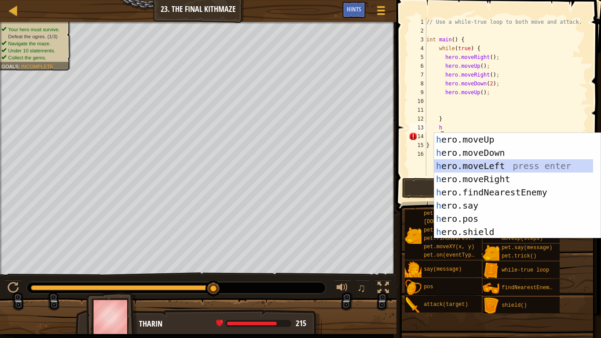
click at [480, 165] on div "h ero.moveUp press enter h ero.moveDown press enter h ero.moveLeft press enter …" at bounding box center [513, 199] width 159 height 132
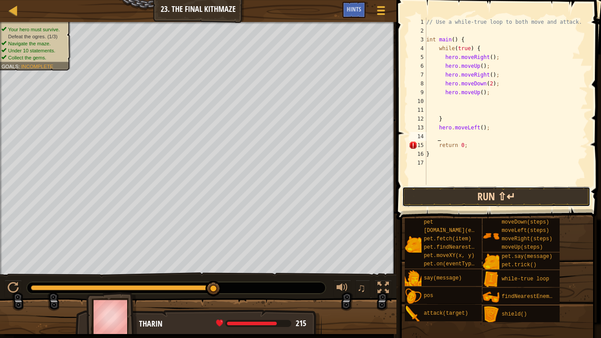
click at [481, 198] on button "Run ⇧↵" at bounding box center [496, 196] width 188 height 20
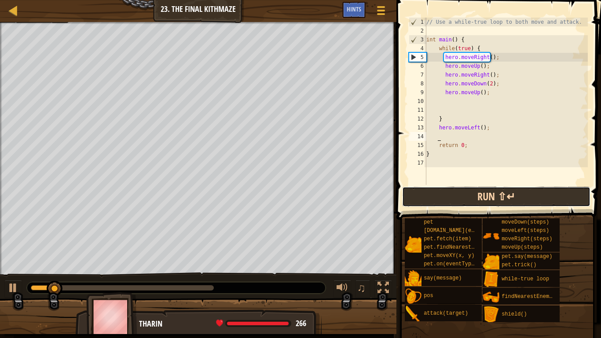
click at [482, 198] on button "Run ⇧↵" at bounding box center [496, 196] width 188 height 20
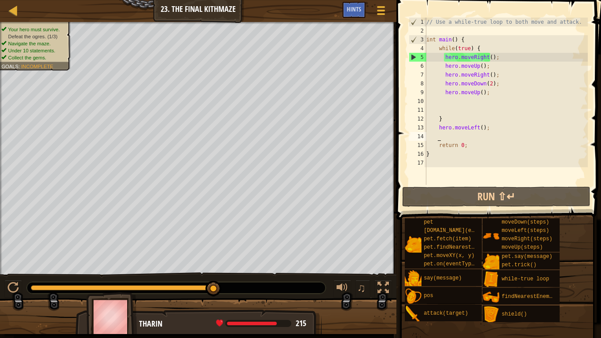
click at [489, 127] on div "// Use a while-true loop to both move and attack. int main ( ) { while ( true )…" at bounding box center [505, 110] width 163 height 185
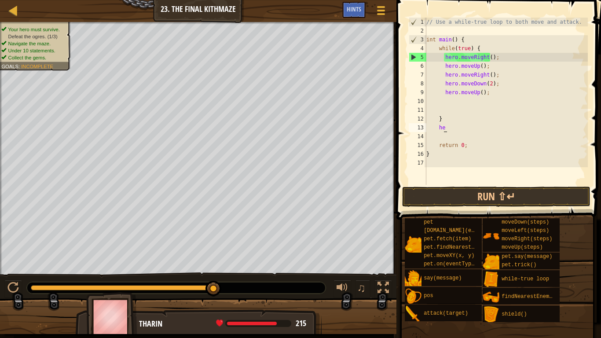
type textarea "h"
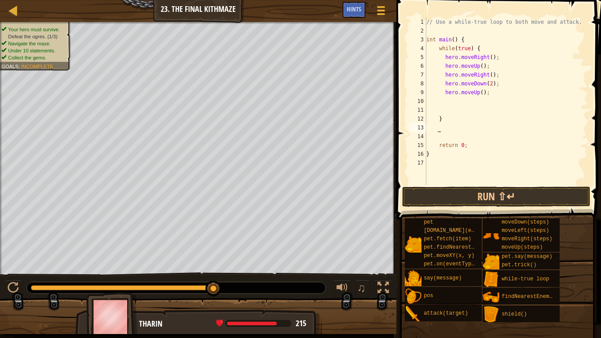
click at [447, 104] on div "// Use a while-true loop to both move and attack. int main ( ) { while ( true )…" at bounding box center [505, 110] width 163 height 185
click at [447, 100] on div "// Use a while-true loop to both move and attack. int main ( ) { while ( true )…" at bounding box center [505, 110] width 163 height 185
type textarea "h"
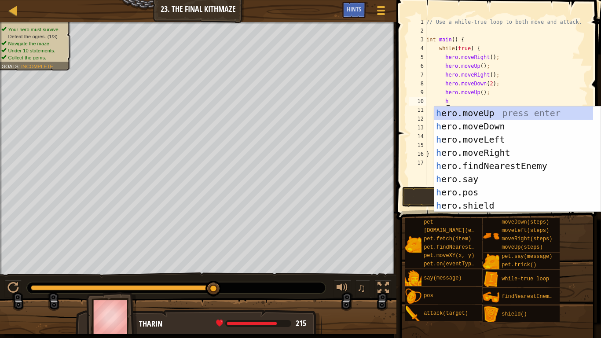
scroll to position [4, 1]
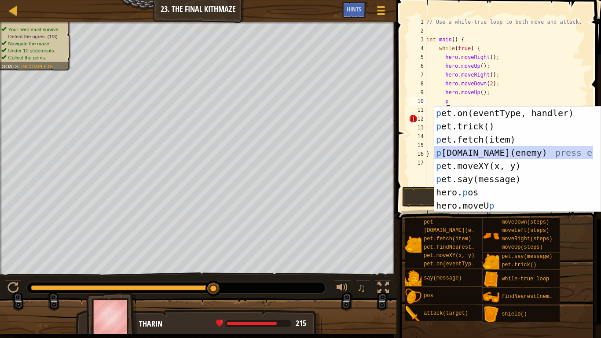
click at [464, 148] on div "p et.on(eventType, handler) press enter p et.trick() press enter p et.fetch(ite…" at bounding box center [513, 172] width 159 height 132
type textarea "pet.chase(enemy);"
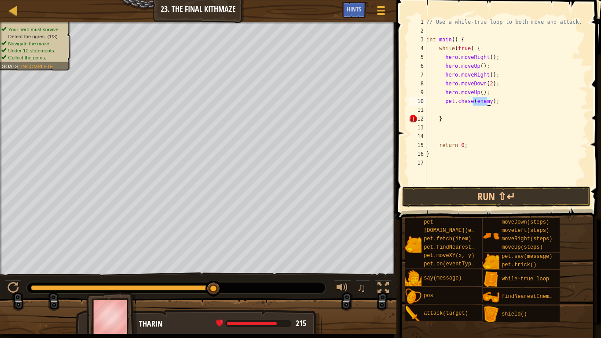
click at [471, 182] on div "// Use a while-true loop to both move and attack. int main ( ) { while ( true )…" at bounding box center [505, 110] width 163 height 185
click at [470, 192] on button "Run ⇧↵" at bounding box center [496, 196] width 188 height 20
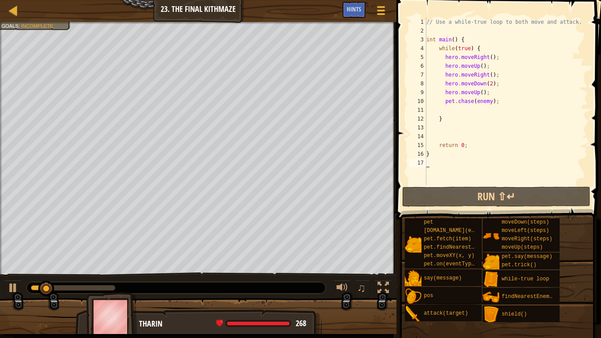
click at [485, 104] on div "// Use a while-true loop to both move and attack. int main ( ) { while ( true )…" at bounding box center [505, 110] width 163 height 185
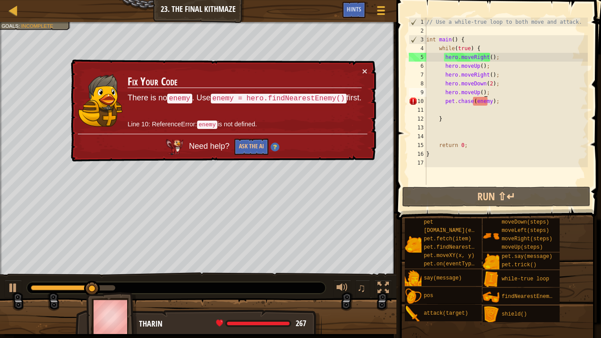
click at [488, 90] on div "// Use a while-true loop to both move and attack. int main ( ) { while ( true )…" at bounding box center [505, 110] width 163 height 185
click at [486, 90] on div "// Use a while-true loop to both move and attack. int main ( ) { while ( true )…" at bounding box center [505, 110] width 163 height 185
click at [485, 90] on div "// Use a while-true loop to both move and attack. int main ( ) { while ( true )…" at bounding box center [505, 110] width 163 height 185
click at [492, 102] on div "// Use a while-true loop to both move and attack. int main ( ) { while ( true )…" at bounding box center [505, 110] width 163 height 185
click at [489, 95] on div "// Use a while-true loop to both move and attack. int main ( ) { while ( true )…" at bounding box center [505, 110] width 163 height 185
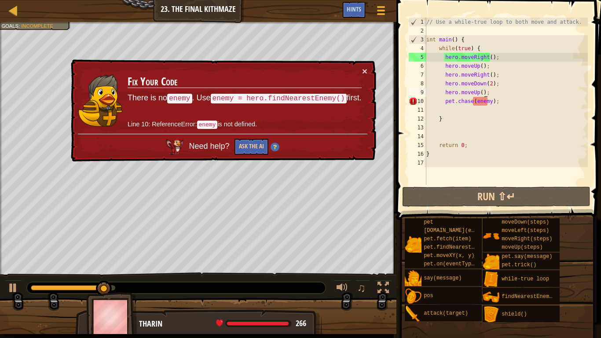
drag, startPoint x: 489, startPoint y: 95, endPoint x: 474, endPoint y: 131, distance: 39.8
click at [488, 95] on div "// Use a while-true loop to both move and attack. int main ( ) { while ( true )…" at bounding box center [505, 110] width 163 height 185
click at [488, 89] on div "// Use a while-true loop to both move and attack. int main ( ) { while ( true )…" at bounding box center [505, 101] width 163 height 167
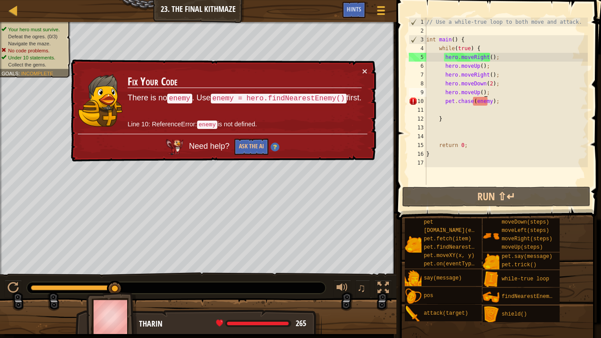
click at [488, 89] on div "// Use a while-true loop to both move and attack. int main ( ) { while ( true )…" at bounding box center [505, 110] width 163 height 185
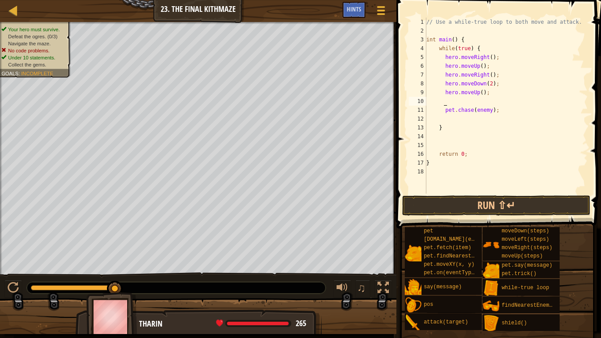
type textarea "hero.moveUp();h"
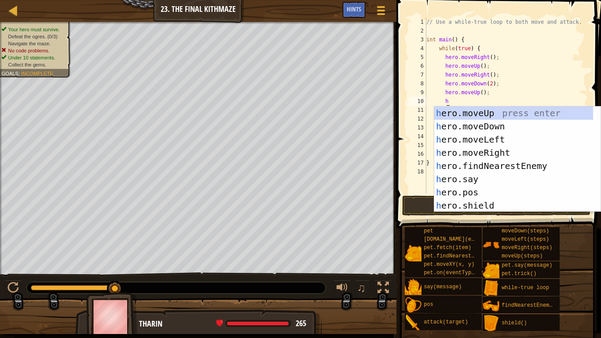
scroll to position [4, 4]
click at [469, 168] on div "h ero.moveUp press enter h ero.moveDown press enter h ero.moveLeft press enter …" at bounding box center [513, 172] width 159 height 132
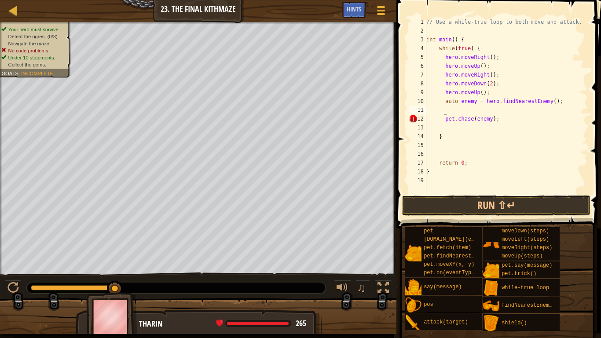
scroll to position [4, 1]
click at [489, 207] on button "Run ⇧↵" at bounding box center [496, 205] width 188 height 20
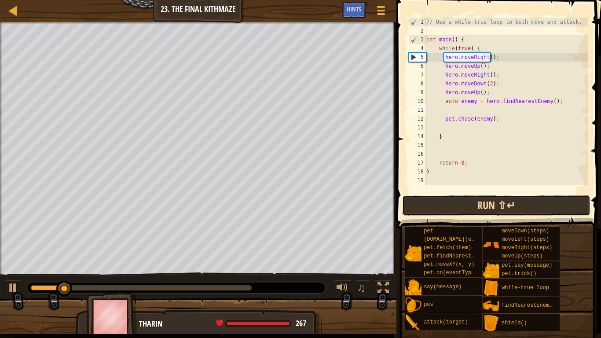
click at [491, 203] on button "Run ⇧↵" at bounding box center [496, 205] width 188 height 20
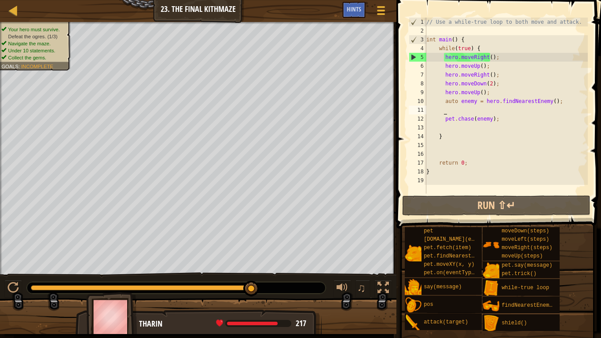
click at [457, 109] on div "// Use a while-true loop to both move and attack. int main ( ) { while ( true )…" at bounding box center [505, 114] width 163 height 193
drag, startPoint x: 445, startPoint y: 119, endPoint x: 428, endPoint y: 109, distance: 19.5
click at [428, 109] on div "// Use a while-true loop to both move and attack. int main ( ) { while ( true )…" at bounding box center [505, 114] width 163 height 193
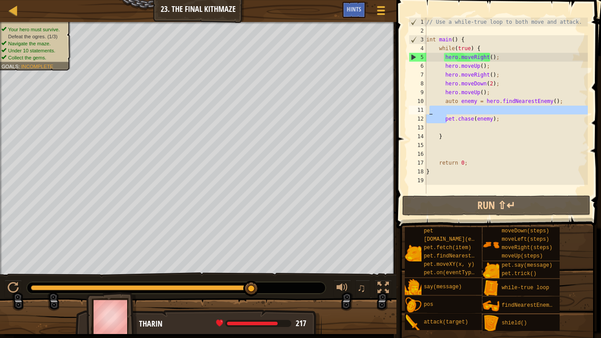
click at [437, 120] on div "// Use a while-true loop to both move and attack. int main ( ) { while ( true )…" at bounding box center [505, 106] width 163 height 176
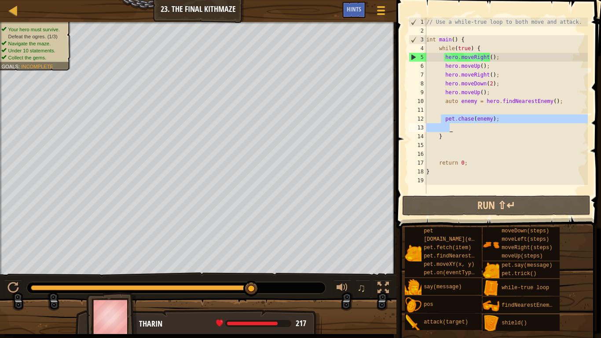
drag, startPoint x: 439, startPoint y: 115, endPoint x: 489, endPoint y: 123, distance: 50.7
click at [489, 123] on div "// Use a while-true loop to both move and attack. int main ( ) { while ( true )…" at bounding box center [505, 114] width 163 height 193
type textarea "pet.chase(enemy);"
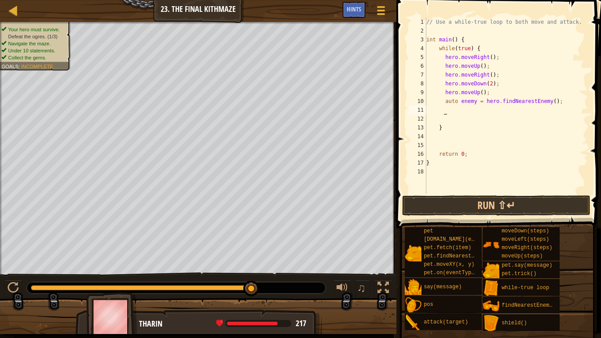
click at [449, 113] on div "// Use a while-true loop to both move and attack. int main ( ) { while ( true )…" at bounding box center [505, 114] width 163 height 193
click at [448, 109] on div "// Use a while-true loop to both move and attack. int main ( ) { while ( true )…" at bounding box center [505, 114] width 163 height 193
drag, startPoint x: 551, startPoint y: 102, endPoint x: 444, endPoint y: 103, distance: 107.3
click at [444, 103] on div "// Use a while-true loop to both move and attack. int main ( ) { while ( true )…" at bounding box center [505, 114] width 163 height 193
type textarea "auto enemy = hero.findNearestEnemy();"
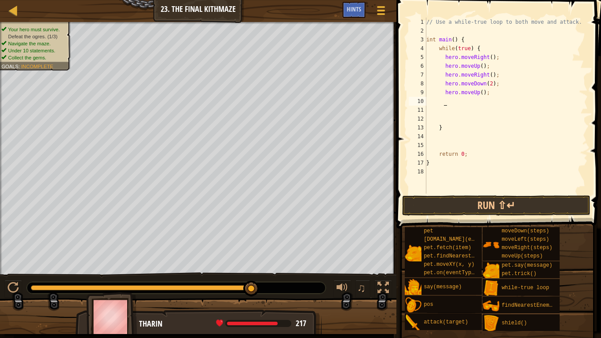
click at [452, 99] on div "// Use a while-true loop to both move and attack. int main ( ) { while ( true )…" at bounding box center [505, 114] width 163 height 193
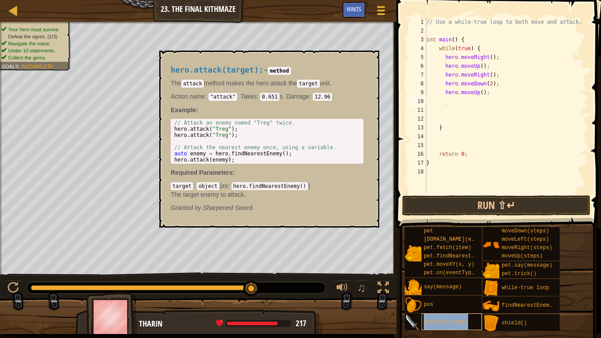
click at [457, 278] on div "attack(target)" at bounding box center [451, 321] width 60 height 17
click at [458, 278] on div "pos" at bounding box center [451, 303] width 60 height 17
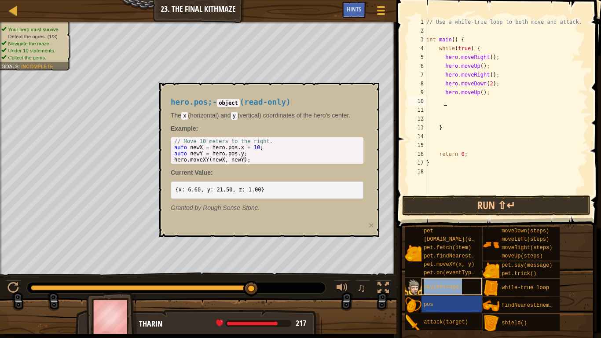
click at [432, 278] on span "say(message)" at bounding box center [442, 287] width 38 height 6
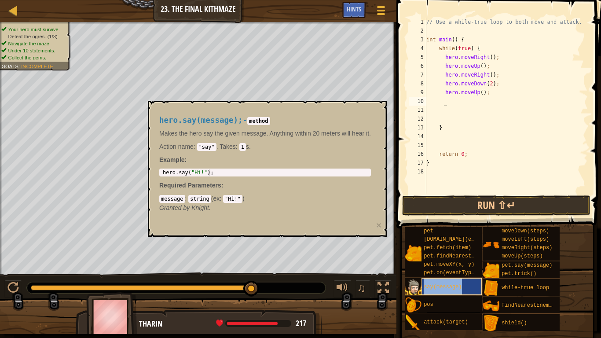
click at [431, 278] on div "say(message)" at bounding box center [451, 286] width 60 height 17
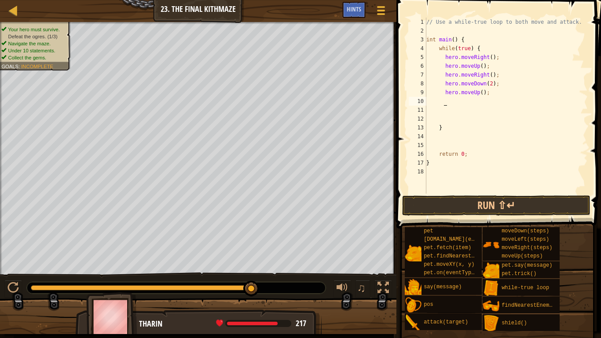
click at [450, 115] on div "// Use a while-true loop to both move and attack. int main ( ) { while ( true )…" at bounding box center [505, 114] width 163 height 193
click at [451, 201] on button "Run ⇧↵" at bounding box center [496, 205] width 188 height 20
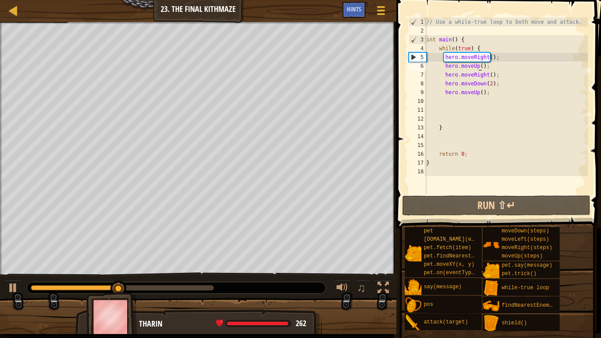
click at [477, 68] on div "// Use a while-true loop to both move and attack. int main ( ) { while ( true )…" at bounding box center [505, 114] width 163 height 193
type textarea "hero.moveUp();"
click at [488, 68] on div "// Use a while-true loop to both move and attack. int main ( ) { while ( true )…" at bounding box center [505, 114] width 163 height 193
click at [488, 66] on div "// Use a while-true loop to both move and attack. int main ( ) { while ( true )…" at bounding box center [505, 114] width 163 height 193
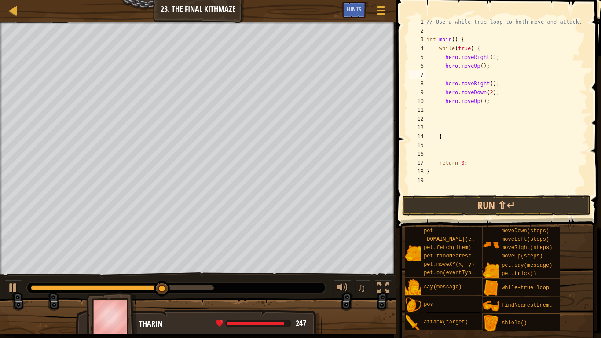
type textarea "h"
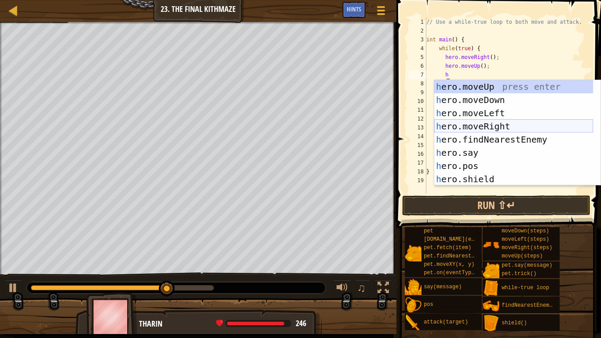
click at [492, 132] on div "h ero.moveUp press enter h ero.moveDown press enter h ero.moveLeft press enter …" at bounding box center [513, 146] width 159 height 132
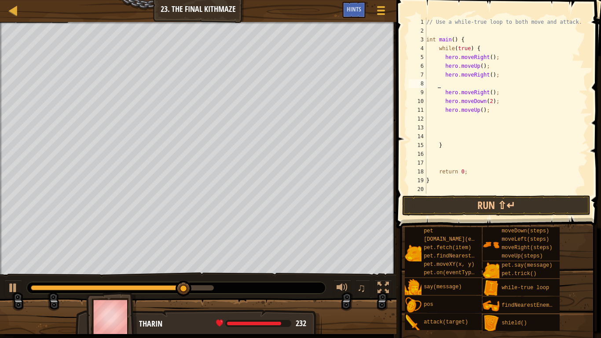
scroll to position [4, 0]
drag, startPoint x: 498, startPoint y: 76, endPoint x: 438, endPoint y: 78, distance: 59.8
click at [438, 78] on div "// Use a while-true loop to both move and attack. int main ( ) { while ( true )…" at bounding box center [505, 114] width 163 height 193
type textarea "hero.moveRight();"
click at [445, 76] on div "// Use a while-true loop to both move and attack. int main ( ) { while ( true )…" at bounding box center [505, 114] width 163 height 193
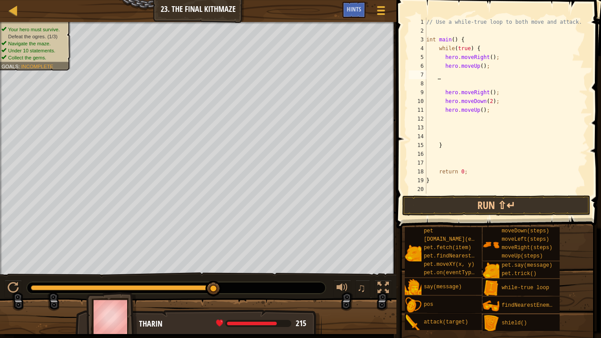
type textarea "h"
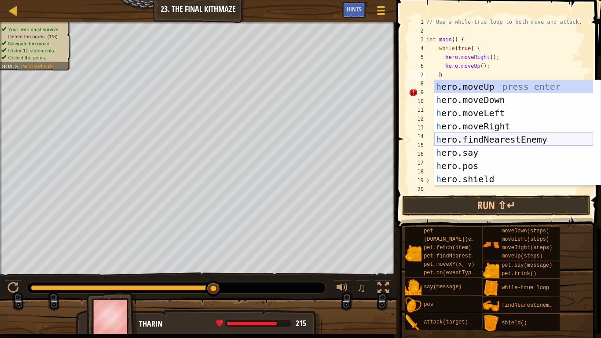
click at [470, 140] on div "h ero.moveUp press enter h ero.moveDown press enter h ero.moveLeft press enter …" at bounding box center [513, 146] width 159 height 132
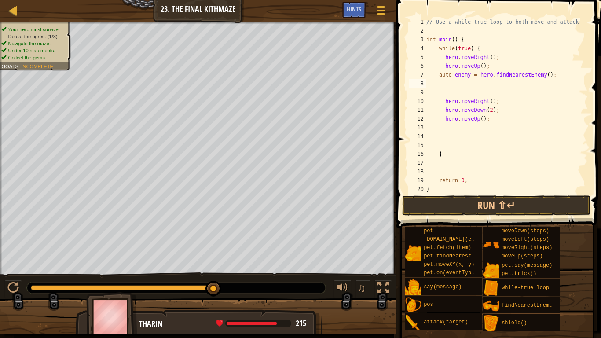
type textarea "e"
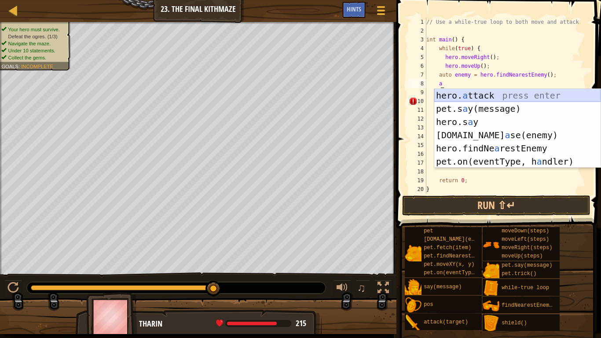
click at [492, 92] on div "hero. a ttack press enter pet.s a y(message) press enter hero.s a y press enter…" at bounding box center [517, 142] width 166 height 106
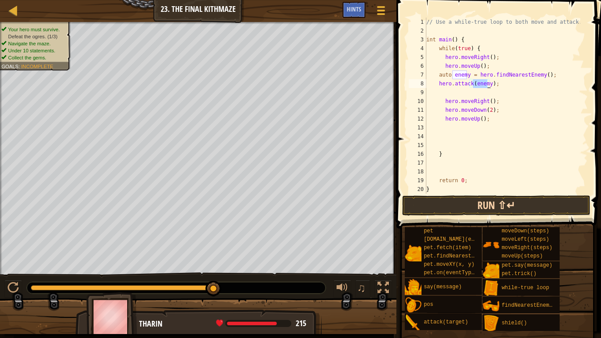
type textarea "hero.attack(enemy);"
click at [482, 204] on button "Run ⇧↵" at bounding box center [496, 205] width 188 height 20
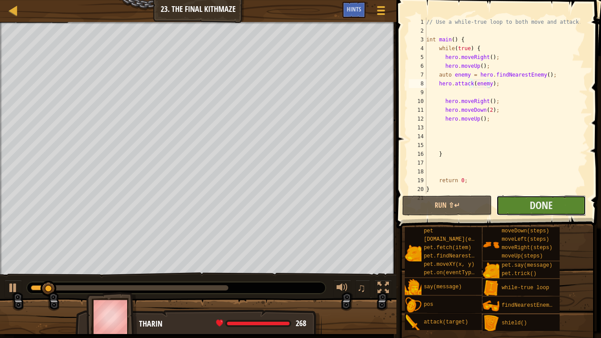
click at [519, 204] on button "Done" at bounding box center [541, 205] width 90 height 20
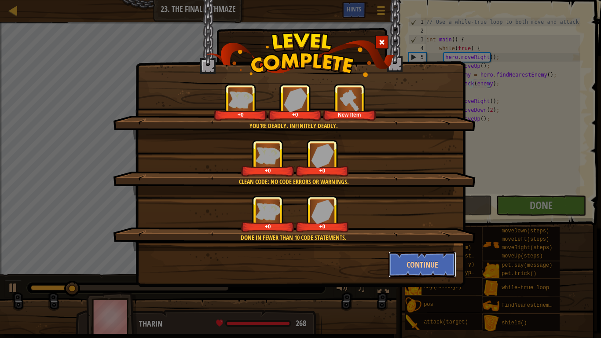
click at [418, 263] on button "Continue" at bounding box center [422, 264] width 68 height 26
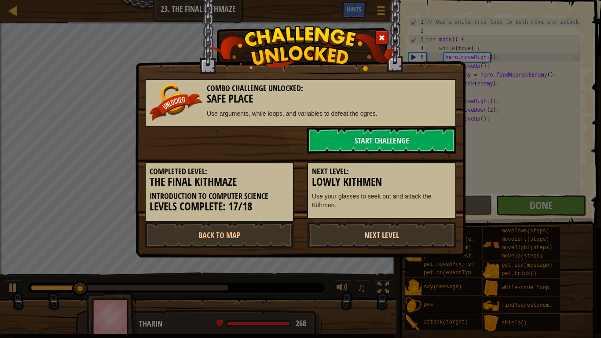
click at [395, 230] on link "Next Level" at bounding box center [381, 235] width 149 height 26
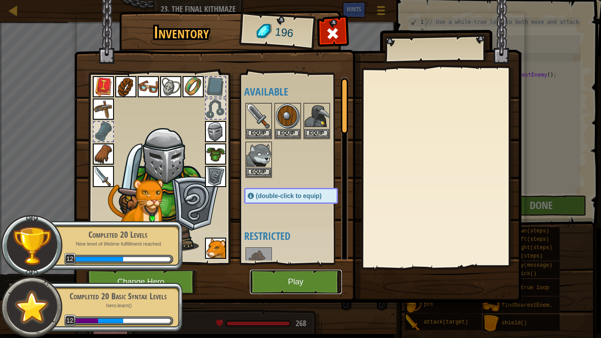
click at [311, 276] on button "Play" at bounding box center [296, 282] width 92 height 24
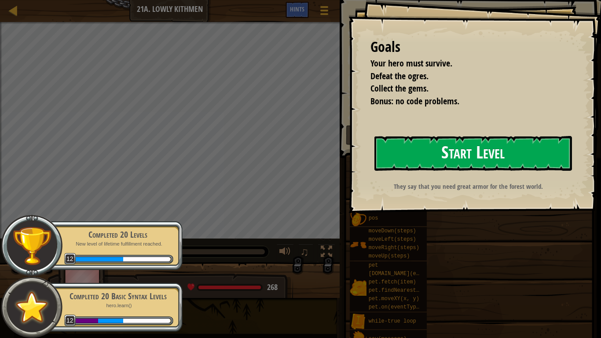
click at [398, 162] on button "Start Level" at bounding box center [472, 153] width 197 height 35
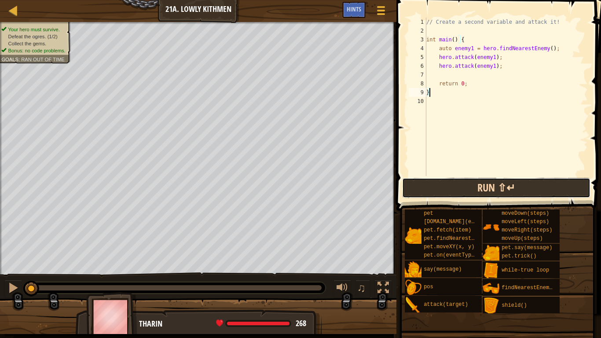
click at [441, 183] on button "Run ⇧↵" at bounding box center [496, 188] width 188 height 20
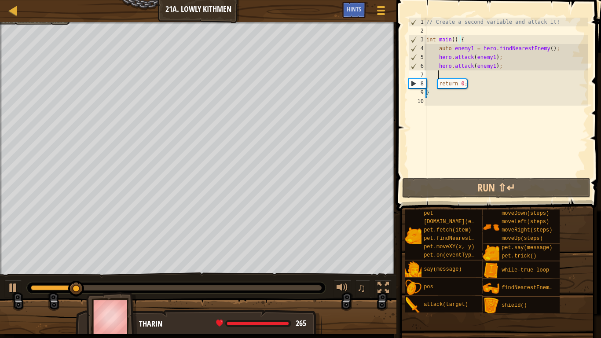
click at [458, 75] on div "// Create a second variable and attack it! int main ( ) { auto enemy1 = hero . …" at bounding box center [505, 106] width 163 height 176
type textarea "h"
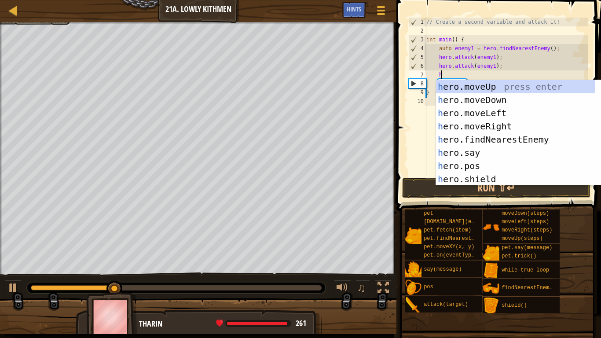
scroll to position [4, 0]
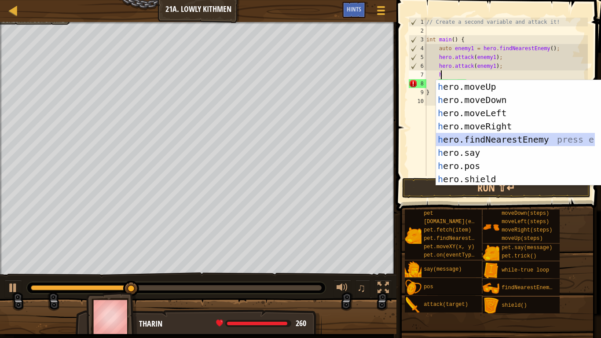
click at [467, 133] on div "h ero.moveUp press enter h ero.moveDown press enter h ero.moveLeft press enter …" at bounding box center [515, 146] width 159 height 132
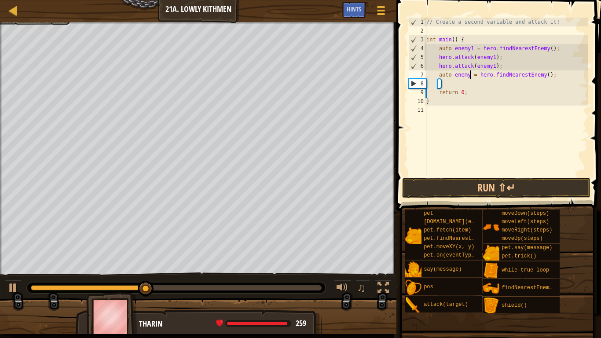
drag, startPoint x: 469, startPoint y: 73, endPoint x: 469, endPoint y: 83, distance: 10.1
click at [469, 75] on div "// Create a second variable and attack it! int main ( ) { auto enemy1 = hero . …" at bounding box center [505, 106] width 163 height 176
click at [468, 77] on div "// Create a second variable and attack it! int main ( ) { auto enemy1 = hero . …" at bounding box center [505, 106] width 163 height 176
click at [467, 77] on div "// Create a second variable and attack it! int main ( ) { auto enemy1 = hero . …" at bounding box center [505, 106] width 163 height 176
type textarea "auto enemy2 = hero.findNearestEnemy();"
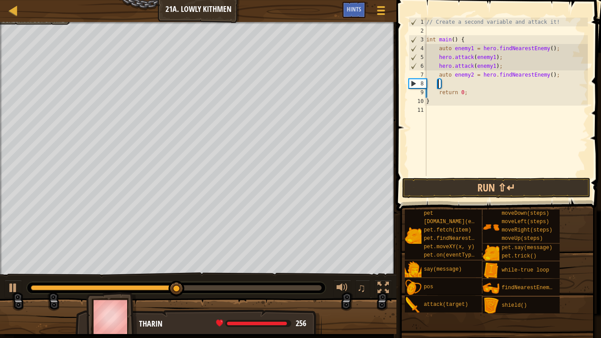
click at [467, 83] on div "// Create a second variable and attack it! int main ( ) { auto enemy1 = hero . …" at bounding box center [505, 106] width 163 height 176
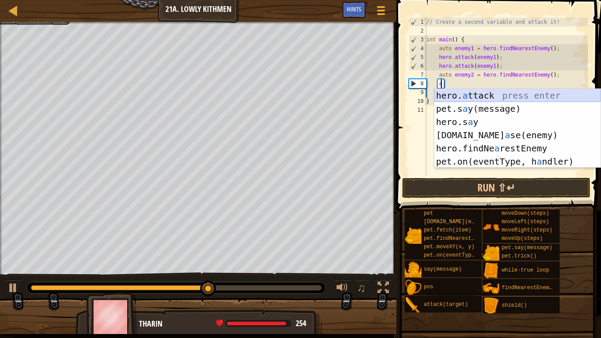
click at [464, 91] on div "hero. a ttack press enter pet.s a y(message) press enter hero.s a y press enter…" at bounding box center [517, 142] width 166 height 106
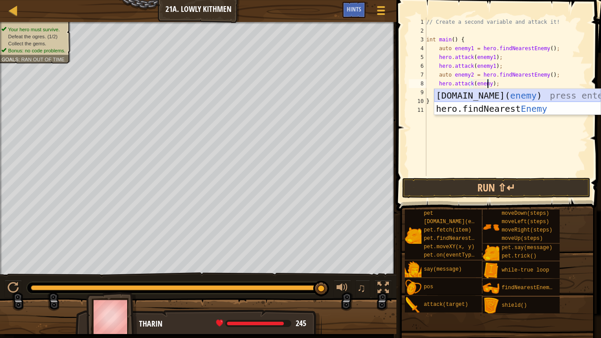
scroll to position [4, 5]
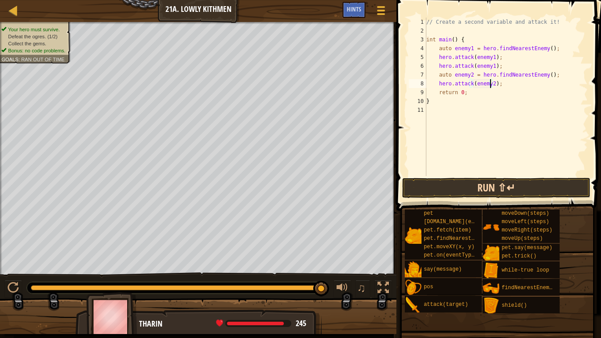
type textarea "hero.attack(enemy2);"
click at [490, 186] on button "Run ⇧↵" at bounding box center [496, 188] width 188 height 20
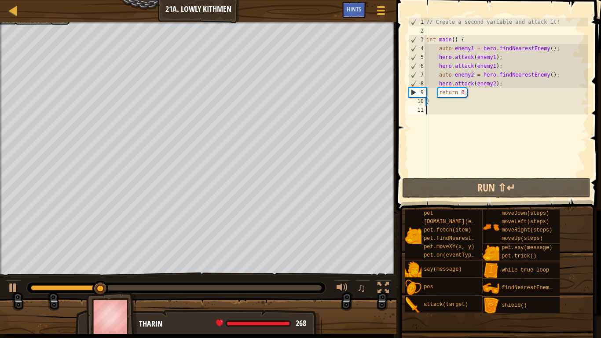
click at [459, 108] on div "// Create a second variable and attack it! int main ( ) { auto enemy1 = hero . …" at bounding box center [505, 106] width 163 height 176
click at [459, 105] on div "// Create a second variable and attack it! int main ( ) { auto enemy1 = hero . …" at bounding box center [505, 106] width 163 height 176
click at [497, 81] on div "// Create a second variable and attack it! int main ( ) { auto enemy1 = hero . …" at bounding box center [505, 106] width 163 height 176
type textarea "hero.attack(enemy2);"
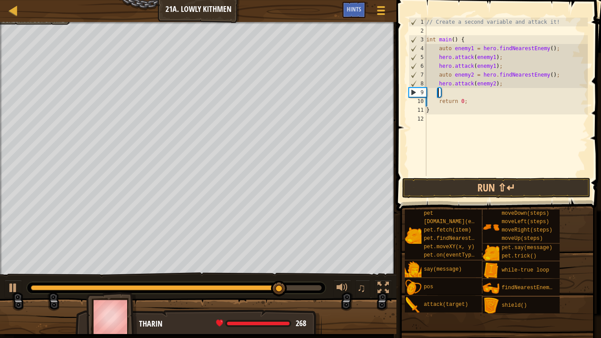
type textarea "h"
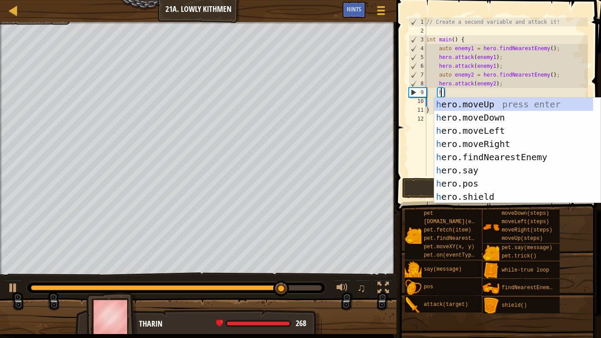
scroll to position [4, 0]
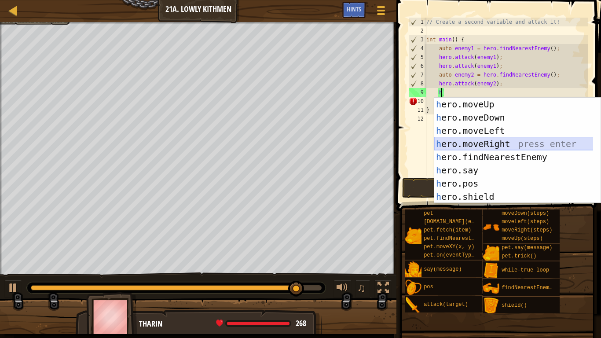
click at [485, 141] on div "h ero.moveUp press enter h ero.moveDown press enter h ero.moveLeft press enter …" at bounding box center [517, 164] width 166 height 132
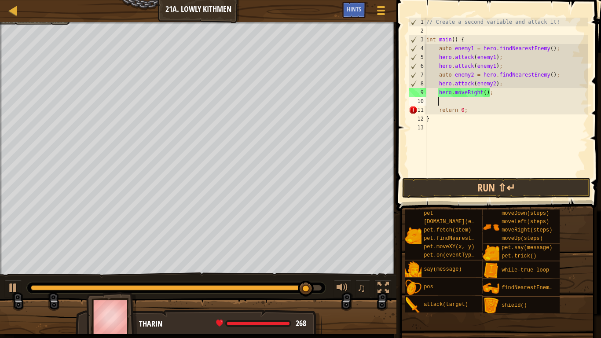
click at [479, 91] on div "// Create a second variable and attack it! int main ( ) { auto enemy1 = hero . …" at bounding box center [505, 106] width 163 height 176
click at [481, 95] on div "// Create a second variable and attack it! int main ( ) { auto enemy1 = hero . …" at bounding box center [505, 106] width 163 height 176
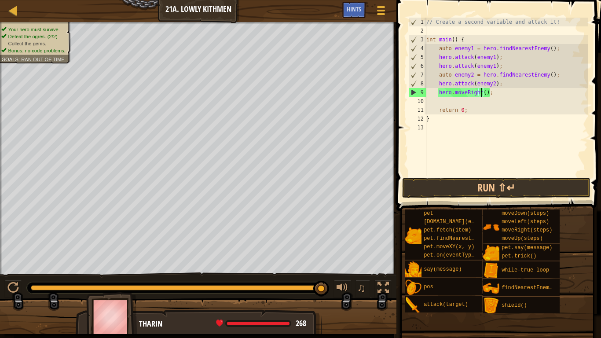
scroll to position [4, 5]
type textarea "hero.moveRight(2);"
click at [501, 188] on button "Run ⇧↵" at bounding box center [496, 188] width 188 height 20
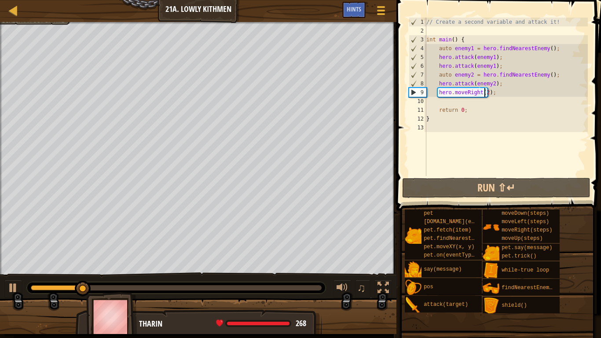
click at [472, 101] on div "// Create a second variable and attack it! int main ( ) { auto enemy1 = hero . …" at bounding box center [505, 106] width 163 height 176
type textarea "d"
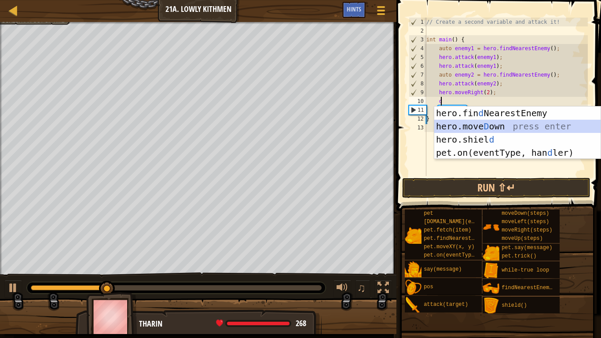
click at [453, 127] on div "hero.fin d NearestEnemy press enter hero.[PERSON_NAME] own press enter hero.[PE…" at bounding box center [517, 145] width 166 height 79
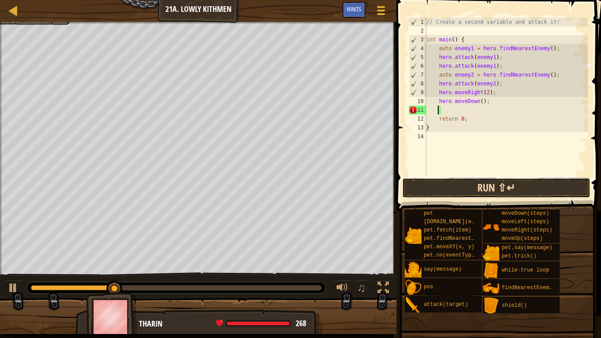
click at [451, 182] on button "Run ⇧↵" at bounding box center [496, 188] width 188 height 20
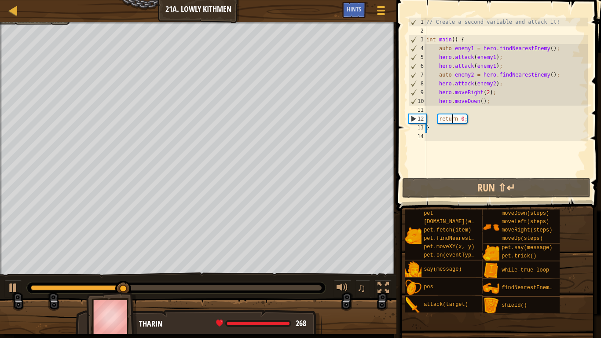
click at [453, 114] on div "// Create a second variable and attack it! int main ( ) { auto enemy1 = hero . …" at bounding box center [505, 106] width 163 height 176
type textarea "return 0;"
click at [453, 113] on div "// Create a second variable and attack it! int main ( ) { auto enemy1 = hero . …" at bounding box center [505, 106] width 163 height 176
type textarea "l"
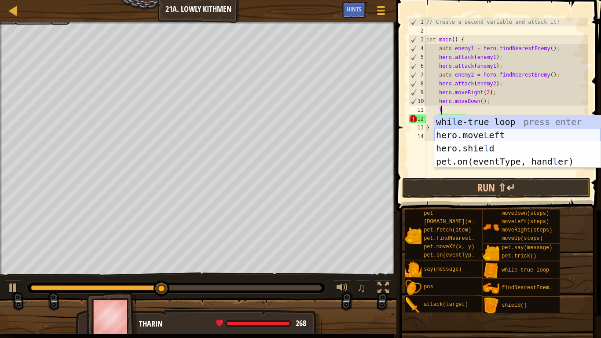
click at [472, 135] on div "whi l e-true loop press enter hero.move L eft press enter hero.[PERSON_NAME] pr…" at bounding box center [517, 154] width 166 height 79
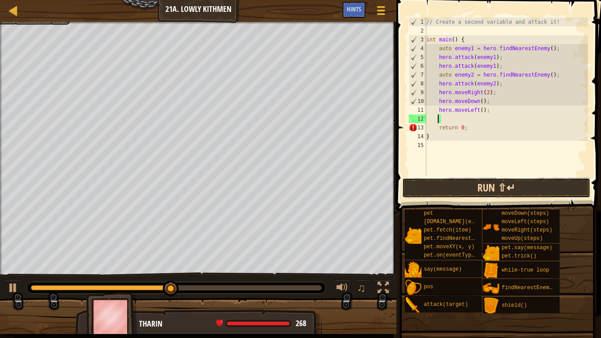
click at [465, 182] on button "Run ⇧↵" at bounding box center [496, 188] width 188 height 20
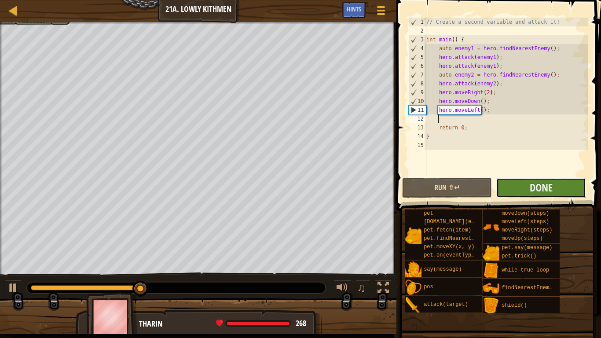
click at [507, 186] on button "Done" at bounding box center [541, 188] width 90 height 20
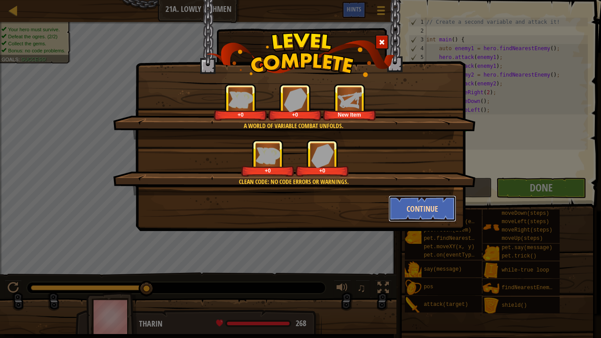
click at [416, 200] on button "Continue" at bounding box center [422, 208] width 68 height 26
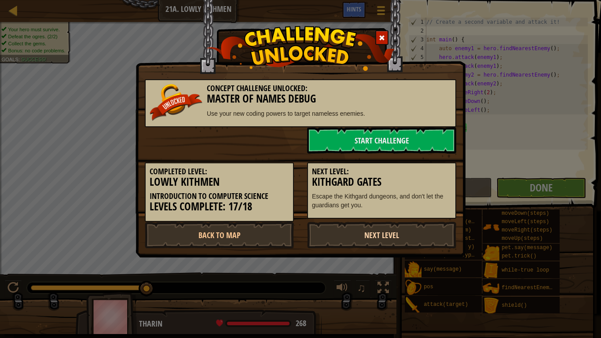
click at [395, 233] on link "Next Level" at bounding box center [381, 235] width 149 height 26
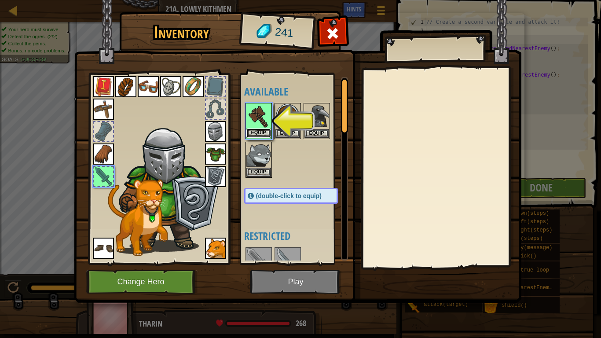
click at [264, 131] on button "Equip" at bounding box center [258, 132] width 25 height 9
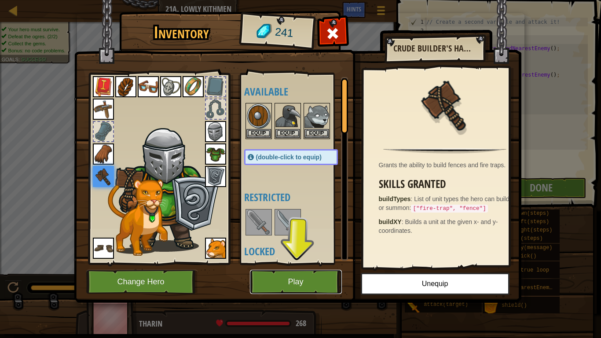
click at [313, 275] on button "Play" at bounding box center [296, 282] width 92 height 24
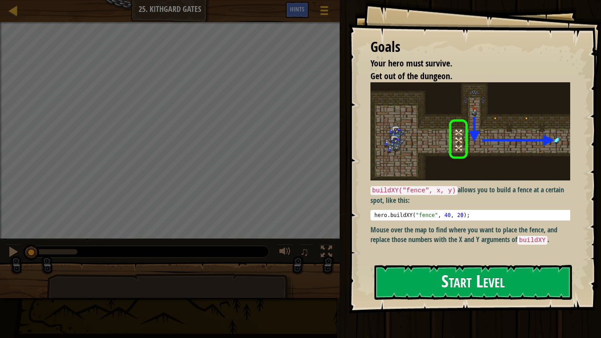
click at [420, 286] on button "Start Level" at bounding box center [472, 282] width 197 height 35
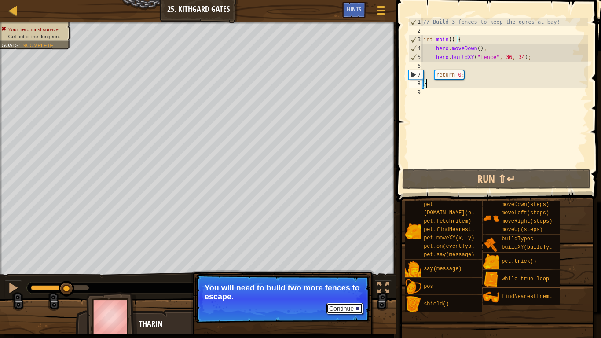
click at [342, 304] on button "Continue" at bounding box center [344, 308] width 36 height 11
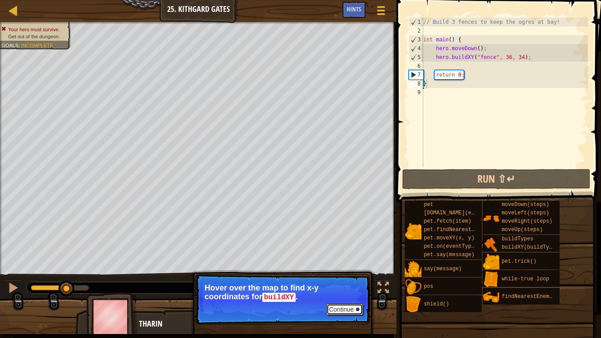
click at [342, 306] on button "Continue" at bounding box center [344, 308] width 36 height 11
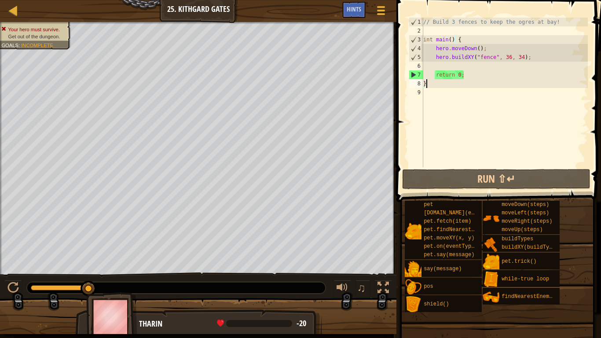
click at [438, 67] on div "// Build 3 fences to keep the ogres at bay! int main ( ) { hero . moveDown ( ) …" at bounding box center [504, 101] width 166 height 167
type textarea "h"
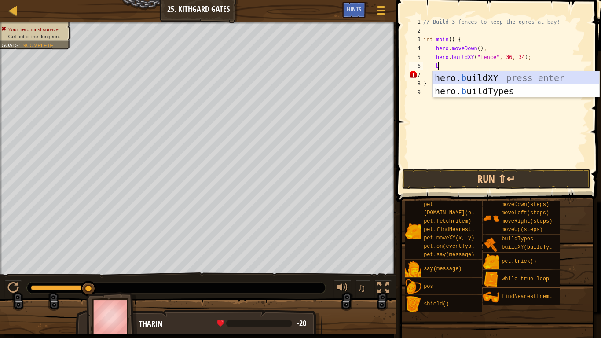
click at [457, 77] on div "hero. b uildXY press enter hero. b uildTypes press enter" at bounding box center [516, 97] width 166 height 53
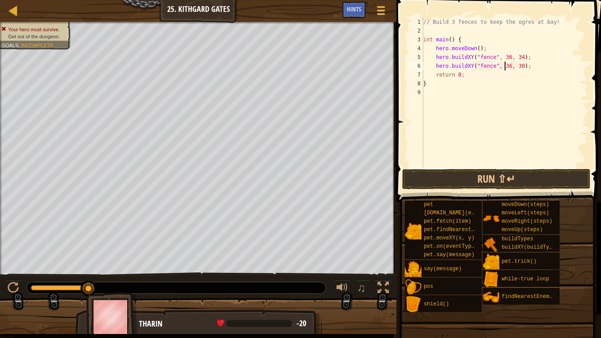
click at [505, 67] on div "// Build 3 fences to keep the ogres at bay! int main ( ) { hero . moveDown ( ) …" at bounding box center [504, 101] width 166 height 167
type textarea "hero.buildXY("fence", 35, 30);"
click at [526, 69] on div "// Build 3 fences to keep the ogres at bay! int main ( ) { hero . moveDown ( ) …" at bounding box center [504, 101] width 166 height 167
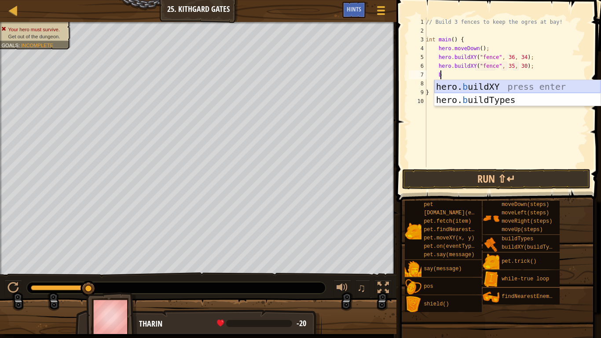
click at [470, 84] on div "hero. b uildXY press enter hero. b uildTypes press enter" at bounding box center [517, 106] width 166 height 53
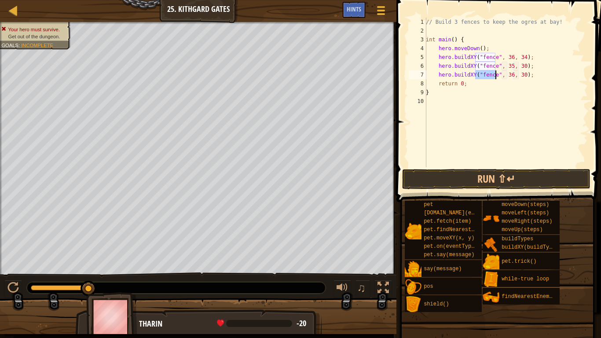
click at [517, 77] on div "// Build 3 fences to keep the ogres at bay! int main ( ) { hero . moveDown ( ) …" at bounding box center [506, 101] width 164 height 167
click at [518, 77] on div "// Build 3 fences to keep the ogres at bay! int main ( ) { hero . moveDown ( ) …" at bounding box center [506, 101] width 164 height 167
type textarea "hero.buildXY("fence", 36, 27);"
click at [485, 182] on button "Run ⇧↵" at bounding box center [496, 179] width 188 height 20
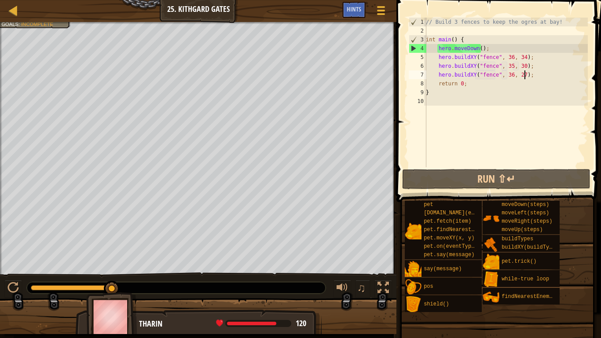
click at [524, 78] on div "// Build 3 fences to keep the ogres at bay! int main ( ) { hero . moveDown ( ) …" at bounding box center [506, 101] width 164 height 167
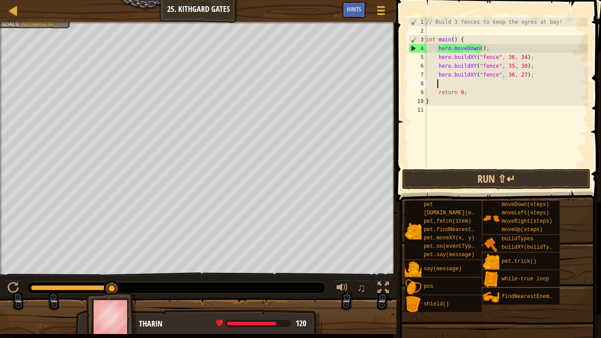
scroll to position [4, 0]
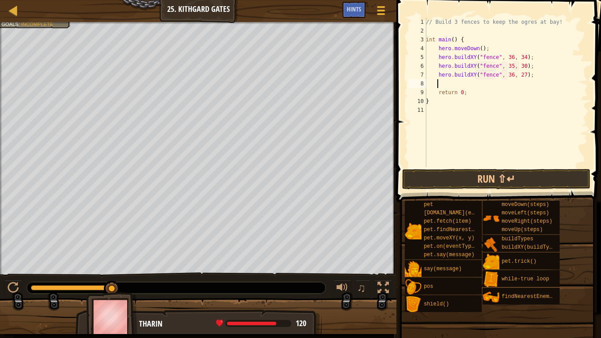
type textarea "r"
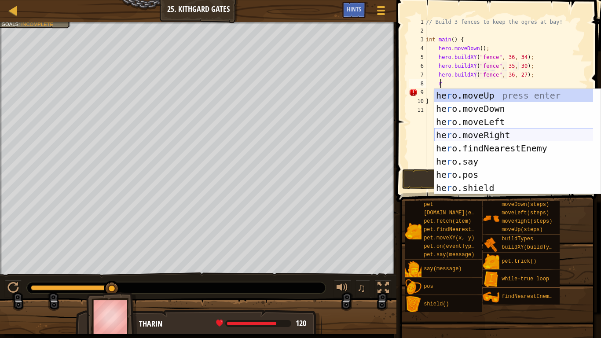
click at [488, 138] on div "he r o.moveUp press enter he r o.moveDown press enter he r o.moveLeft press ent…" at bounding box center [517, 155] width 166 height 132
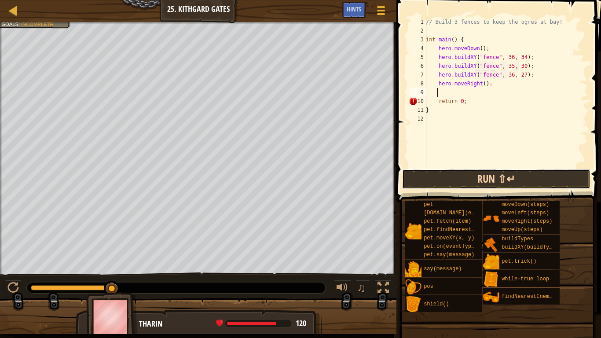
click at [487, 177] on button "Run ⇧↵" at bounding box center [496, 179] width 188 height 20
click at [489, 175] on button "Run ⇧↵" at bounding box center [496, 179] width 188 height 20
click at [475, 173] on button "Run ⇧↵" at bounding box center [496, 179] width 188 height 20
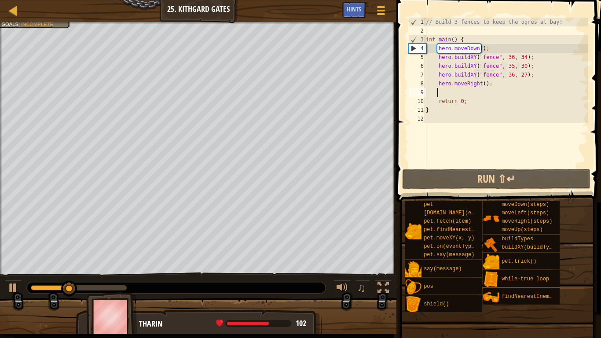
click at [481, 87] on div "// Build 3 fences to keep the ogres at bay! int main ( ) { hero . moveDown ( ) …" at bounding box center [506, 101] width 164 height 167
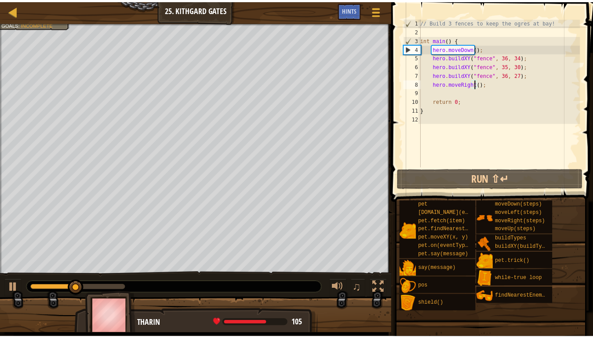
scroll to position [4, 5]
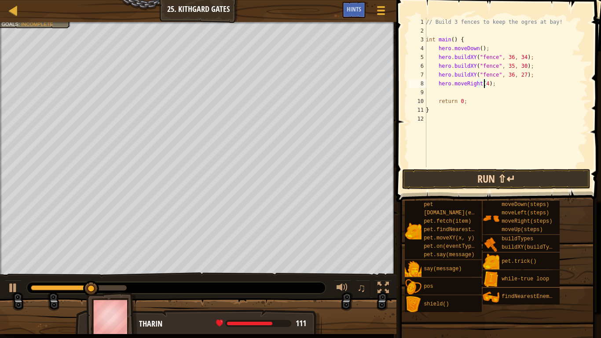
type textarea "hero.moveRight(4);"
click at [477, 179] on button "Run ⇧↵" at bounding box center [496, 179] width 188 height 20
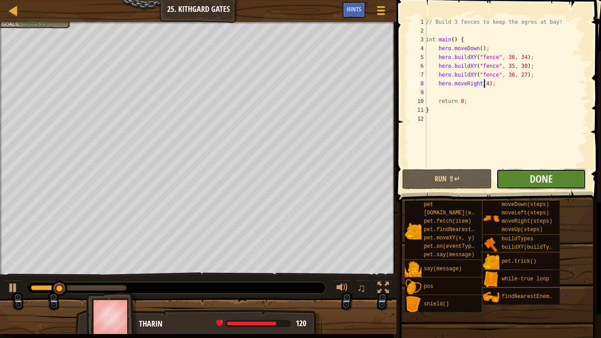
click at [509, 179] on button "Done" at bounding box center [541, 179] width 90 height 20
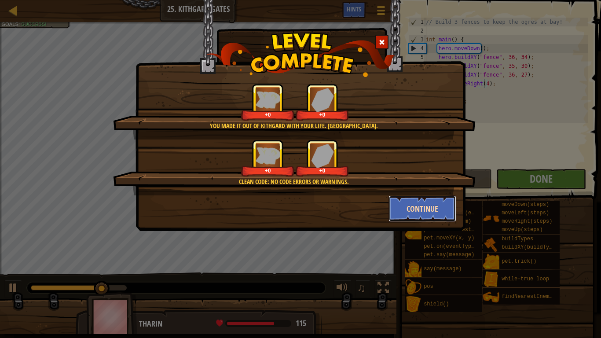
click at [417, 204] on button "Continue" at bounding box center [422, 208] width 68 height 26
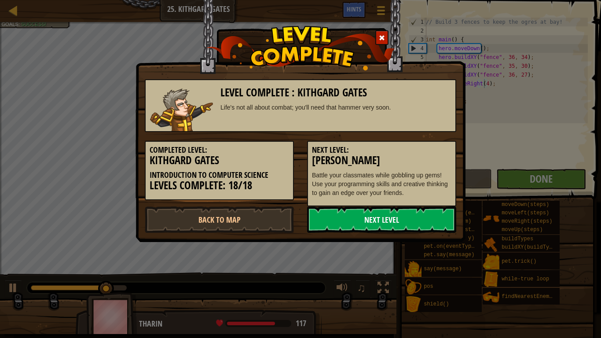
click at [416, 215] on link "Next Level" at bounding box center [381, 219] width 149 height 26
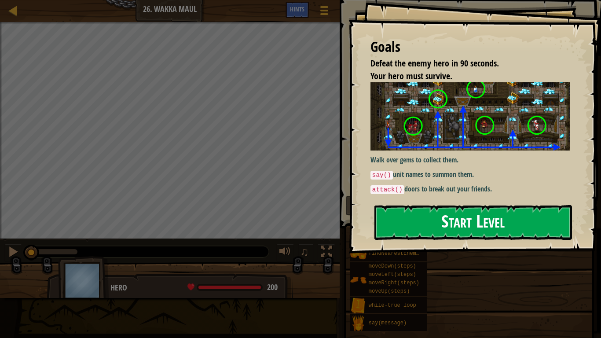
click at [432, 219] on button "Start Level" at bounding box center [472, 222] width 197 height 35
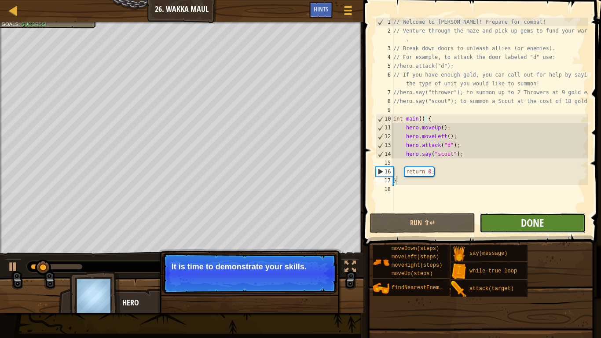
click at [529, 224] on span "Done" at bounding box center [532, 222] width 23 height 14
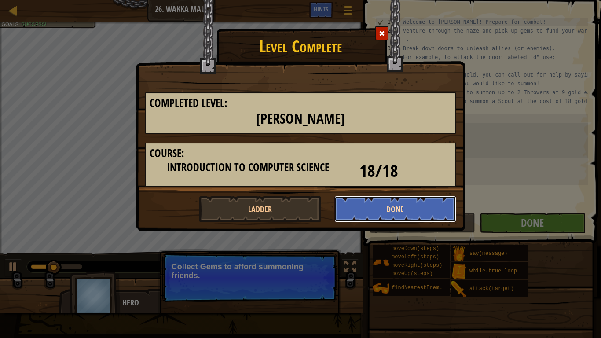
click at [405, 210] on button "Done" at bounding box center [395, 209] width 122 height 26
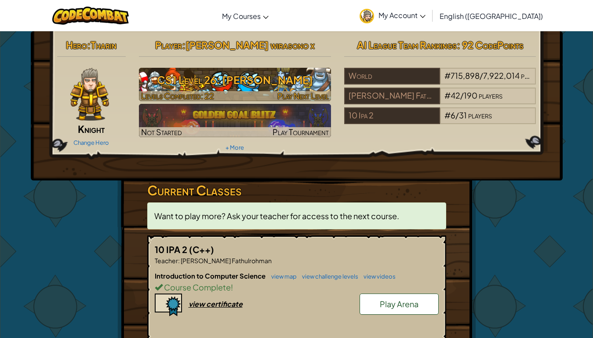
click at [256, 92] on div at bounding box center [235, 96] width 192 height 10
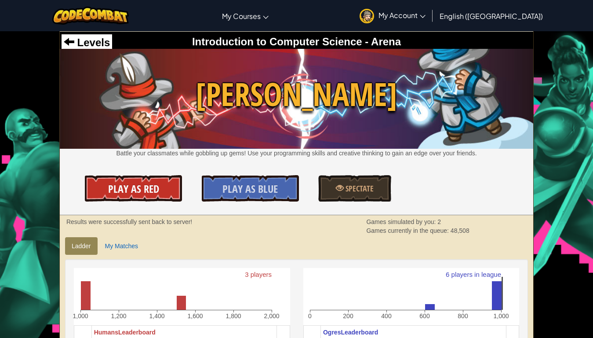
click at [155, 182] on link "Play As Red" at bounding box center [133, 188] width 97 height 26
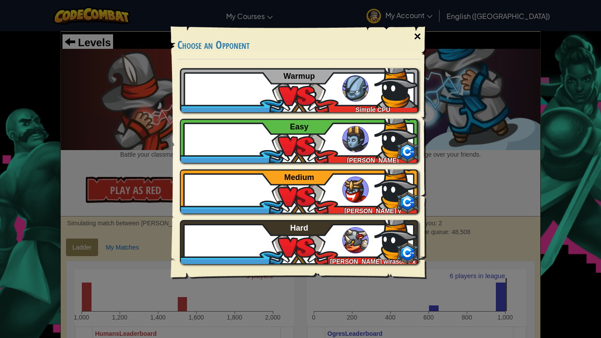
click at [415, 33] on div "×" at bounding box center [417, 37] width 20 height 26
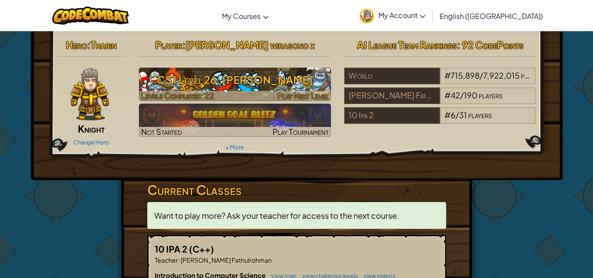
click at [297, 95] on span "Play Next Level" at bounding box center [302, 96] width 51 height 10
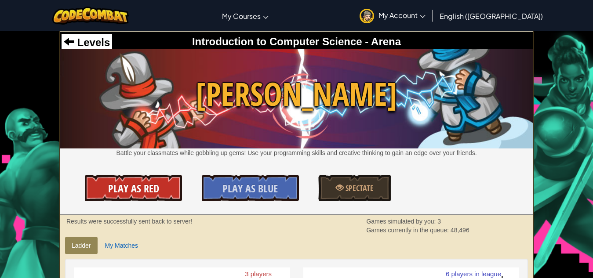
click at [111, 198] on link "Play As Red" at bounding box center [133, 188] width 97 height 26
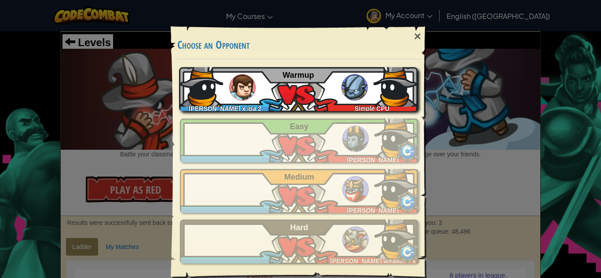
click at [271, 102] on div "[PERSON_NAME] x ipa 2 Simple CPU Warmup" at bounding box center [298, 89] width 238 height 44
